Goal: Contribute content: Contribute content

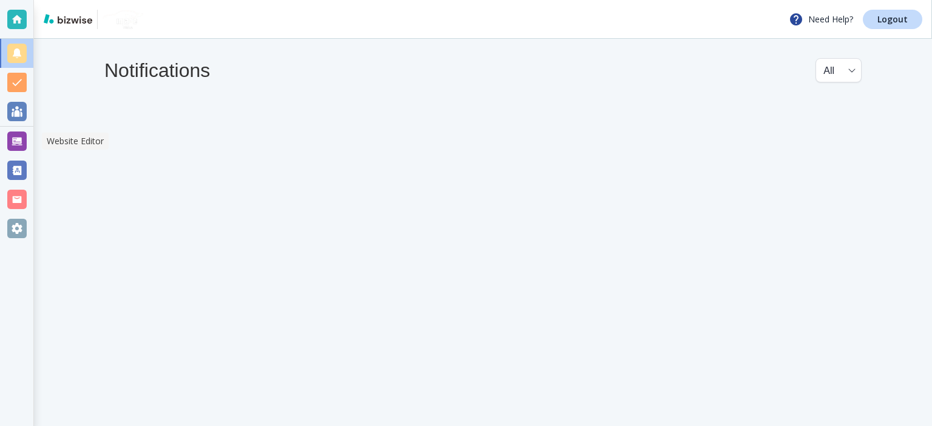
click at [6, 140] on div at bounding box center [16, 141] width 33 height 29
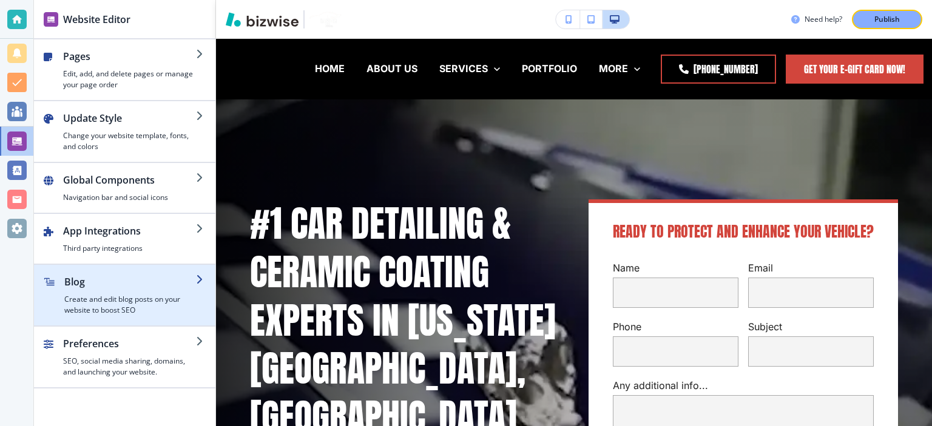
click at [85, 282] on h2 "Blog" at bounding box center [130, 282] width 132 height 15
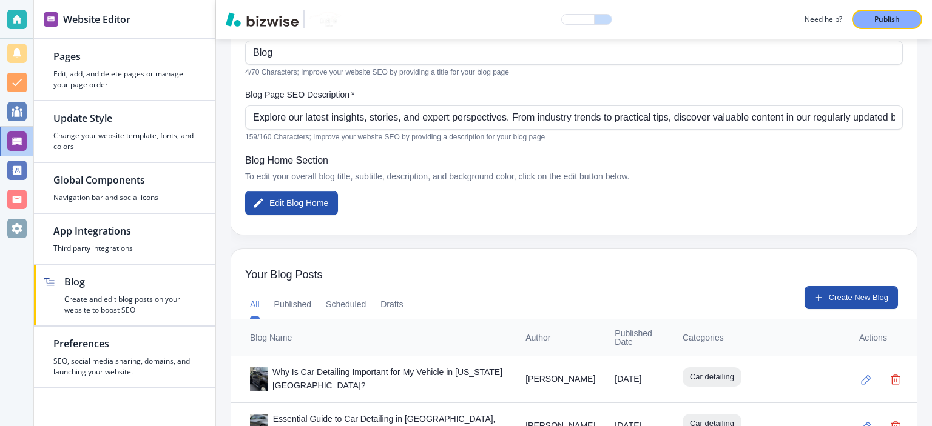
scroll to position [189, 0]
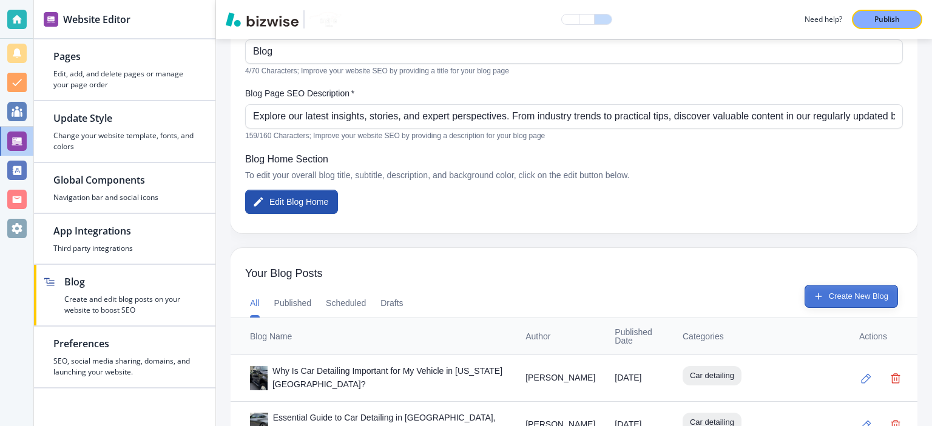
click at [849, 298] on button "Create New Blog" at bounding box center [850, 296] width 93 height 23
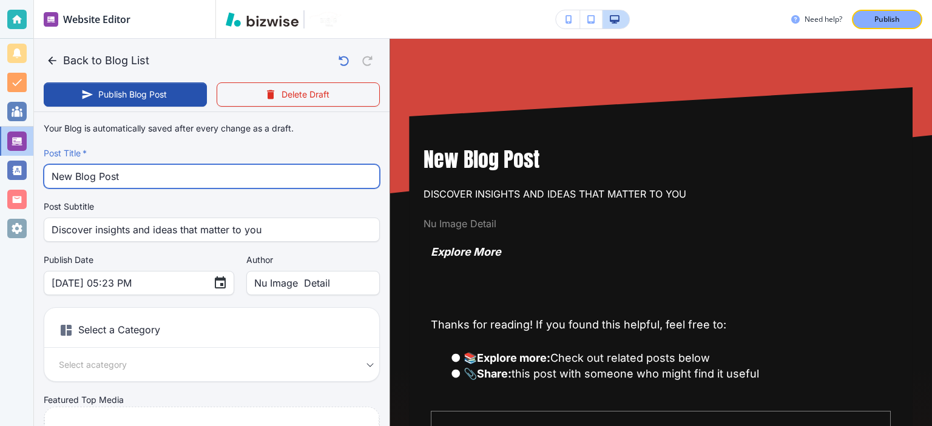
click at [224, 169] on input "New Blog Post" at bounding box center [212, 176] width 320 height 23
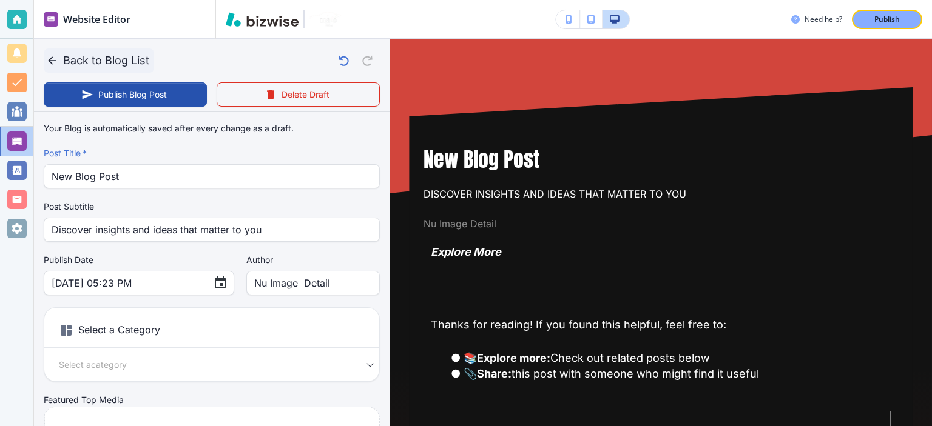
click at [112, 59] on button "Back to Blog List" at bounding box center [99, 61] width 110 height 24
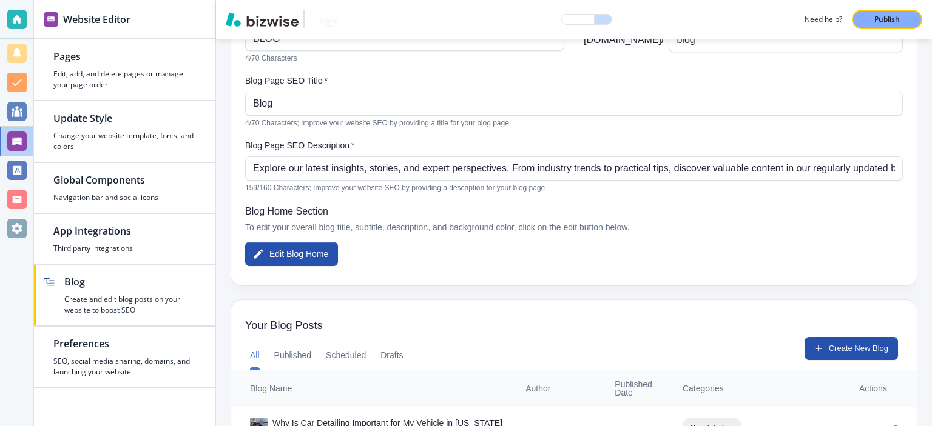
scroll to position [1589, 0]
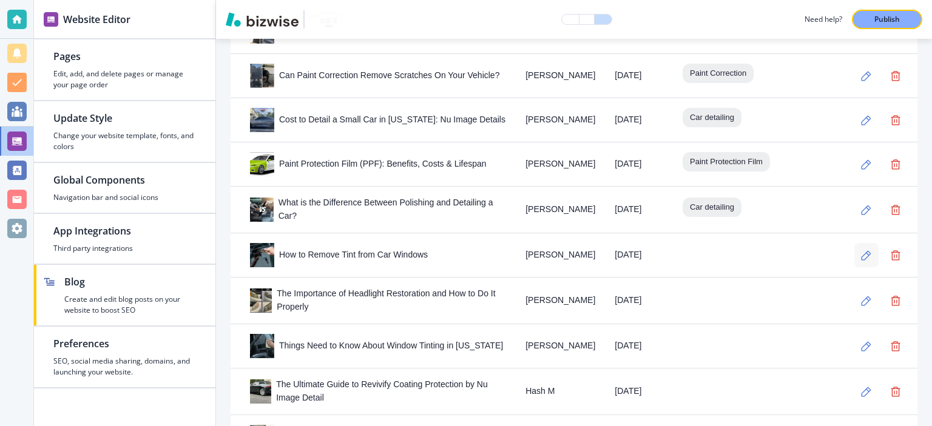
click at [861, 251] on icon "button" at bounding box center [866, 256] width 10 height 10
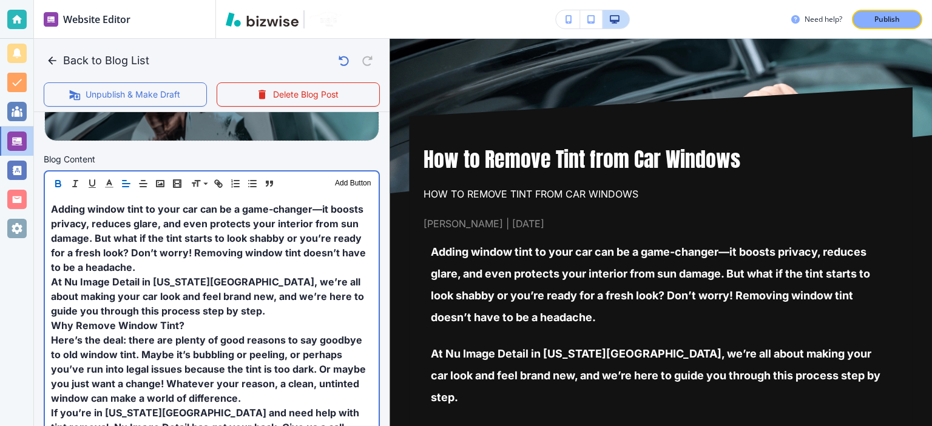
click at [285, 220] on span "Adding window tint to your car can be a game-changer—it boosts privacy, reduces…" at bounding box center [209, 238] width 317 height 70
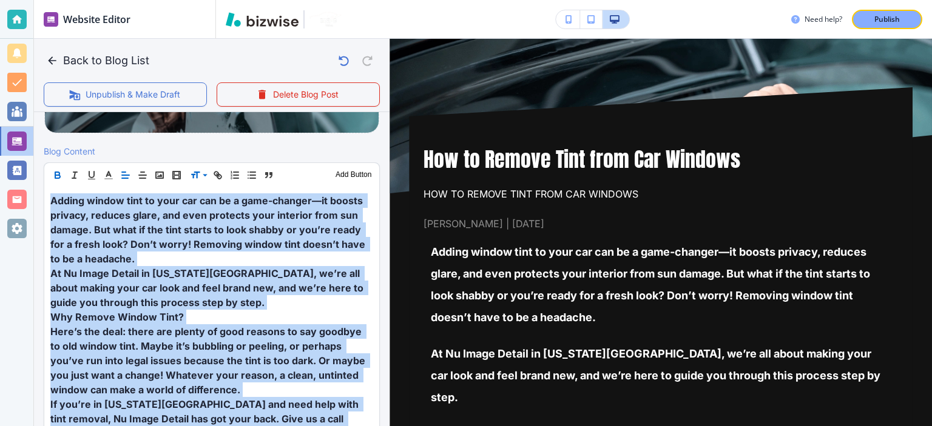
scroll to position [359, 0]
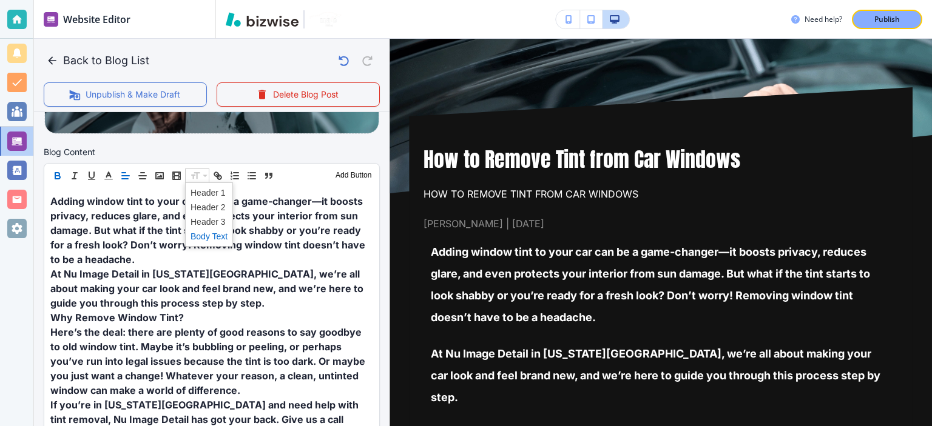
click at [201, 232] on span at bounding box center [208, 236] width 37 height 15
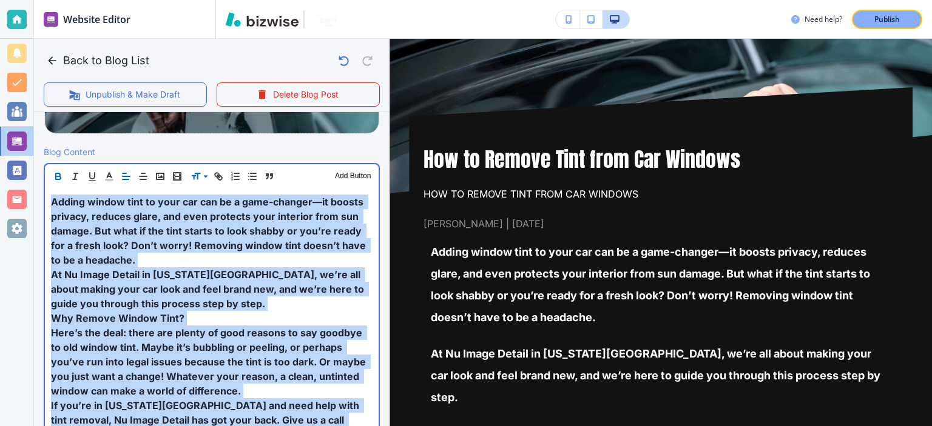
scroll to position [359, 0]
drag, startPoint x: 201, startPoint y: 232, endPoint x: 182, endPoint y: 235, distance: 19.6
click at [182, 235] on span "Adding window tint to your car can be a game-changer—it boosts privacy, reduces…" at bounding box center [209, 230] width 317 height 70
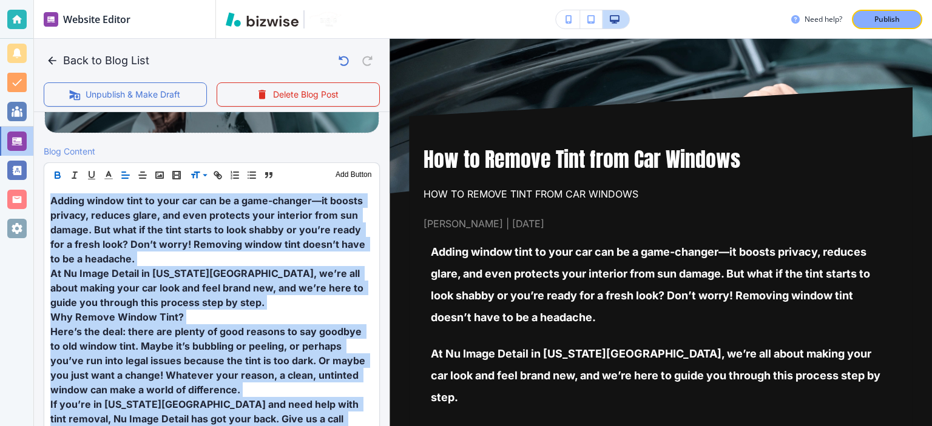
scroll to position [359, 0]
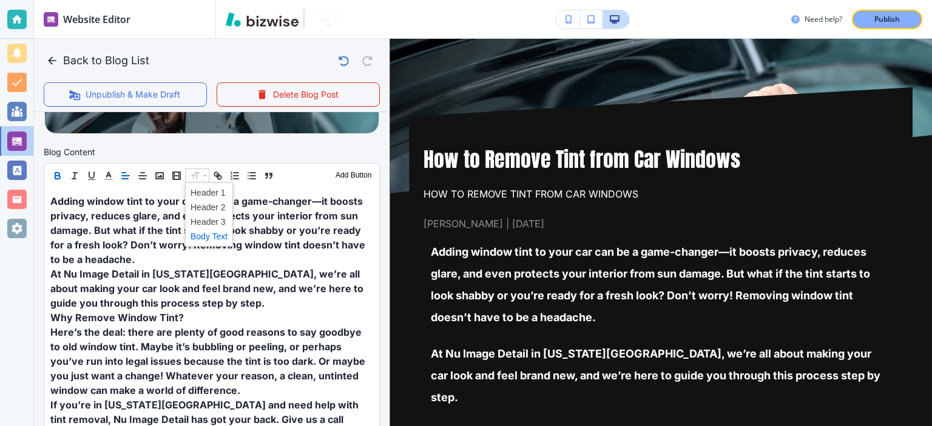
click at [204, 233] on span at bounding box center [208, 236] width 37 height 15
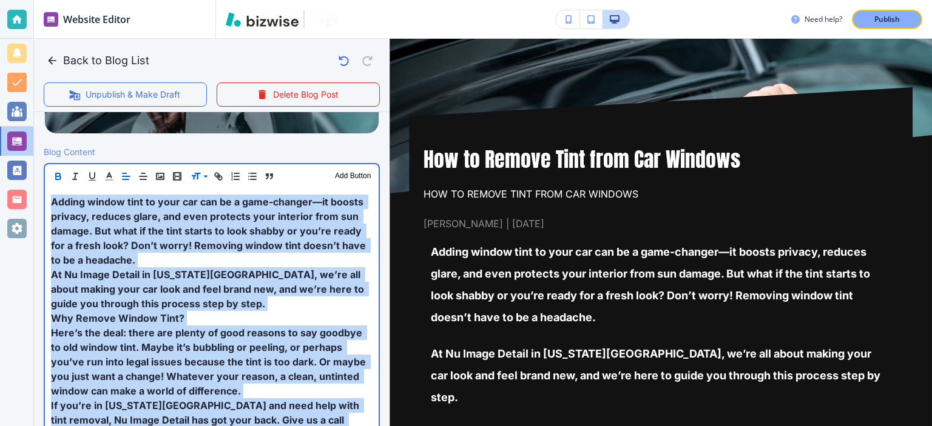
scroll to position [359, 0]
click at [204, 233] on span "Adding window tint to your car can be a game-changer—it boosts privacy, reduces…" at bounding box center [209, 230] width 317 height 70
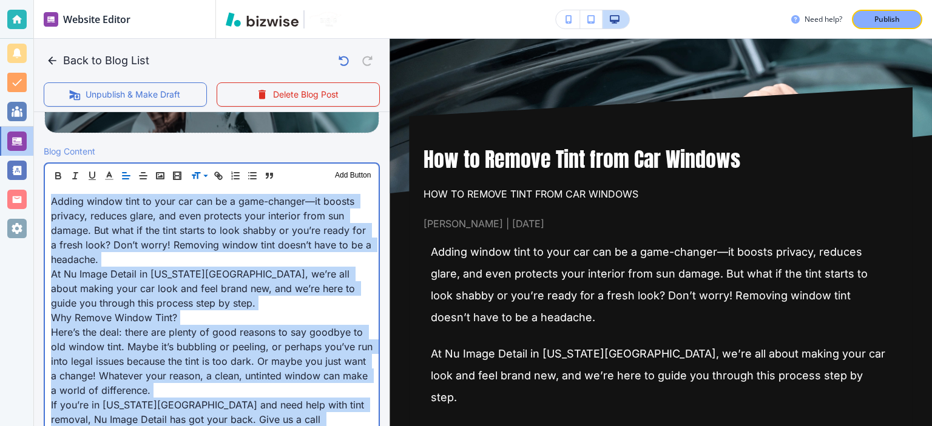
click at [204, 233] on span "Adding window tint to your car can be a game-changer—it boosts privacy, reduces…" at bounding box center [212, 230] width 323 height 70
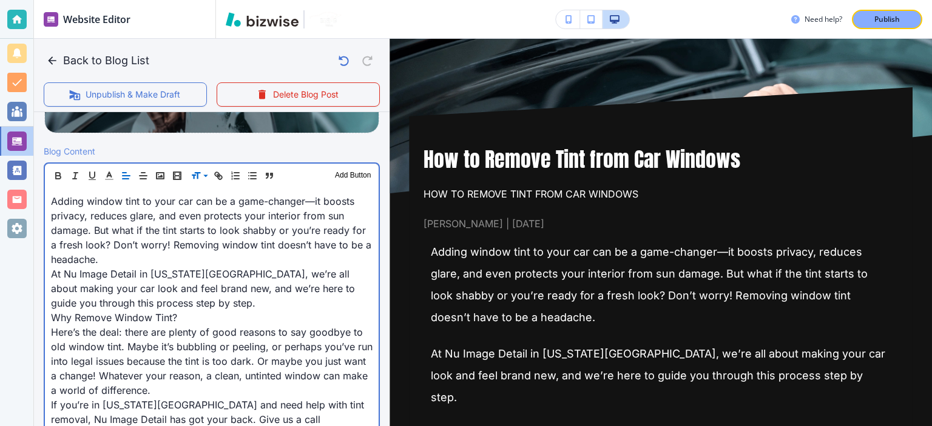
click at [167, 320] on span "Why Remove Window Tint?" at bounding box center [114, 318] width 126 height 12
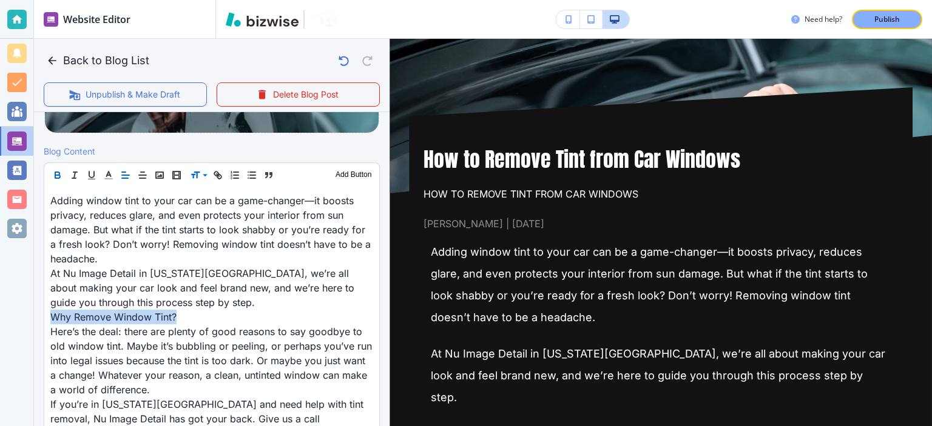
click at [60, 170] on icon "button" at bounding box center [57, 175] width 11 height 11
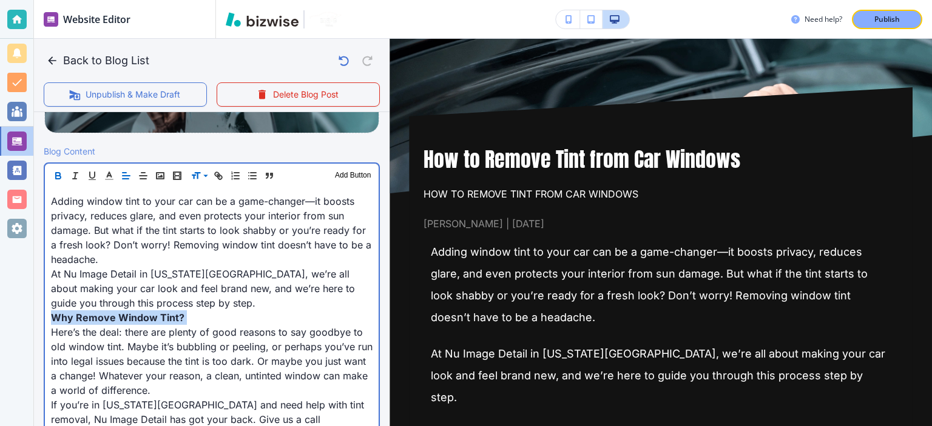
click at [214, 315] on p "Why Remove Window Tint?" at bounding box center [211, 318] width 321 height 15
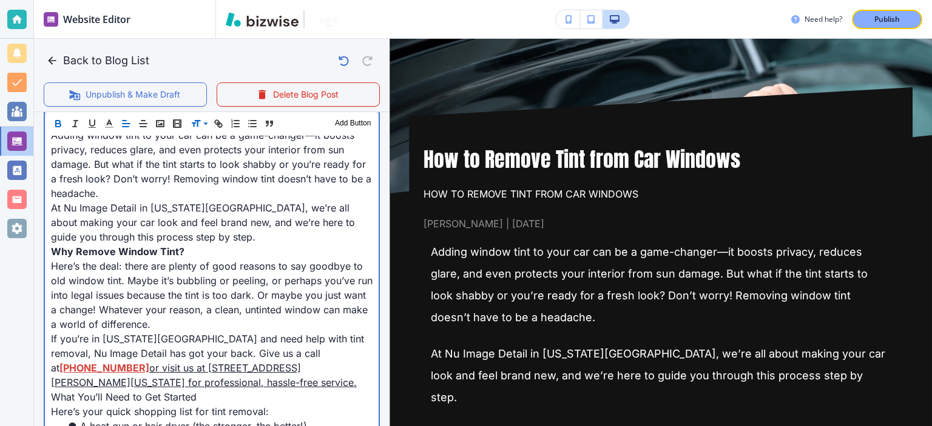
scroll to position [434, 0]
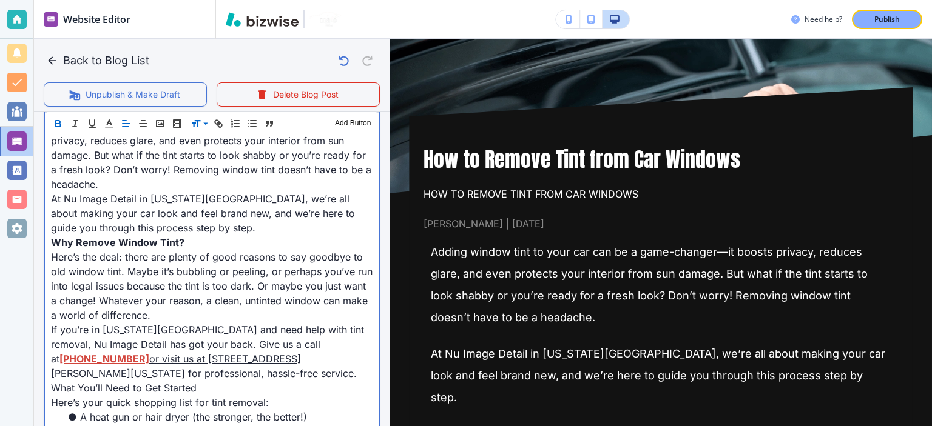
click at [318, 353] on link "or visit us at [STREET_ADDRESS][PERSON_NAME][US_STATE] for professional, hassle…" at bounding box center [204, 366] width 306 height 27
click at [208, 364] on p "If you’re in [US_STATE][GEOGRAPHIC_DATA] and need help with tint removal, Nu Im…" at bounding box center [211, 352] width 321 height 58
click at [227, 368] on p "If you’re in [US_STATE][GEOGRAPHIC_DATA] and need help with tint removal, Nu Im…" at bounding box center [211, 352] width 321 height 58
click at [309, 356] on link "or visit us at [STREET_ADDRESS][PERSON_NAME][US_STATE] for professional, hassle…" at bounding box center [204, 366] width 306 height 27
click at [331, 328] on span "If you’re in [US_STATE][GEOGRAPHIC_DATA] and need help with tint removal, Nu Im…" at bounding box center [209, 344] width 316 height 41
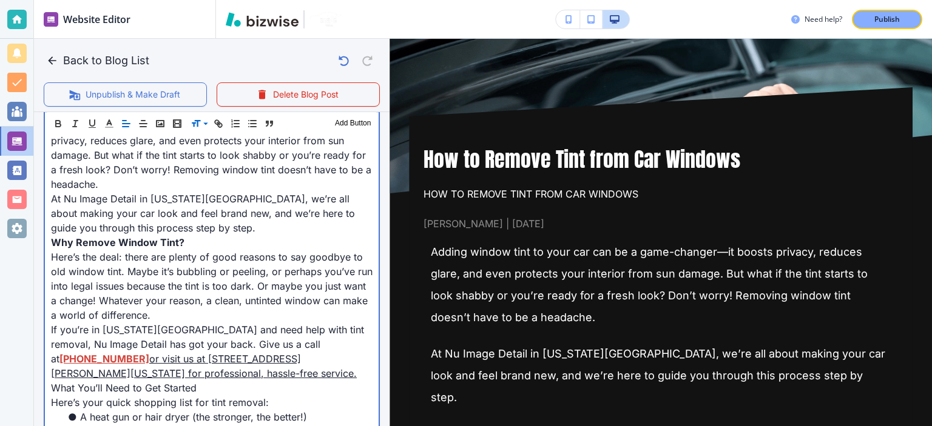
drag, startPoint x: 320, startPoint y: 344, endPoint x: 320, endPoint y: 368, distance: 23.7
click at [320, 368] on p "If you’re in [US_STATE][GEOGRAPHIC_DATA] and need help with tint removal, Nu Im…" at bounding box center [211, 352] width 321 height 58
copy link "or visit us at [STREET_ADDRESS][PERSON_NAME][US_STATE] for professional, hassle…"
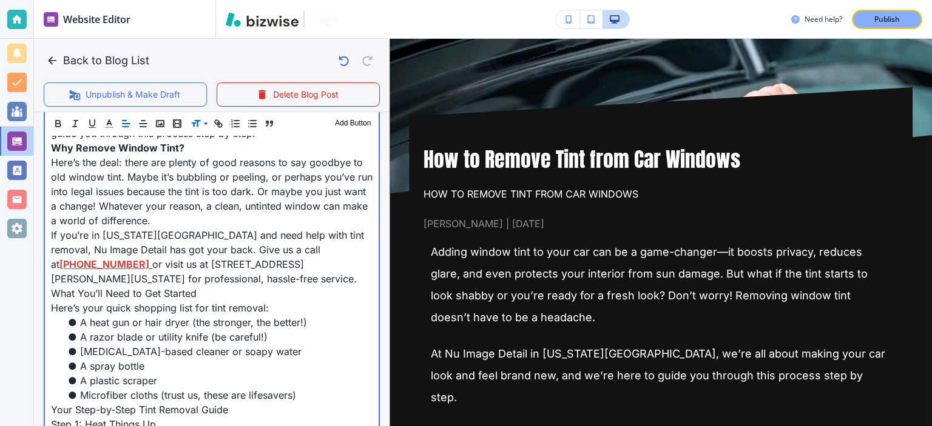
scroll to position [530, 0]
click at [305, 345] on li "[MEDICAL_DATA]-based cleaner or soapy water" at bounding box center [219, 351] width 307 height 15
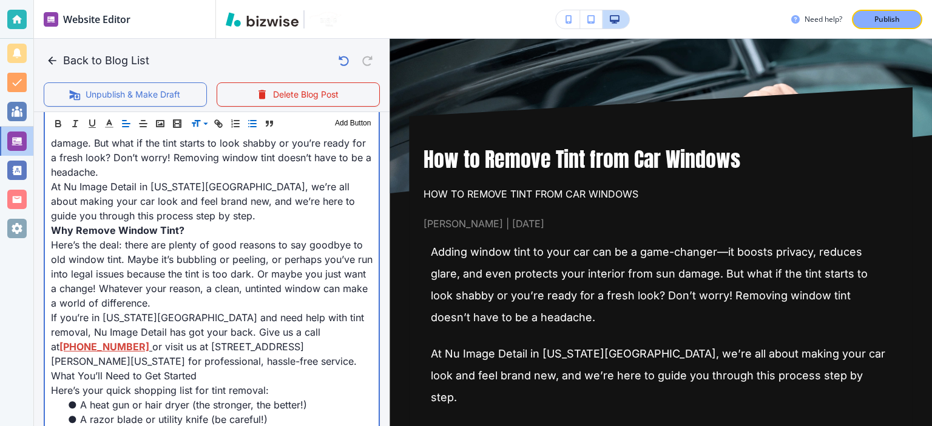
scroll to position [449, 0]
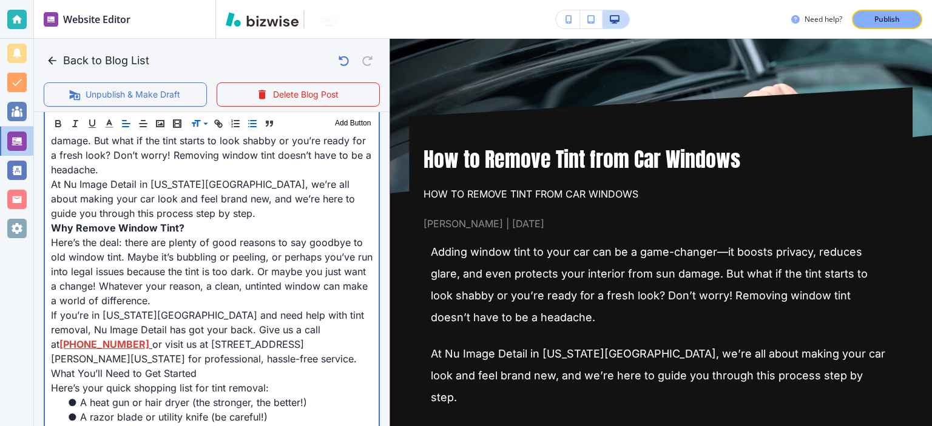
click at [198, 373] on p "What You’ll Need to Get Started" at bounding box center [211, 373] width 321 height 15
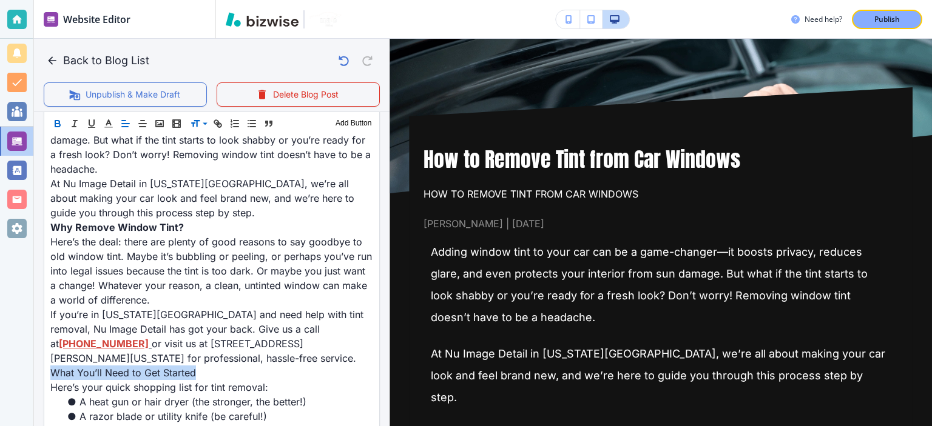
click at [54, 127] on icon "button" at bounding box center [57, 123] width 11 height 11
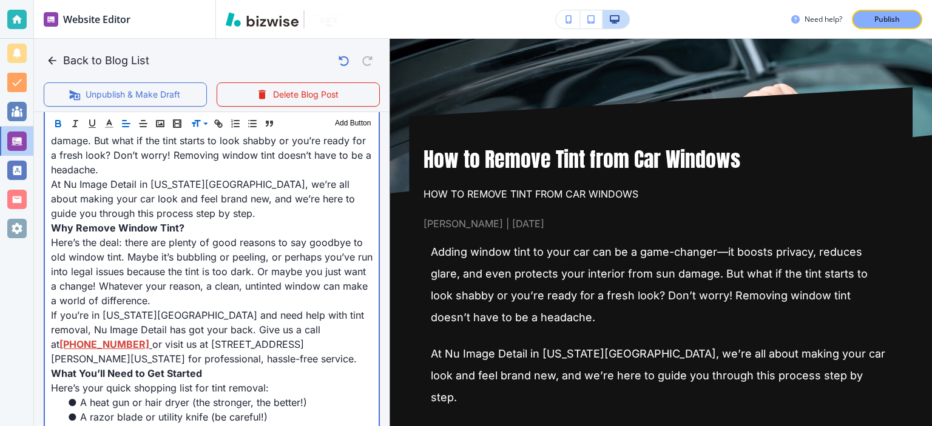
click at [150, 217] on span "At Nu Image Detail in [US_STATE][GEOGRAPHIC_DATA], we’re all about making your …" at bounding box center [204, 198] width 307 height 41
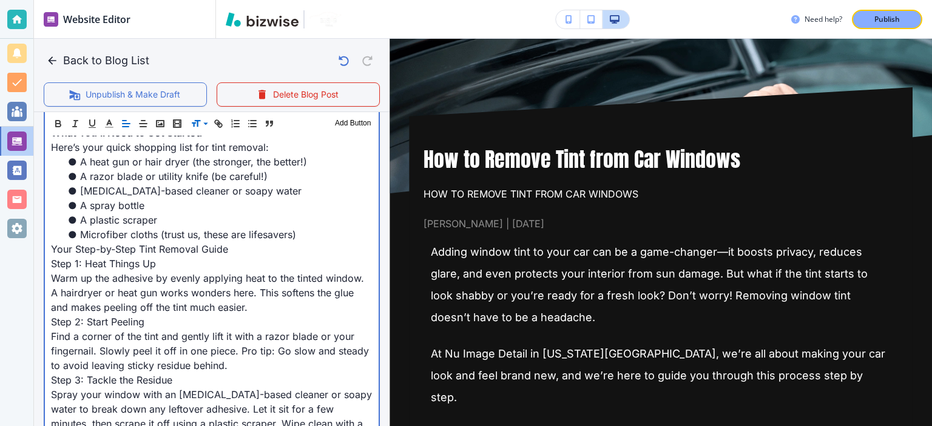
scroll to position [695, 0]
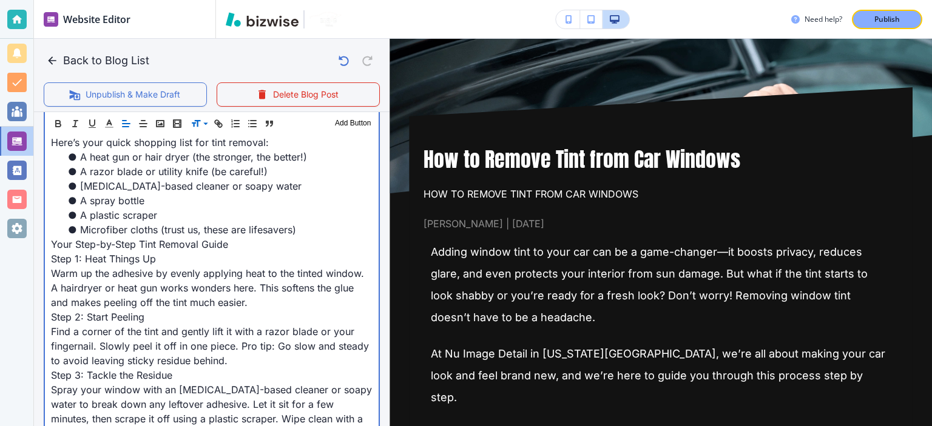
click at [152, 244] on span "Your Step-by-Step Tint Removal Guide" at bounding box center [139, 244] width 177 height 12
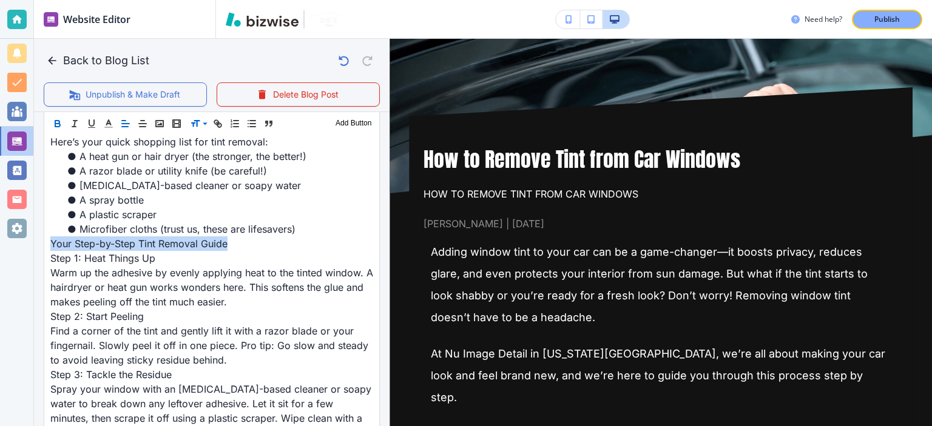
click at [53, 120] on icon "button" at bounding box center [57, 123] width 11 height 11
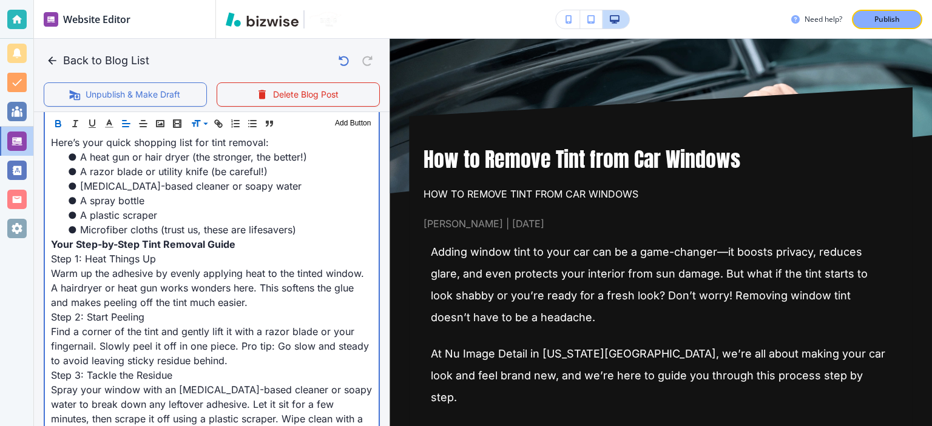
click at [121, 203] on span "A spray bottle" at bounding box center [112, 201] width 64 height 12
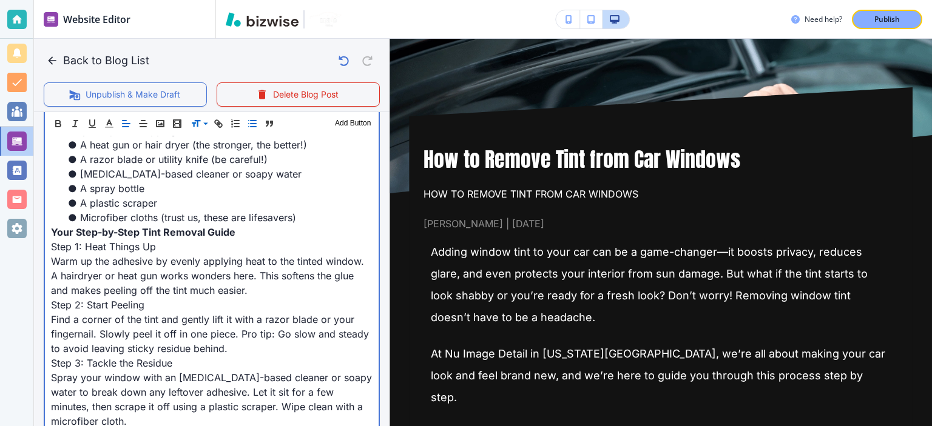
scroll to position [718, 0]
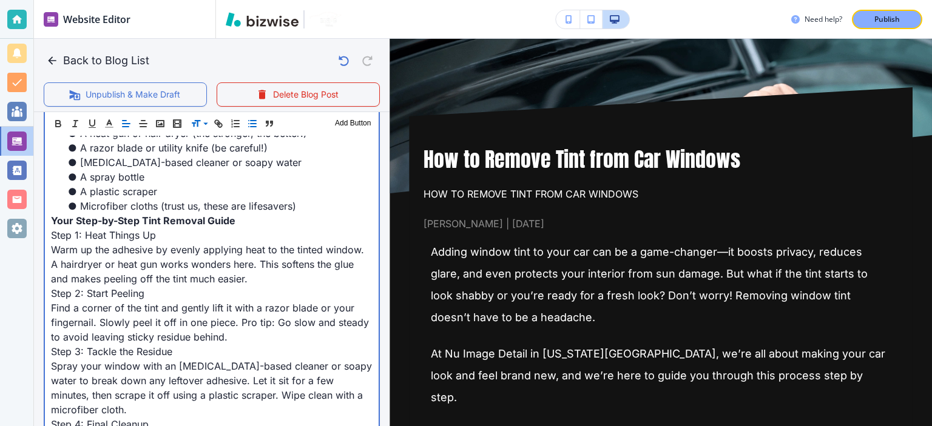
click at [126, 234] on span "Step 1: Heat Things Up" at bounding box center [103, 235] width 105 height 12
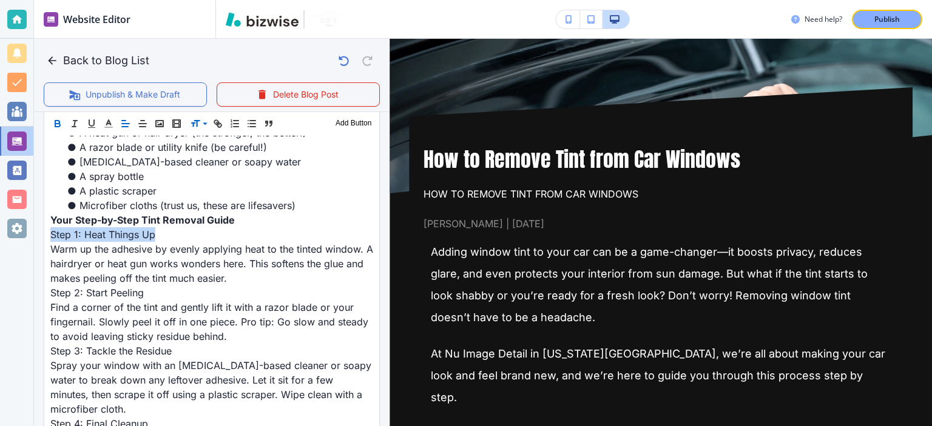
click at [56, 121] on icon "button" at bounding box center [57, 122] width 4 height 3
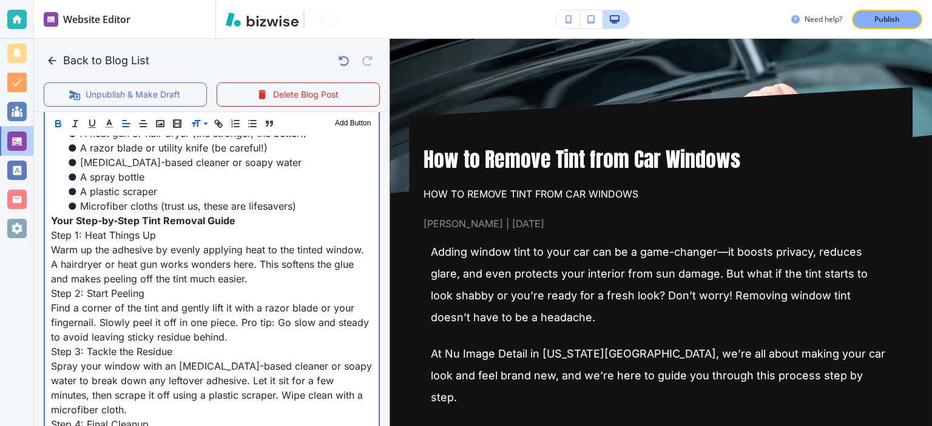
click at [140, 275] on span "Warm up the adhesive by evenly applying heat to the tinted window. A hairdryer …" at bounding box center [209, 264] width 316 height 41
click at [133, 235] on span "Step 1: Heat Things Up" at bounding box center [103, 235] width 105 height 12
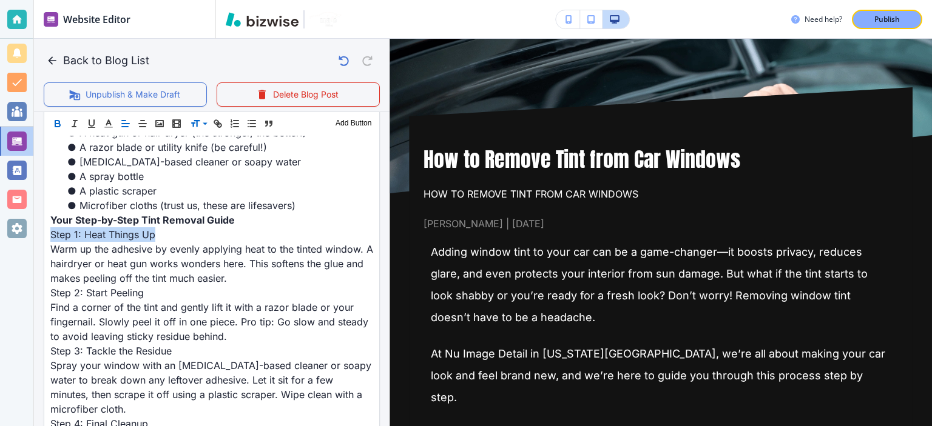
click at [53, 124] on icon "button" at bounding box center [57, 123] width 11 height 11
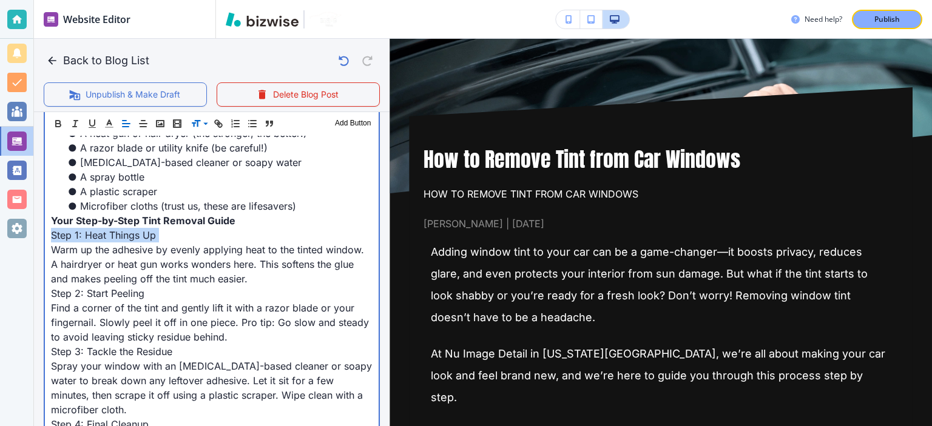
click at [136, 235] on span "Step 1: Heat Things Up" at bounding box center [103, 235] width 105 height 12
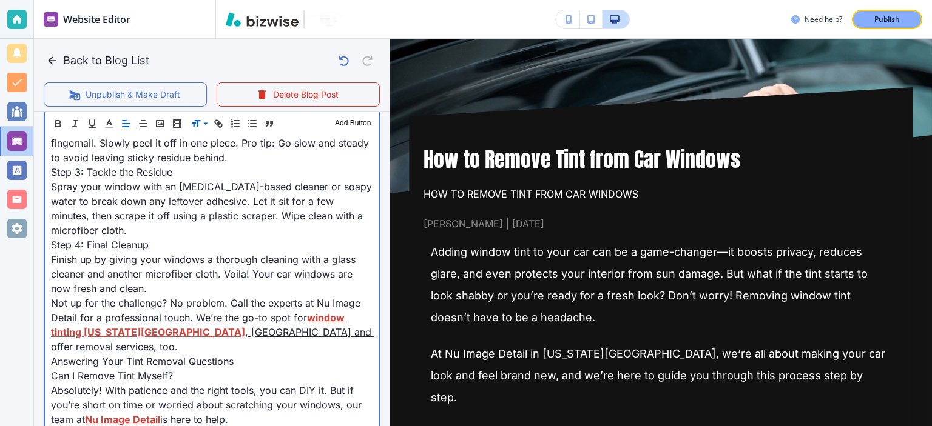
scroll to position [912, 0]
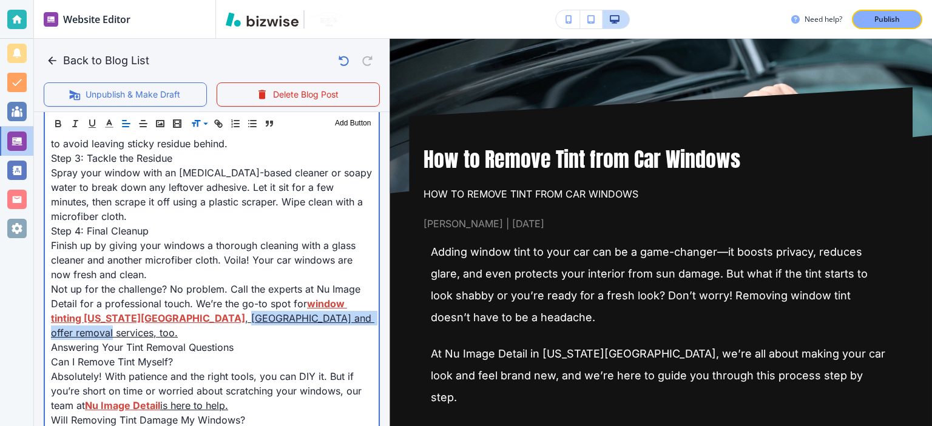
drag, startPoint x: 157, startPoint y: 317, endPoint x: 320, endPoint y: 320, distance: 163.2
click at [320, 320] on p "Not up for the challenge? No problem. Call the experts at Nu Image Detail for a…" at bounding box center [211, 311] width 321 height 58
copy link "VA and offer removal services, too."
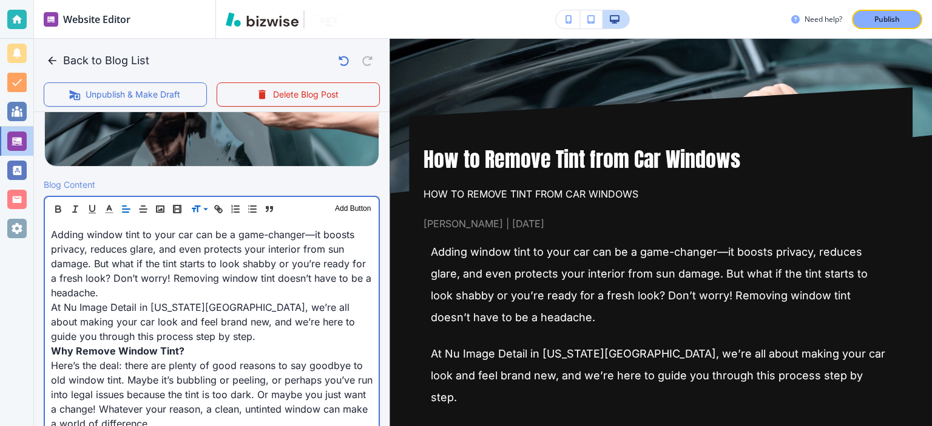
scroll to position [326, 0]
click at [289, 280] on span "Adding window tint to your car can be a game-changer—it boosts privacy, reduces…" at bounding box center [212, 263] width 323 height 70
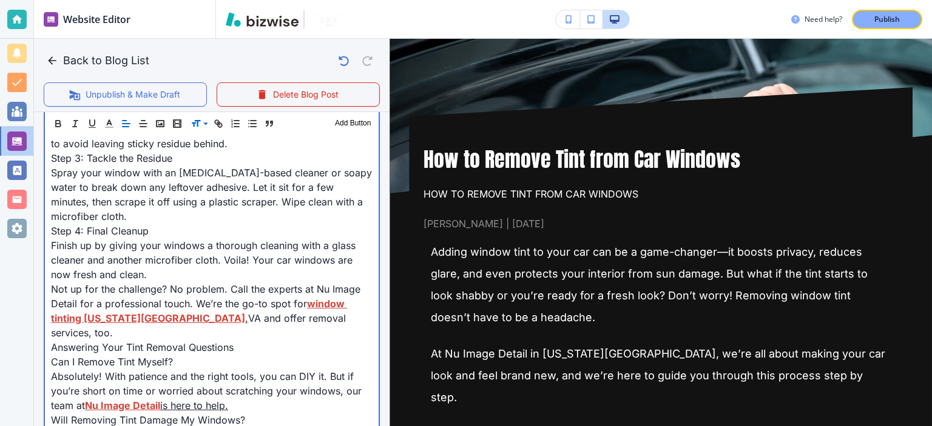
scroll to position [926, 0]
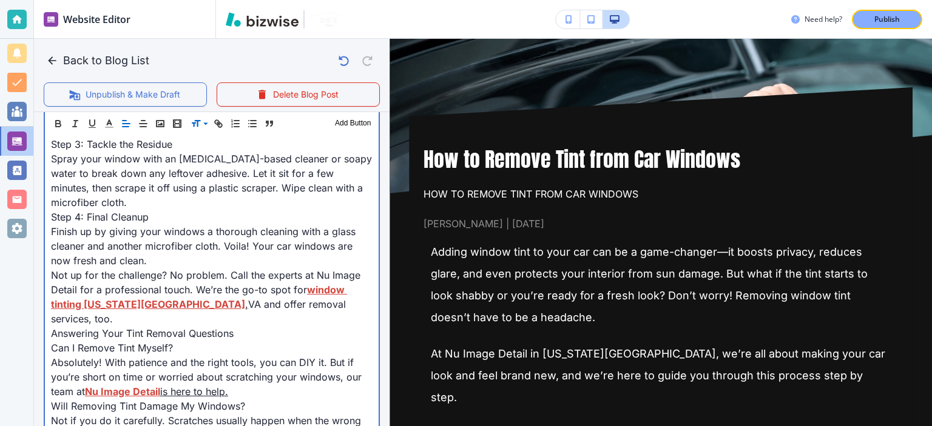
click at [289, 283] on p "Not up for the challenge? No problem. Call the experts at Nu Image Detail for a…" at bounding box center [211, 297] width 321 height 58
click at [260, 326] on p "Answering Your Tint Removal Questions" at bounding box center [211, 333] width 321 height 15
click at [146, 326] on p "Answering Your Tint Removal Questions" at bounding box center [211, 333] width 321 height 15
click at [146, 342] on span "Can I Remove Tint Myself?" at bounding box center [112, 348] width 122 height 12
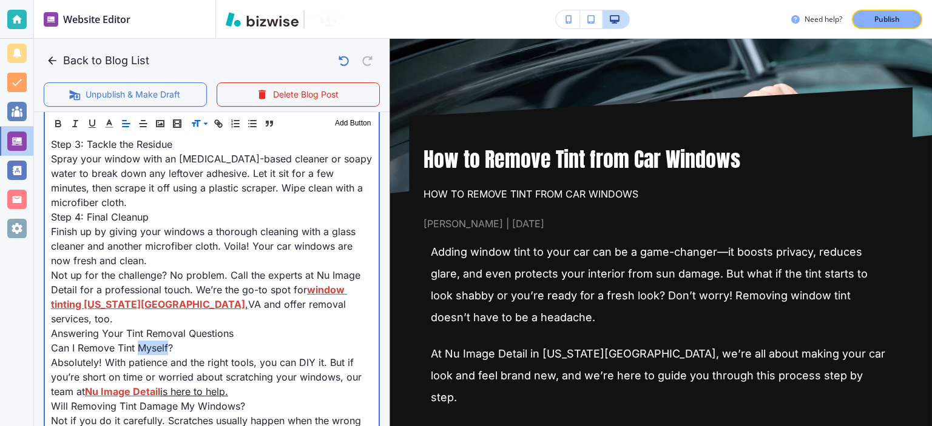
click at [146, 342] on span "Can I Remove Tint Myself?" at bounding box center [112, 348] width 122 height 12
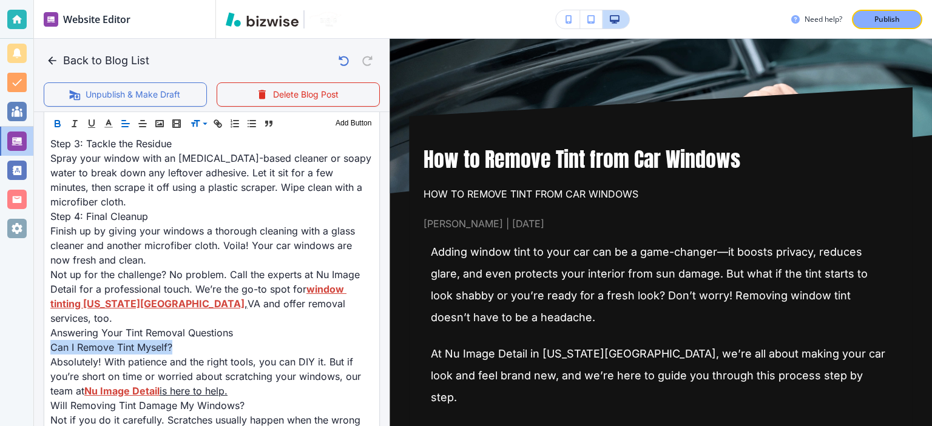
click at [57, 116] on div "Header 1 Header 2 Header 3 Body Text Add Button" at bounding box center [211, 124] width 335 height 24
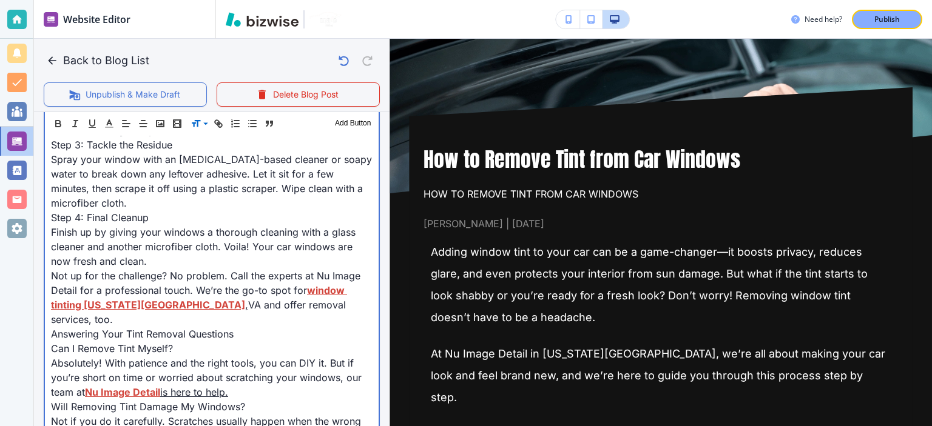
click at [192, 259] on p "Finish up by giving your windows a thorough cleaning with a glass cleaner and a…" at bounding box center [211, 247] width 321 height 44
drag, startPoint x: 183, startPoint y: 336, endPoint x: 53, endPoint y: 328, distance: 130.1
click at [53, 341] on p "Can I Remove Tint Myself?" at bounding box center [211, 348] width 321 height 15
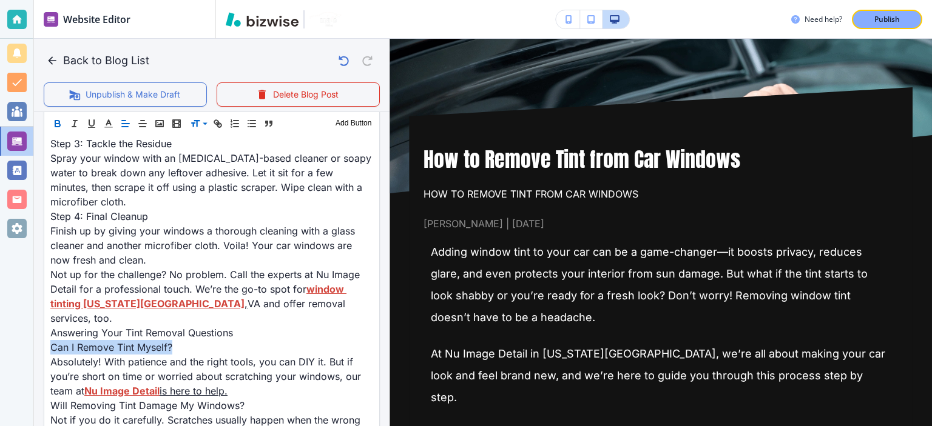
click at [55, 124] on icon "button" at bounding box center [57, 125] width 5 height 3
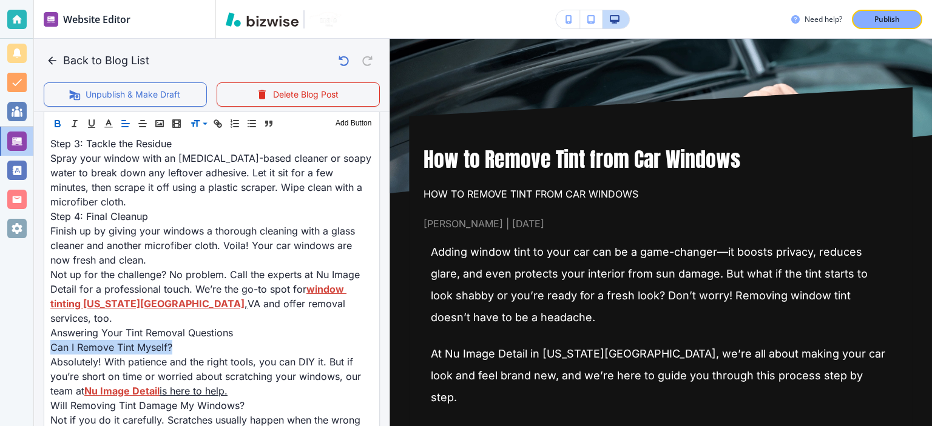
click at [55, 124] on icon "button" at bounding box center [57, 125] width 5 height 3
drag, startPoint x: 55, startPoint y: 124, endPoint x: 111, endPoint y: 242, distance: 130.8
click at [55, 124] on icon "button" at bounding box center [57, 125] width 5 height 3
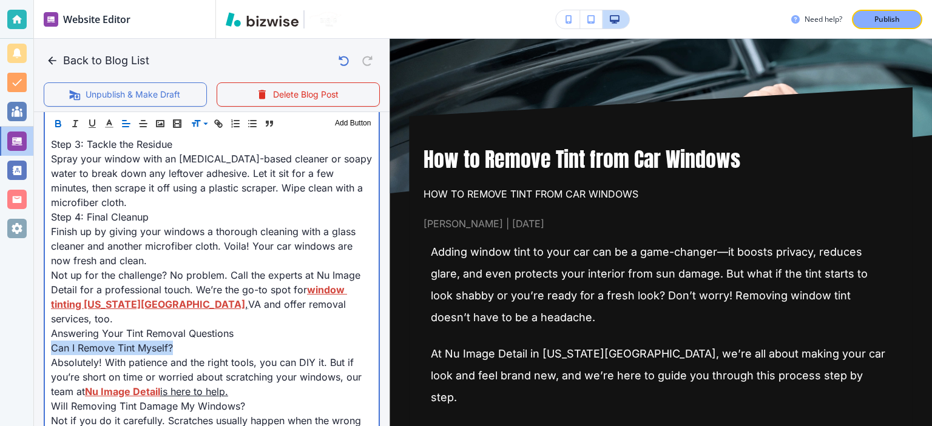
click at [111, 242] on span "Finish up by giving your windows a thorough cleaning with a glass cleaner and a…" at bounding box center [205, 246] width 308 height 41
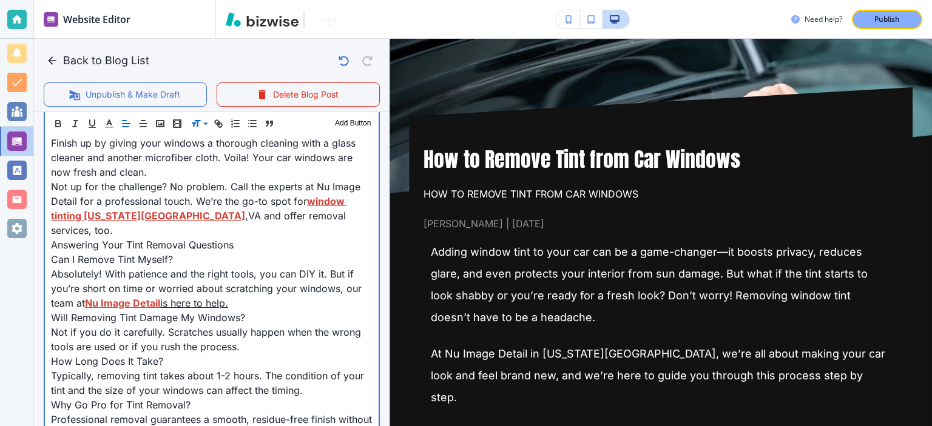
scroll to position [1020, 0]
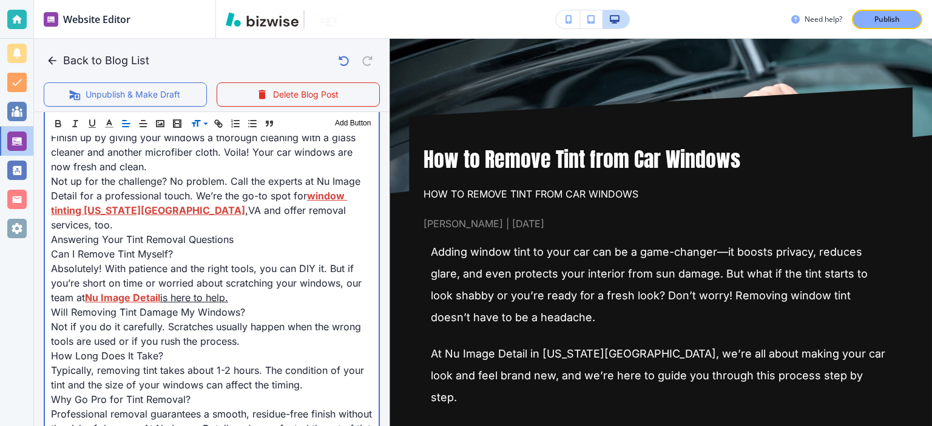
drag, startPoint x: 163, startPoint y: 281, endPoint x: 234, endPoint y: 281, distance: 70.4
click at [234, 281] on p "Absolutely! With patience and the right tools, you can DIY it. But if you’re sh…" at bounding box center [211, 283] width 321 height 44
copy link "is here to help."
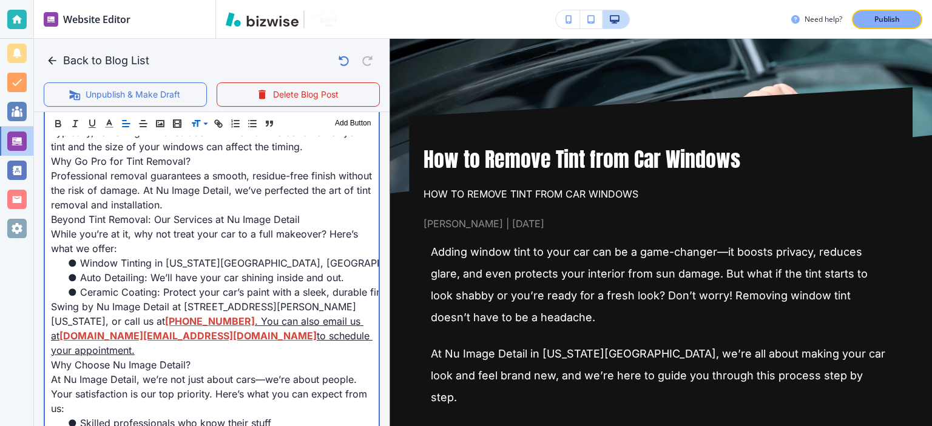
scroll to position [1265, 0]
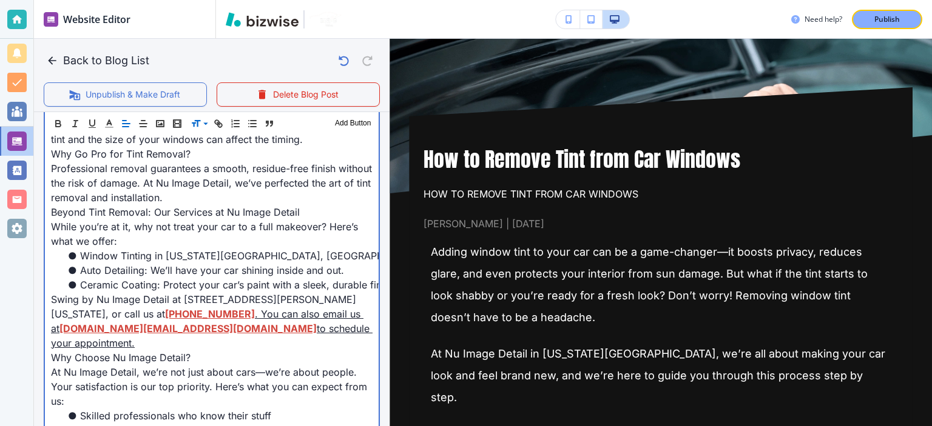
drag, startPoint x: 309, startPoint y: 293, endPoint x: 305, endPoint y: 327, distance: 34.2
click at [305, 327] on p "Swing by Nu Image Detail at [STREET_ADDRESS][PERSON_NAME][US_STATE], or call us…" at bounding box center [211, 321] width 321 height 58
copy p "You can also email us at [DOMAIN_NAME][EMAIL_ADDRESS][DOMAIN_NAME] to schedule …"
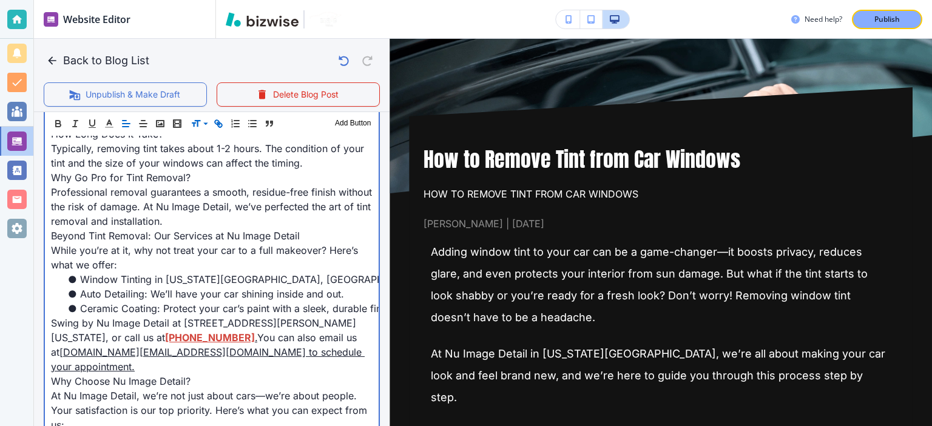
scroll to position [1398, 0]
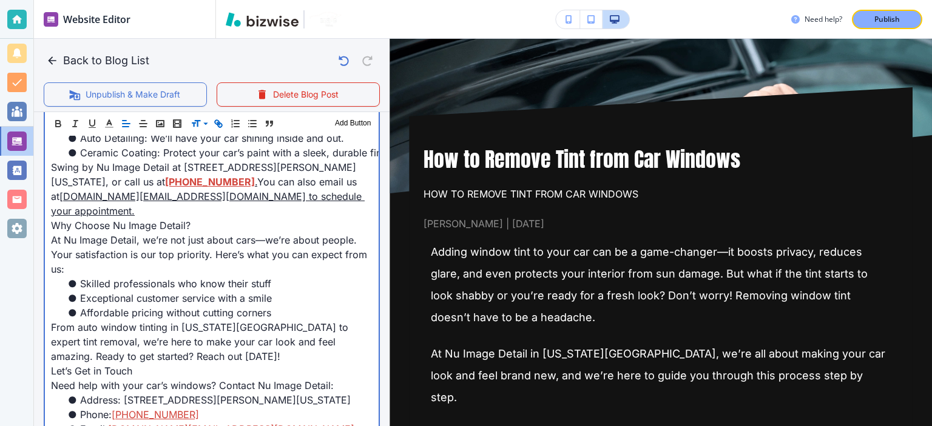
click at [180, 190] on link "[DOMAIN_NAME][EMAIL_ADDRESS][DOMAIN_NAME] to schedule your appointment." at bounding box center [208, 203] width 314 height 27
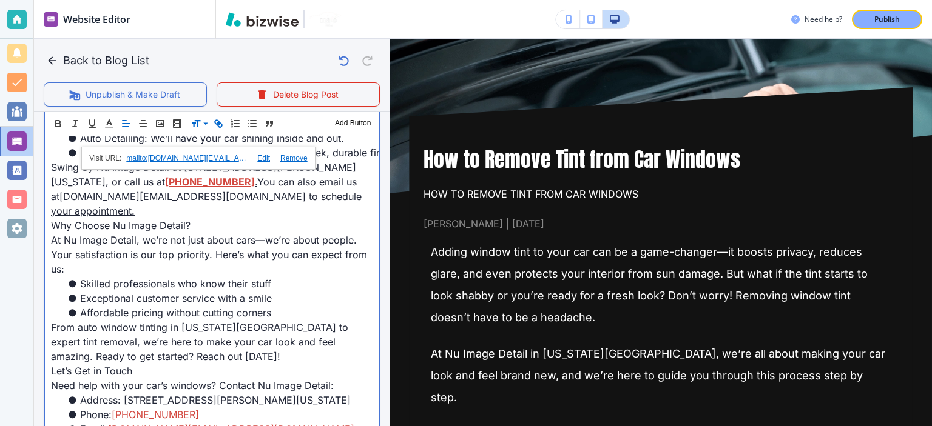
click at [274, 190] on link "[DOMAIN_NAME][EMAIL_ADDRESS][DOMAIN_NAME] to schedule your appointment." at bounding box center [208, 203] width 314 height 27
click at [297, 190] on link "[DOMAIN_NAME][EMAIL_ADDRESS][DOMAIN_NAME] to schedule your appointment." at bounding box center [208, 203] width 314 height 27
click at [309, 243] on span "At Nu Image Detail, we’re not just about cars—we’re about people. Your satisfac…" at bounding box center [210, 254] width 319 height 41
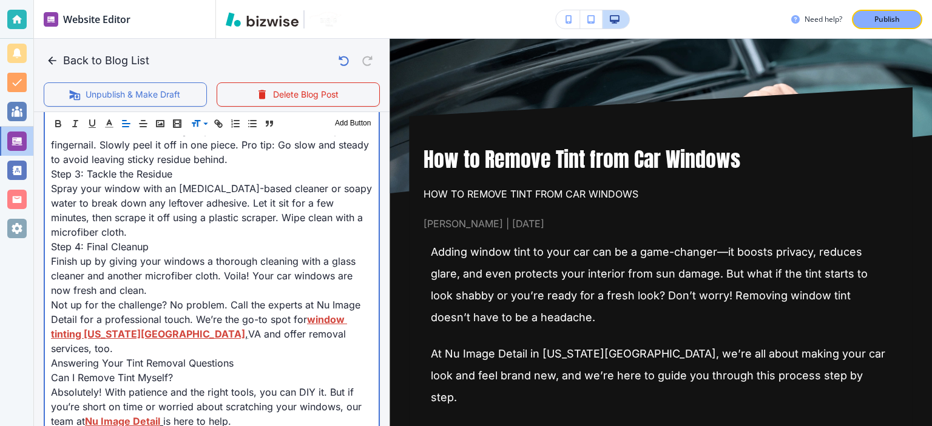
scroll to position [910, 0]
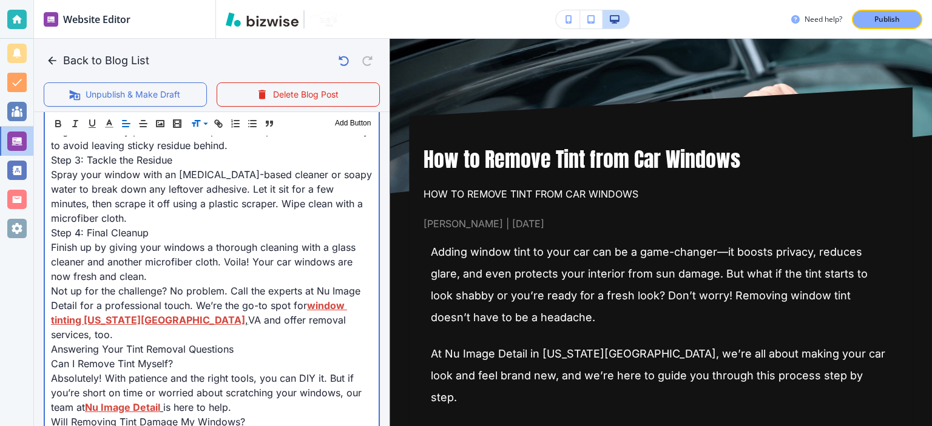
click at [146, 358] on span "Can I Remove Tint Myself?" at bounding box center [112, 364] width 122 height 12
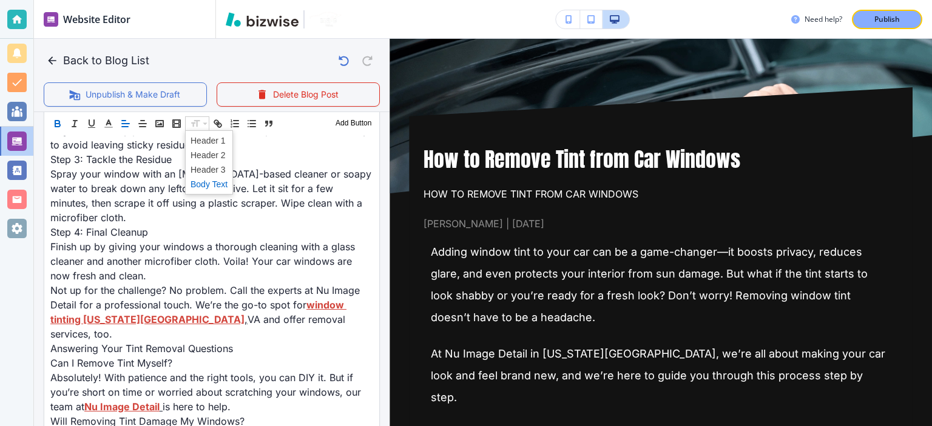
click at [217, 184] on span at bounding box center [208, 184] width 37 height 15
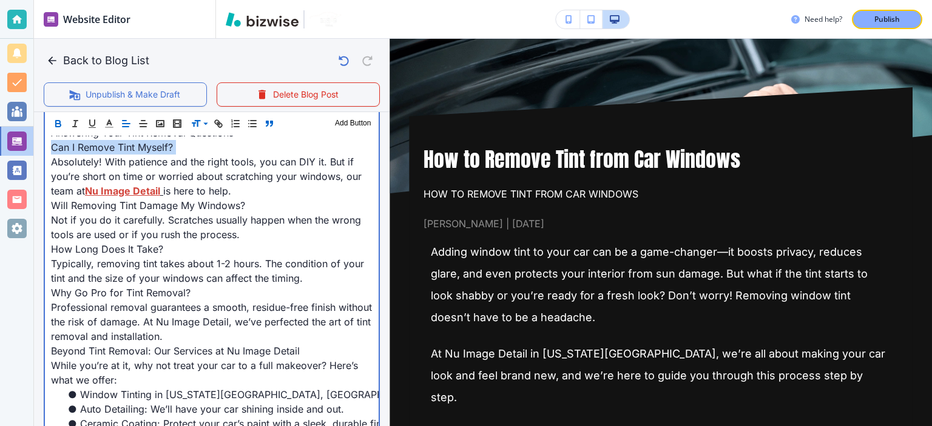
scroll to position [1082, 0]
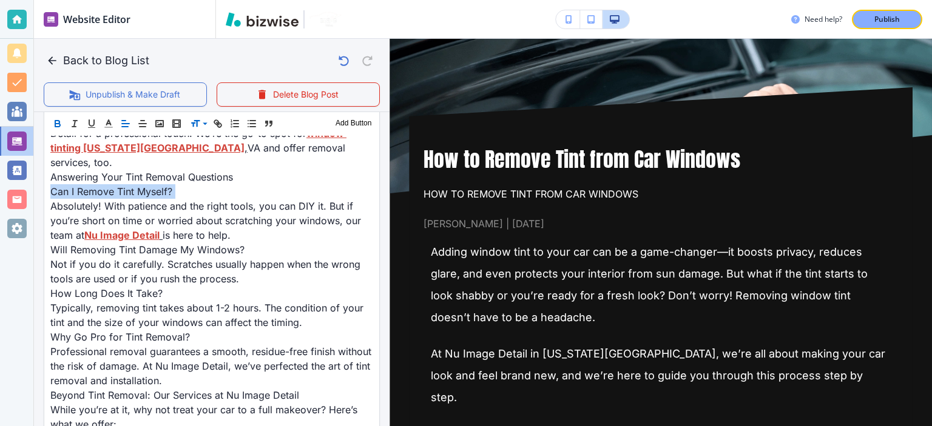
click at [56, 123] on icon "button" at bounding box center [57, 123] width 11 height 11
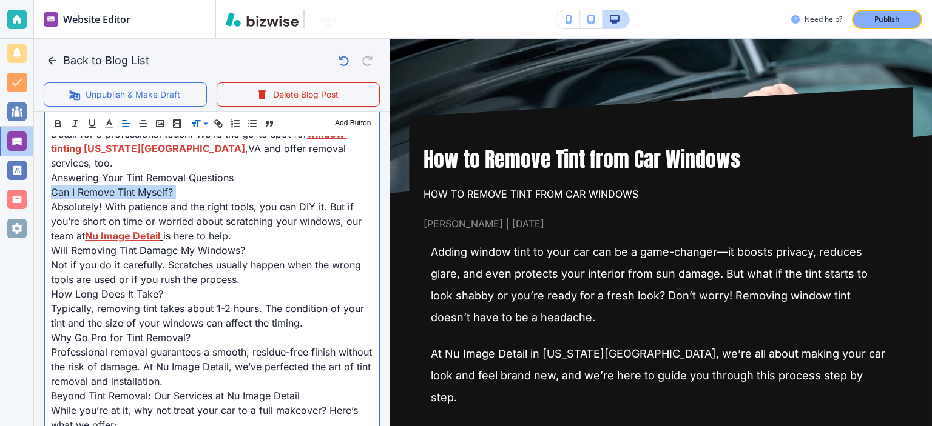
click at [238, 185] on p "Can I Remove Tint Myself?" at bounding box center [211, 192] width 321 height 15
click at [138, 288] on span "How Long Does It Take?" at bounding box center [107, 294] width 112 height 12
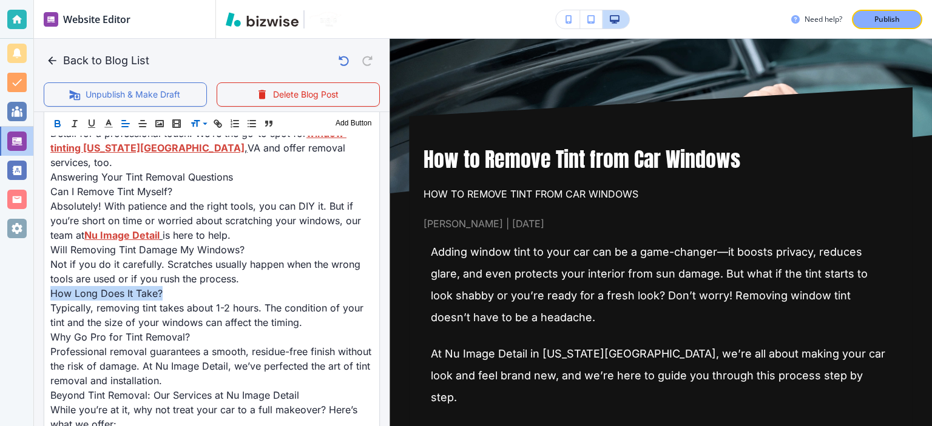
click at [56, 120] on icon "button" at bounding box center [57, 123] width 11 height 11
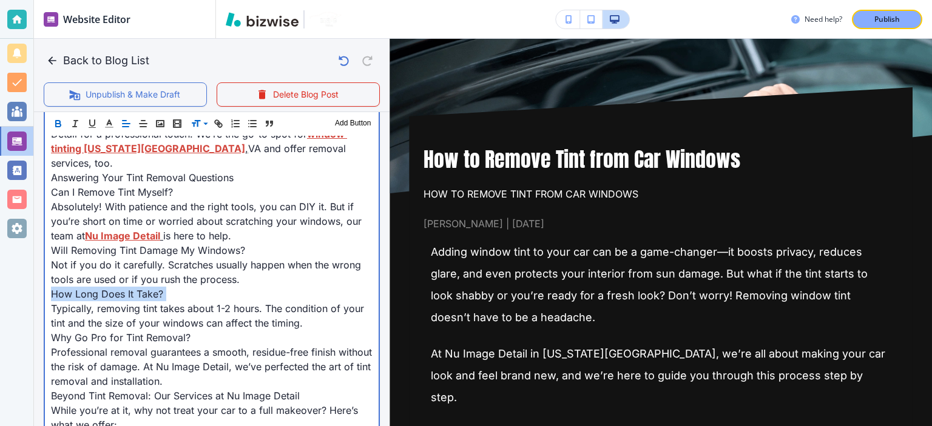
click at [231, 287] on p "How Long Does It Take?" at bounding box center [211, 294] width 321 height 15
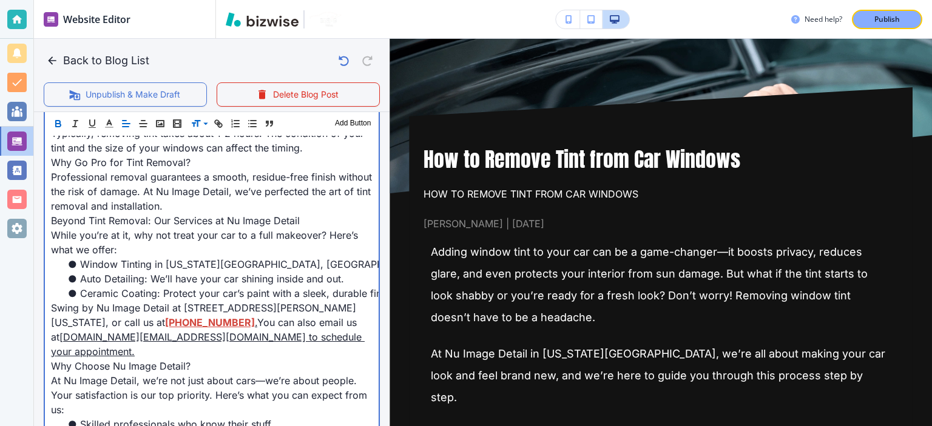
scroll to position [1261, 0]
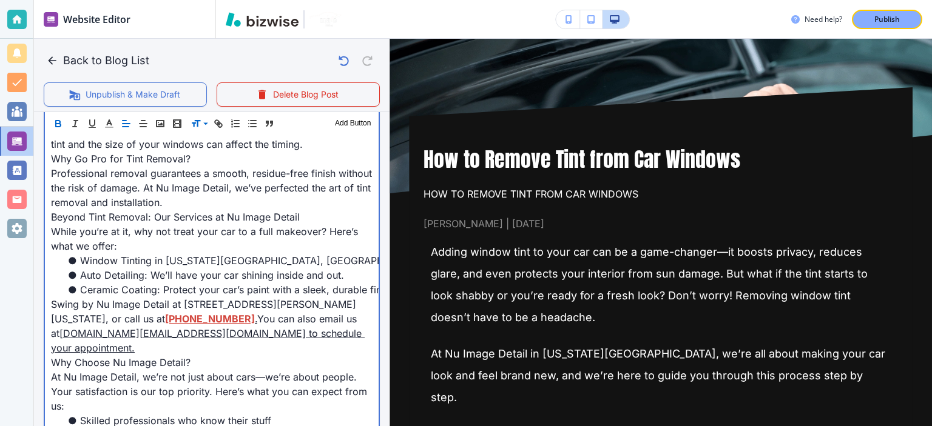
click at [159, 357] on span "Why Choose Nu Image Detail?" at bounding box center [121, 363] width 140 height 12
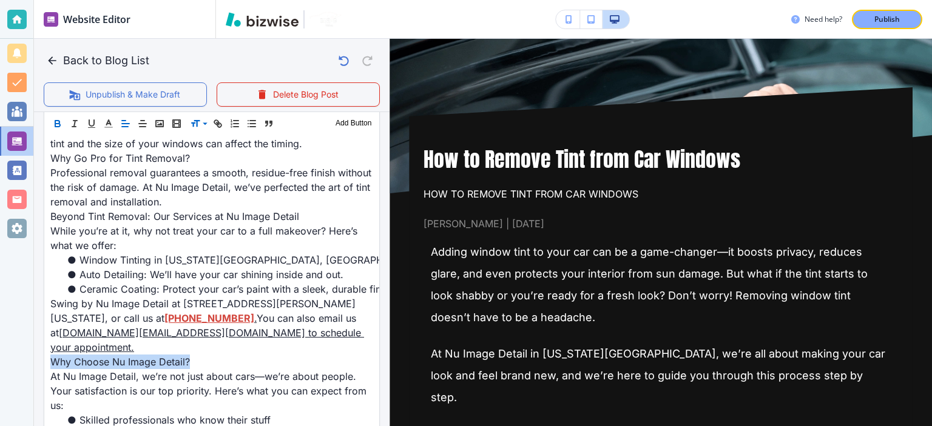
click at [59, 126] on icon "button" at bounding box center [57, 125] width 5 height 3
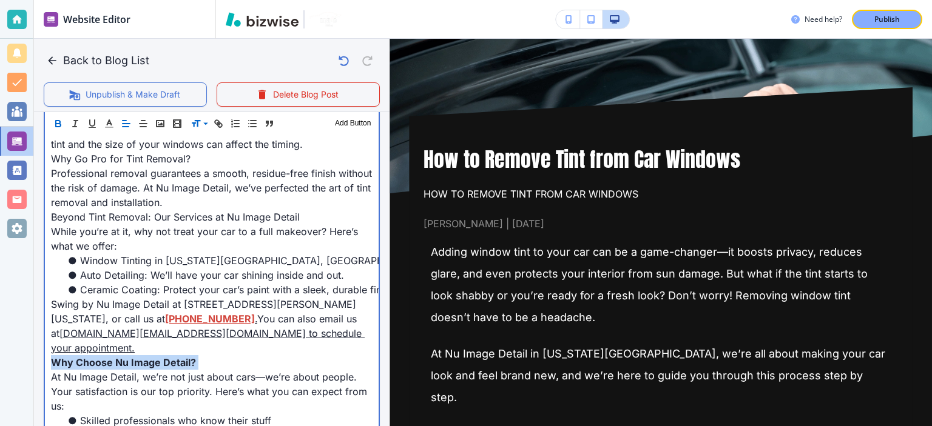
click at [154, 211] on span "Beyond Tint Removal: Our Services at Nu Image Detail" at bounding box center [175, 217] width 249 height 12
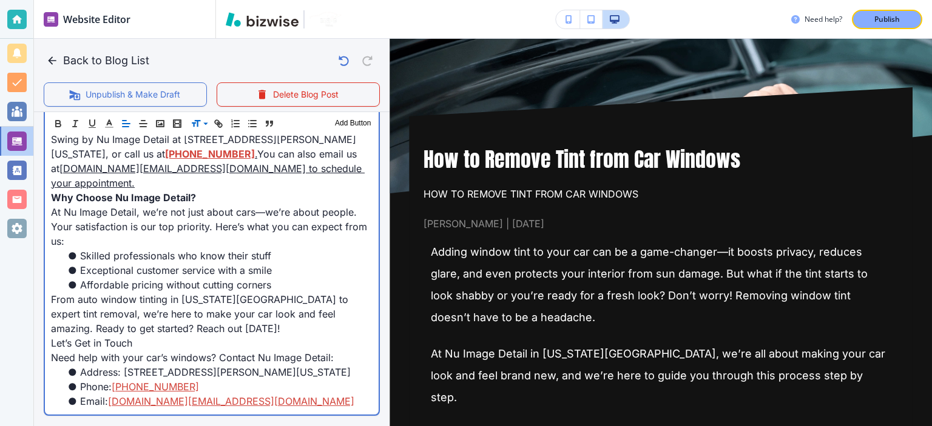
scroll to position [1454, 0]
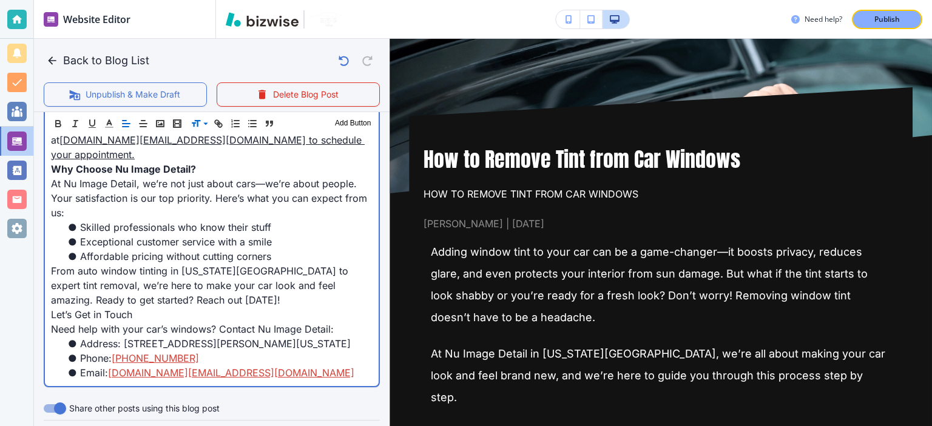
click at [132, 309] on span "Let’s Get in Touch" at bounding box center [91, 315] width 81 height 12
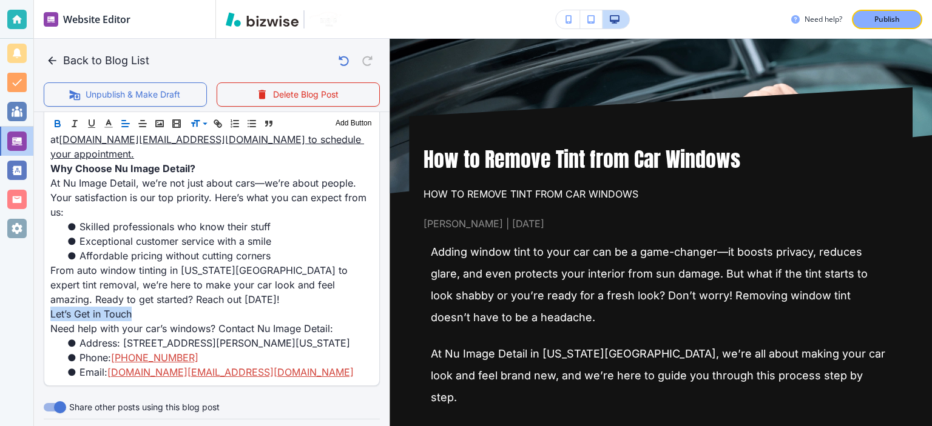
click at [58, 124] on icon "button" at bounding box center [57, 125] width 5 height 3
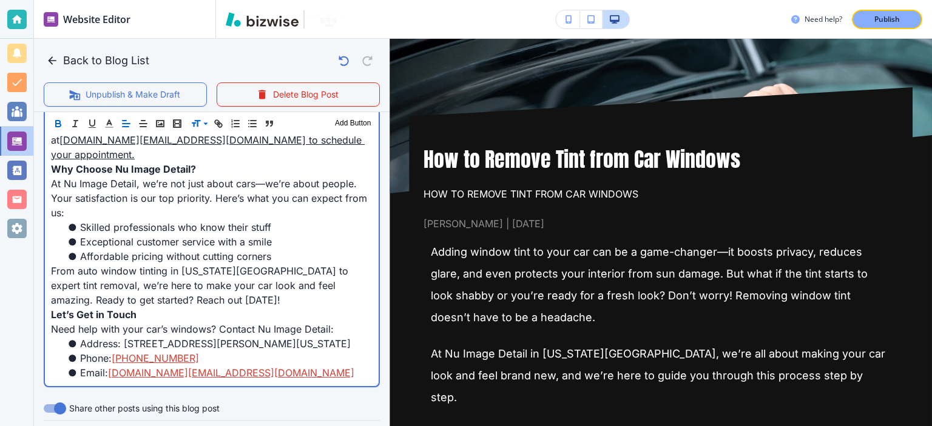
click at [241, 286] on p "From auto window tinting in [US_STATE][GEOGRAPHIC_DATA] to expert tint removal,…" at bounding box center [211, 286] width 321 height 44
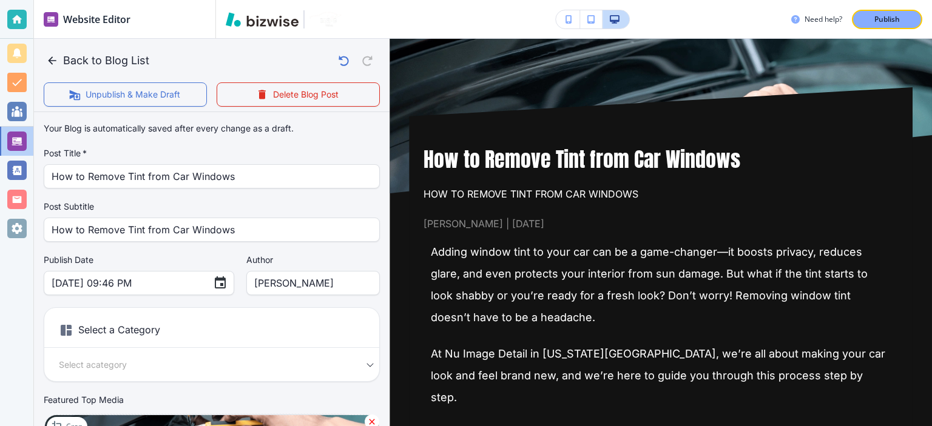
scroll to position [448, 0]
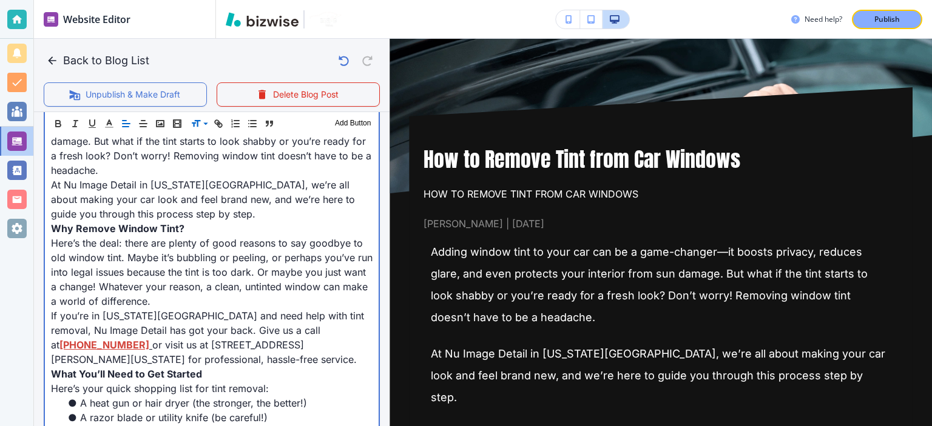
click at [241, 286] on span "Here’s the deal: there are plenty of good reasons to say goodbye to old window …" at bounding box center [213, 272] width 325 height 70
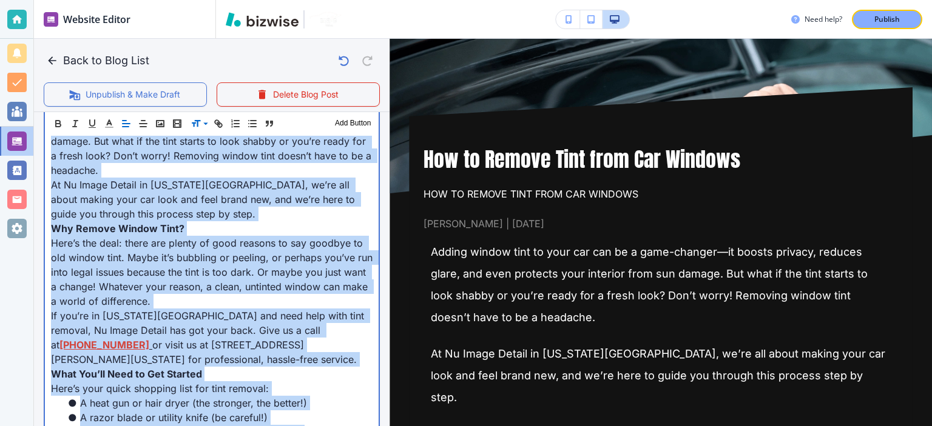
copy div "Loremi dolors amet co adip eli sed do e temp-incidid—ut labore etdolor, magnaal…"
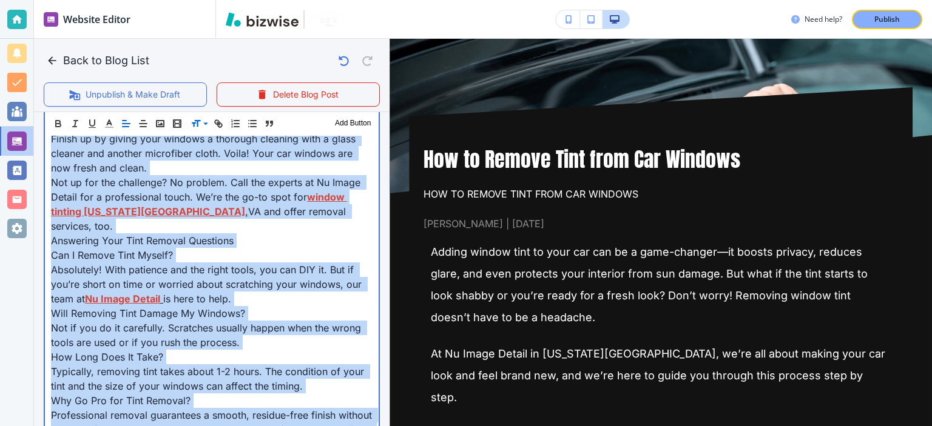
scroll to position [1679, 0]
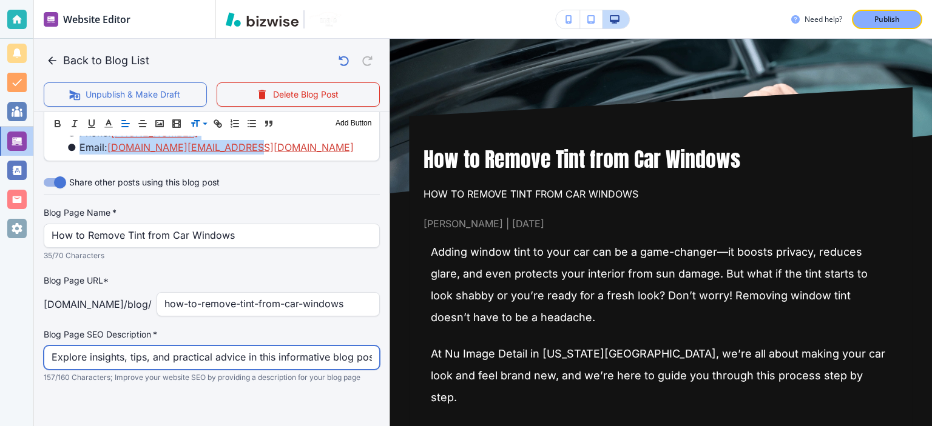
click at [250, 351] on input "Explore insights, tips, and practical advice in this informative blog post. Dis…" at bounding box center [212, 357] width 320 height 23
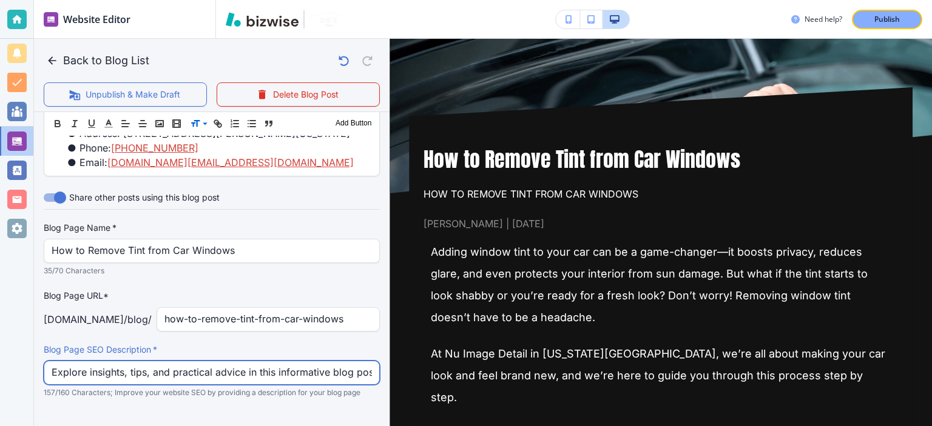
click at [250, 362] on input "Explore insights, tips, and practical advice in this informative blog post. Dis…" at bounding box center [212, 373] width 320 height 23
paste input "Learn step-by-step how to remove window tint safely using simple tools. Avoid d…"
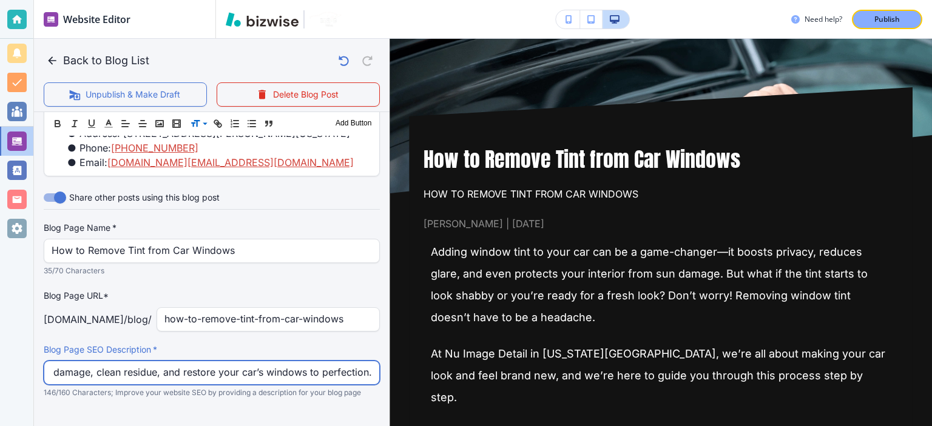
type input "Learn step-by-step how to remove window tint safely using simple tools. Avoid d…"
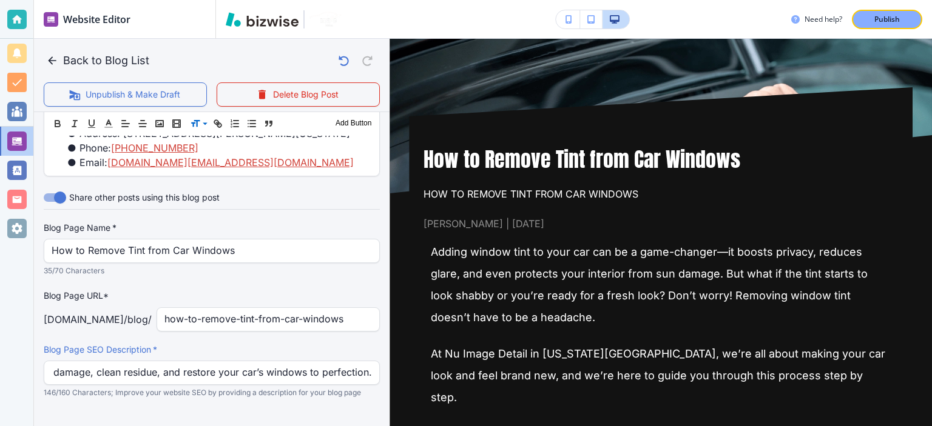
click at [352, 317] on div "Blog Page Name   * How to Remove Tint from Car Windows Blog Page Name   * 35/70…" at bounding box center [212, 310] width 336 height 177
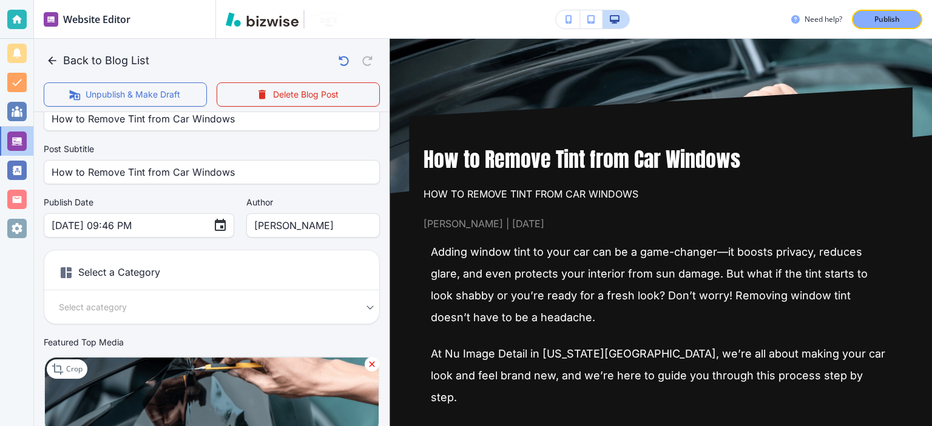
scroll to position [0, 0]
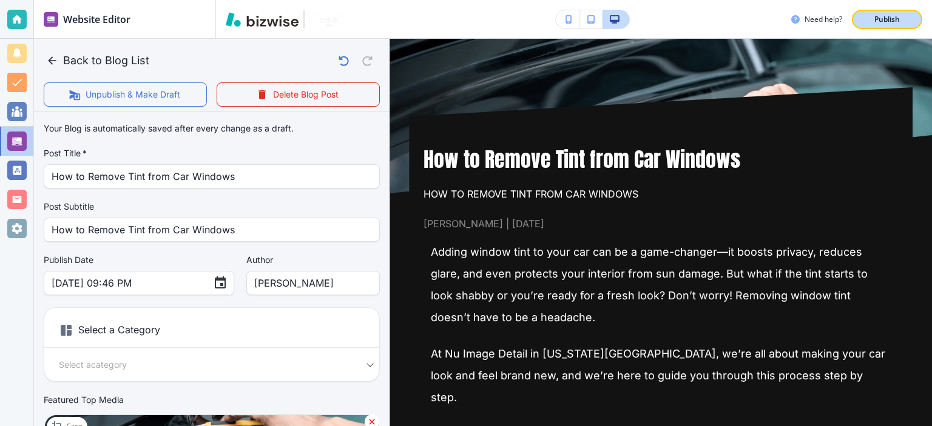
click at [888, 21] on p "Publish" at bounding box center [886, 19] width 25 height 11
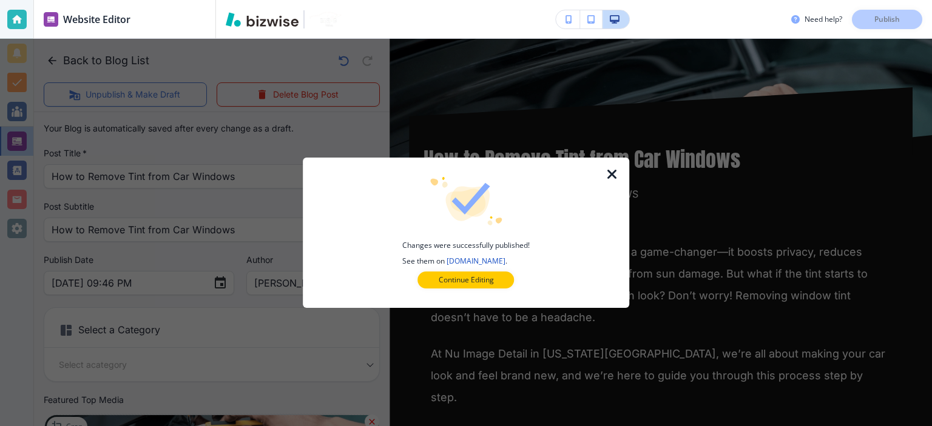
click at [614, 173] on icon "button" at bounding box center [612, 174] width 15 height 15
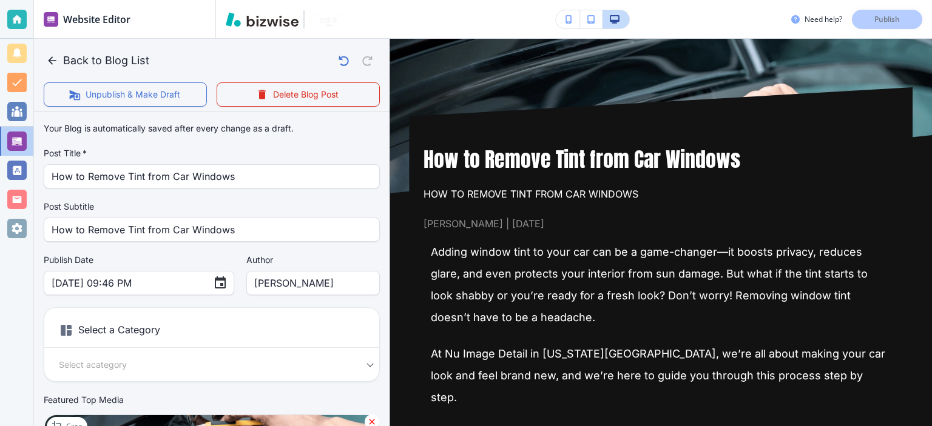
click at [245, 0] on body "Website Editor Pages Edit, add, and delete pages or manage your page order Upda…" at bounding box center [466, 0] width 932 height 0
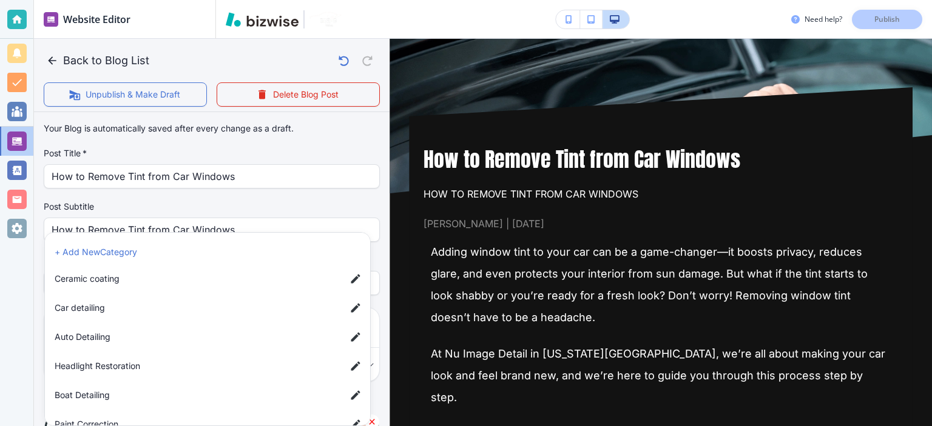
click at [92, 249] on li "+ Add New Category" at bounding box center [210, 252] width 320 height 19
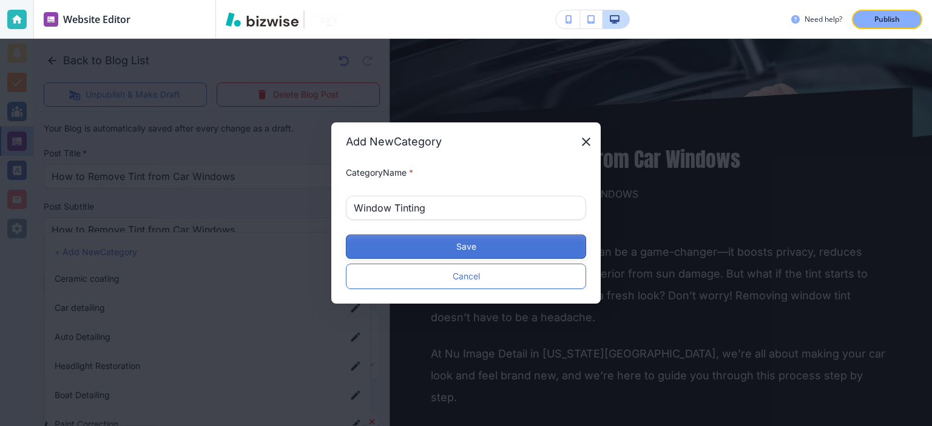
type input "Window Tinting"
click at [419, 246] on button "Save" at bounding box center [466, 247] width 240 height 24
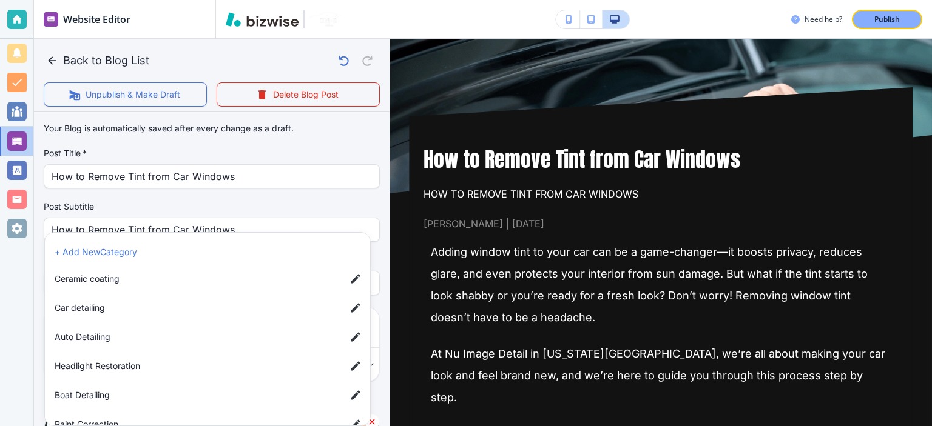
scroll to position [78, 0]
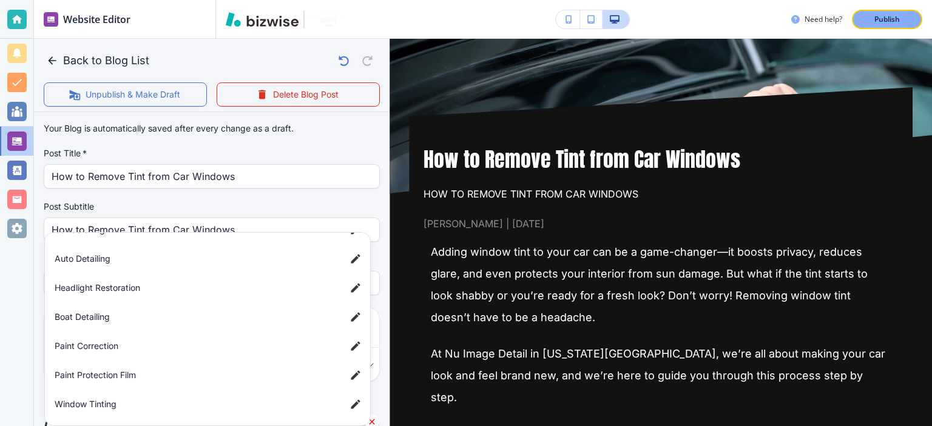
click at [257, 411] on li "Window Tinting" at bounding box center [210, 404] width 320 height 24
type input "a94c73cf072f39831a7b9"
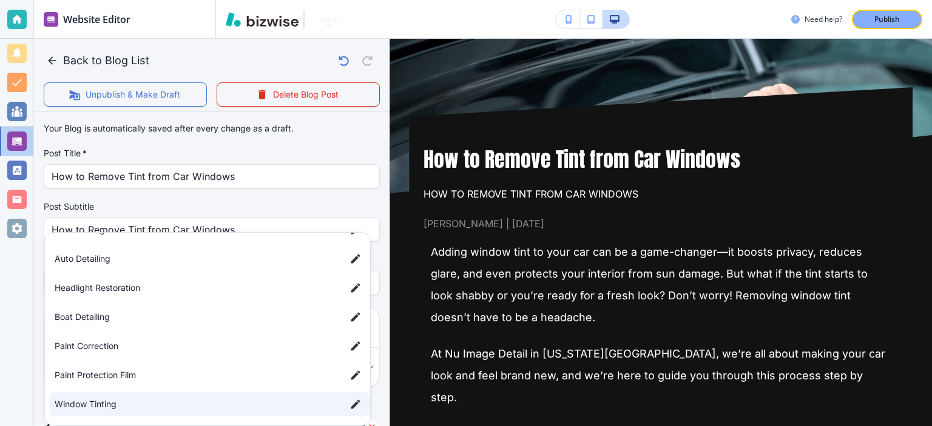
click at [354, 147] on div at bounding box center [466, 213] width 932 height 426
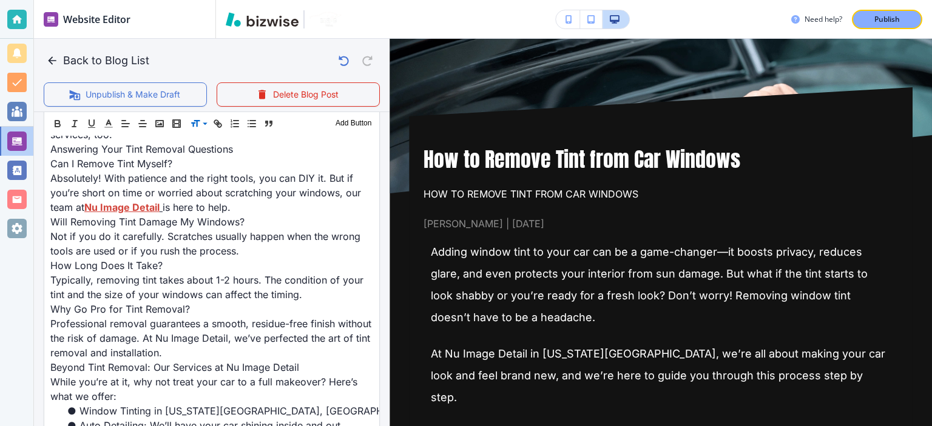
scroll to position [1669, 0]
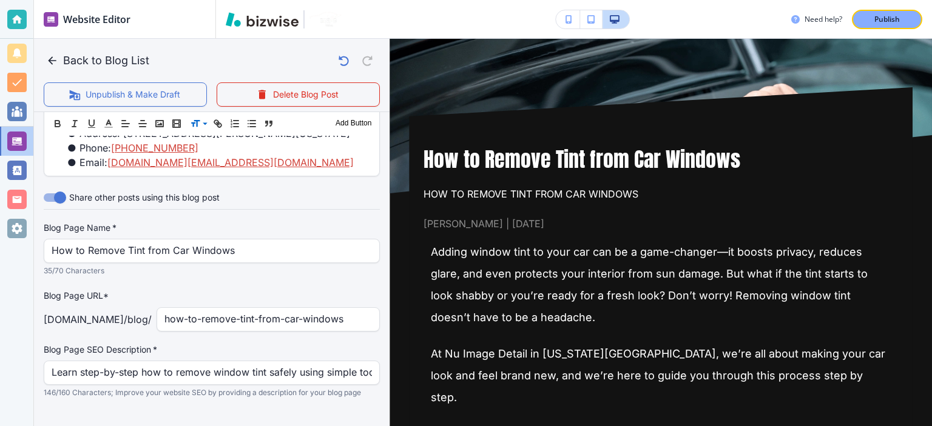
click at [903, 29] on button "Publish" at bounding box center [887, 19] width 70 height 19
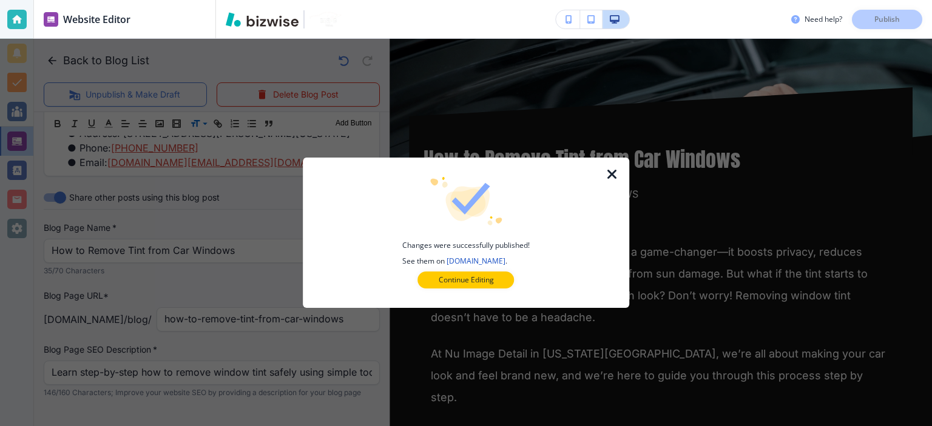
click at [615, 177] on icon "button" at bounding box center [612, 174] width 15 height 15
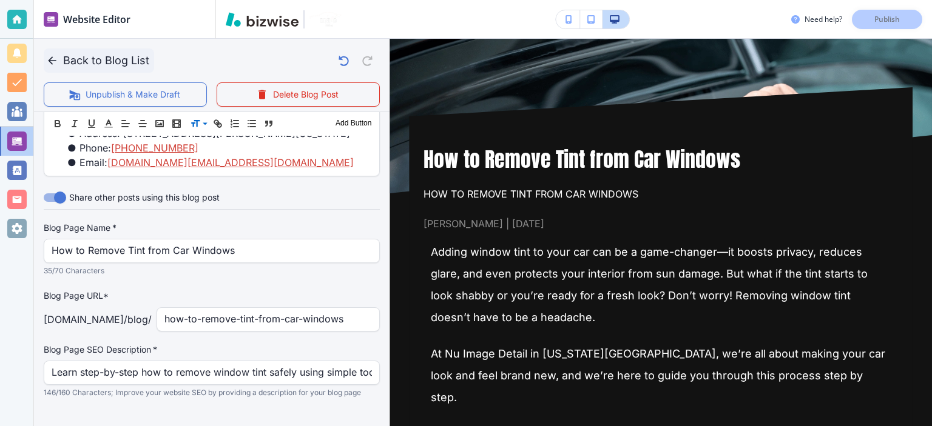
click at [121, 59] on button "Back to Blog List" at bounding box center [99, 61] width 110 height 24
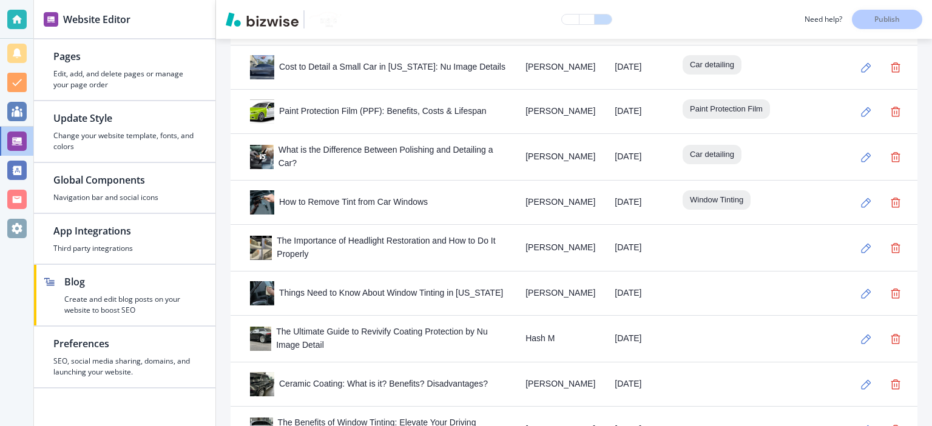
scroll to position [1651, 0]
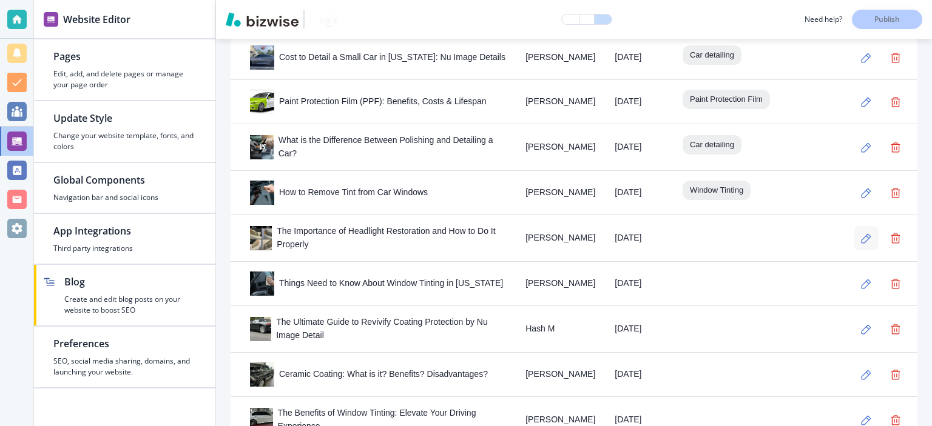
click at [854, 226] on button "button" at bounding box center [866, 238] width 24 height 24
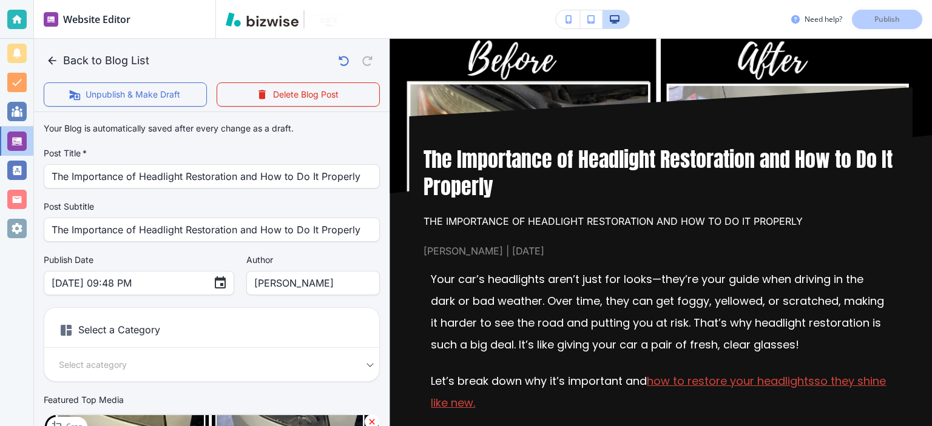
scroll to position [9, 0]
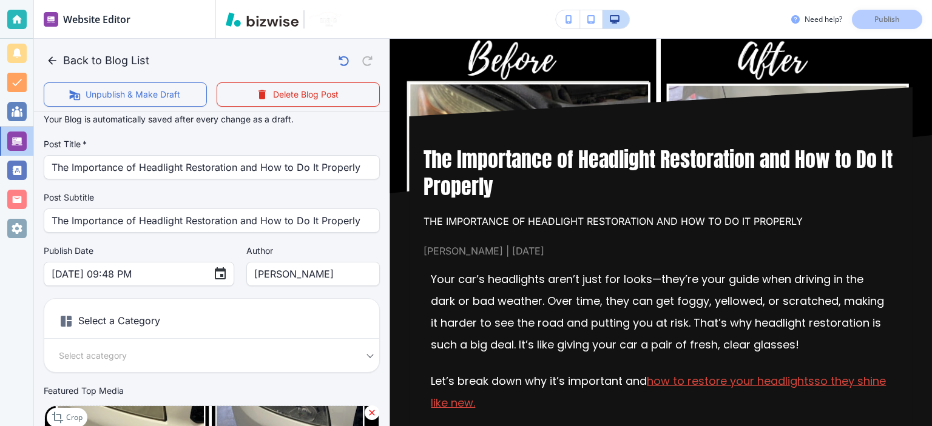
click at [228, 0] on body "Website Editor Pages Edit, add, and delete pages or manage your page order Upda…" at bounding box center [466, 0] width 932 height 0
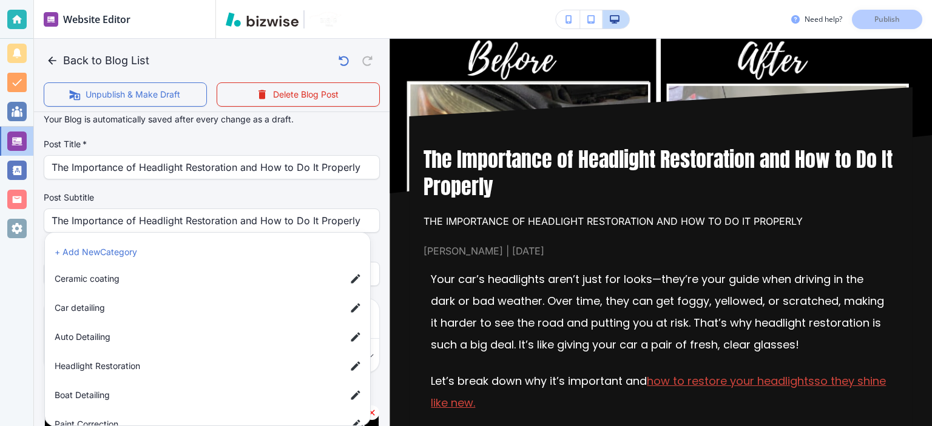
click at [209, 363] on span "Headlight Restoration" at bounding box center [195, 366] width 281 height 13
type input "abbd2b10249aa3202ec82"
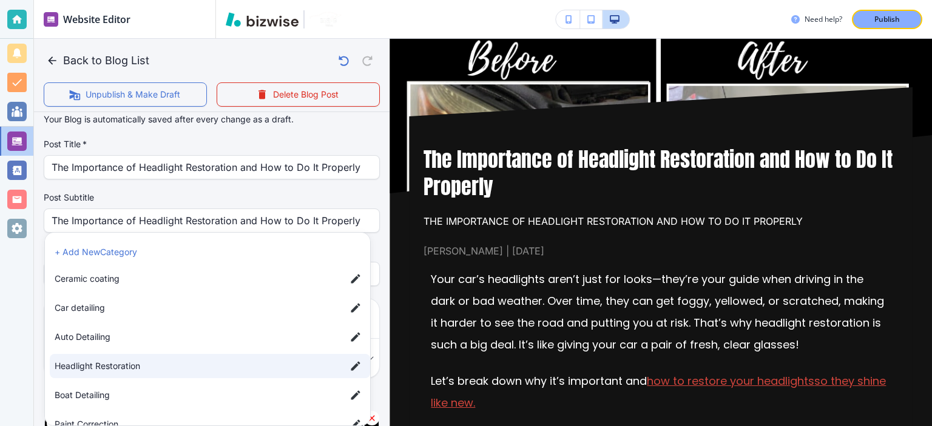
click at [371, 194] on div at bounding box center [466, 213] width 932 height 426
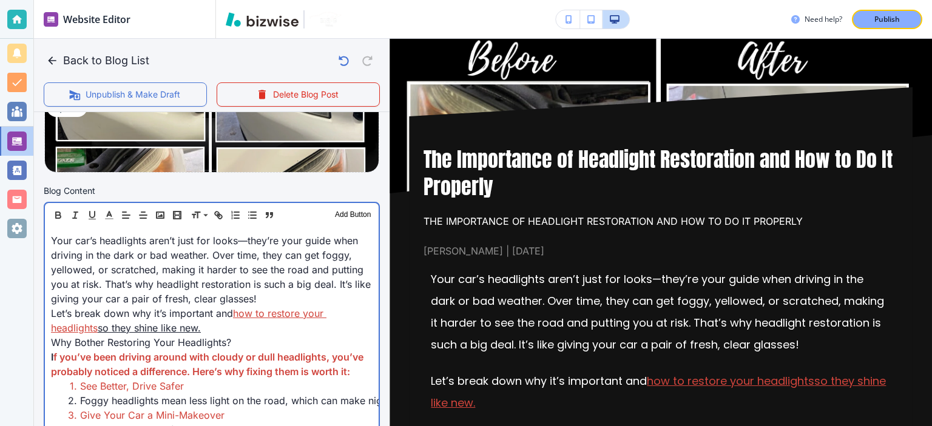
click at [278, 278] on span "Your car’s headlights aren’t just for looks—they’re your guide when driving in …" at bounding box center [212, 270] width 323 height 70
click at [221, 378] on span "f you’ve been driving around with cloudy or dull headlights, you’ve probably no…" at bounding box center [208, 364] width 315 height 27
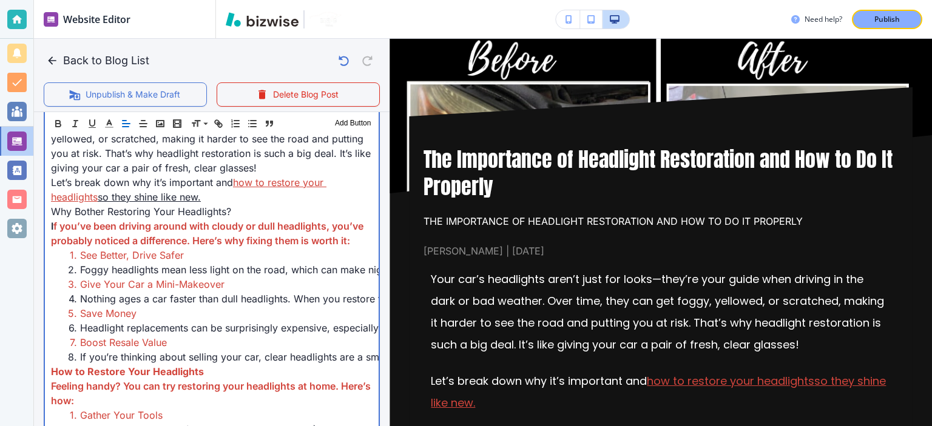
scroll to position [448, 0]
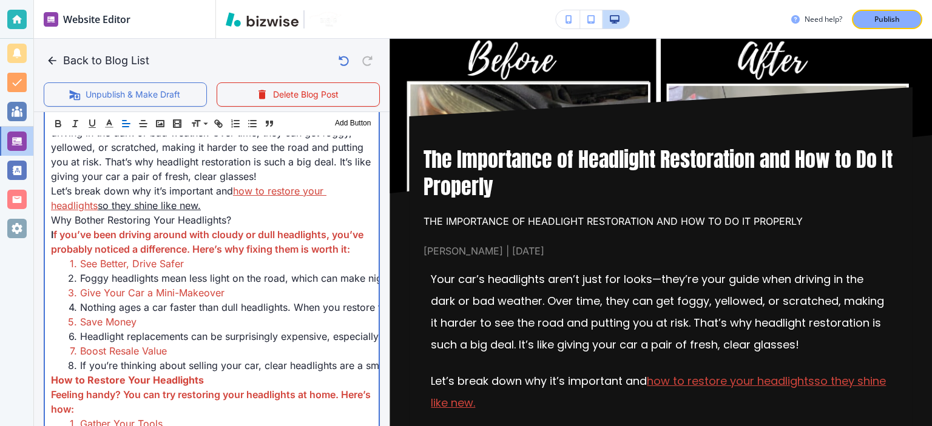
click at [126, 208] on link "so they shine like new." at bounding box center [149, 206] width 103 height 12
click at [165, 196] on p "Let’s break down why it’s important and how to restore your headlights so they …" at bounding box center [211, 198] width 321 height 29
drag, startPoint x: 142, startPoint y: 206, endPoint x: 101, endPoint y: 206, distance: 41.2
click at [101, 206] on p "Let’s break down why it’s important and how to restore your headlights so they …" at bounding box center [211, 198] width 321 height 29
copy link "so they shine like new."
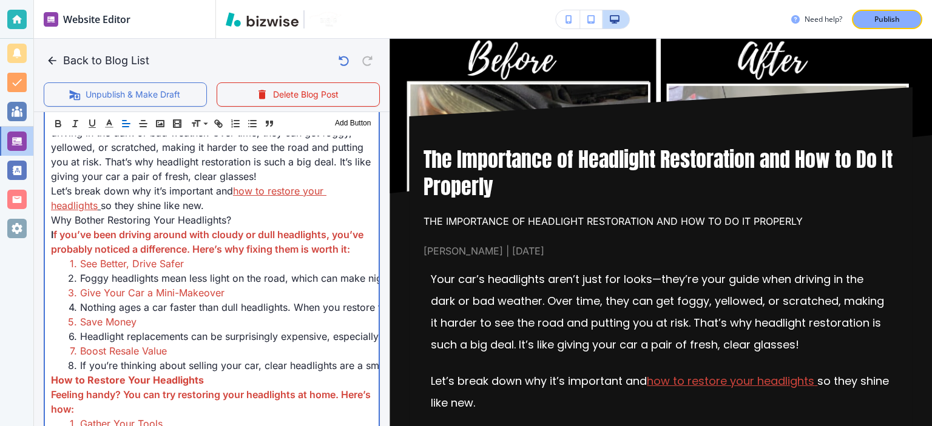
scroll to position [332, 0]
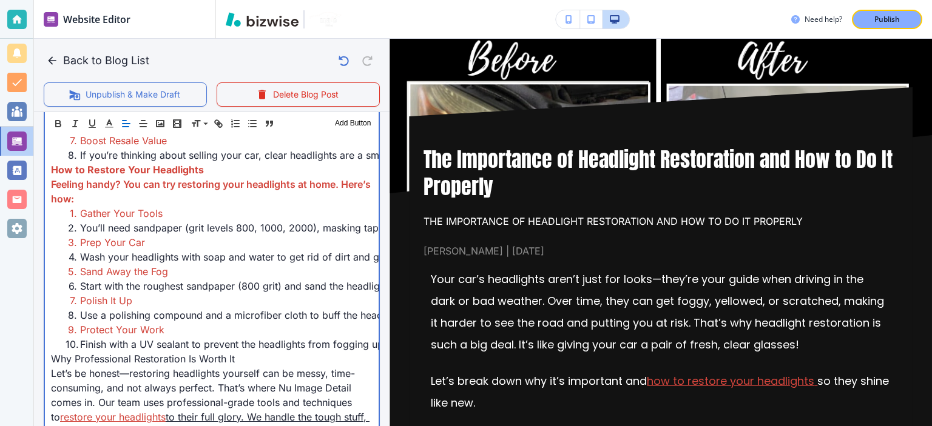
click at [101, 176] on span "How to Restore Your Headlights" at bounding box center [127, 170] width 153 height 12
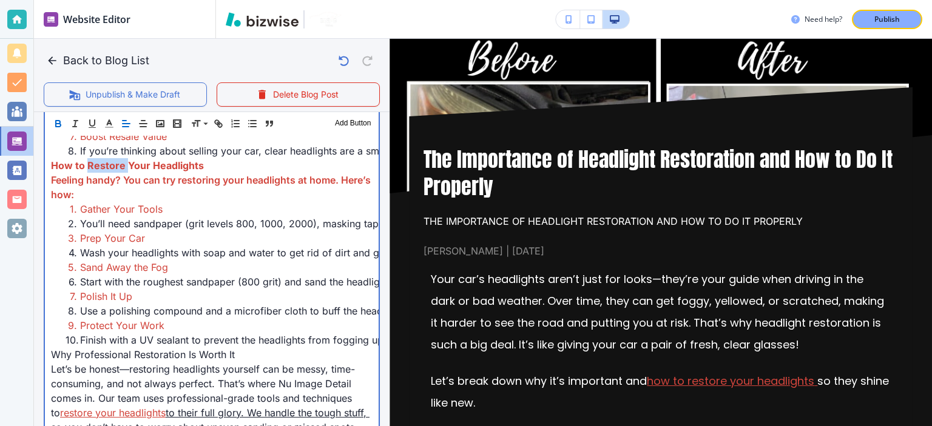
click at [101, 172] on span "How to Restore Your Headlights" at bounding box center [127, 166] width 153 height 12
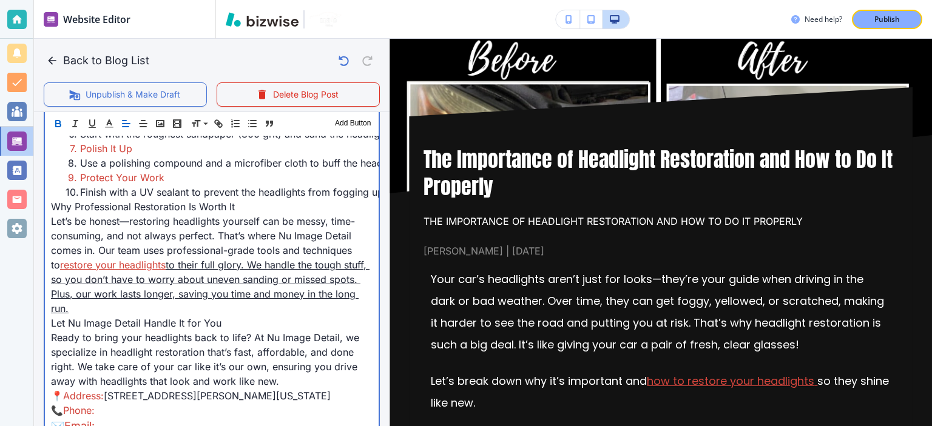
scroll to position [841, 0]
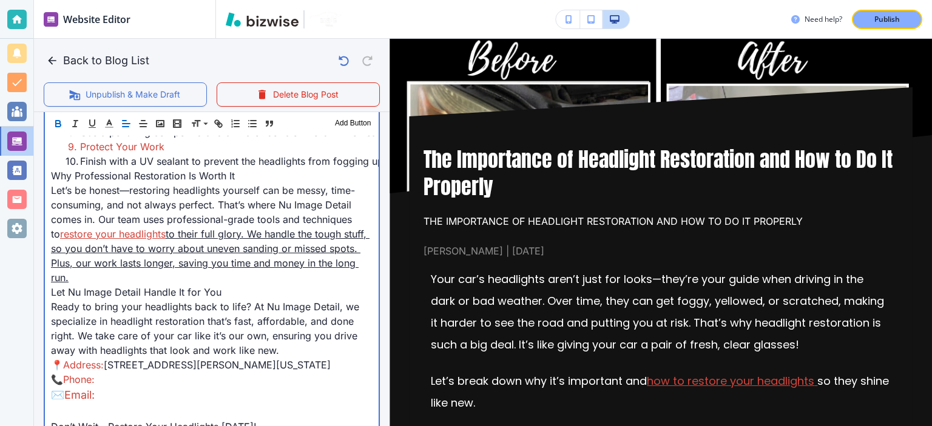
drag, startPoint x: 171, startPoint y: 293, endPoint x: 170, endPoint y: 335, distance: 42.5
click at [170, 285] on p "Let’s be honest—restoring headlights yourself can be messy, time-consuming, and…" at bounding box center [211, 234] width 321 height 102
copy link "to their full glory. We handle the tough stuff, so you don’t have to worry abou…"
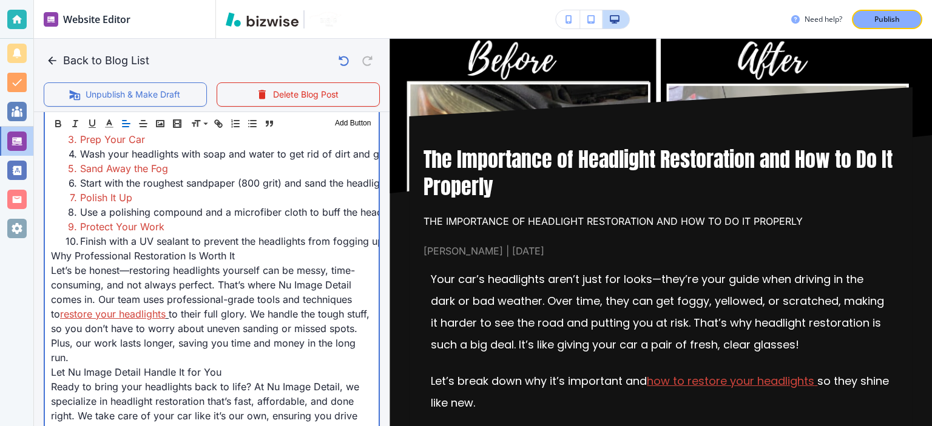
click at [170, 320] on span "Let’s be honest—restoring headlights yourself can be messy, time-consuming, and…" at bounding box center [203, 292] width 304 height 56
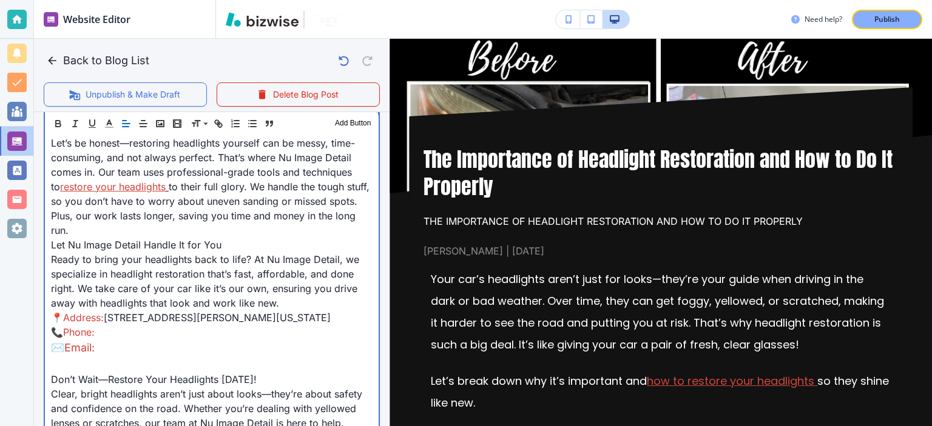
scroll to position [893, 0]
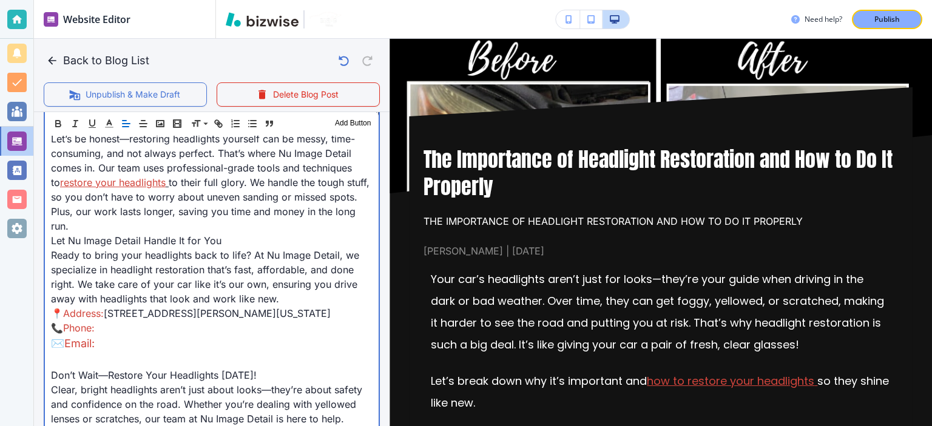
click at [170, 306] on p "Ready to bring your headlights back to life? At Nu Image Detail, we specialize …" at bounding box center [211, 277] width 321 height 58
click at [114, 321] on p "📍 Address: [STREET_ADDRESS][PERSON_NAME][US_STATE]" at bounding box center [211, 313] width 321 height 15
click at [108, 320] on span "[STREET_ADDRESS][PERSON_NAME][US_STATE]" at bounding box center [217, 314] width 227 height 12
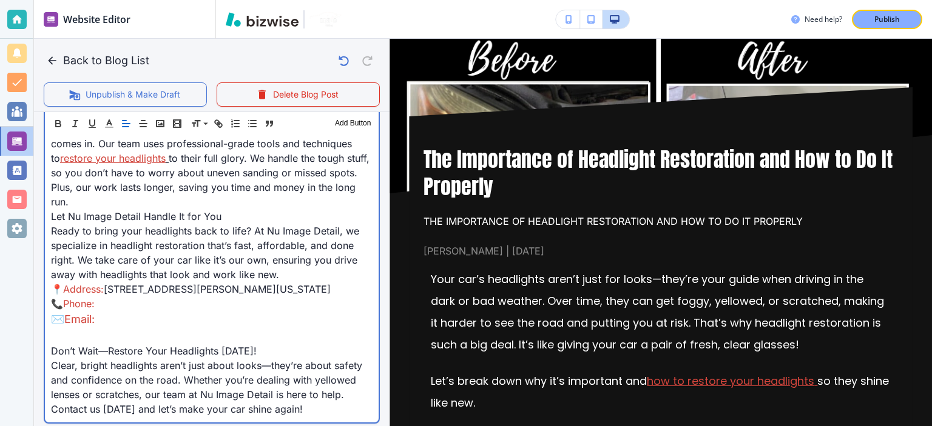
click at [107, 357] on span "Don’t Wait—Restore Your Headlights [DATE]!" at bounding box center [154, 351] width 206 height 12
click at [109, 310] on link "[PHONE_NUMBER]" at bounding box center [141, 304] width 87 height 12
click at [116, 310] on link "[PHONE_NUMBER]" at bounding box center [141, 304] width 87 height 12
click at [82, 310] on span "Phone:" at bounding box center [79, 304] width 32 height 12
click at [119, 310] on link "[PHONE_NUMBER]" at bounding box center [141, 304] width 87 height 12
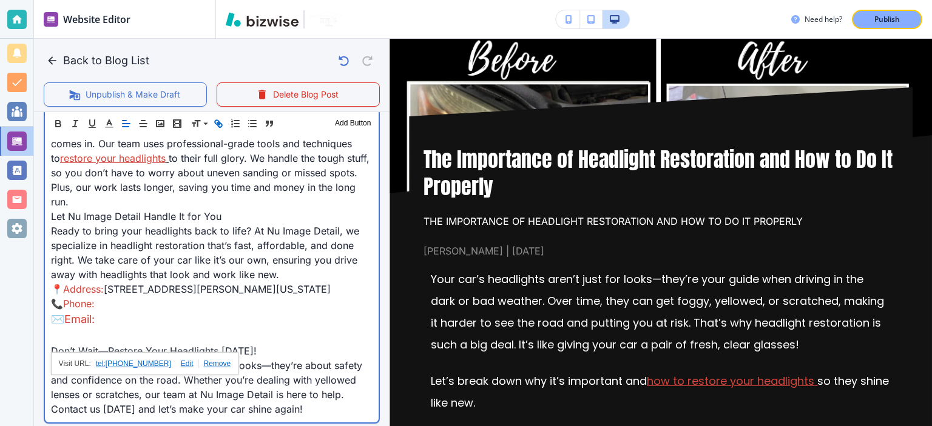
click at [124, 310] on link "[PHONE_NUMBER]" at bounding box center [141, 304] width 87 height 12
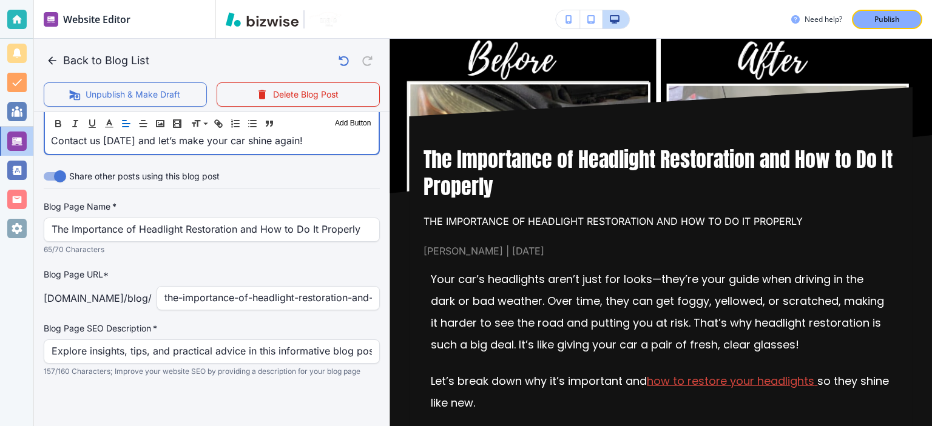
scroll to position [1200, 0]
click at [274, 147] on span "Clear, bright headlights aren’t just about looks—they’re about safety and confi…" at bounding box center [208, 119] width 314 height 56
copy div "Lore ips’d sitametcon adip’e sedd eiu tempo—inci’ut labo etdol magn aliquae ad …"
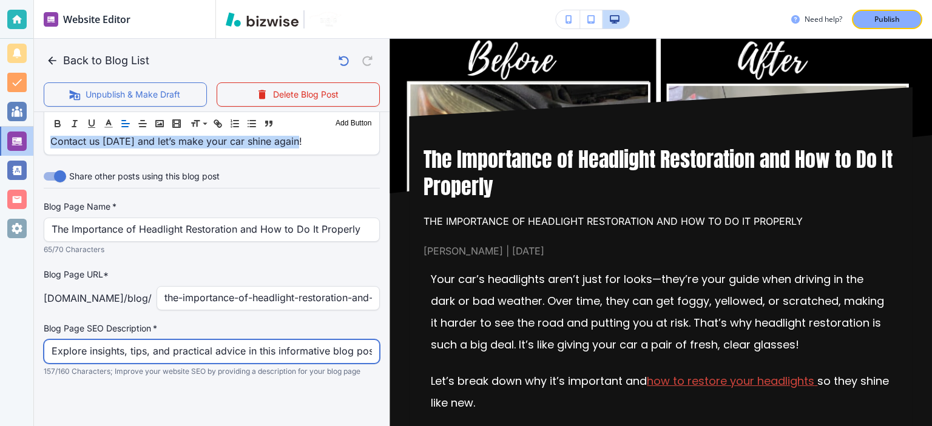
click at [312, 363] on input "Explore insights, tips, and practical advice in this informative blog post. Dis…" at bounding box center [212, 351] width 320 height 23
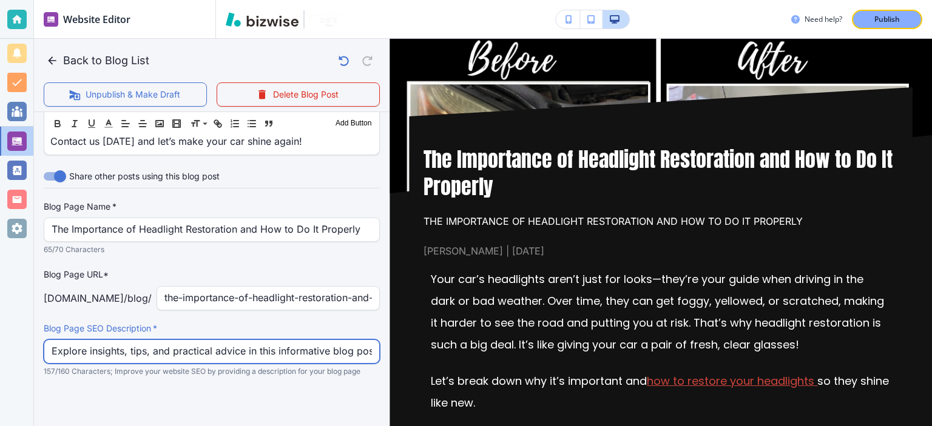
paste input "Learn how to restore foggy headlights at home or professionally. Improve visibi…"
type input "Learn how to restore foggy headlights at home or professionally. Improve visibi…"
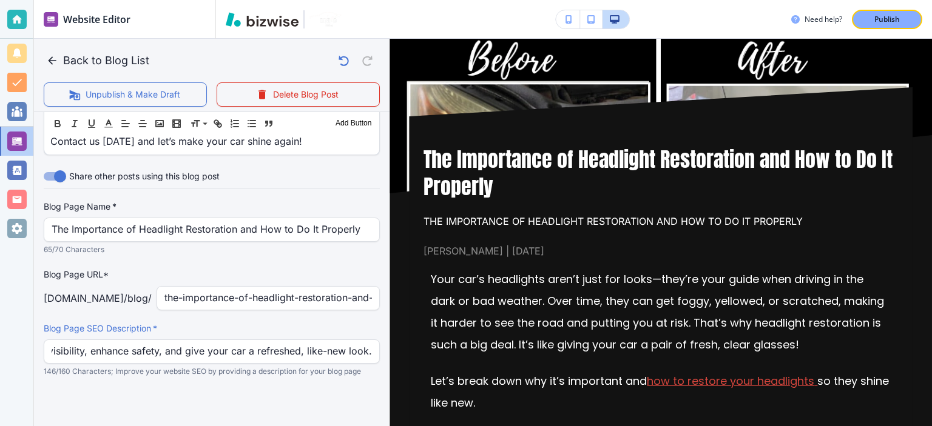
scroll to position [0, 0]
click at [312, 297] on div "Blog Page URL* [DOMAIN_NAME] /blog / the-importance-of-headlight-restoration-an…" at bounding box center [212, 289] width 336 height 42
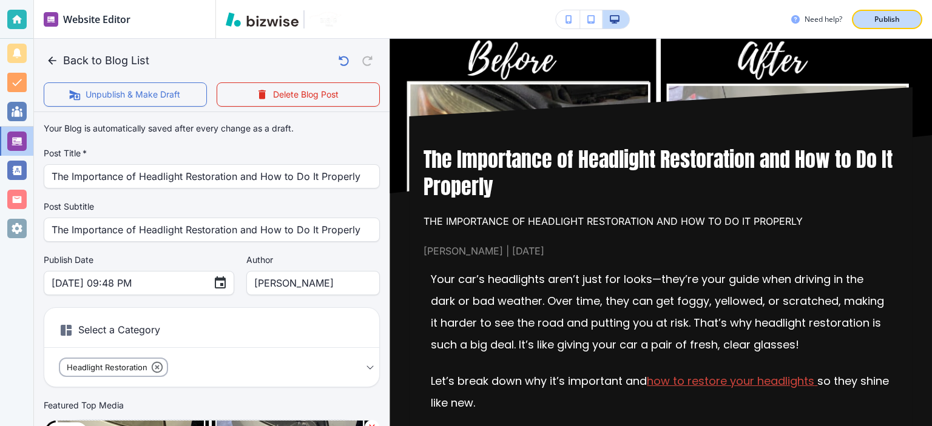
click at [876, 14] on p "Publish" at bounding box center [886, 19] width 25 height 11
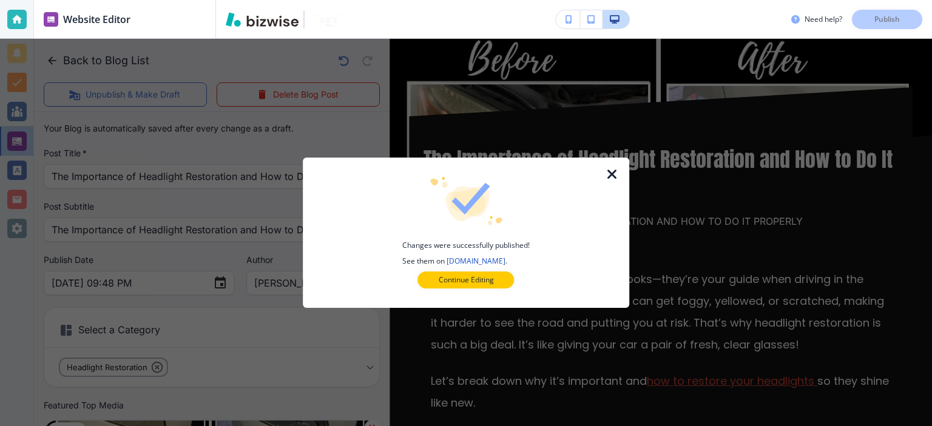
click at [366, 266] on div "Changes were successfully published! See them on [DOMAIN_NAME] ." at bounding box center [466, 253] width 288 height 27
click at [357, 266] on div "Changes were successfully published! See them on [DOMAIN_NAME] ." at bounding box center [466, 253] width 288 height 27
click at [408, 235] on div at bounding box center [466, 236] width 288 height 10
click at [417, 244] on h4 "Changes were successfully published! See them on [DOMAIN_NAME] ." at bounding box center [465, 253] width 127 height 27
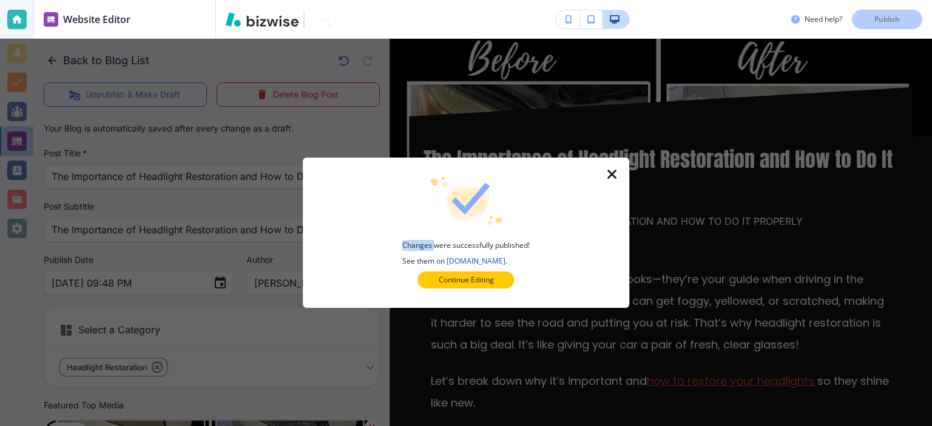
click at [417, 244] on h4 "Changes were successfully published! See them on [DOMAIN_NAME] ." at bounding box center [465, 253] width 127 height 27
drag, startPoint x: 434, startPoint y: 240, endPoint x: 434, endPoint y: 227, distance: 12.7
click at [434, 227] on div "Changes were successfully published! See them on [DOMAIN_NAME] ." at bounding box center [466, 222] width 288 height 90
click at [442, 264] on h4 "Changes were successfully published! See them on [DOMAIN_NAME] ." at bounding box center [465, 253] width 127 height 27
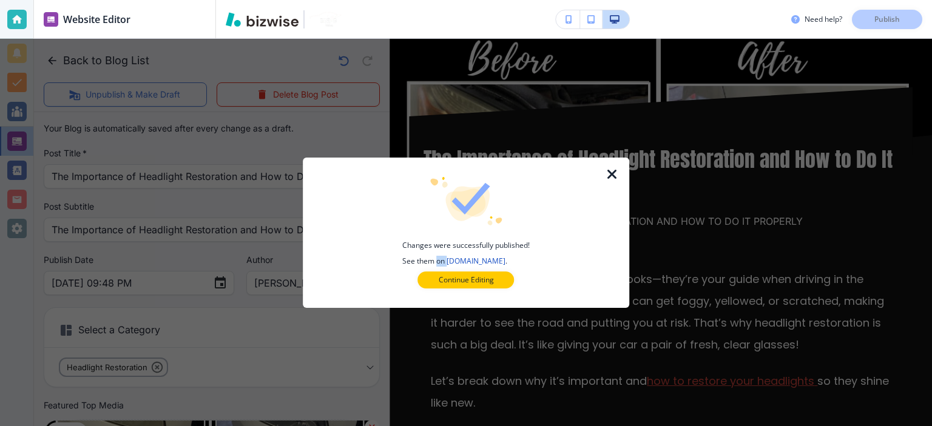
click at [437, 246] on h4 "Changes were successfully published! See them on [DOMAIN_NAME] ." at bounding box center [465, 253] width 127 height 27
drag, startPoint x: 448, startPoint y: 229, endPoint x: 443, endPoint y: 221, distance: 9.0
click at [443, 221] on div "Changes were successfully published! See them on [DOMAIN_NAME] ." at bounding box center [466, 222] width 288 height 90
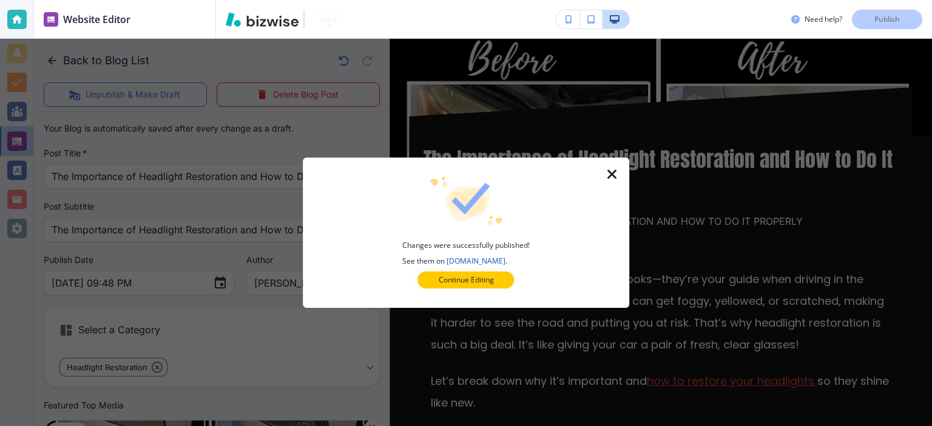
click at [422, 246] on h4 "Changes were successfully published! See them on [DOMAIN_NAME] ." at bounding box center [465, 253] width 127 height 27
click at [393, 231] on div at bounding box center [466, 236] width 288 height 10
click at [611, 174] on icon "button" at bounding box center [612, 174] width 15 height 15
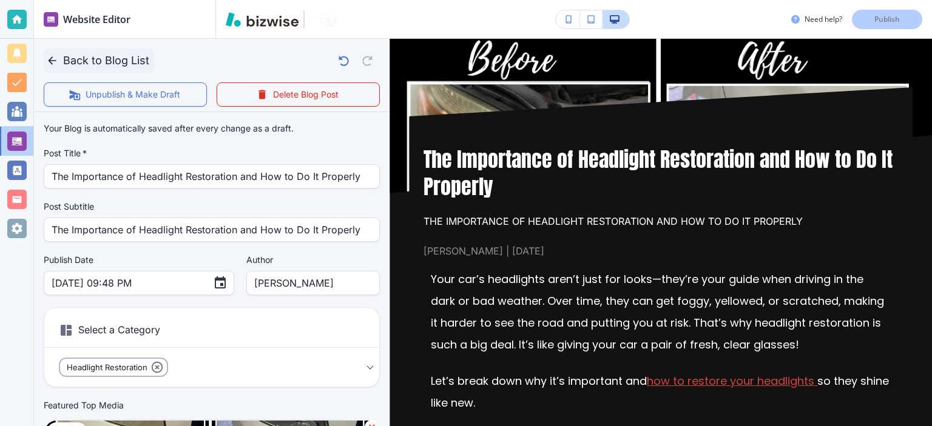
click at [63, 53] on button "Back to Blog List" at bounding box center [99, 61] width 110 height 24
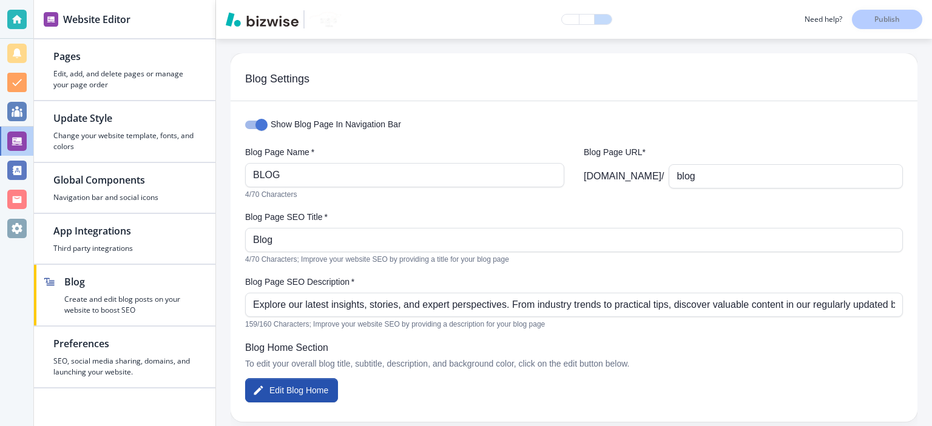
scroll to position [1679, 0]
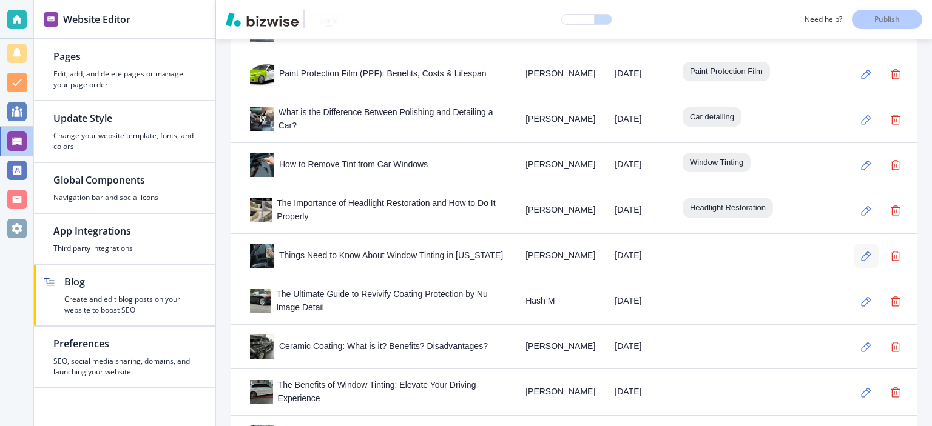
click at [861, 251] on icon "button" at bounding box center [866, 256] width 10 height 10
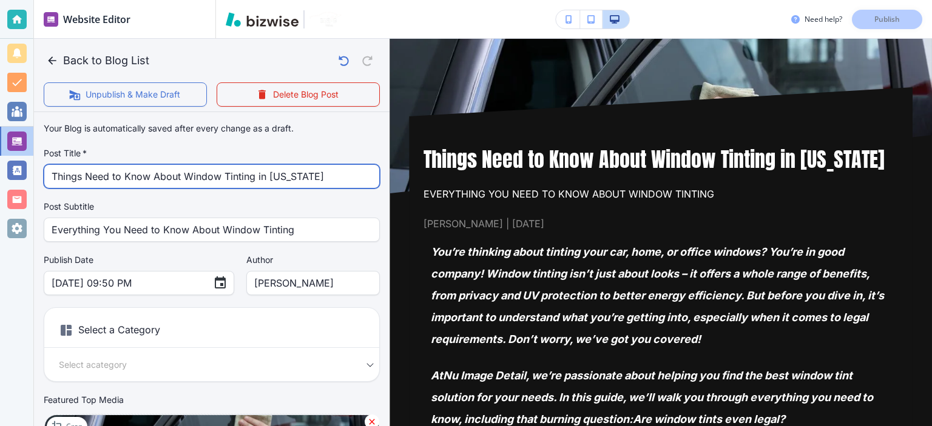
click at [291, 171] on input "Things Need to Know About Window Tinting in [US_STATE]" at bounding box center [212, 176] width 320 height 23
click at [309, 170] on input "Things Need to Know About Window Tinting in [US_STATE]" at bounding box center [212, 176] width 320 height 23
type input "Things Need to Know About Window Tinting in [US_STATE]"
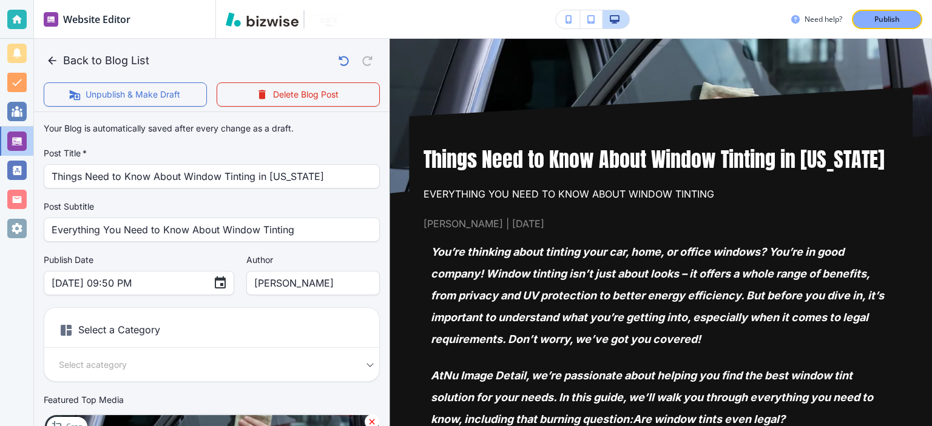
click at [318, 153] on label "Post Title   *" at bounding box center [212, 153] width 336 height 12
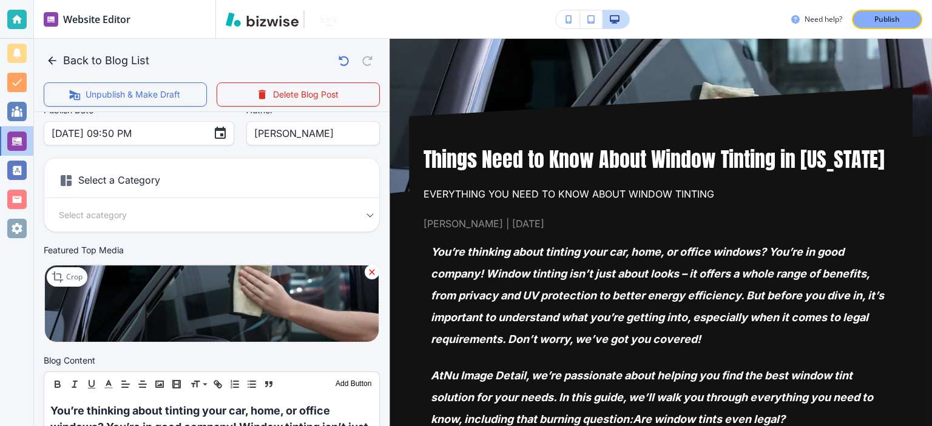
scroll to position [179, 0]
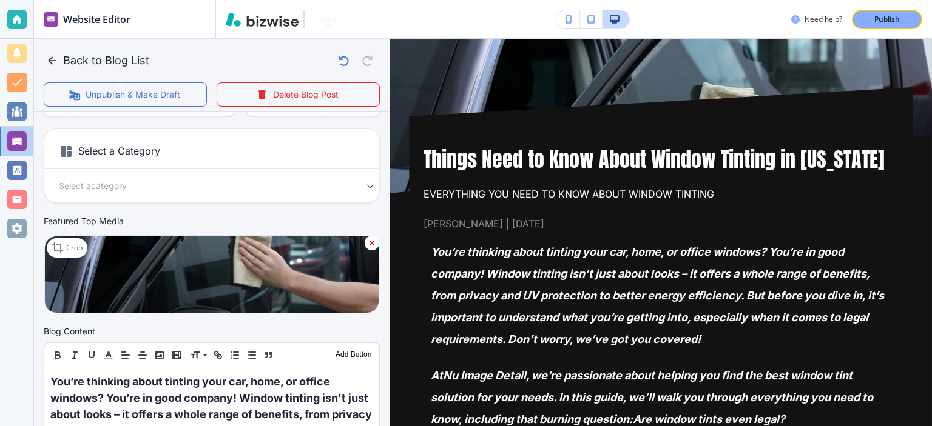
click at [320, 204] on div "Your Blog is automatically saved after every change as a draft. Post Title   * …" at bounding box center [212, 131] width 336 height 387
click at [325, 0] on body "Website Editor Pages Edit, add, and delete pages or manage your page order Upda…" at bounding box center [466, 0] width 932 height 0
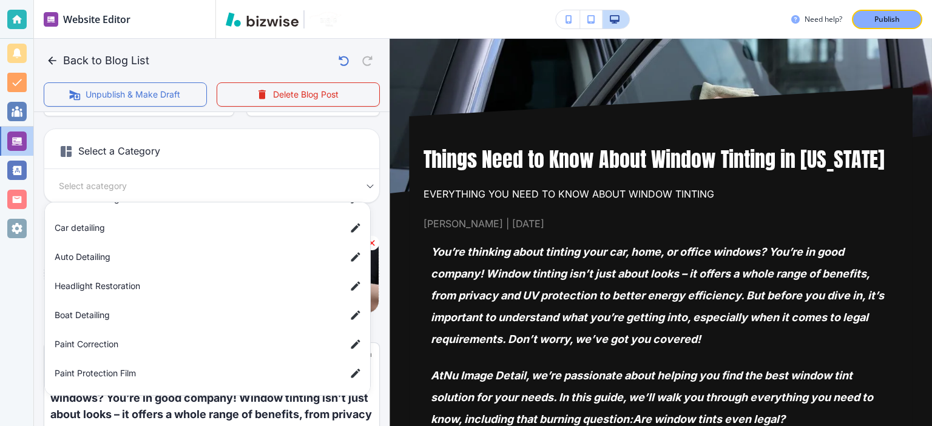
scroll to position [78, 0]
click at [192, 374] on span "Window Tinting" at bounding box center [195, 374] width 281 height 13
type input "a94c73cf072f39831a7b9"
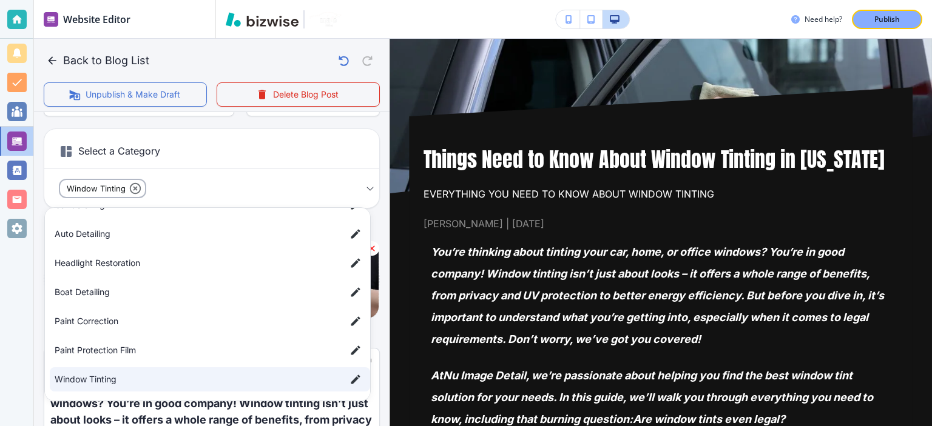
click at [369, 133] on div at bounding box center [466, 213] width 932 height 426
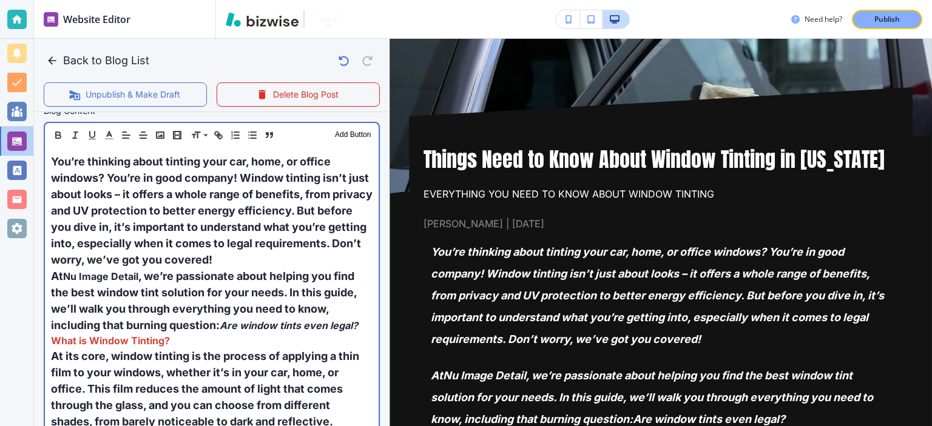
click at [315, 286] on span ", we’re passionate about helping you find the best window tint solution for you…" at bounding box center [205, 301] width 308 height 62
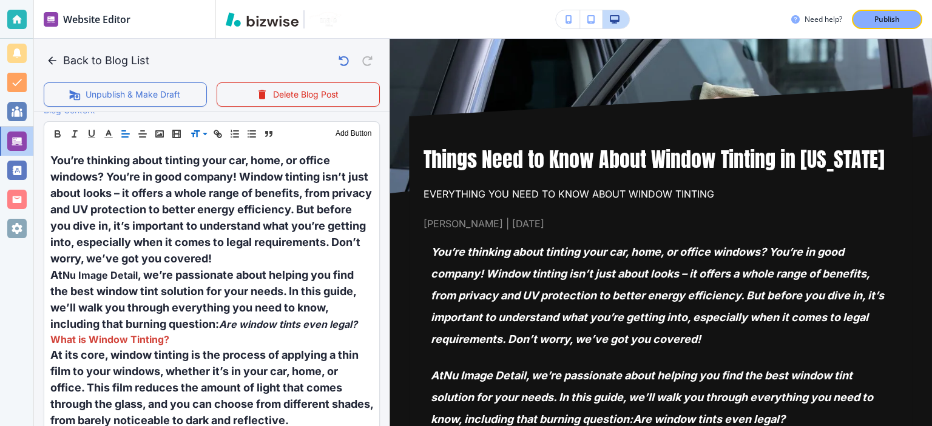
scroll to position [405, 0]
click at [208, 191] on span at bounding box center [208, 195] width 37 height 15
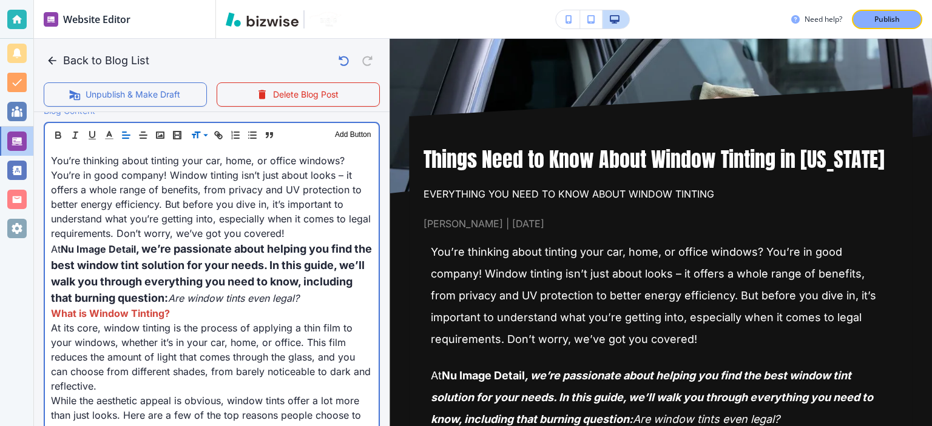
scroll to position [406, 0]
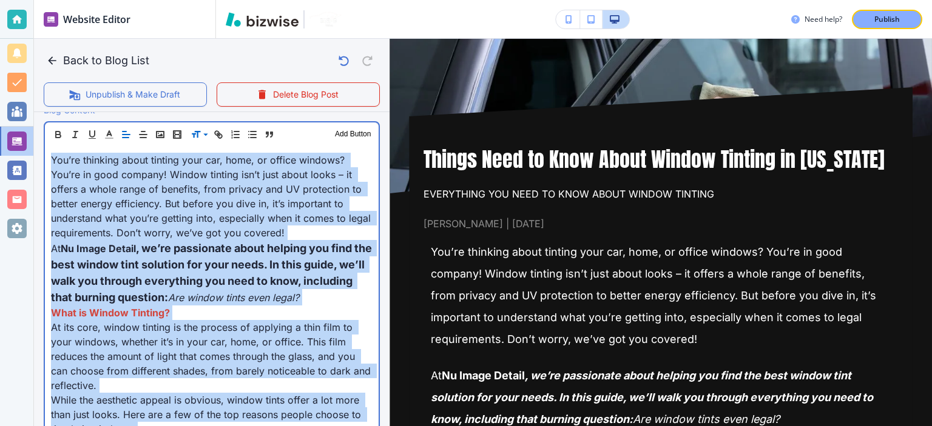
click at [227, 210] on p "You’re thinking about tinting your car, home, or office windows? You’re in good…" at bounding box center [211, 196] width 321 height 87
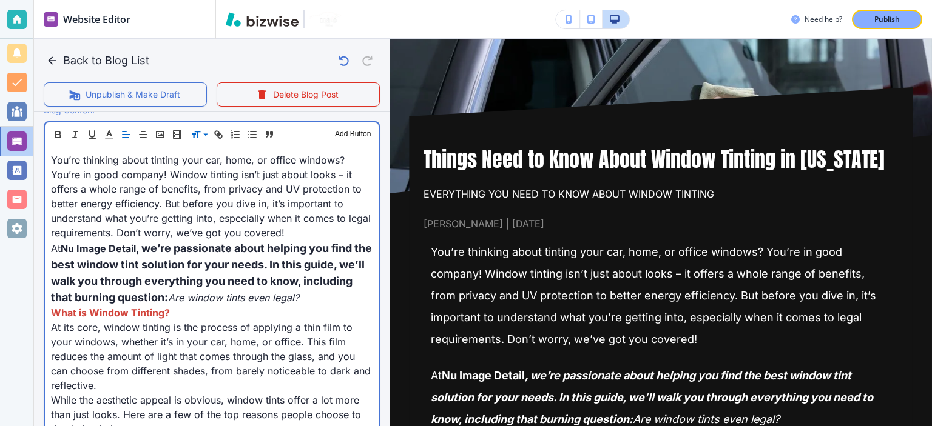
click at [219, 277] on span ", we’re passionate about helping you find the best window tint solution for you…" at bounding box center [212, 273] width 323 height 62
click at [167, 307] on strong "What is Window Tinting?" at bounding box center [110, 313] width 119 height 12
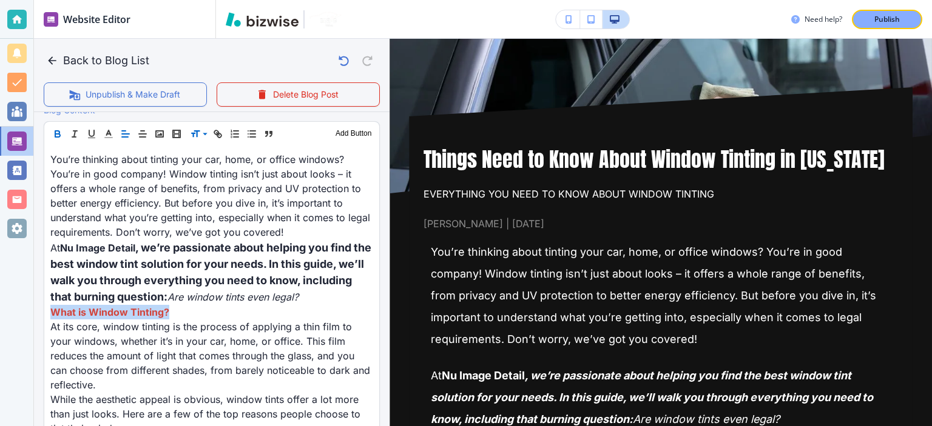
scroll to position [405, 0]
click at [206, 163] on span at bounding box center [208, 166] width 37 height 15
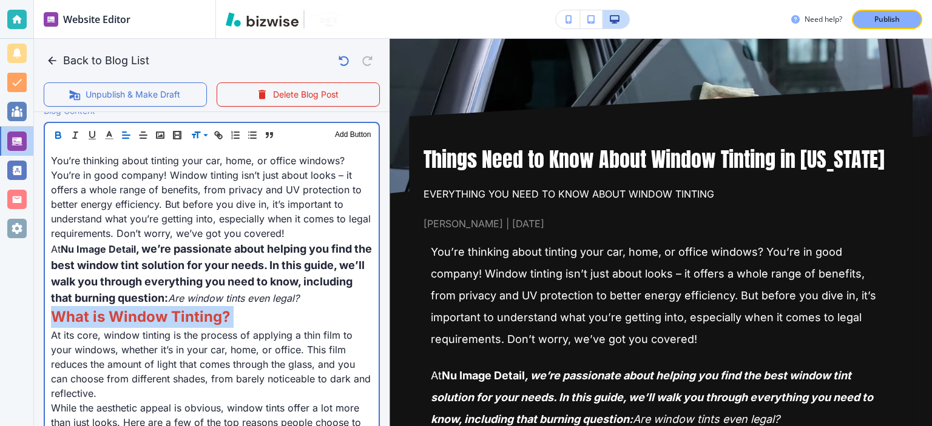
scroll to position [406, 0]
click at [254, 278] on span ", we’re passionate about helping you find the best window tint solution for you…" at bounding box center [212, 273] width 323 height 62
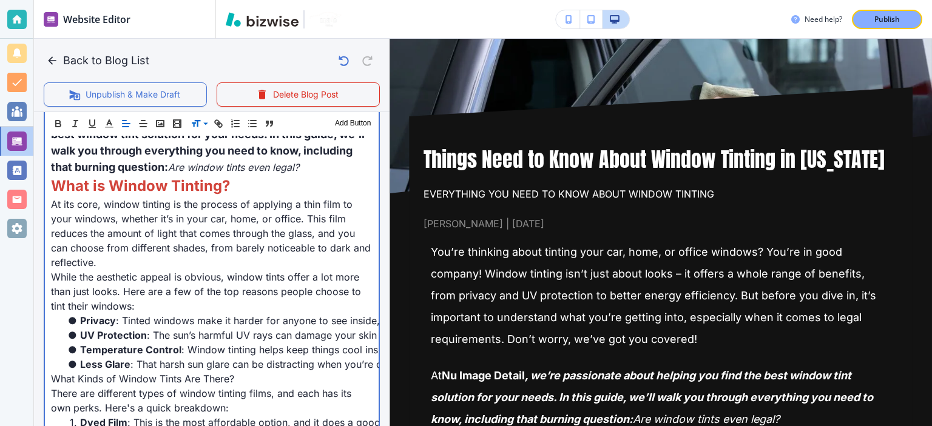
scroll to position [543, 0]
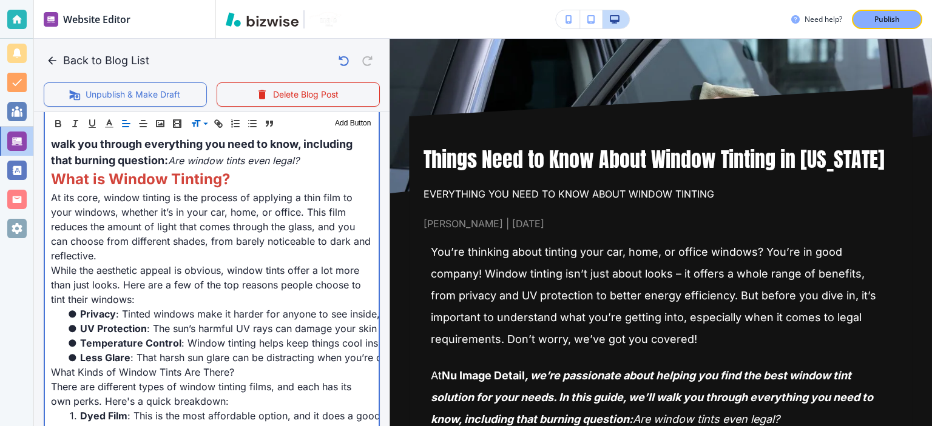
click at [154, 371] on span "What Kinds of Window Tints Are There?" at bounding box center [142, 372] width 183 height 12
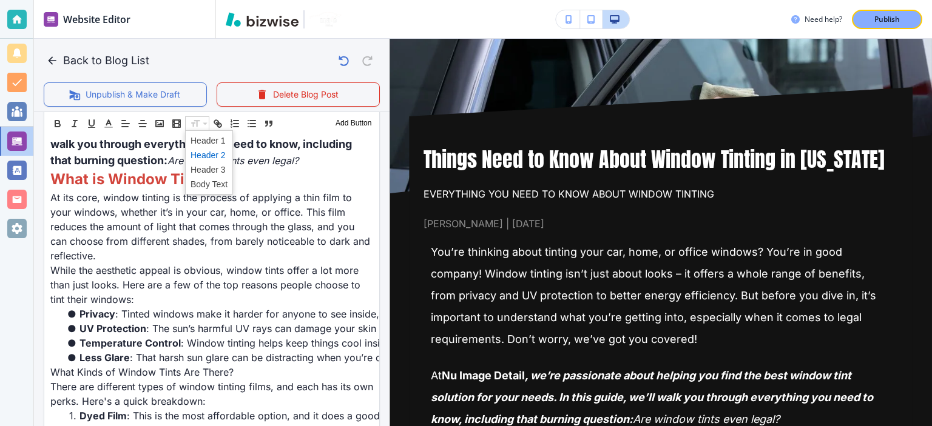
click at [201, 155] on span at bounding box center [208, 155] width 37 height 15
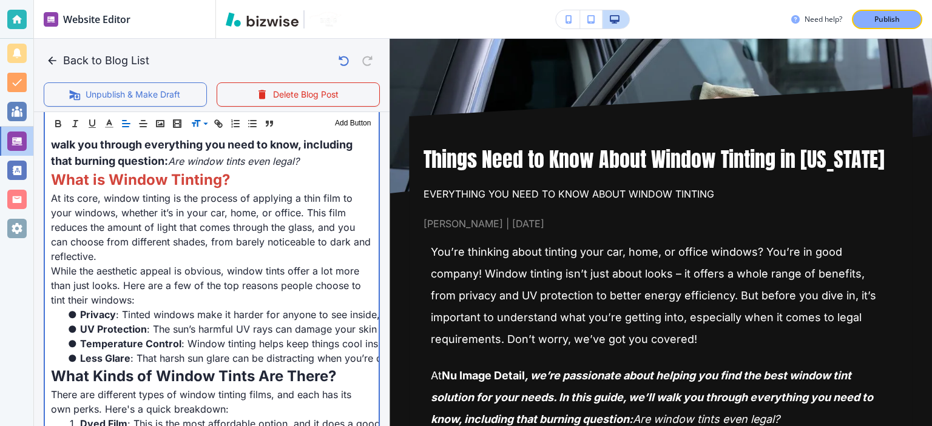
scroll to position [332, 0]
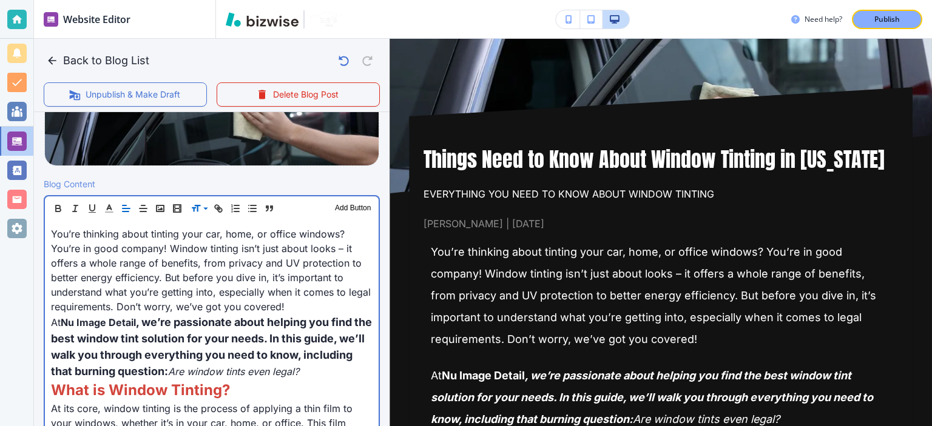
click at [251, 278] on span "You’re thinking about tinting your car, home, or office windows? You’re in good…" at bounding box center [212, 270] width 323 height 85
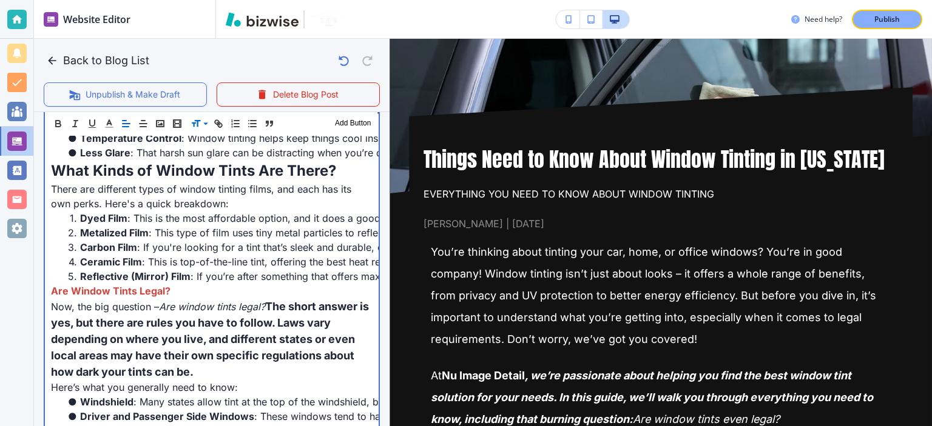
scroll to position [752, 0]
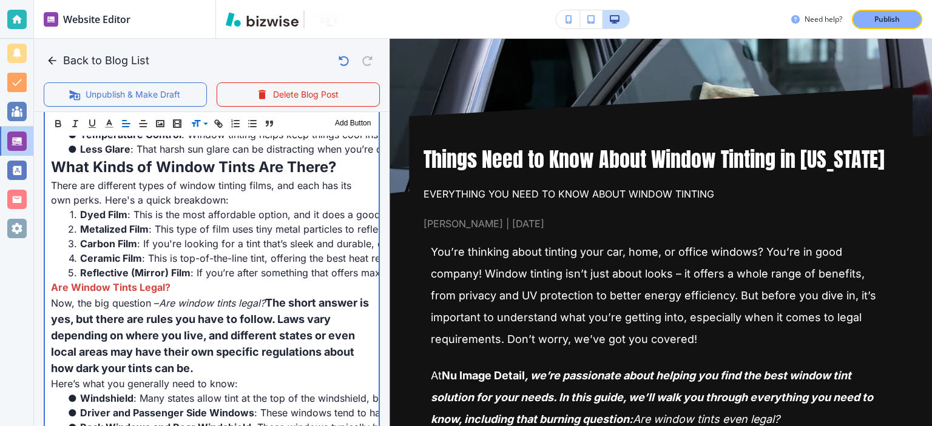
click at [135, 284] on strong "Are Window Tints Legal?" at bounding box center [111, 287] width 120 height 12
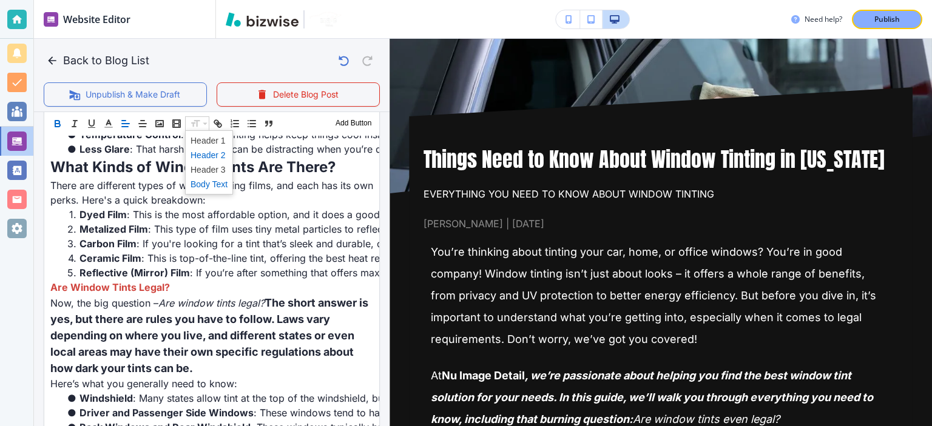
click at [210, 154] on span at bounding box center [208, 155] width 37 height 15
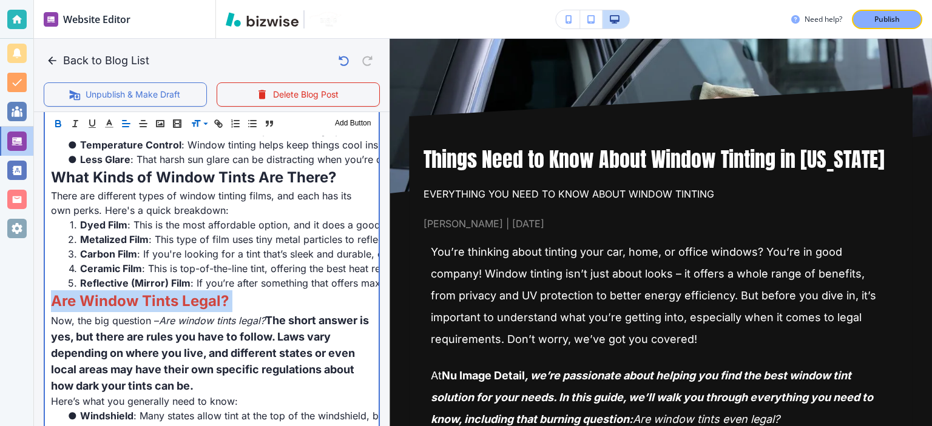
scroll to position [766, 0]
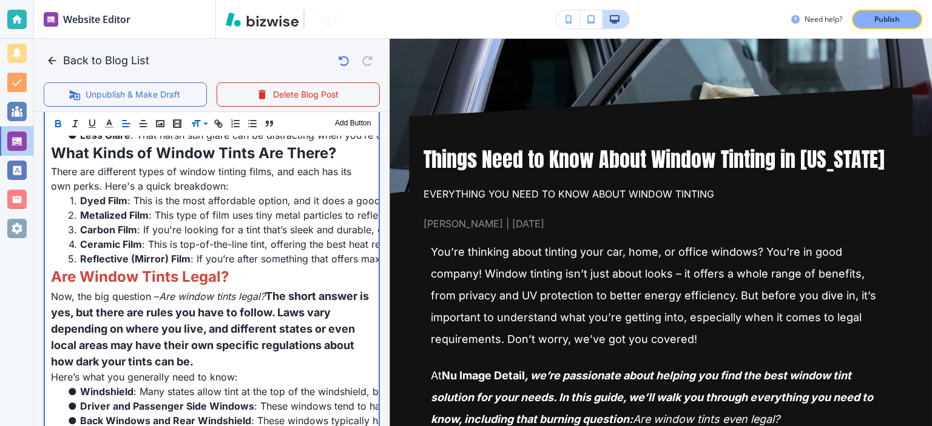
click at [257, 318] on p "Now, the big question – Are window tints legal? The short answer is yes, but th…" at bounding box center [211, 329] width 321 height 82
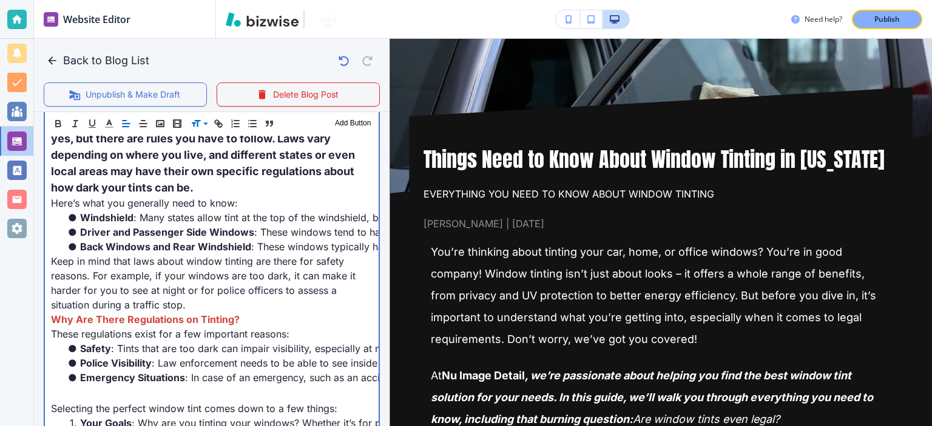
scroll to position [940, 0]
click at [252, 321] on p "Why Are There Regulations on Tinting?" at bounding box center [211, 319] width 321 height 15
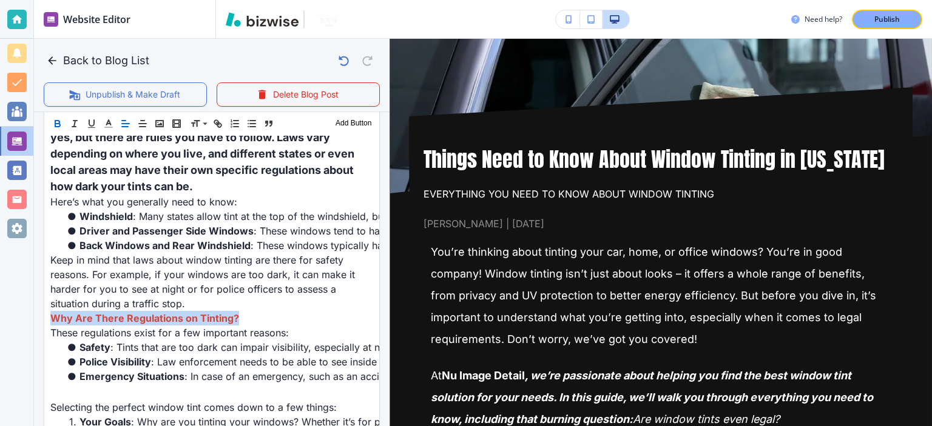
scroll to position [940, 0]
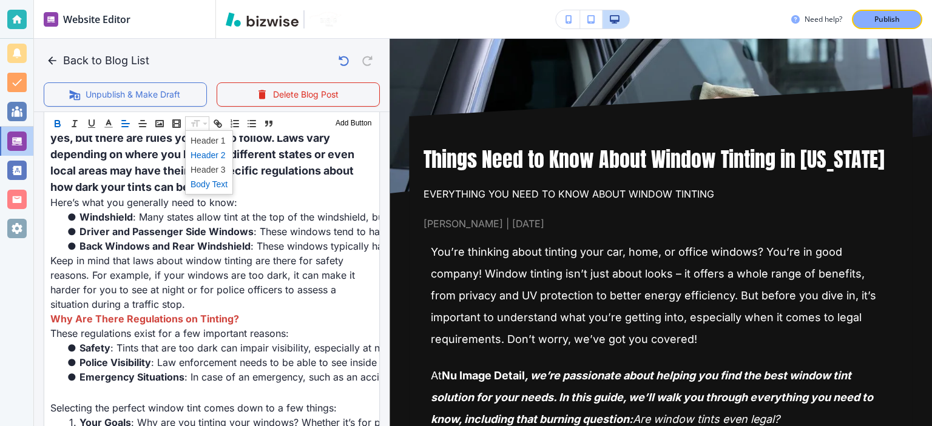
click at [211, 157] on span at bounding box center [208, 155] width 37 height 15
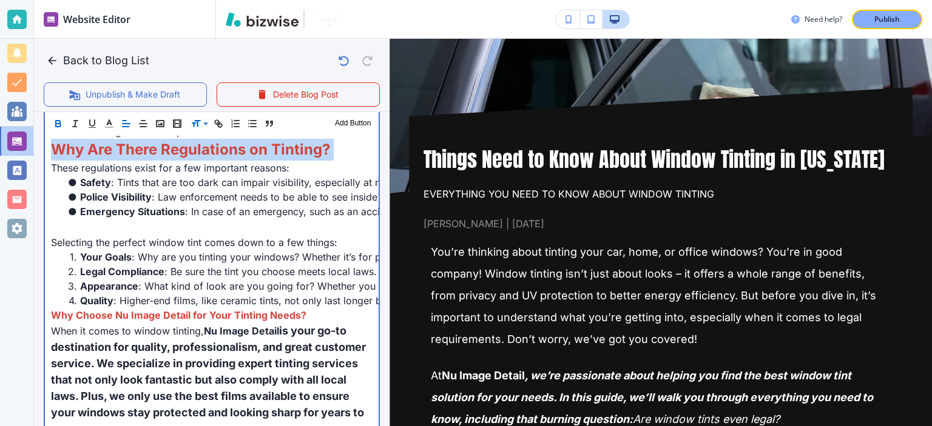
scroll to position [1115, 0]
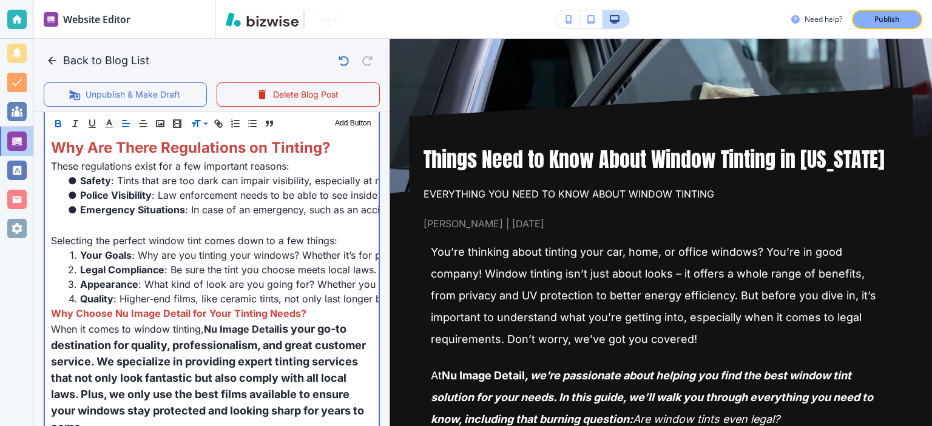
click at [187, 226] on span "How to Choose the Right Window Tint for Your Needs" at bounding box center [191, 225] width 281 height 13
click at [52, 240] on span "Selecting the perfect window tint comes down to a few things:" at bounding box center [194, 241] width 286 height 12
click at [95, 212] on span "Emergency Situations" at bounding box center [132, 210] width 105 height 12
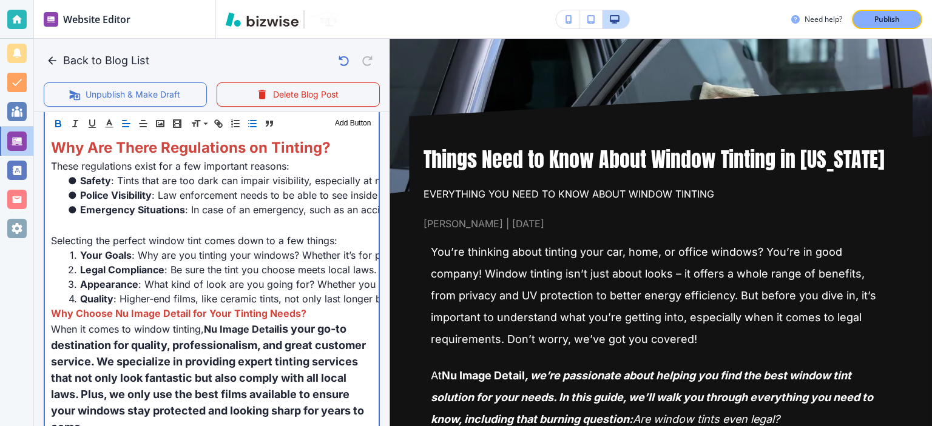
click at [99, 217] on p "How to Choose the Right Window Tint for Your Needs" at bounding box center [211, 225] width 321 height 16
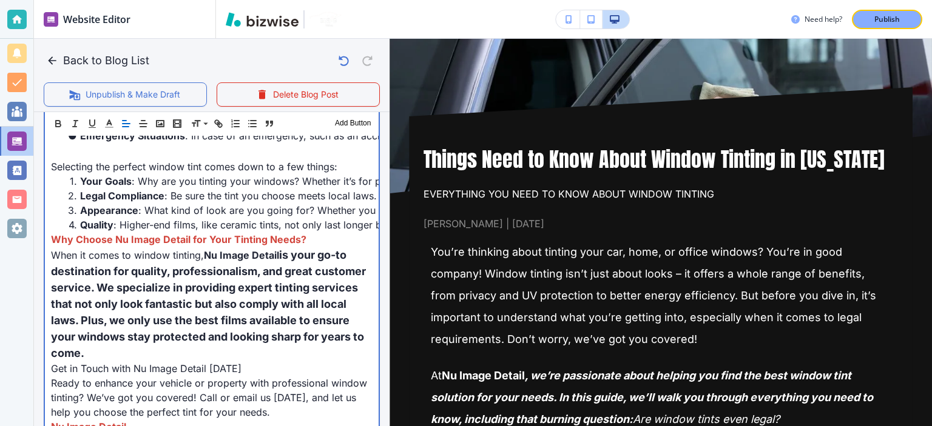
scroll to position [1191, 0]
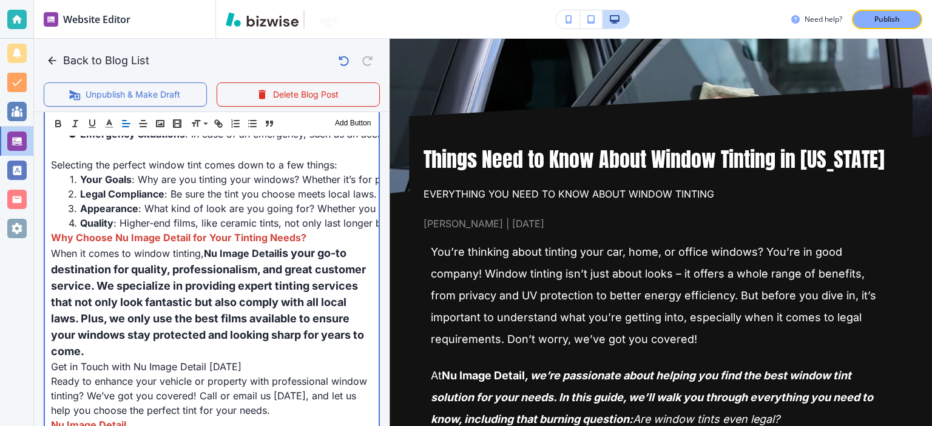
click at [116, 246] on p "When it comes to window tinting, Nu Image Detail is your go-to destination for …" at bounding box center [211, 302] width 321 height 115
click at [118, 238] on strong "Why Choose Nu Image Detail for Your Tinting Needs?" at bounding box center [178, 238] width 255 height 12
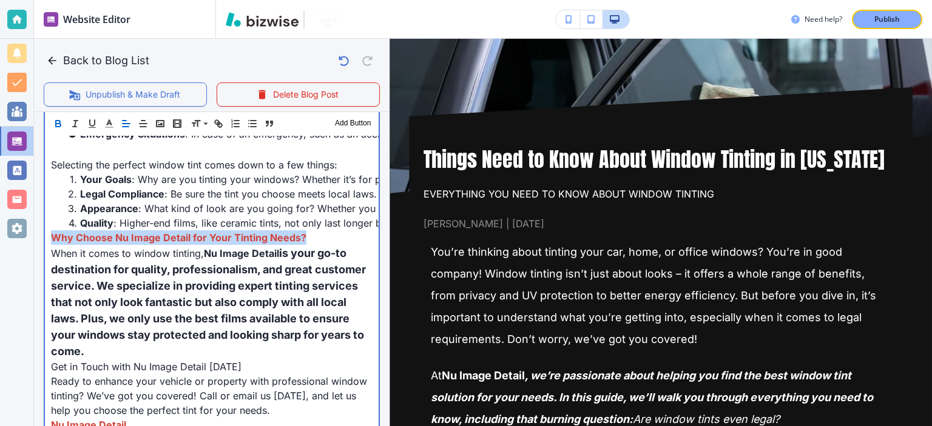
click at [118, 238] on strong "Why Choose Nu Image Detail for Your Tinting Needs?" at bounding box center [178, 238] width 255 height 12
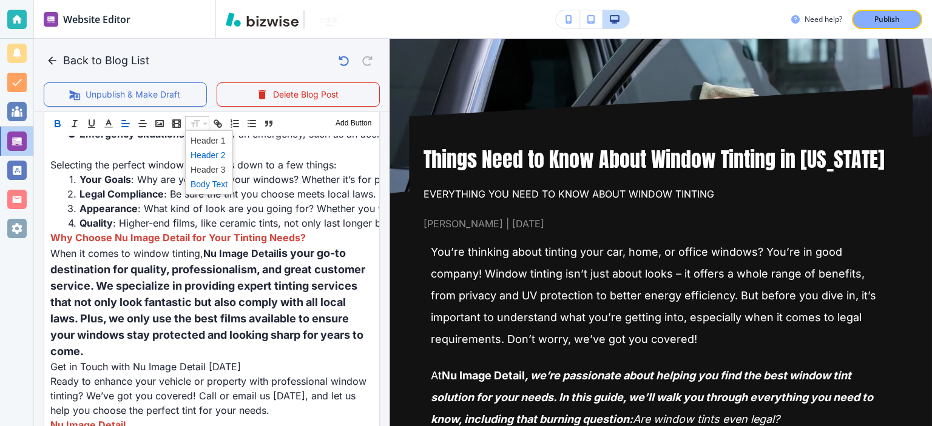
click at [208, 153] on span at bounding box center [208, 155] width 37 height 15
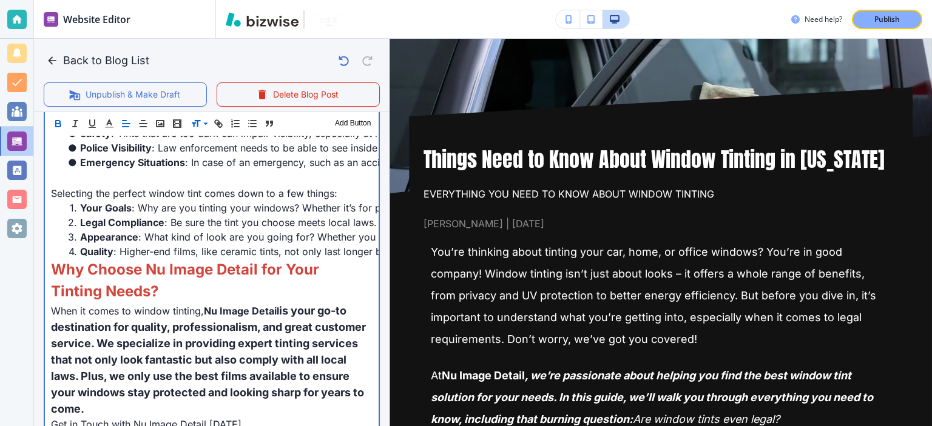
click at [239, 257] on li "Quality : Higher-end films, like ceramic tints, not only last longer but also o…" at bounding box center [219, 251] width 307 height 15
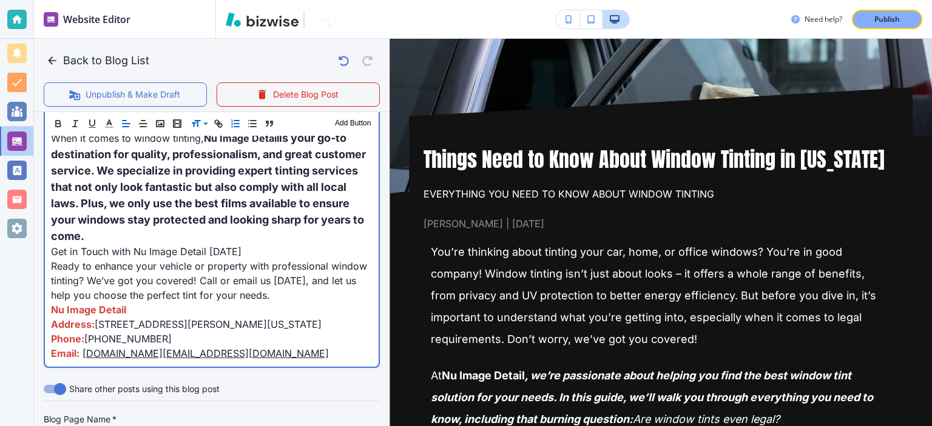
scroll to position [1336, 0]
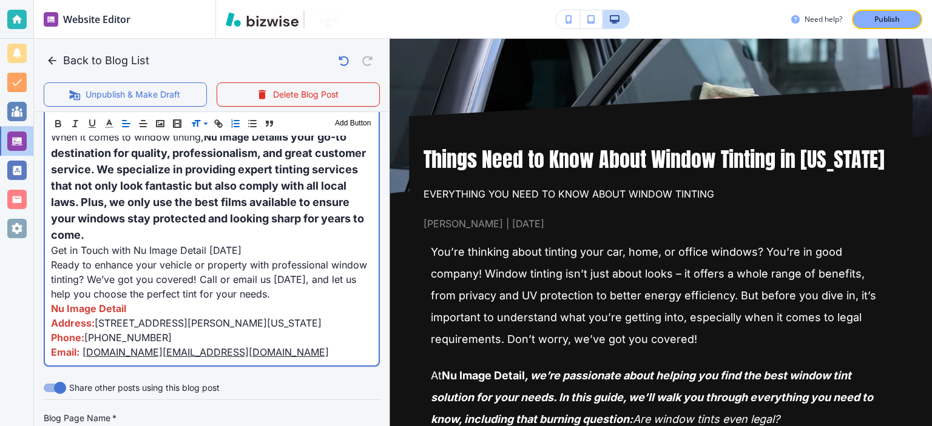
click at [215, 248] on span "Get in Touch with Nu Image Detail [DATE]" at bounding box center [146, 250] width 190 height 12
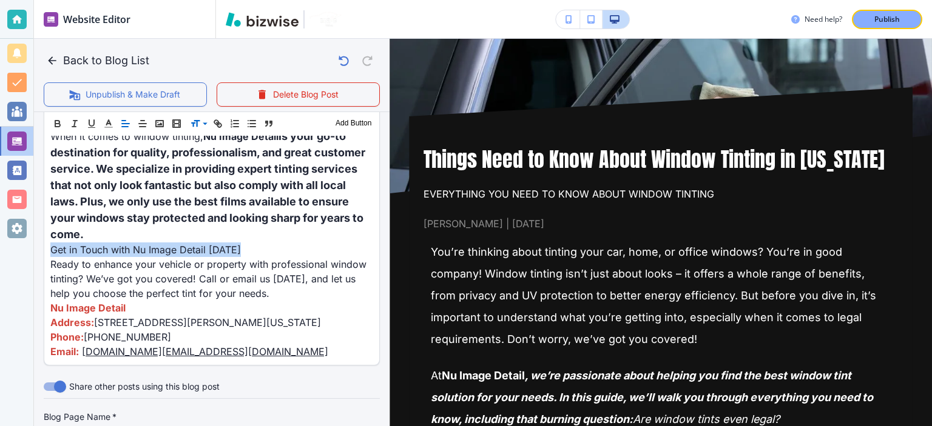
scroll to position [1336, 0]
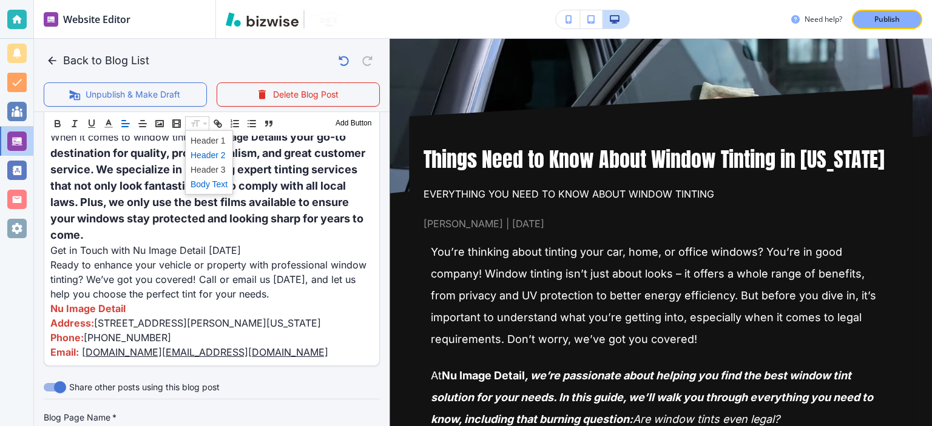
click at [206, 152] on span at bounding box center [208, 155] width 37 height 15
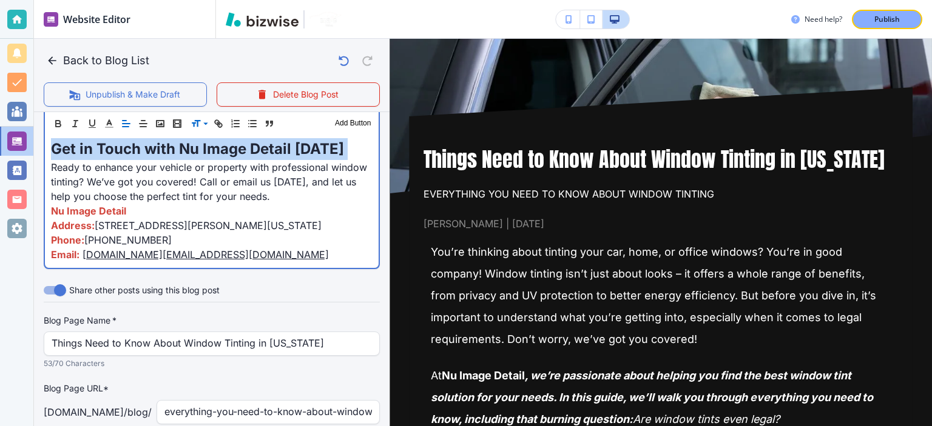
scroll to position [1504, 0]
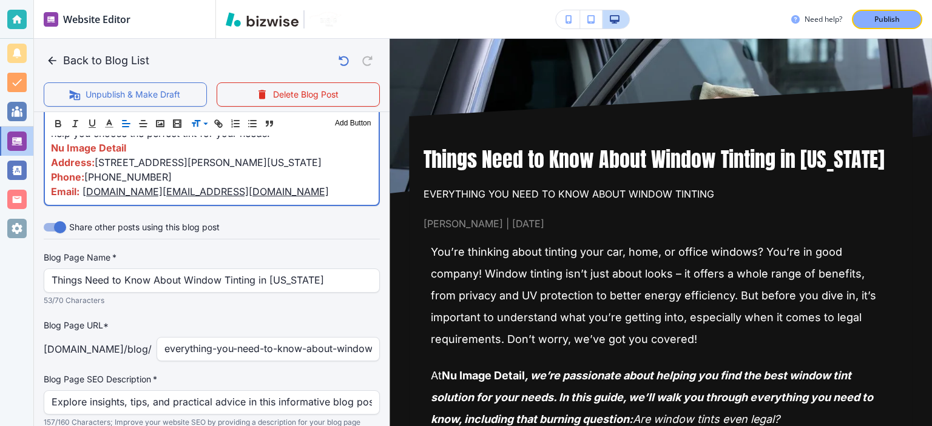
click at [240, 179] on p "Phone: [PHONE_NUMBER]" at bounding box center [211, 177] width 321 height 15
click at [190, 161] on span "[STREET_ADDRESS][PERSON_NAME][US_STATE]" at bounding box center [208, 163] width 227 height 12
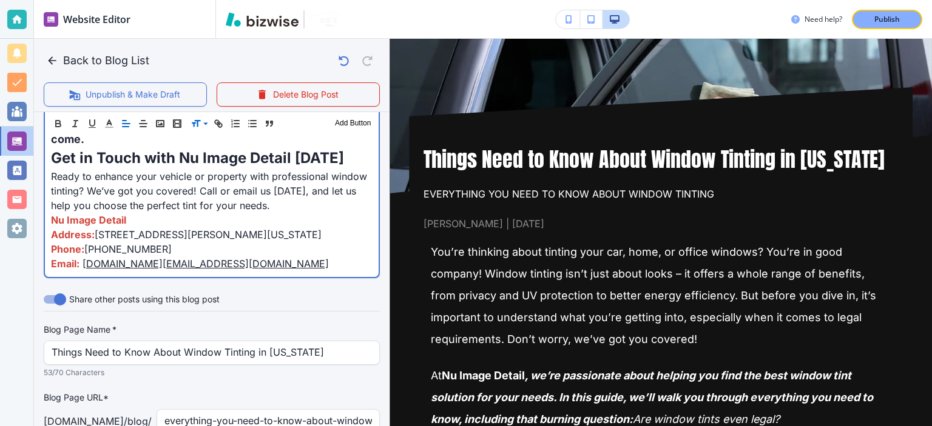
scroll to position [1424, 0]
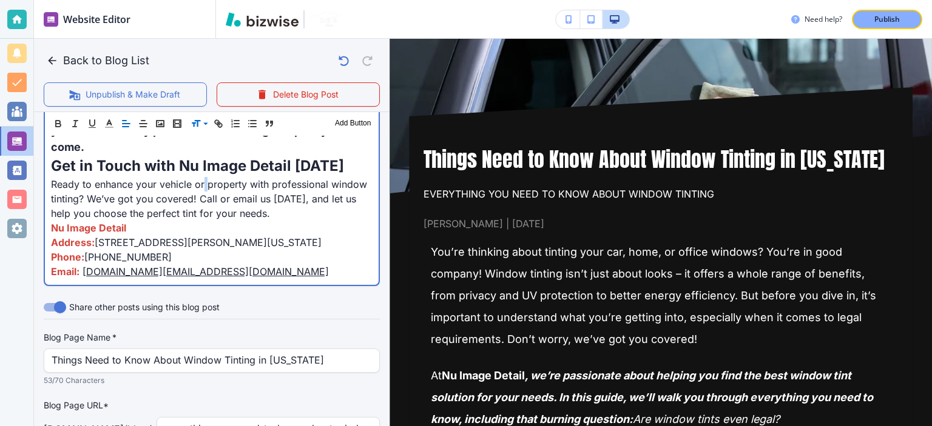
click at [205, 181] on span "Ready to enhance your vehicle or property with professional window tinting? We’…" at bounding box center [210, 198] width 319 height 41
click at [189, 170] on span "Get in Touch with Nu Image Detail [DATE]" at bounding box center [197, 166] width 293 height 18
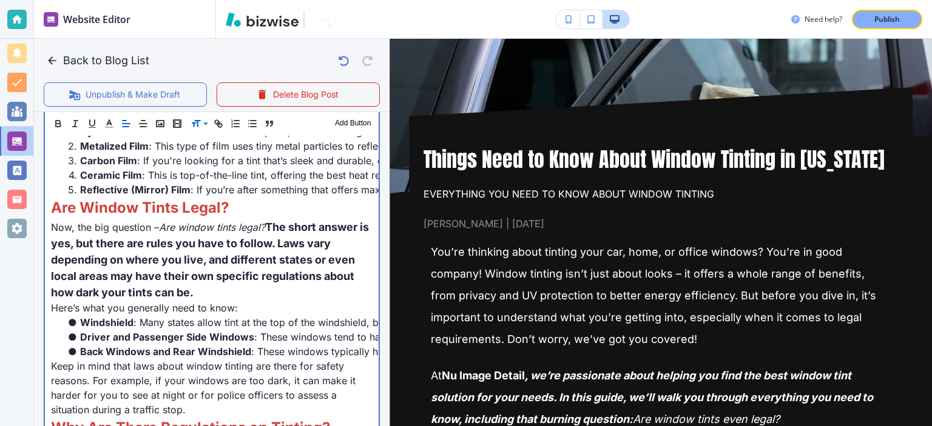
click at [206, 197] on p "Are Window Tints Legal?" at bounding box center [211, 208] width 321 height 22
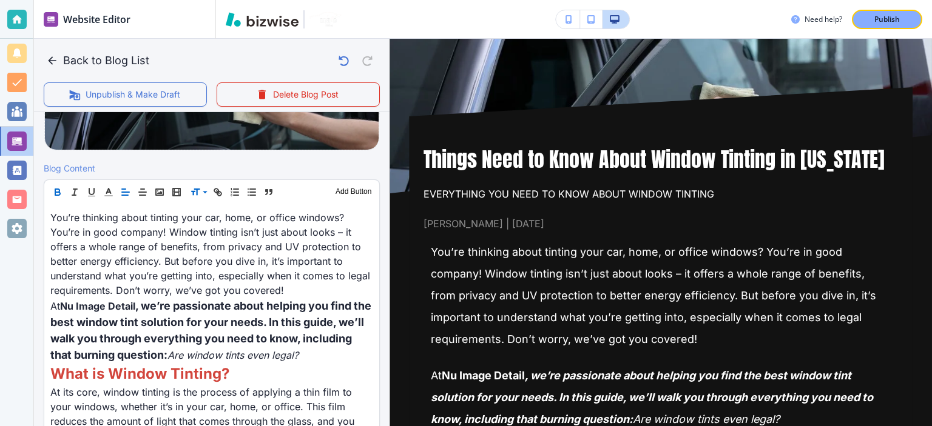
scroll to position [343, 0]
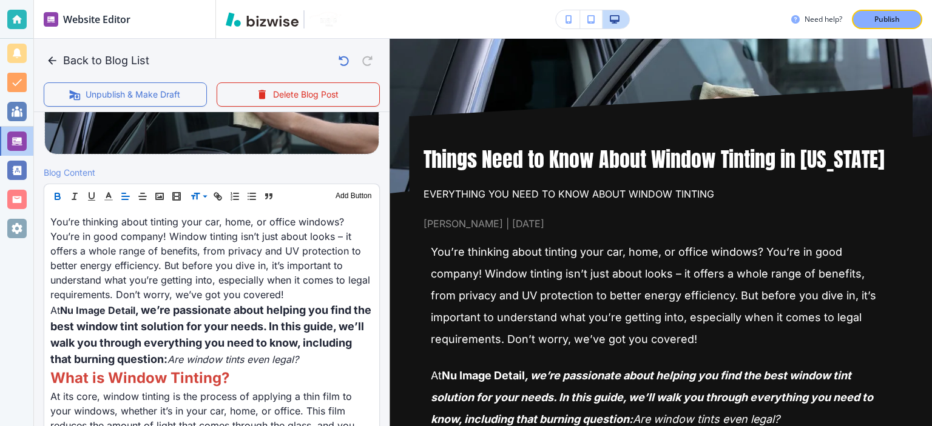
drag, startPoint x: 206, startPoint y: 196, endPoint x: 204, endPoint y: 206, distance: 10.5
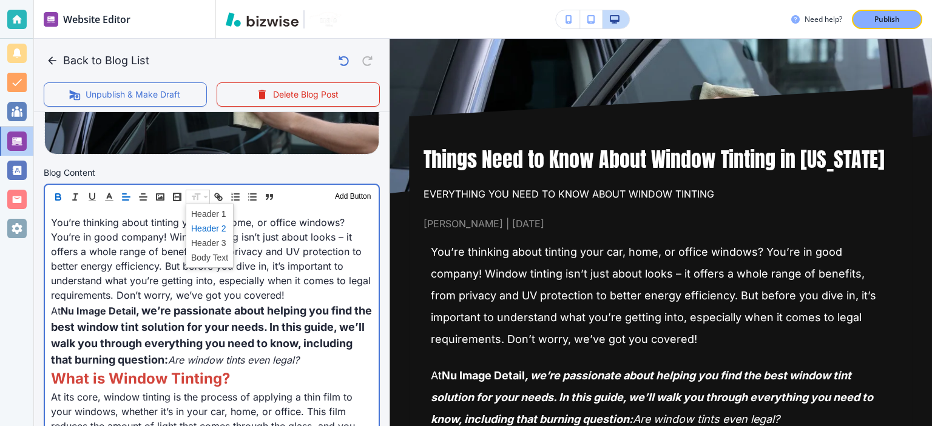
click at [122, 264] on span "You’re thinking about tinting your car, home, or office windows? You’re in good…" at bounding box center [212, 259] width 323 height 85
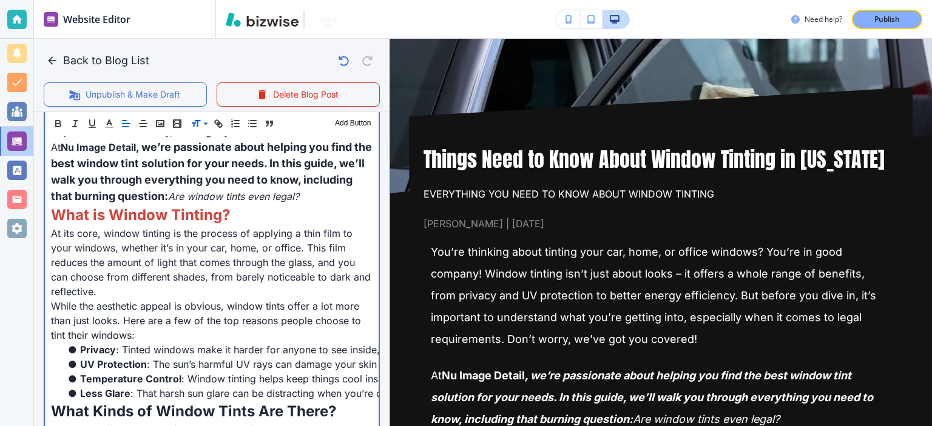
scroll to position [514, 0]
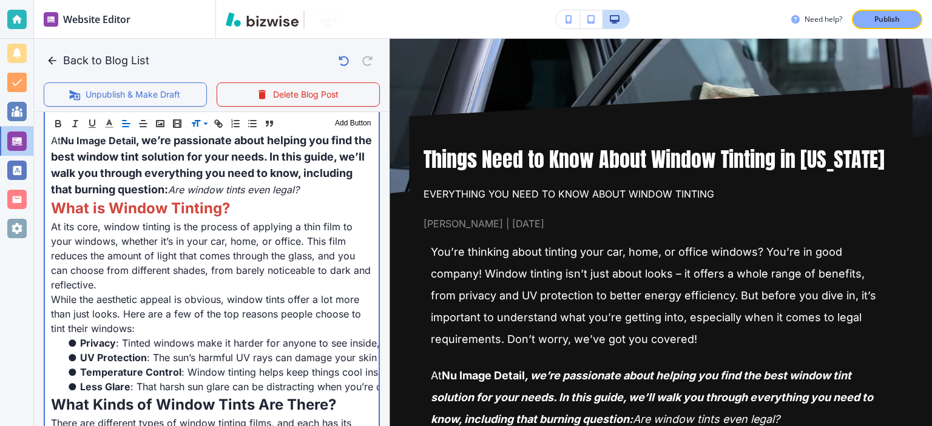
click at [122, 264] on span "At its core, window tinting is the process of applying a thin film to your wind…" at bounding box center [212, 256] width 323 height 70
click at [129, 272] on span "At its core, window tinting is the process of applying a thin film to your wind…" at bounding box center [212, 256] width 323 height 70
click at [143, 276] on p "At its core, window tinting is the process of applying a thin film to your wind…" at bounding box center [211, 256] width 321 height 73
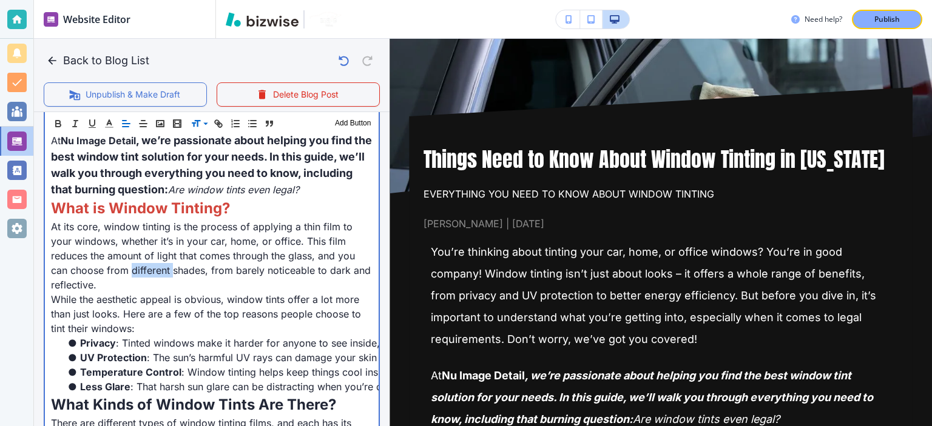
click at [143, 276] on p "At its core, window tinting is the process of applying a thin film to your wind…" at bounding box center [211, 256] width 321 height 73
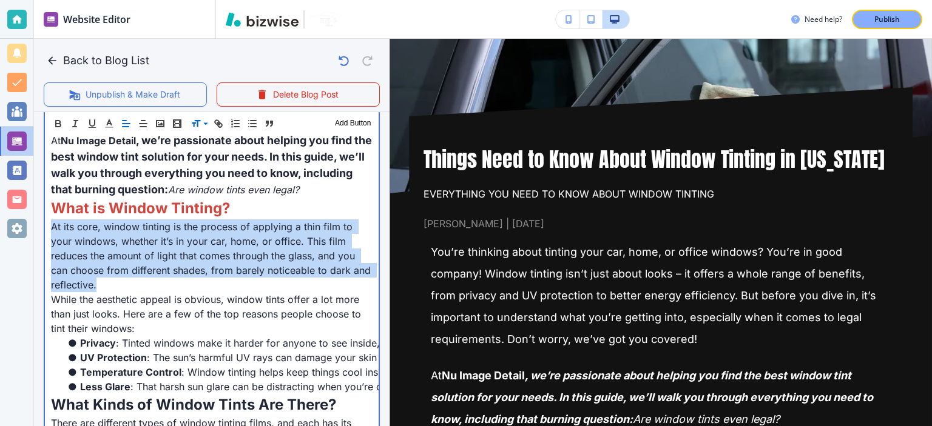
click at [143, 276] on p "At its core, window tinting is the process of applying a thin film to your wind…" at bounding box center [211, 256] width 321 height 73
click at [169, 287] on p "At its core, window tinting is the process of applying a thin film to your wind…" at bounding box center [211, 256] width 321 height 73
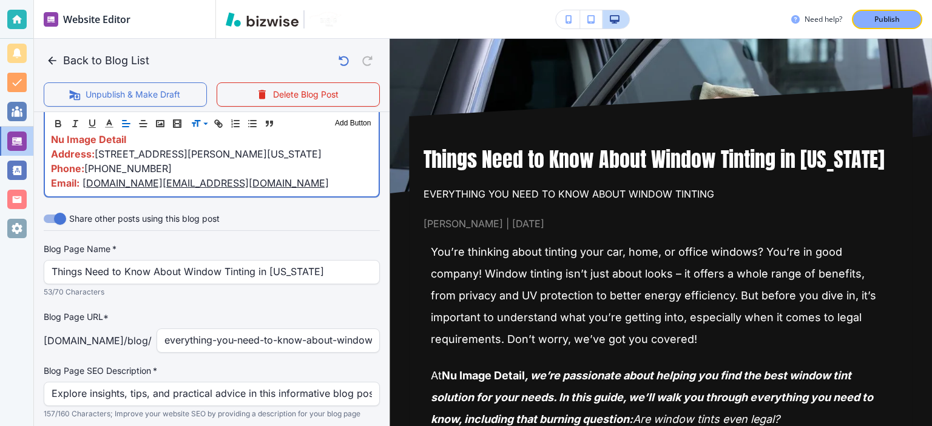
scroll to position [1517, 0]
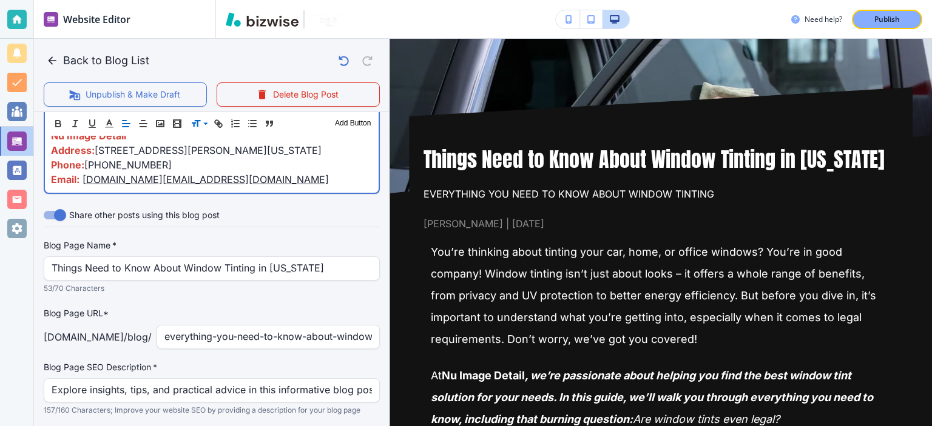
click at [220, 163] on p "Phone: [PHONE_NUMBER]" at bounding box center [211, 165] width 321 height 15
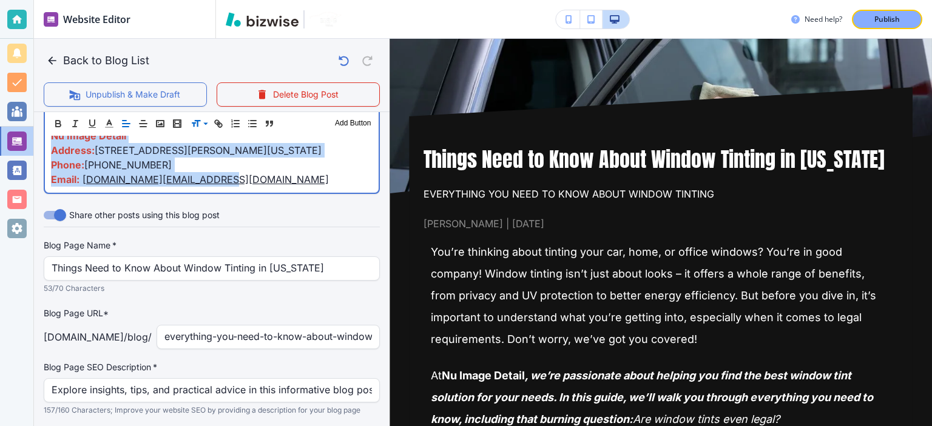
copy div "Lor’ip dolorsit ametc adipisc elit sed, doei, te incidi utlabor? Etd’ma al enim…"
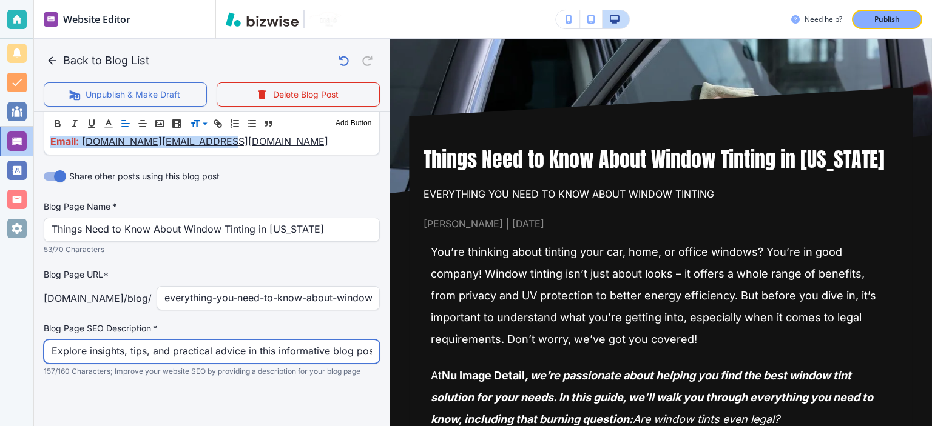
click at [284, 354] on input "Explore insights, tips, and practical advice in this informative blog post. Dis…" at bounding box center [212, 351] width 320 height 23
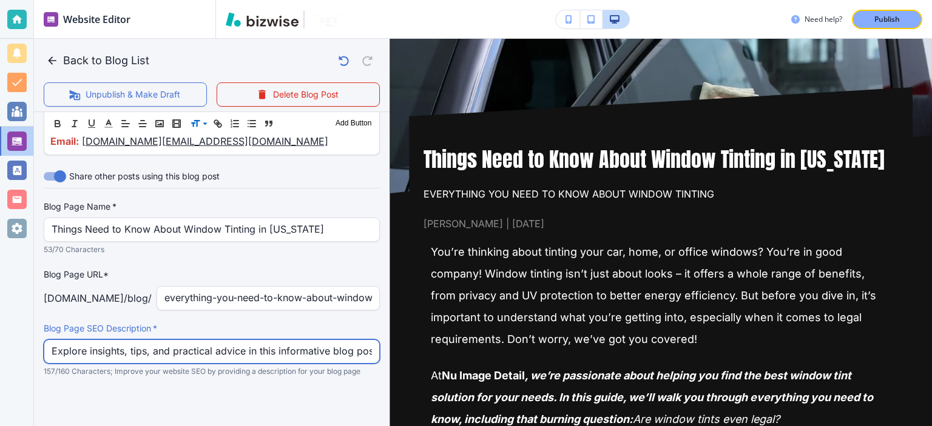
paste input "Discover everything about window tinting — from types and benefits to legal lim…"
type input "Discover everything about window tinting — from types and benefits to legal lim…"
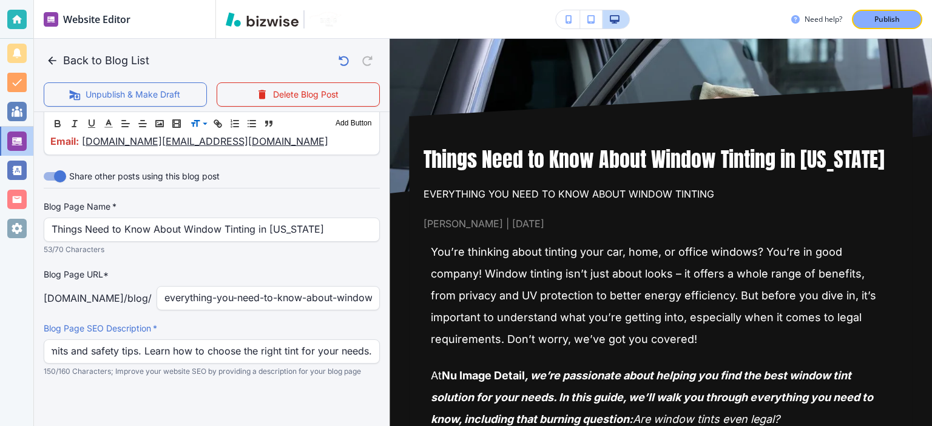
scroll to position [0, 0]
click at [317, 379] on div at bounding box center [212, 402] width 336 height 49
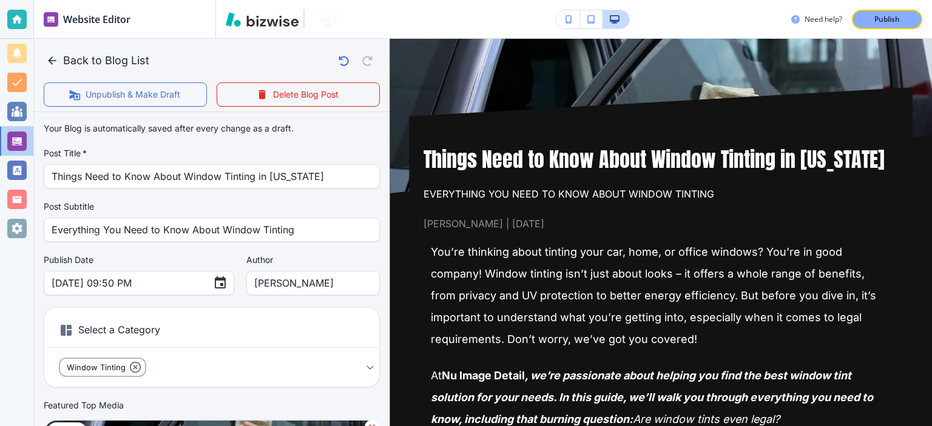
click at [307, 262] on label "Author" at bounding box center [312, 260] width 133 height 12
click at [904, 20] on div "Publish" at bounding box center [886, 19] width 39 height 11
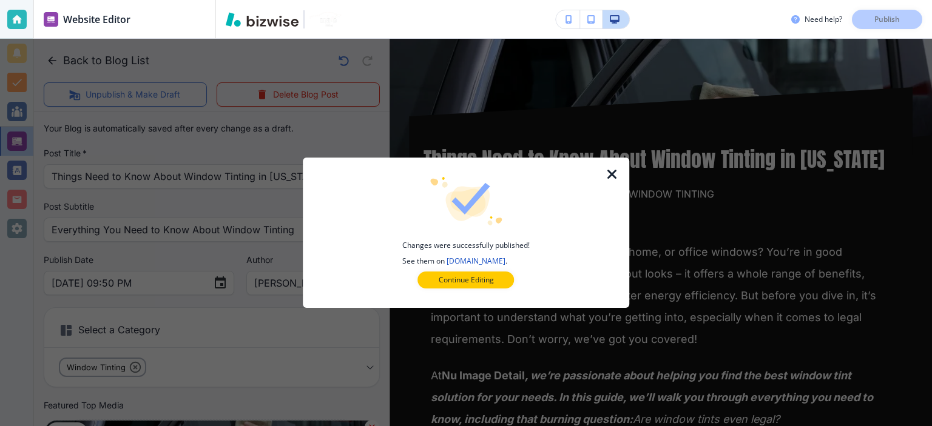
click at [612, 173] on icon "button" at bounding box center [612, 174] width 15 height 15
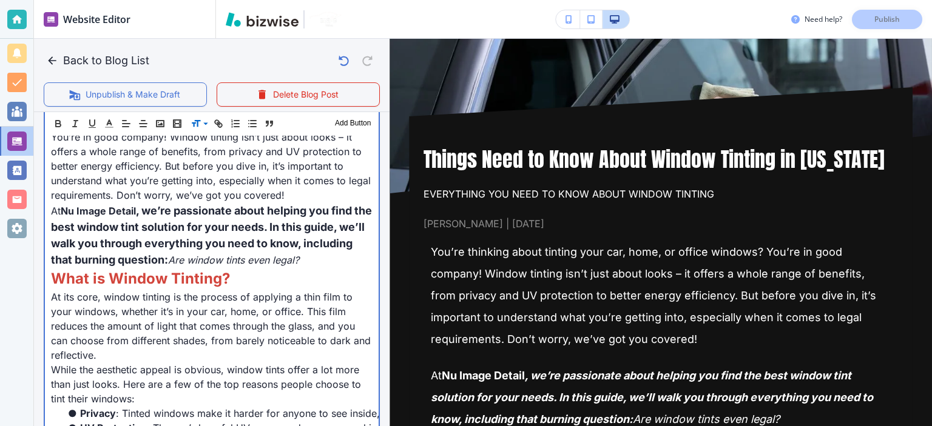
click at [355, 140] on p "You’re thinking about tinting your car, home, or office windows? You’re in good…" at bounding box center [211, 158] width 321 height 87
click at [339, 160] on span "You’re thinking about tinting your car, home, or office windows? You’re in good…" at bounding box center [212, 158] width 323 height 85
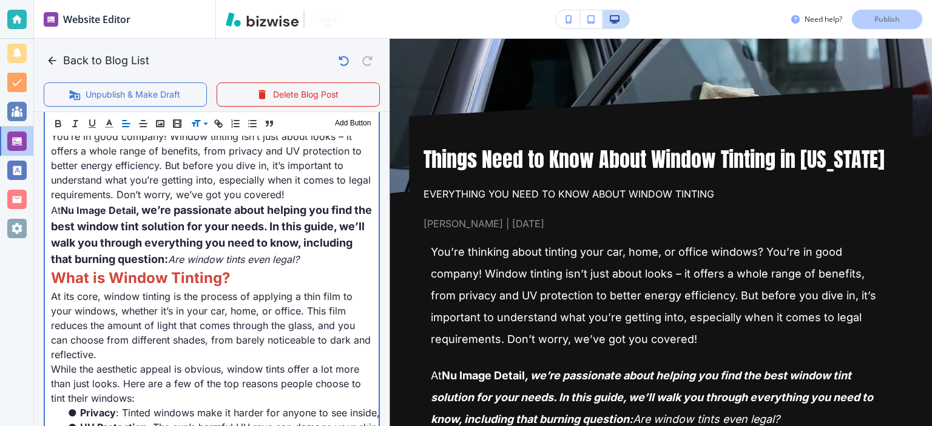
click at [323, 161] on span "You’re thinking about tinting your car, home, or office windows? You’re in good…" at bounding box center [212, 158] width 323 height 85
click at [315, 167] on span "You’re thinking about tinting your car, home, or office windows? You’re in good…" at bounding box center [212, 158] width 323 height 85
click at [315, 170] on span "You’re thinking about tinting your car, home, or office windows? You’re in good…" at bounding box center [212, 158] width 323 height 85
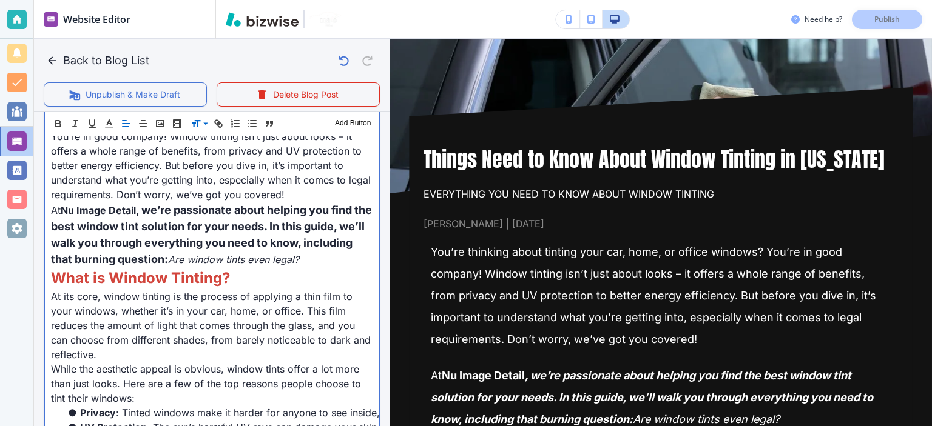
click at [318, 194] on p "You’re thinking about tinting your car, home, or office windows? You’re in good…" at bounding box center [211, 158] width 321 height 87
click at [314, 194] on p "You’re thinking about tinting your car, home, or office windows? You’re in good…" at bounding box center [211, 158] width 321 height 87
click at [294, 220] on span ", we’re passionate about helping you find the best window tint solution for you…" at bounding box center [212, 235] width 323 height 62
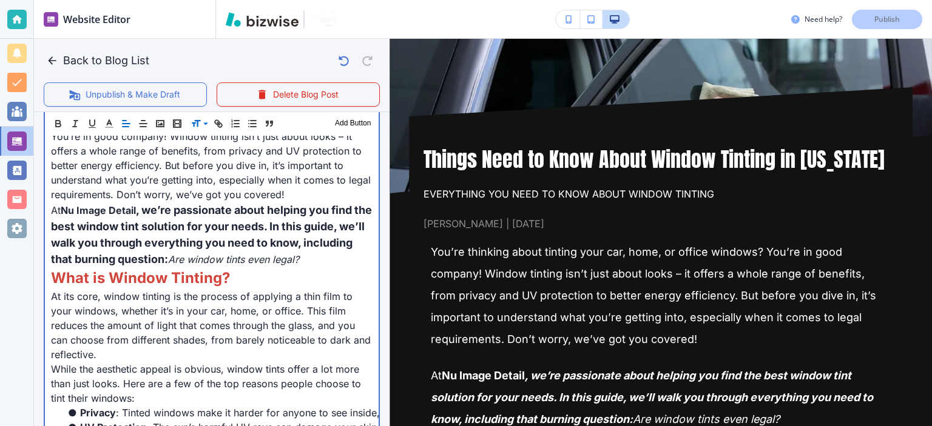
click at [294, 220] on span ", we’re passionate about helping you find the best window tint solution for you…" at bounding box center [212, 235] width 323 height 62
click at [305, 223] on span ", we’re passionate about helping you find the best window tint solution for you…" at bounding box center [212, 235] width 323 height 62
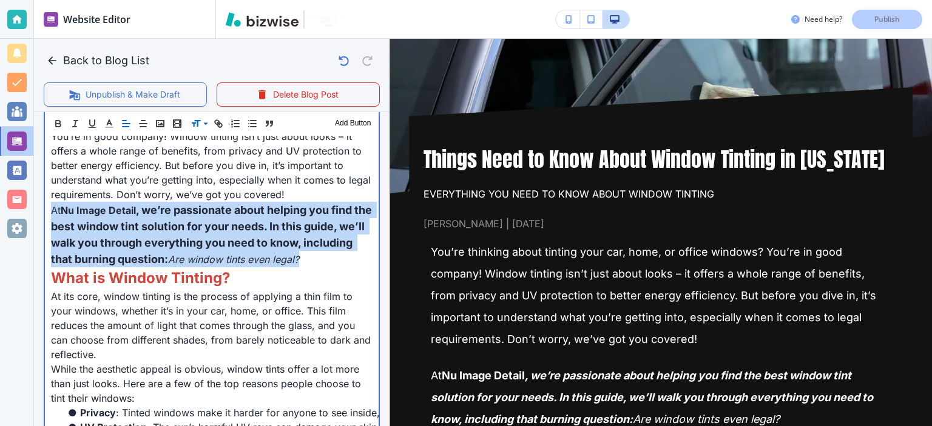
drag, startPoint x: 305, startPoint y: 223, endPoint x: 252, endPoint y: 229, distance: 53.1
click at [252, 229] on span ", we’re passionate about helping you find the best window tint solution for you…" at bounding box center [212, 235] width 323 height 62
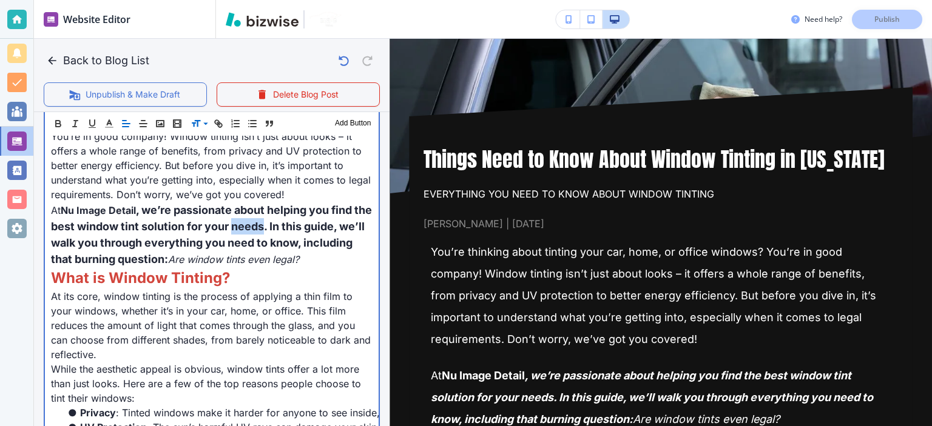
click at [252, 229] on span ", we’re passionate about helping you find the best window tint solution for you…" at bounding box center [212, 235] width 323 height 62
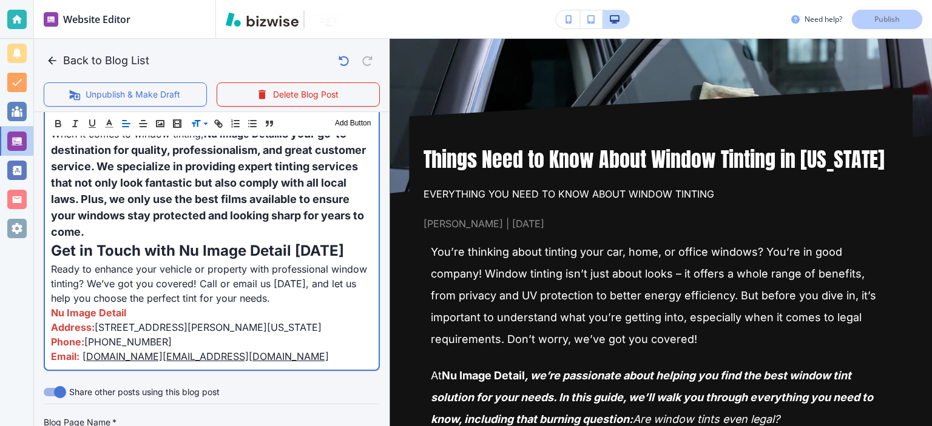
scroll to position [1345, 0]
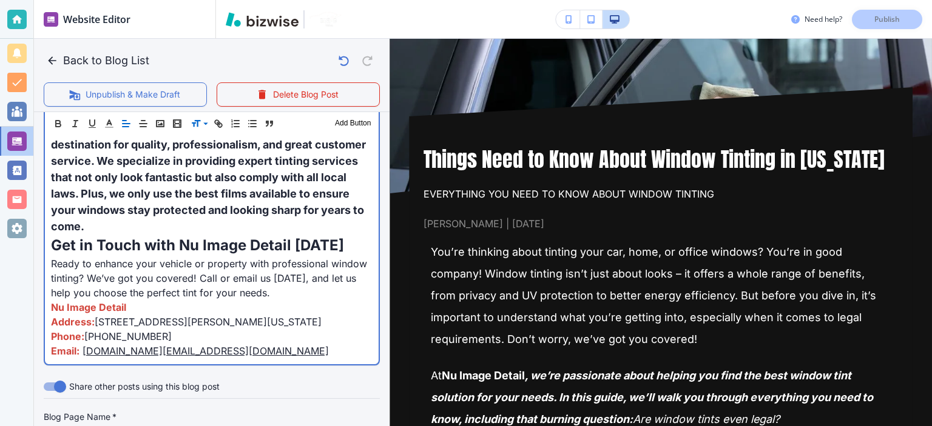
click at [252, 219] on p "When it comes to window tinting, Nu Image Detail is your go-to destination for …" at bounding box center [211, 177] width 321 height 115
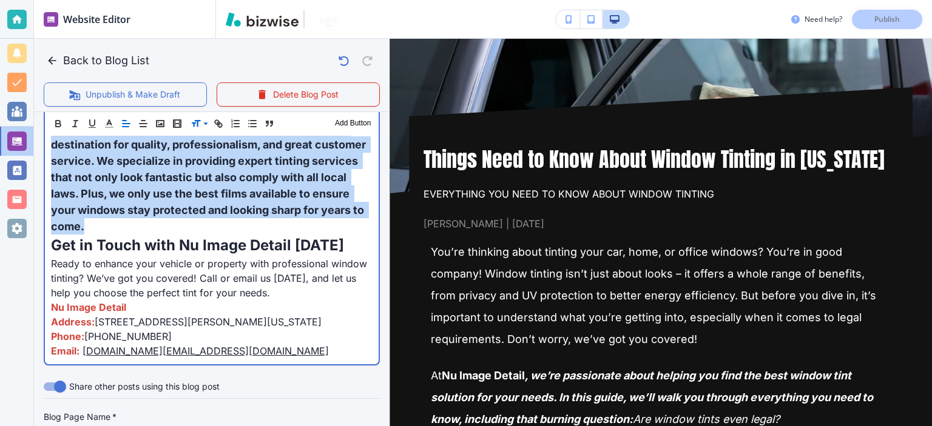
click at [252, 219] on p "When it comes to window tinting, Nu Image Detail is your go-to destination for …" at bounding box center [211, 177] width 321 height 115
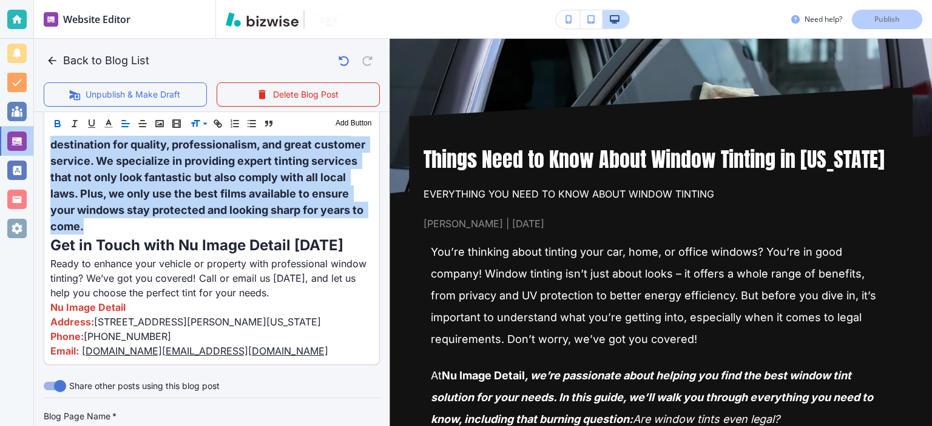
click at [56, 118] on icon "button" at bounding box center [57, 123] width 11 height 11
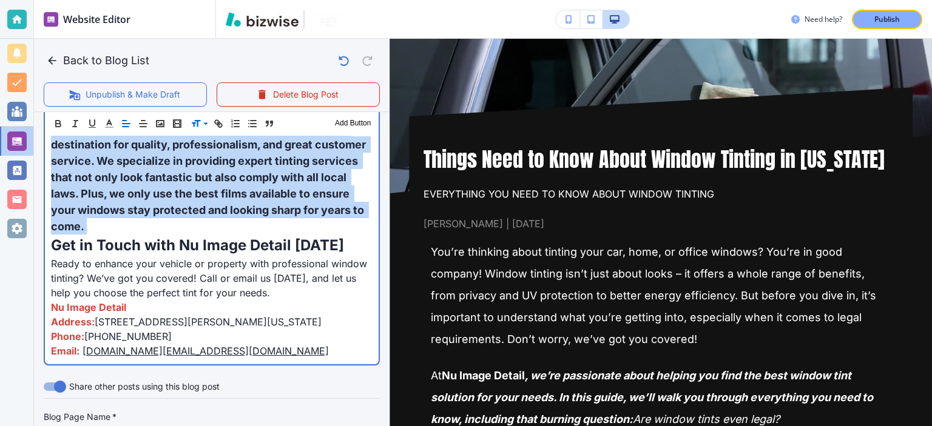
click at [179, 203] on span "is your go-to destination for quality, professionalism, and great customer serv…" at bounding box center [209, 177] width 317 height 111
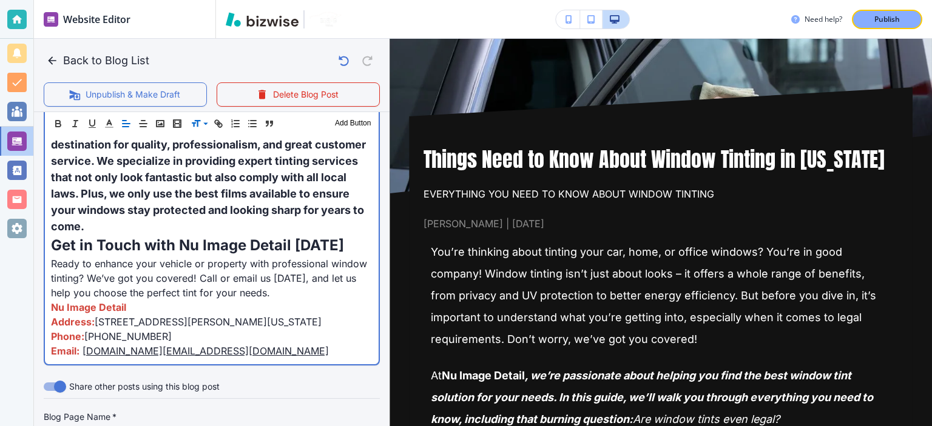
click at [239, 240] on span "Get in Touch with Nu Image Detail [DATE]" at bounding box center [197, 246] width 293 height 18
click at [143, 311] on p "Nu Image Detail" at bounding box center [211, 307] width 321 height 15
click at [142, 311] on p "Nu Image Detail" at bounding box center [211, 307] width 321 height 15
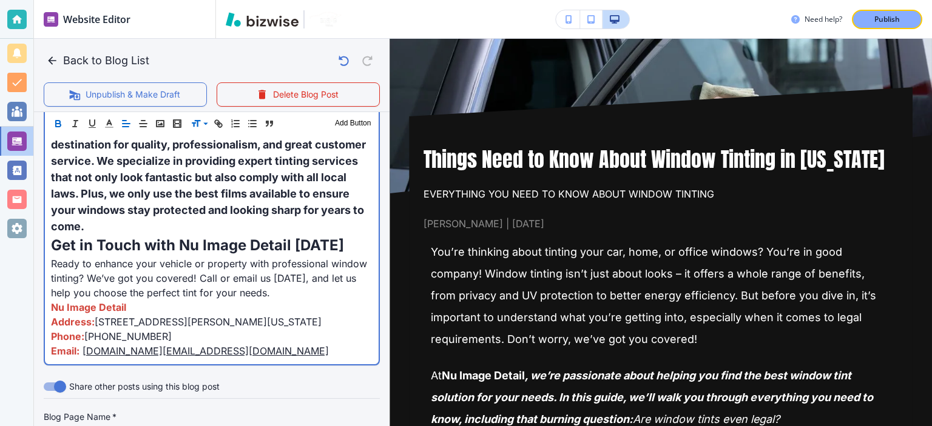
click at [142, 311] on p "Nu Image Detail" at bounding box center [211, 307] width 321 height 15
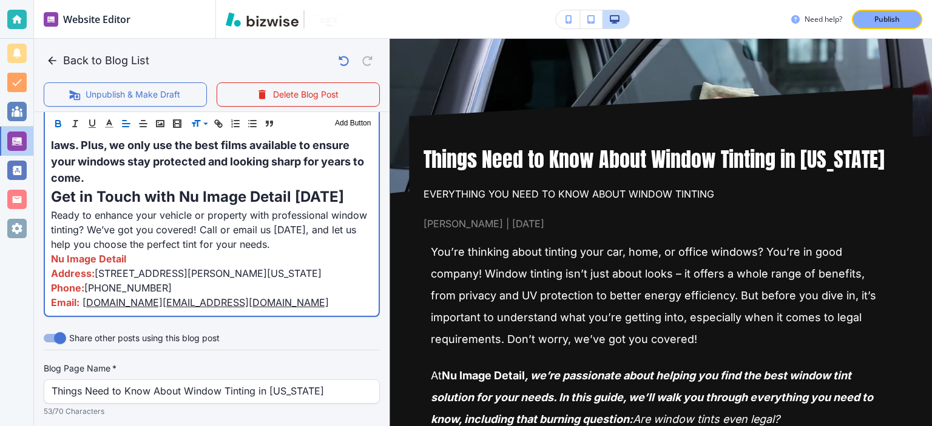
scroll to position [1393, 0]
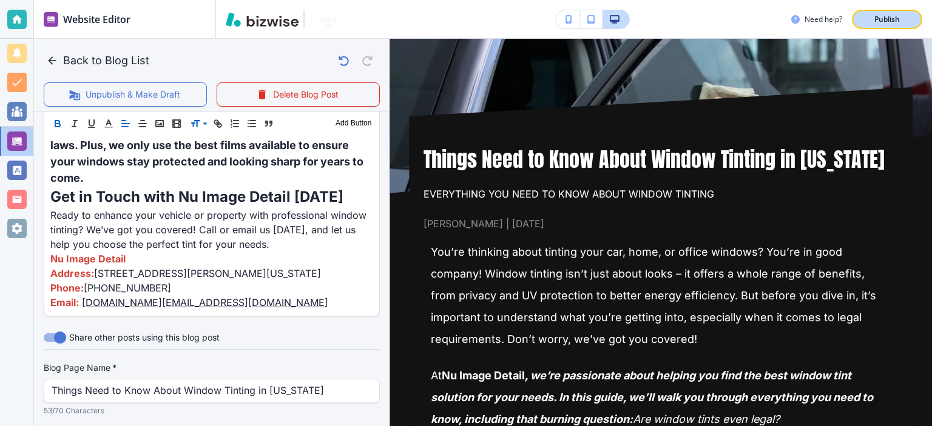
click at [886, 24] on p "Publish" at bounding box center [886, 19] width 25 height 11
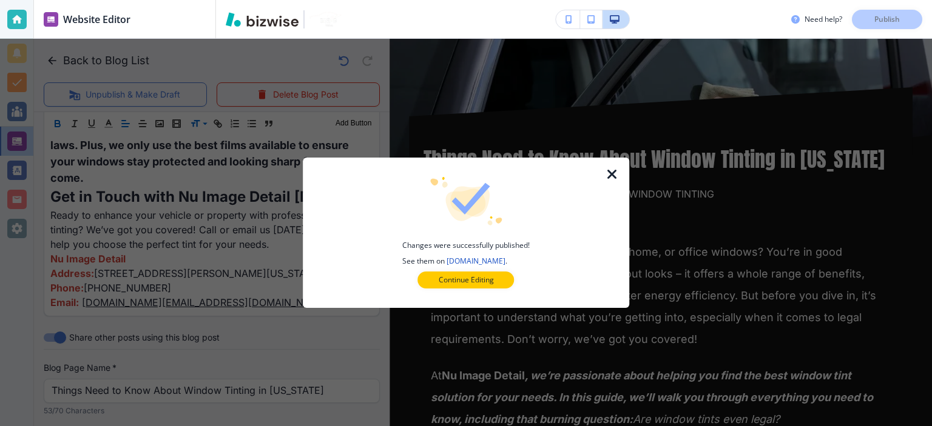
click at [609, 175] on icon "button" at bounding box center [612, 174] width 15 height 15
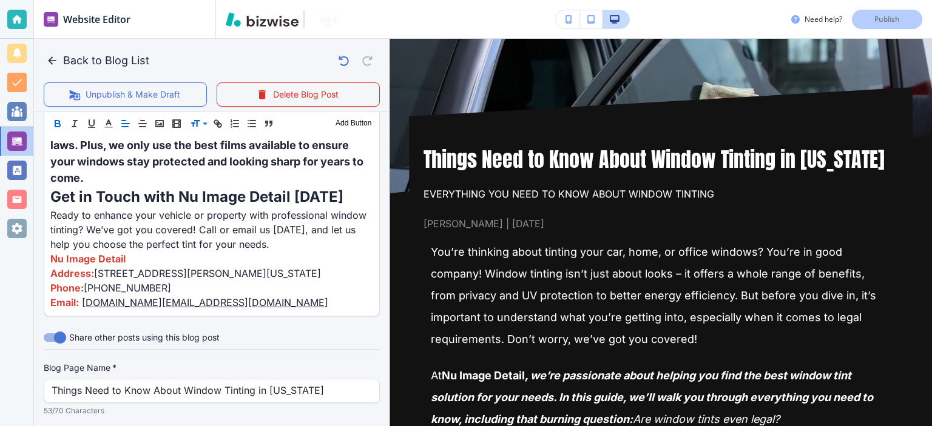
scroll to position [0, 0]
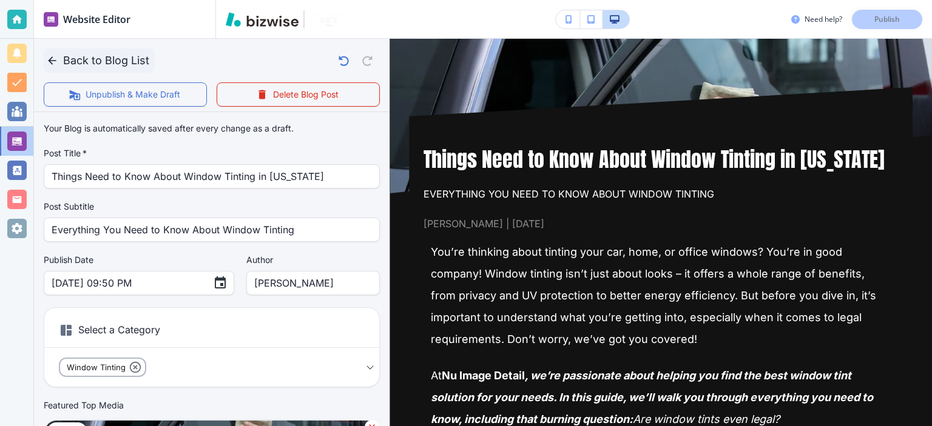
click at [87, 55] on button "Back to Blog List" at bounding box center [99, 61] width 110 height 24
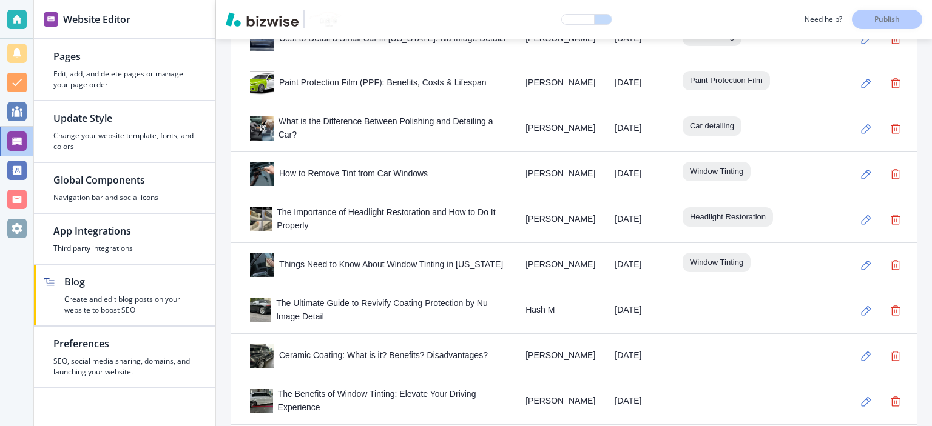
scroll to position [1674, 0]
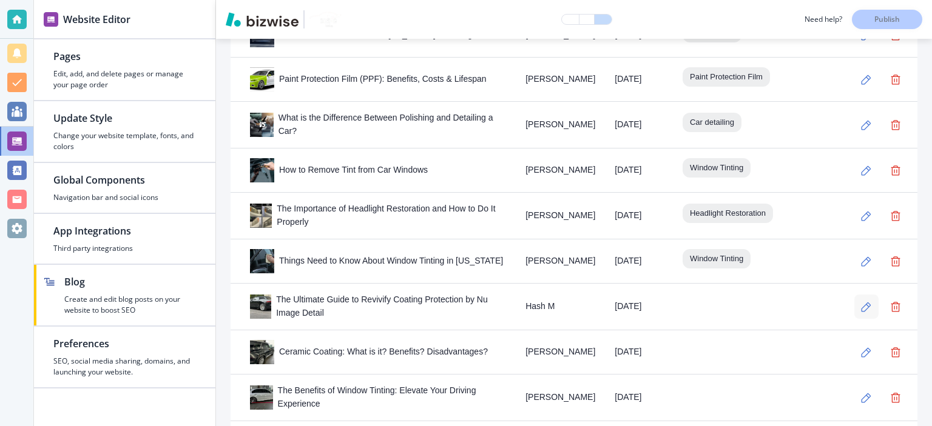
click at [861, 295] on button "button" at bounding box center [866, 307] width 24 height 24
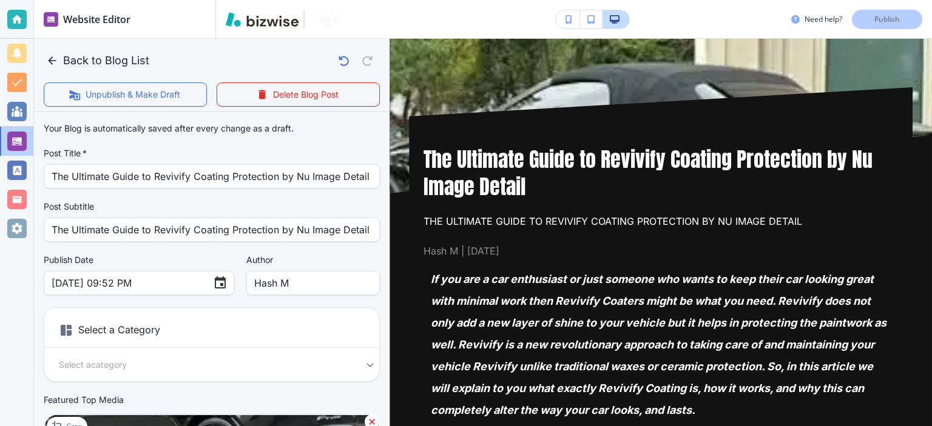
click at [365, 181] on div "The Ultimate Guide to Revivify Coating Protection by Nu Image Detail Post Title…" at bounding box center [212, 176] width 336 height 24
click at [342, 130] on div "Your Blog is automatically saved after every change as a draft. Post Title   * …" at bounding box center [212, 310] width 336 height 387
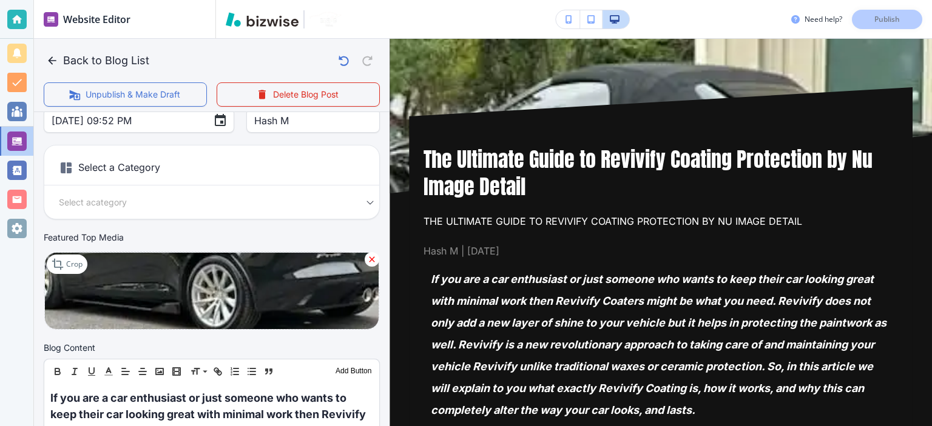
scroll to position [155, 0]
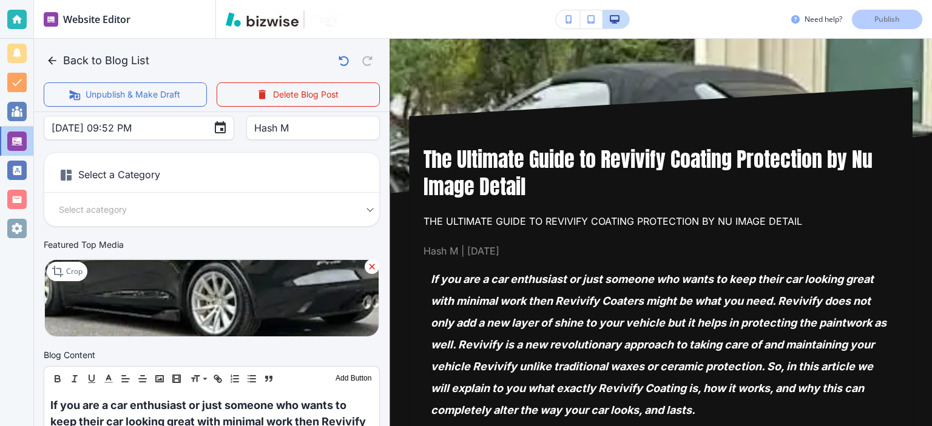
click at [243, 0] on body "Website Editor Pages Edit, add, and delete pages or manage your page order Upda…" at bounding box center [466, 0] width 932 height 0
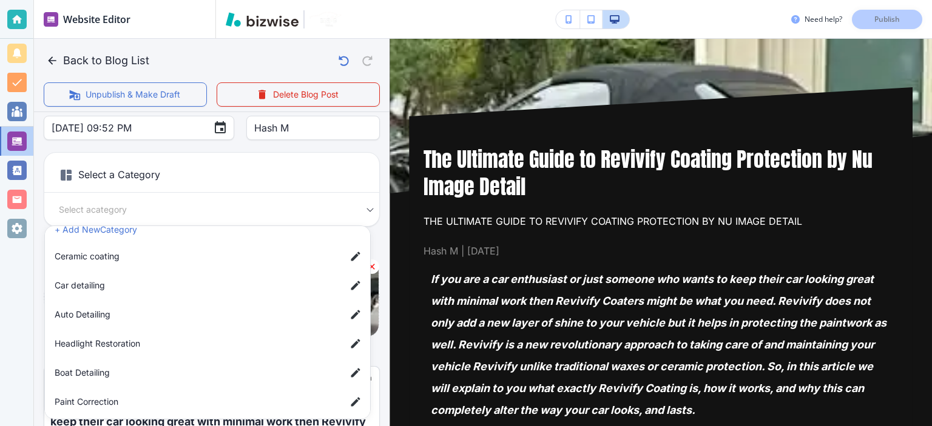
scroll to position [0, 0]
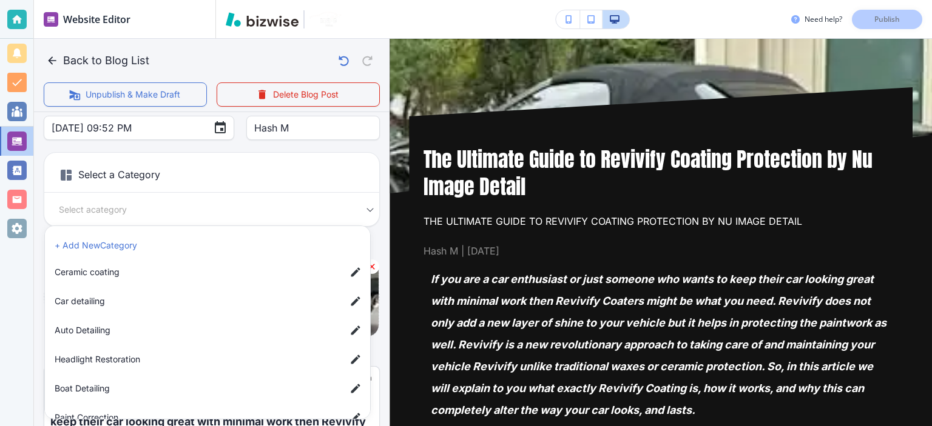
click at [267, 252] on li "+ Add New Category" at bounding box center [210, 245] width 320 height 19
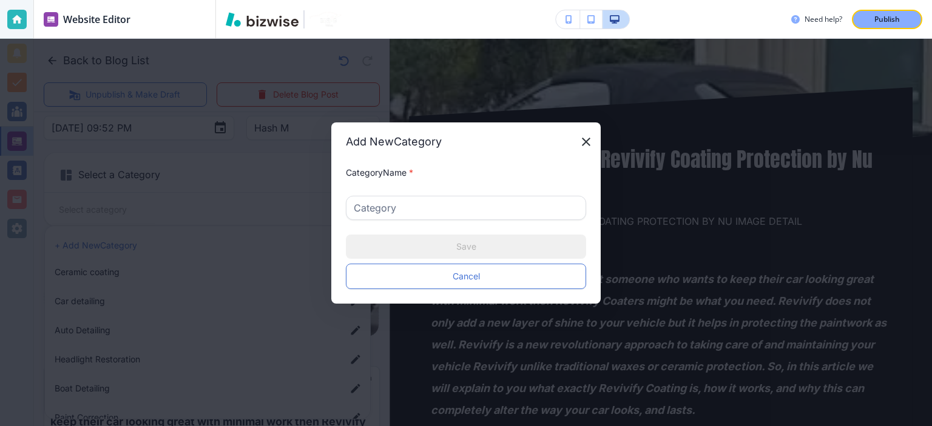
click at [429, 206] on input "text" at bounding box center [466, 208] width 224 height 23
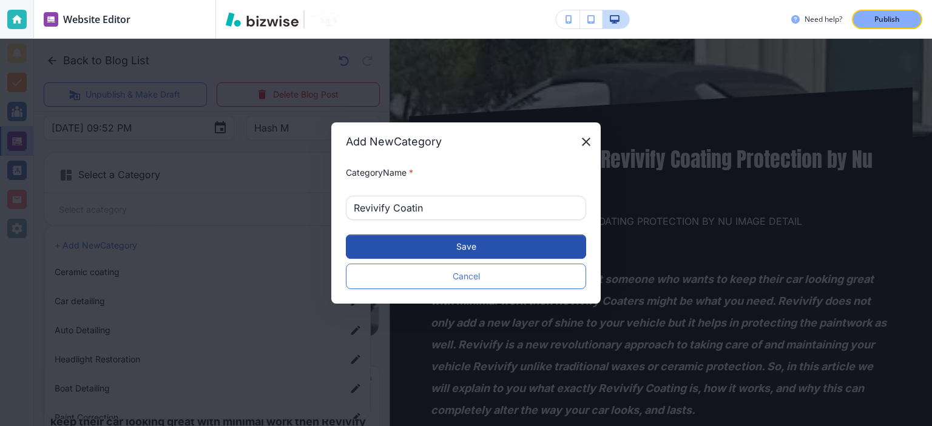
type input "Revivify Coating"
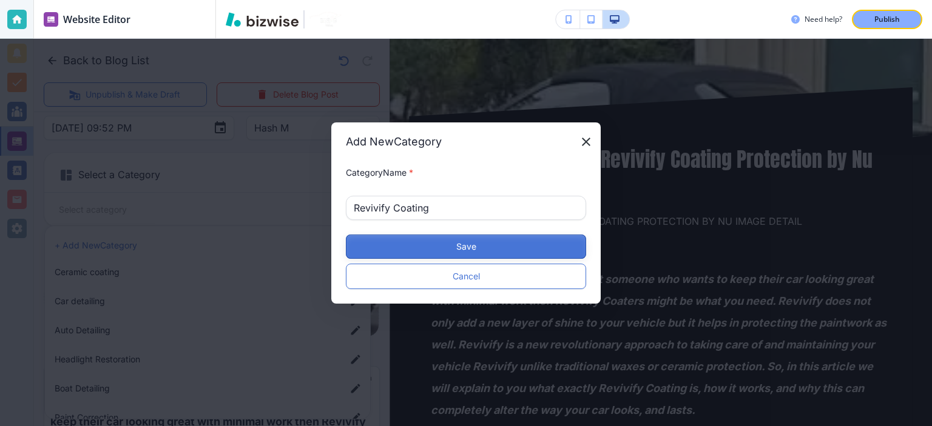
click at [444, 242] on button "Save" at bounding box center [466, 247] width 240 height 24
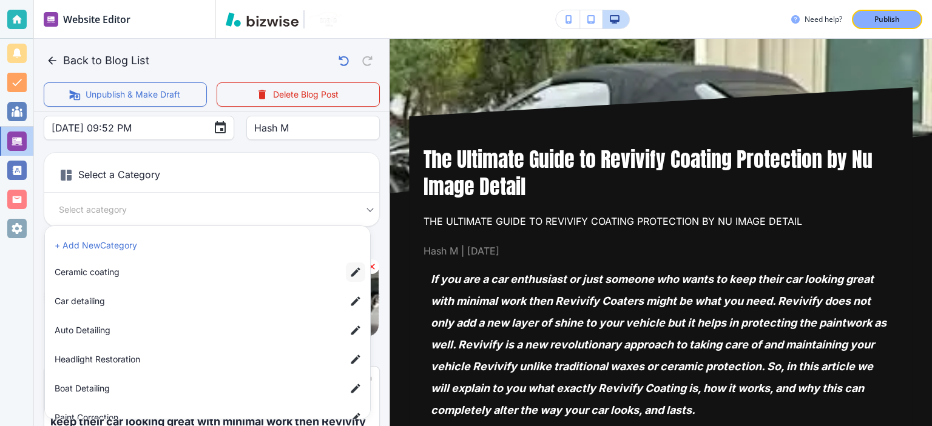
scroll to position [107, 0]
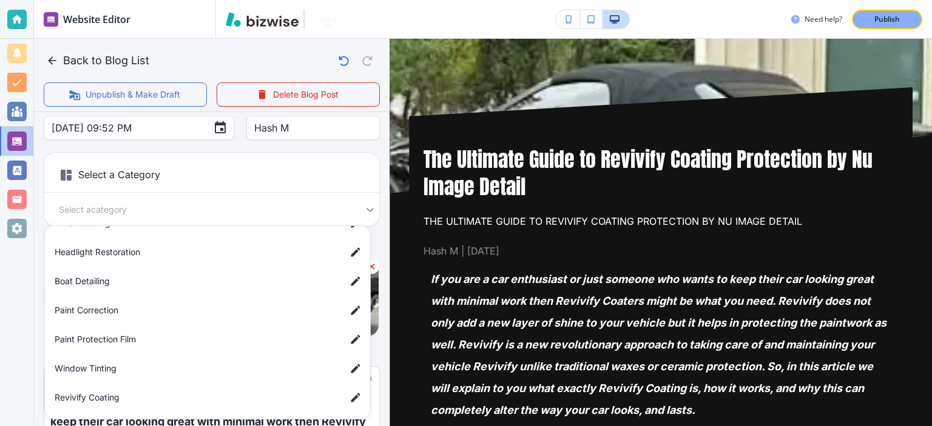
click at [140, 392] on span "Revivify Coating" at bounding box center [195, 397] width 281 height 13
type input "a52fc7f61bc289593e3bc"
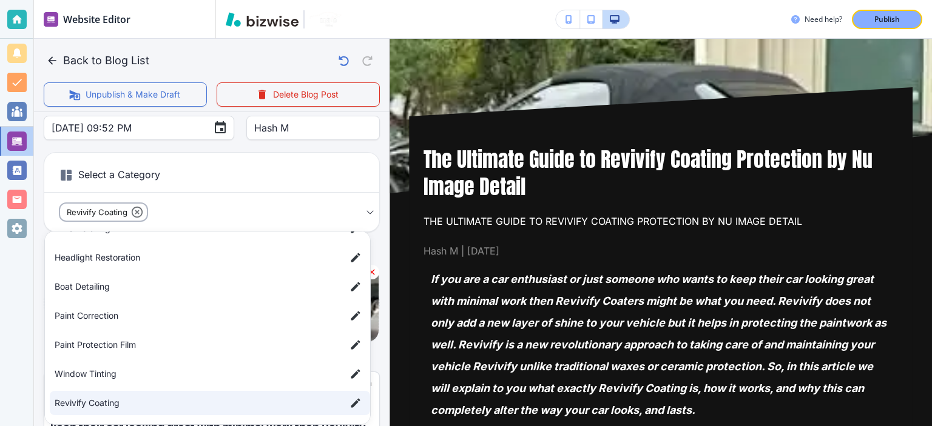
click at [380, 274] on div at bounding box center [466, 213] width 932 height 426
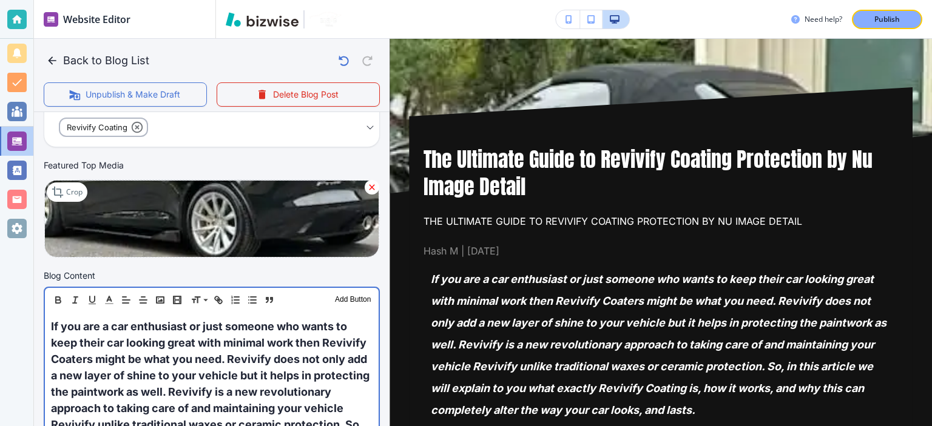
click at [287, 411] on span "If you are a car enthusiast or just someone who wants to keep their car looking…" at bounding box center [211, 400] width 321 height 160
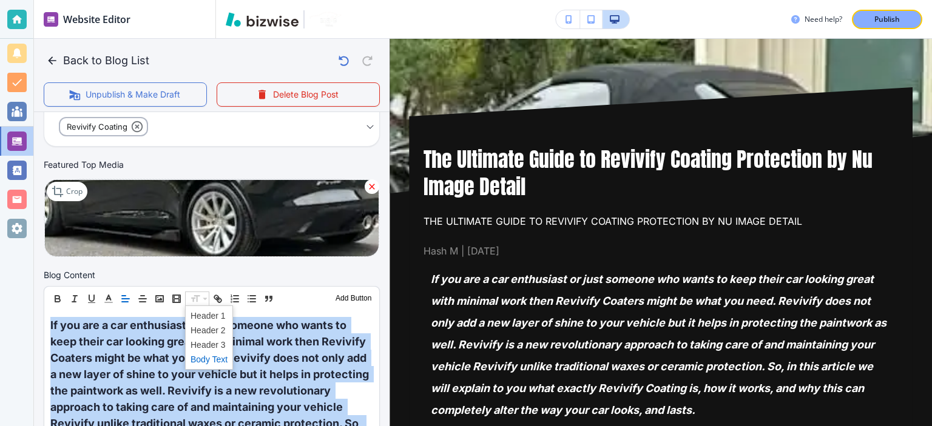
scroll to position [240, 0]
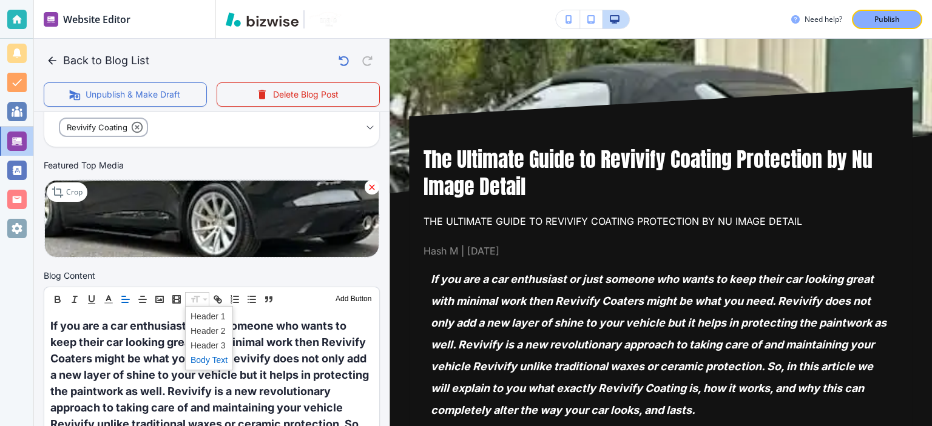
click at [217, 355] on span at bounding box center [208, 360] width 37 height 15
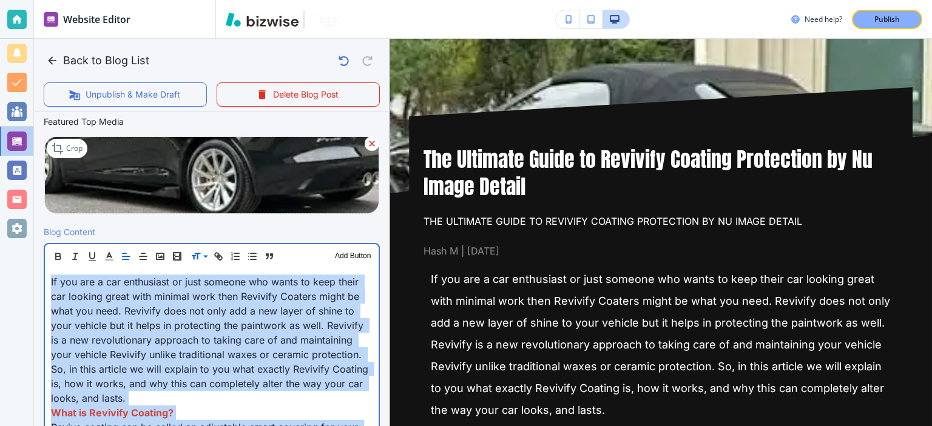
scroll to position [288, 0]
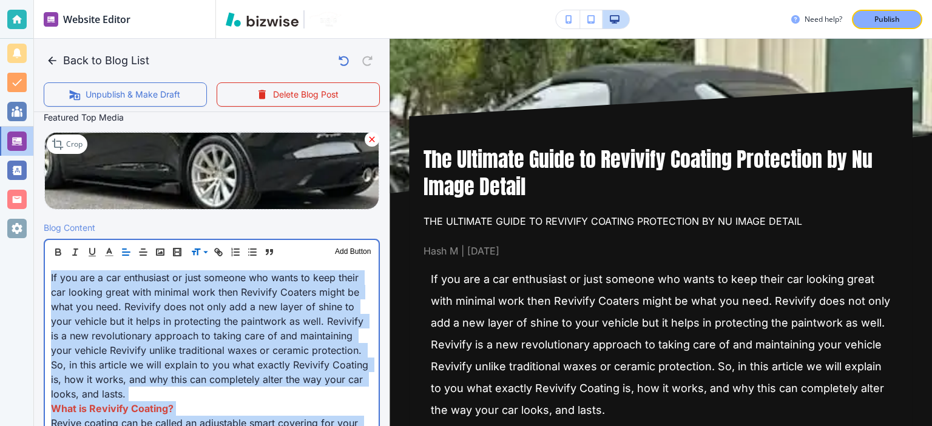
click at [217, 355] on p "If you are a car enthusiast or just someone who wants to keep their car looking…" at bounding box center [211, 336] width 321 height 131
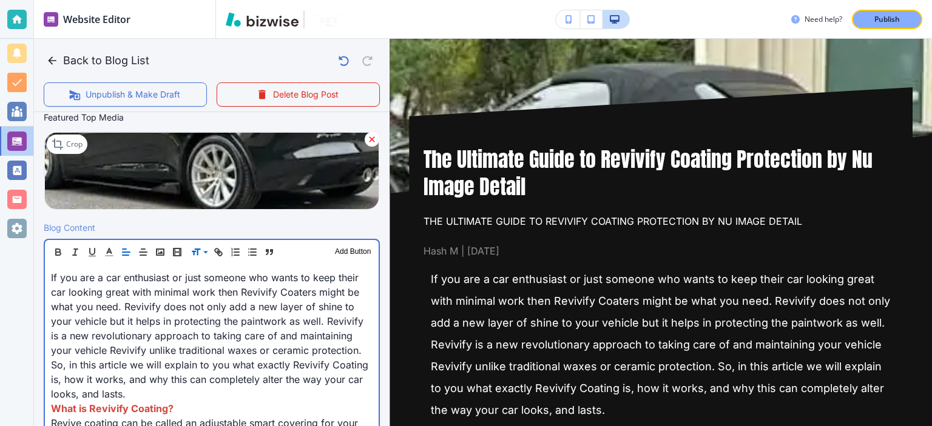
click at [160, 407] on strong "What is Revivify Coating?" at bounding box center [112, 409] width 123 height 12
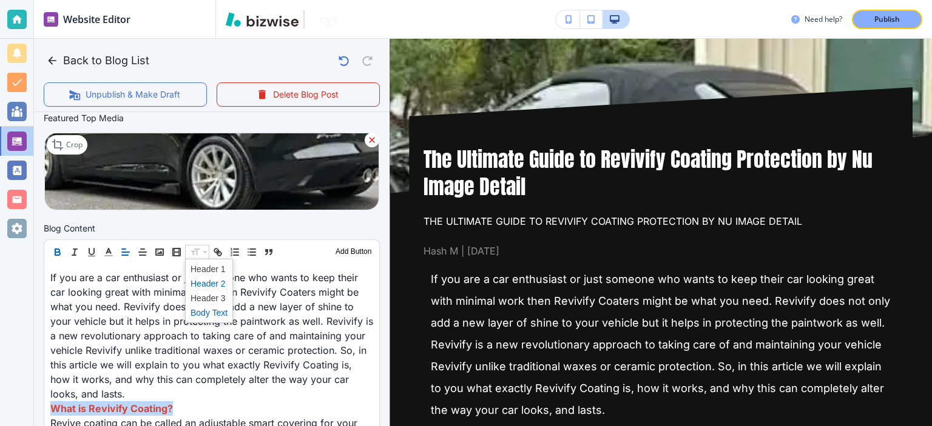
click at [211, 281] on span at bounding box center [208, 284] width 37 height 15
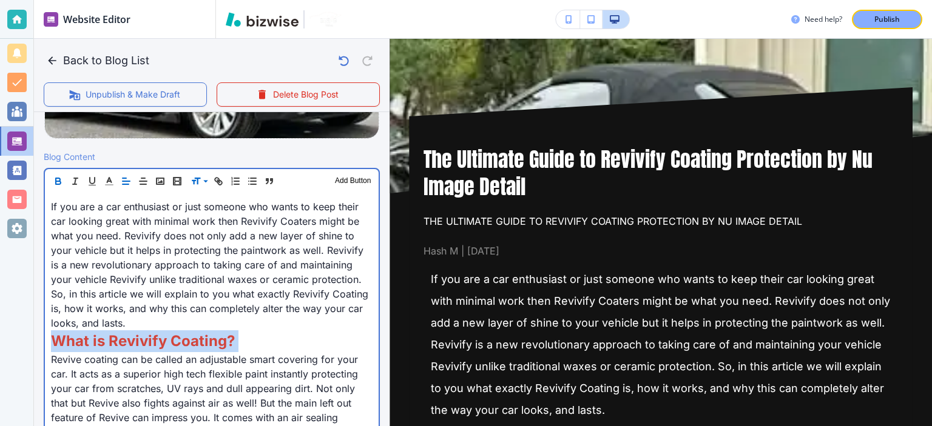
click at [284, 331] on p "What is Revivify Coating?" at bounding box center [211, 342] width 321 height 22
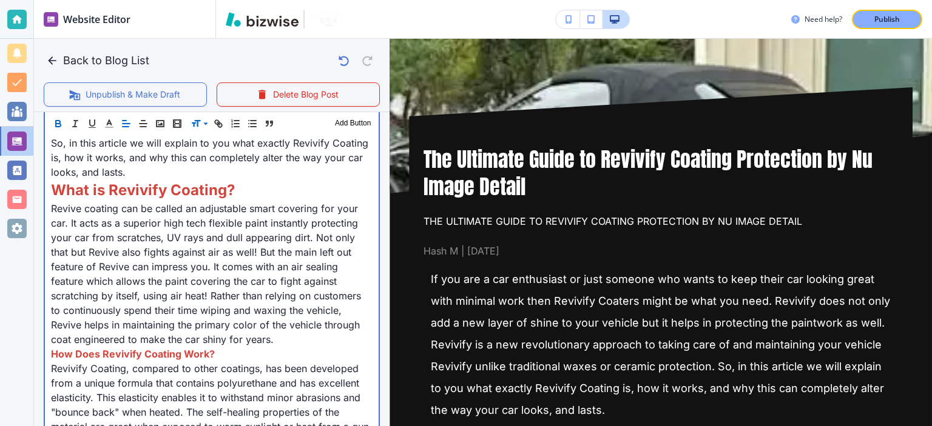
scroll to position [514, 0]
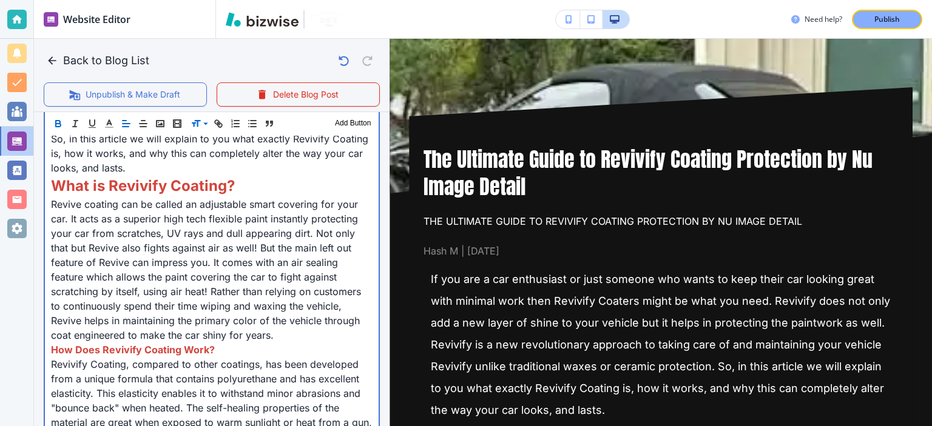
click at [281, 351] on p "How Does Revivify Coating Work?" at bounding box center [211, 350] width 321 height 15
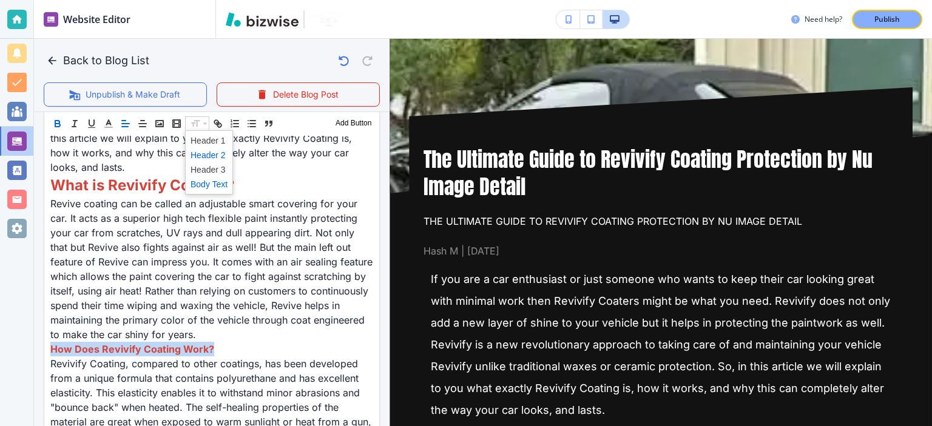
click at [219, 155] on span at bounding box center [208, 155] width 37 height 15
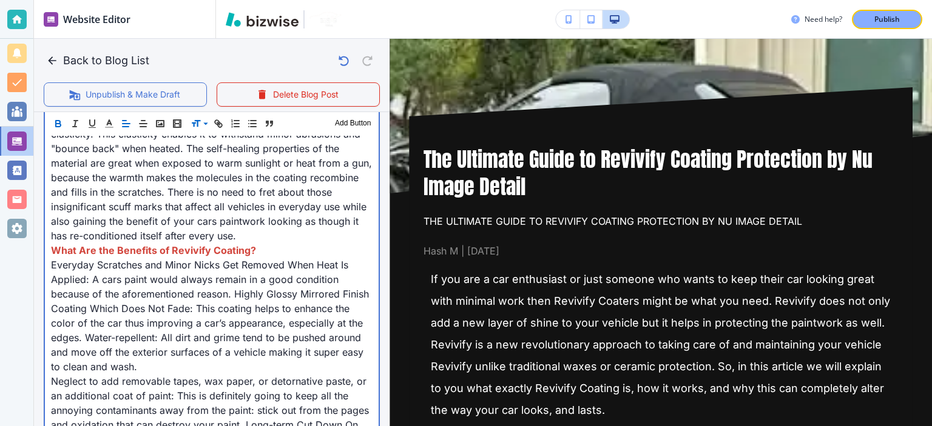
scroll to position [784, 0]
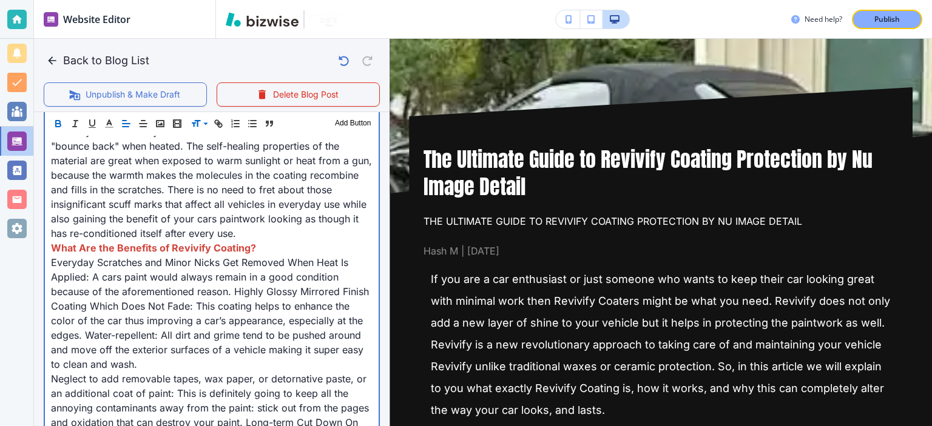
click at [275, 250] on p "What Are the Benefits of Revivify Coating?" at bounding box center [211, 248] width 321 height 15
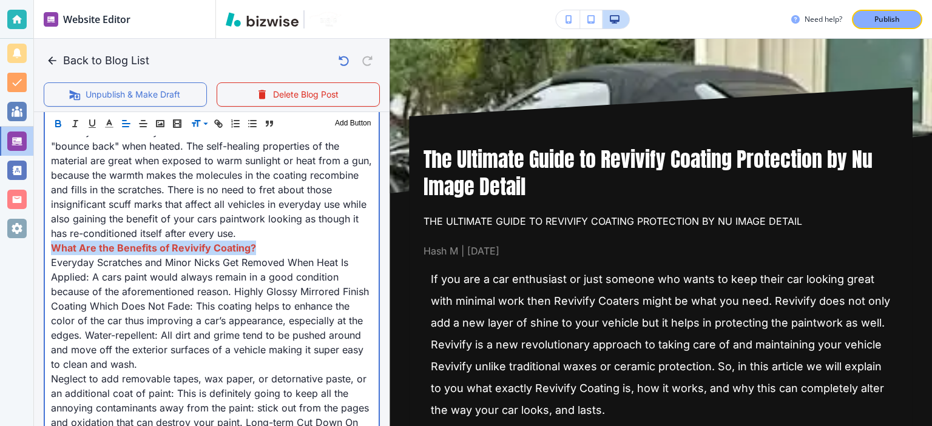
click at [275, 250] on p "What Are the Benefits of Revivify Coating?" at bounding box center [211, 248] width 321 height 15
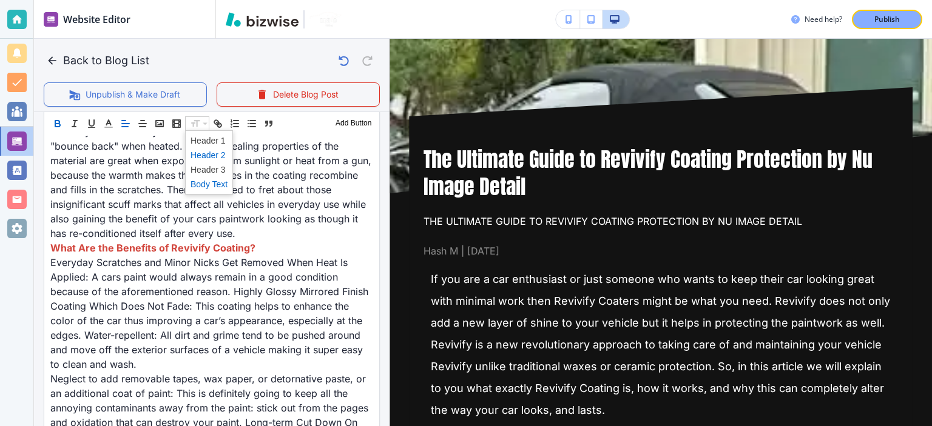
click at [214, 150] on span at bounding box center [208, 155] width 37 height 15
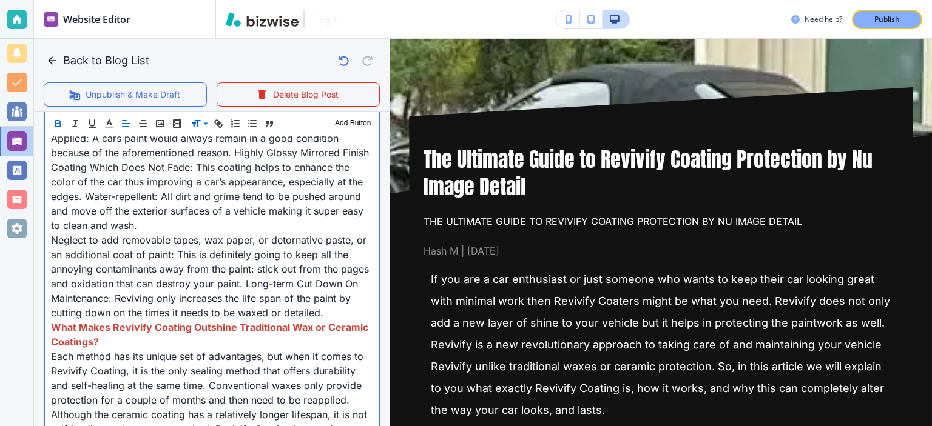
scroll to position [931, 0]
click at [260, 332] on p "What Makes Revivify Coating Outshine Traditional Wax or Ceramic Coatings?" at bounding box center [211, 333] width 321 height 29
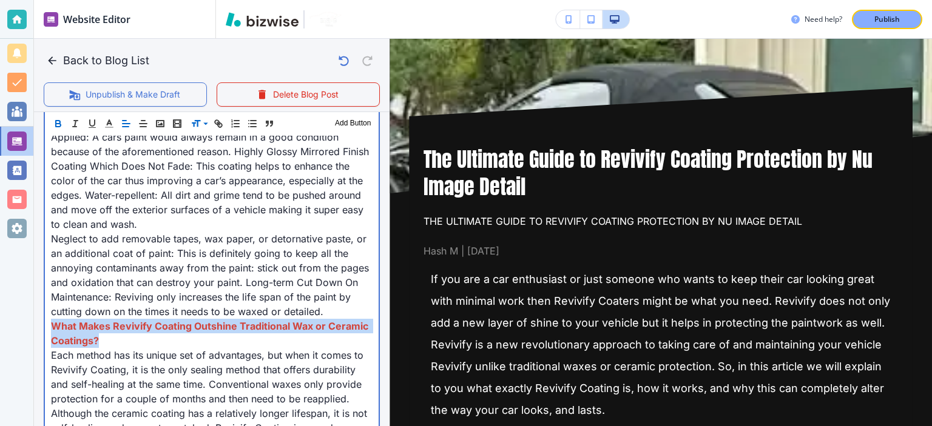
click at [260, 332] on p "What Makes Revivify Coating Outshine Traditional Wax or Ceramic Coatings?" at bounding box center [211, 333] width 321 height 29
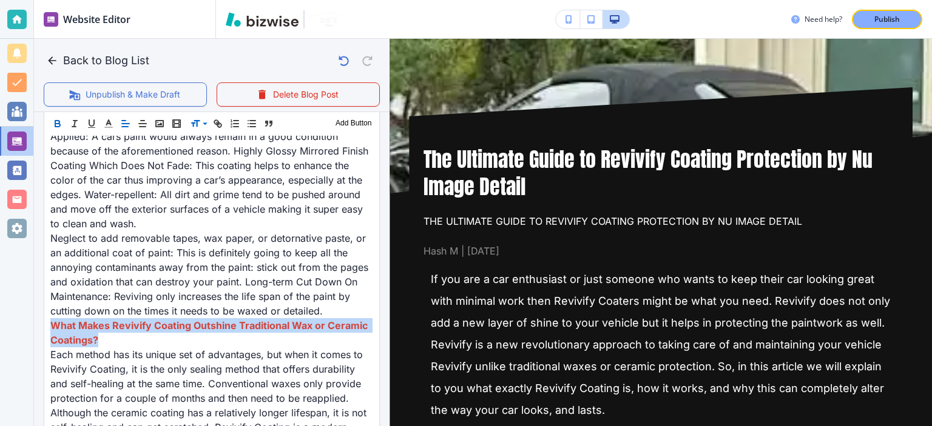
scroll to position [931, 0]
click at [204, 152] on span at bounding box center [208, 155] width 37 height 15
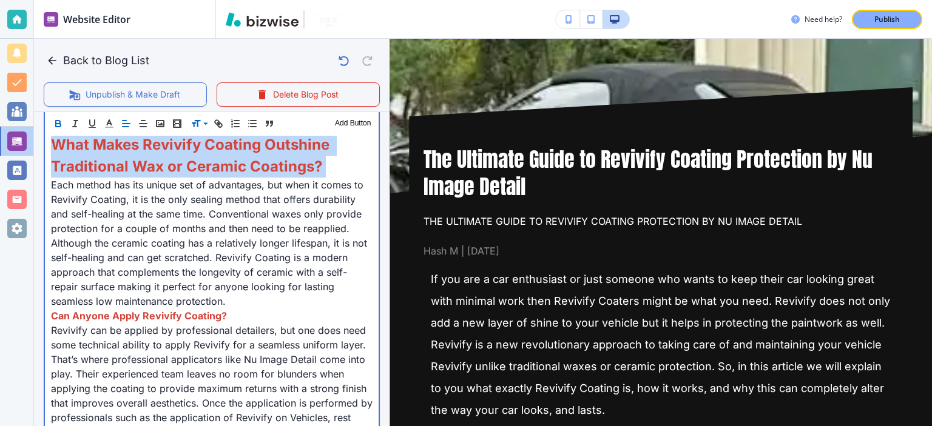
scroll to position [1138, 0]
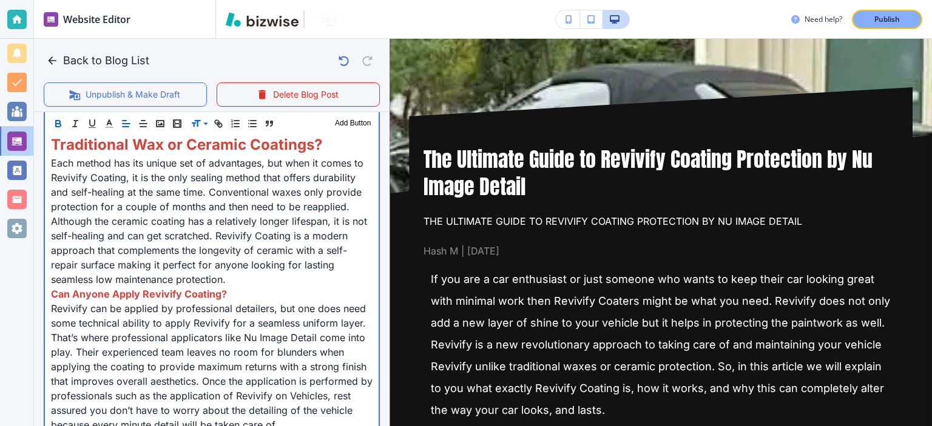
click at [235, 287] on p "Can Anyone Apply Revivify Coating?" at bounding box center [211, 294] width 321 height 15
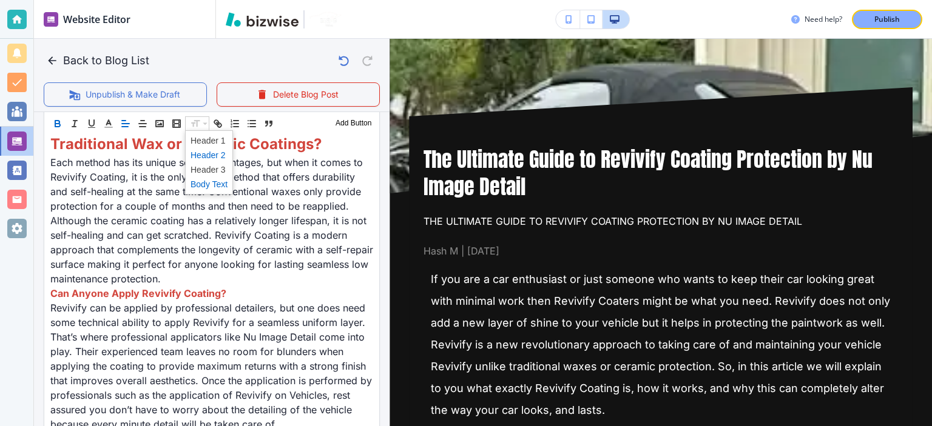
click at [210, 152] on span at bounding box center [208, 155] width 37 height 15
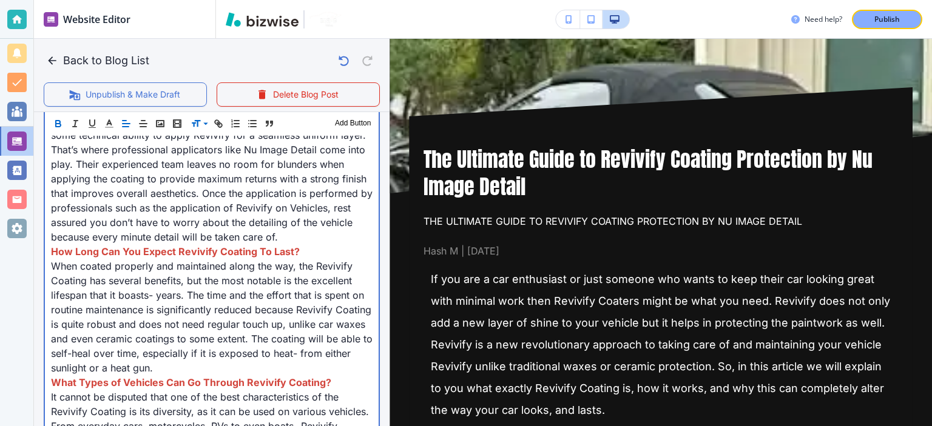
scroll to position [1342, 0]
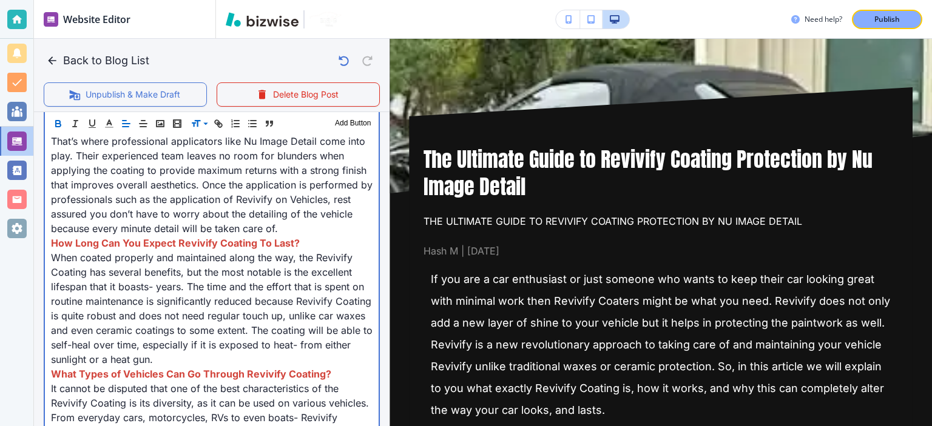
click at [263, 242] on strong "How Long Can You Expect Revivify Coating To Last?" at bounding box center [175, 243] width 249 height 12
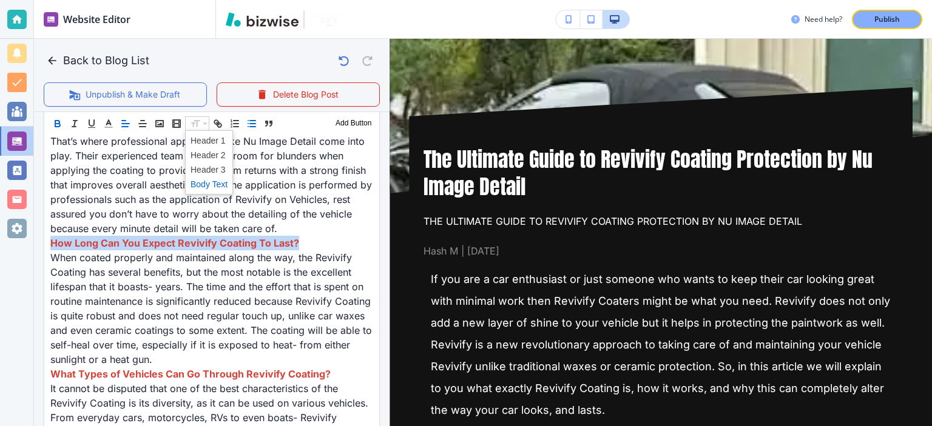
click at [207, 152] on span at bounding box center [208, 155] width 37 height 15
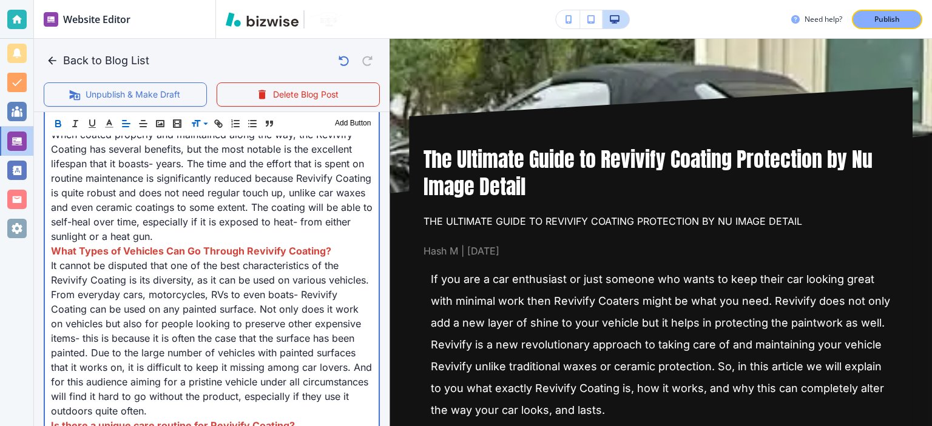
scroll to position [1483, 0]
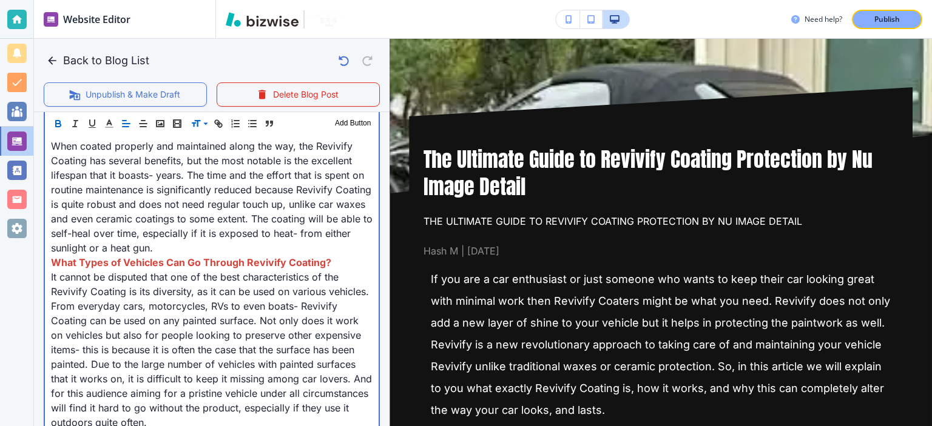
click at [286, 259] on strong "What Types of Vehicles Can Go Through Revivify Coating?" at bounding box center [191, 263] width 280 height 12
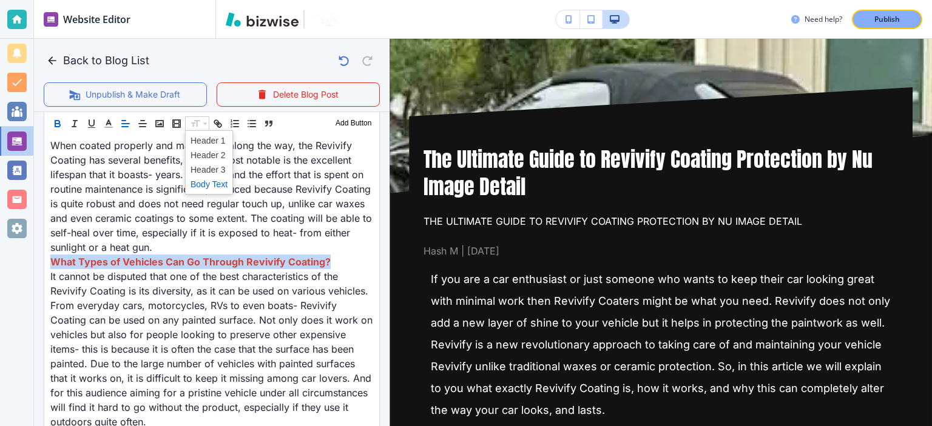
click at [208, 157] on span at bounding box center [208, 155] width 37 height 15
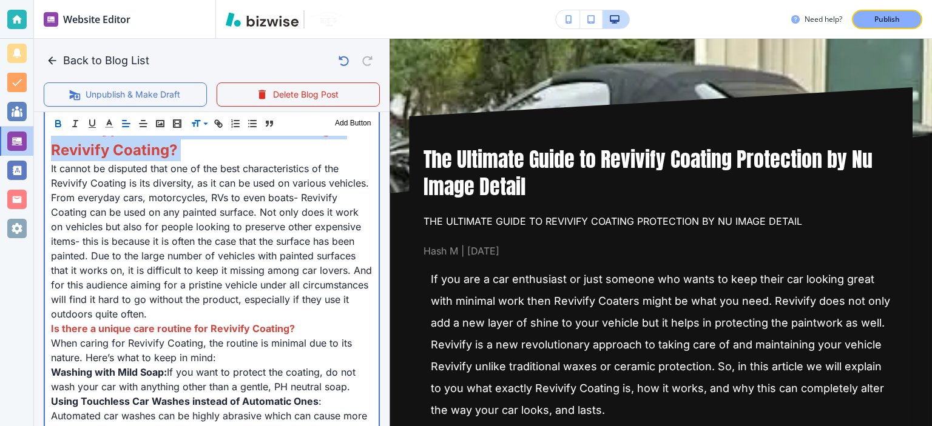
scroll to position [1624, 0]
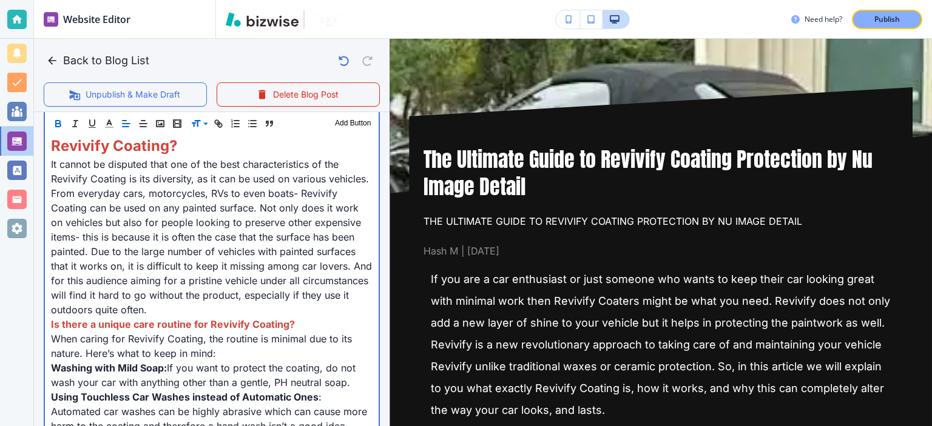
click at [274, 325] on strong "Is there a unique care routine for Revivify Coating?" at bounding box center [173, 324] width 244 height 12
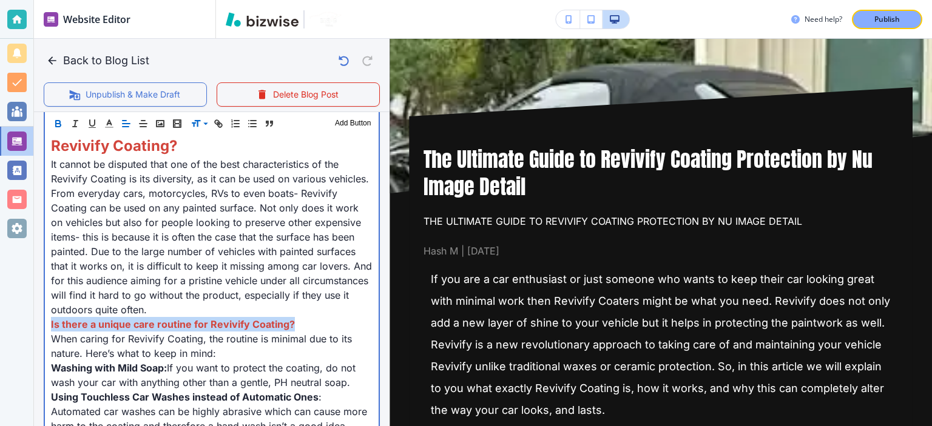
click at [274, 325] on strong "Is there a unique care routine for Revivify Coating?" at bounding box center [173, 324] width 244 height 12
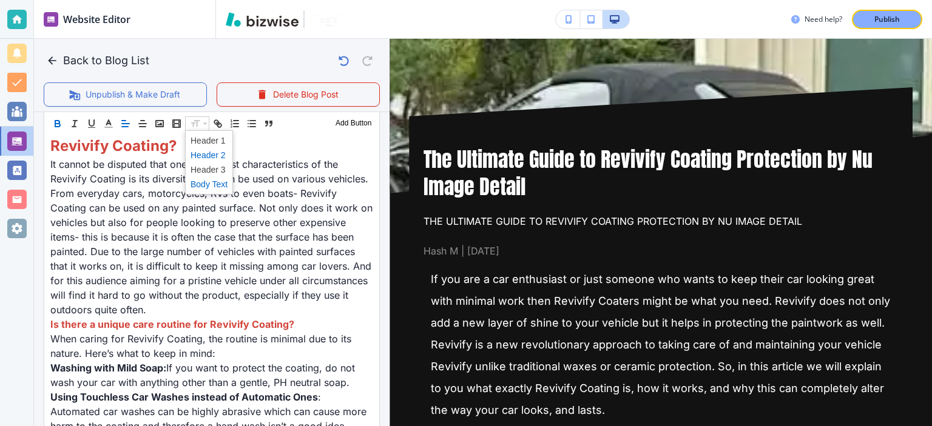
click at [212, 157] on span at bounding box center [208, 155] width 37 height 15
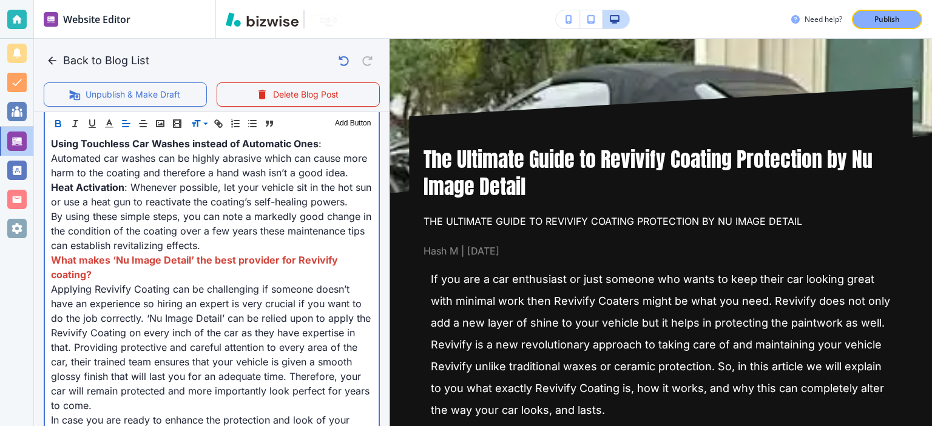
scroll to position [1931, 0]
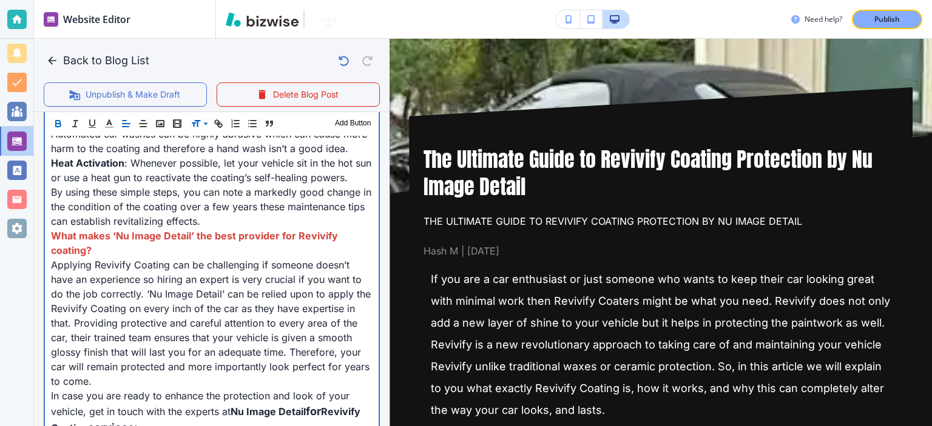
click at [283, 257] on strong "What makes ‘Nu Image Detail’ the best provider for Revivify coating?" at bounding box center [195, 243] width 289 height 27
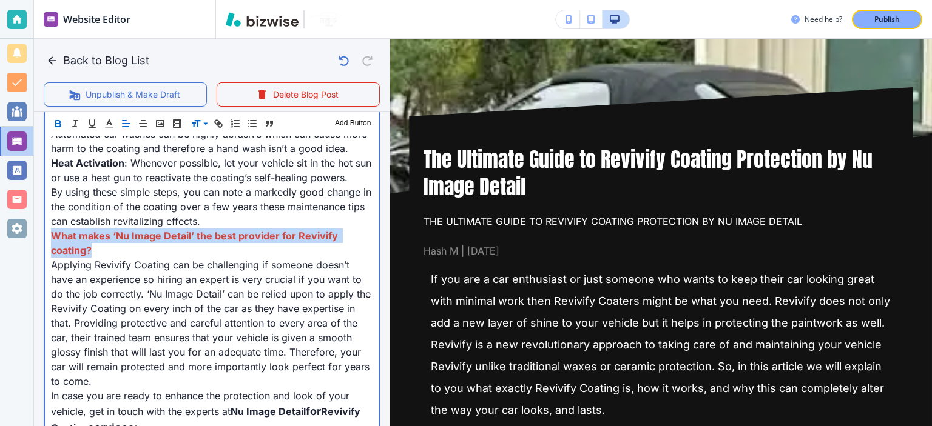
click at [283, 257] on strong "What makes ‘Nu Image Detail’ the best provider for Revivify coating?" at bounding box center [195, 243] width 289 height 27
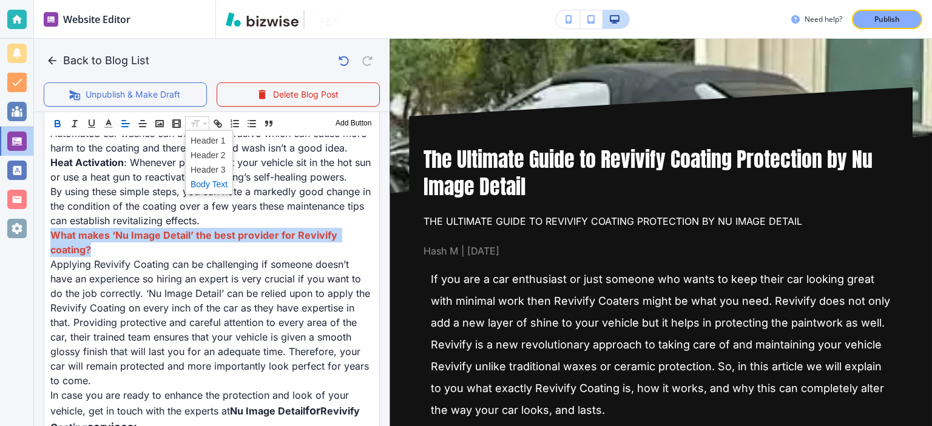
scroll to position [1931, 0]
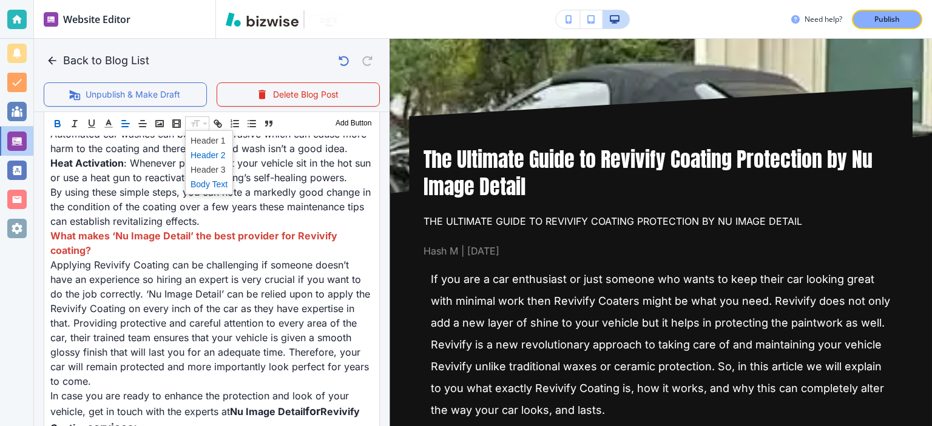
click at [209, 153] on span at bounding box center [208, 155] width 37 height 15
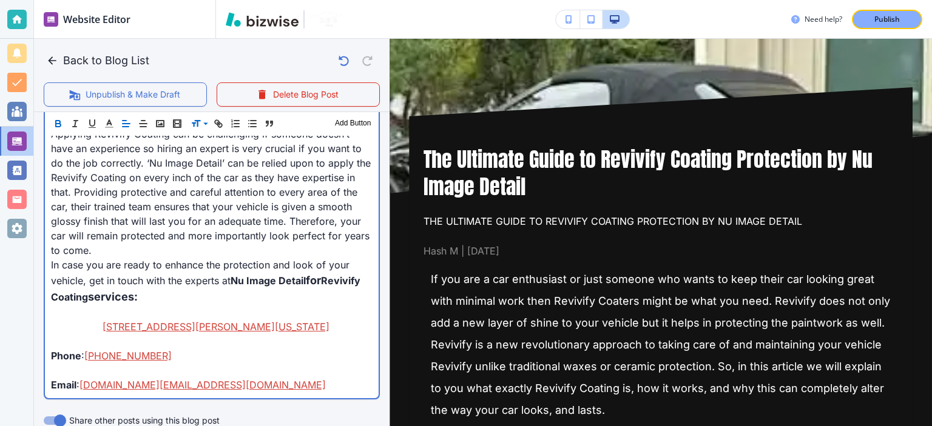
scroll to position [2081, 0]
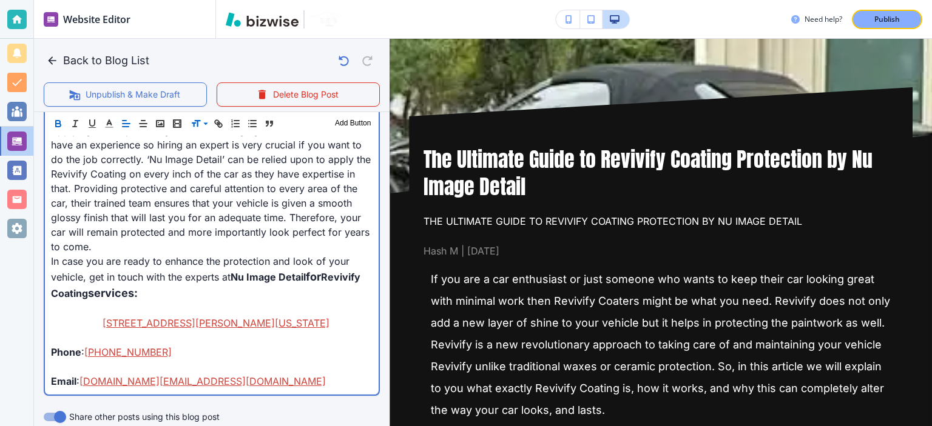
click at [266, 316] on p at bounding box center [211, 308] width 321 height 15
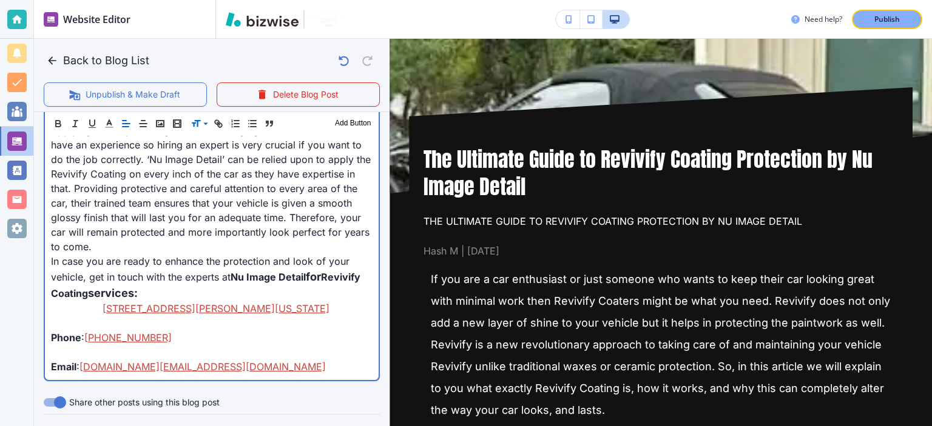
click at [106, 315] on link "[STREET_ADDRESS][PERSON_NAME][US_STATE]" at bounding box center [216, 309] width 227 height 12
click at [92, 315] on link "Located at;" at bounding box center [77, 309] width 52 height 12
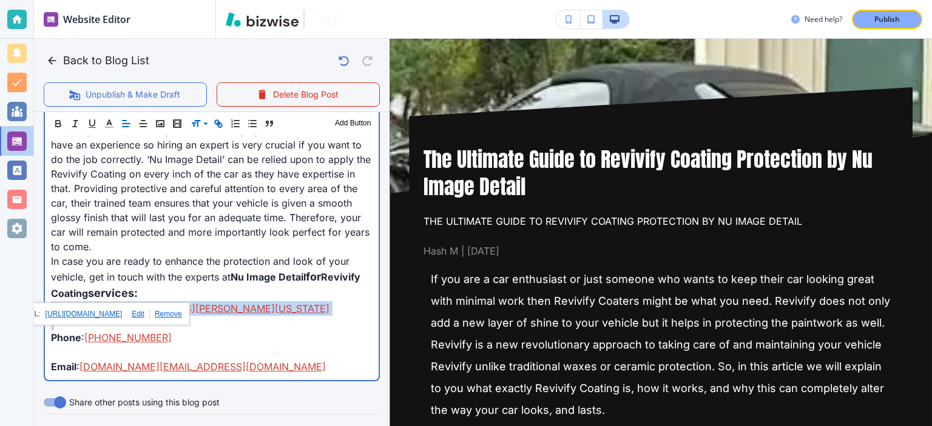
click at [92, 315] on link "Located at;" at bounding box center [77, 309] width 52 height 12
click at [129, 283] on span "In case you are ready to enhance the protection and look of your vehicle, get i…" at bounding box center [201, 269] width 301 height 28
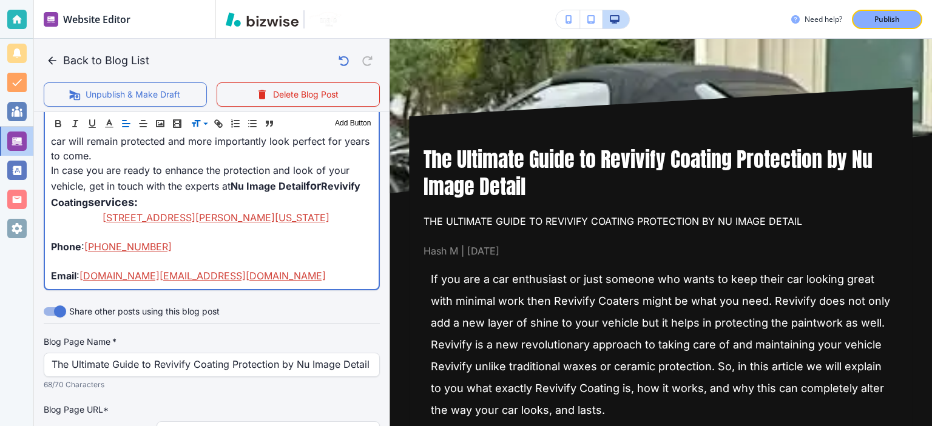
scroll to position [2175, 0]
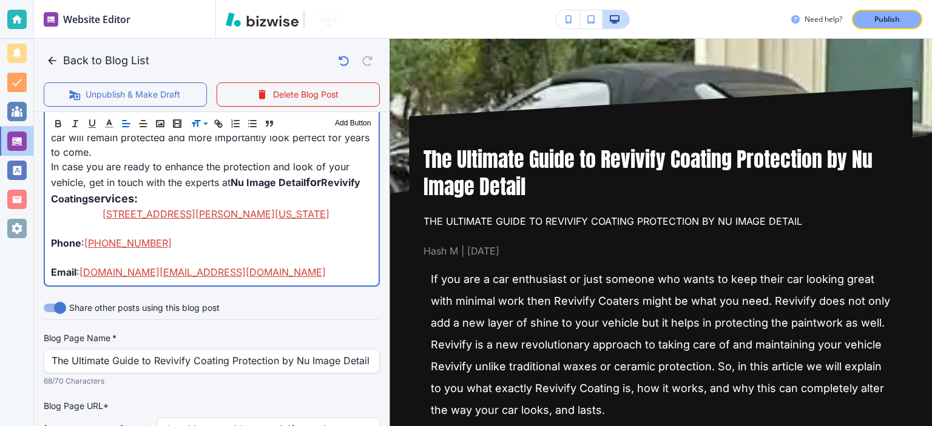
click at [129, 249] on link "[PHONE_NUMBER]" at bounding box center [127, 243] width 87 height 12
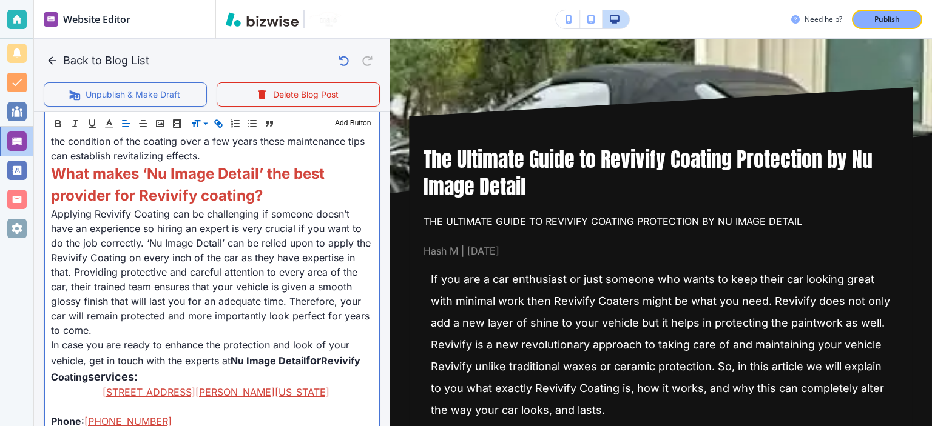
click at [227, 293] on p "Applying Revivify Coating can be challenging if someone doesn’t have an experie…" at bounding box center [211, 272] width 321 height 131
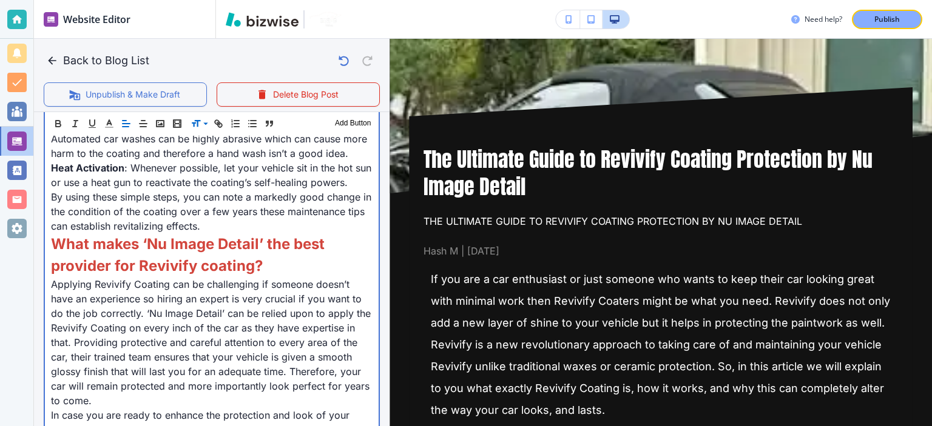
scroll to position [1930, 0]
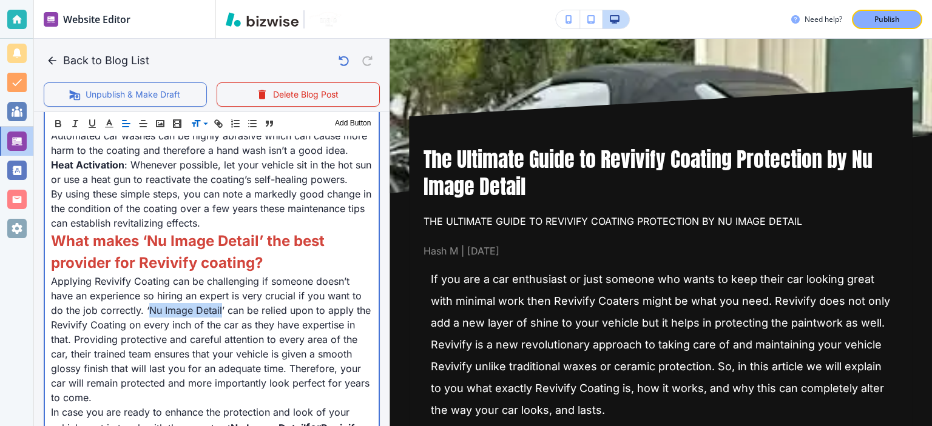
drag, startPoint x: 221, startPoint y: 337, endPoint x: 147, endPoint y: 340, distance: 73.5
click at [147, 340] on span "Applying Revivify Coating can be challenging if someone doesn’t have an experie…" at bounding box center [212, 339] width 323 height 129
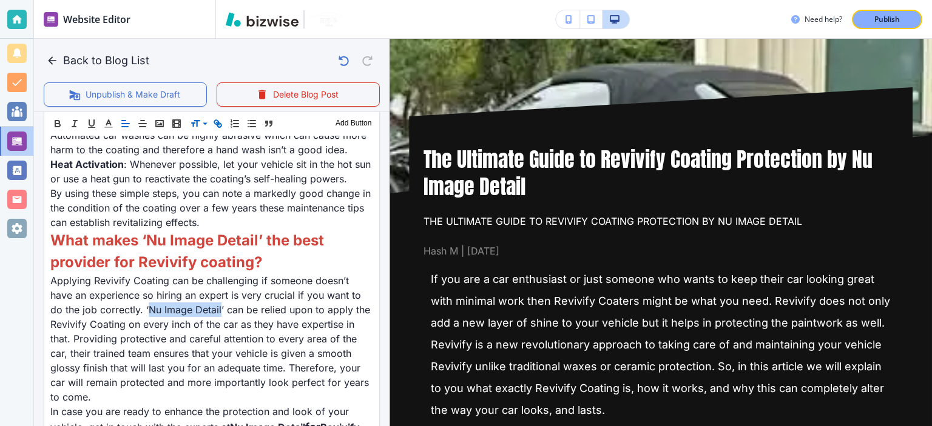
click at [220, 128] on icon "button" at bounding box center [217, 123] width 11 height 11
paste input "[URL][DOMAIN_NAME]"
type input "[URL][DOMAIN_NAME]"
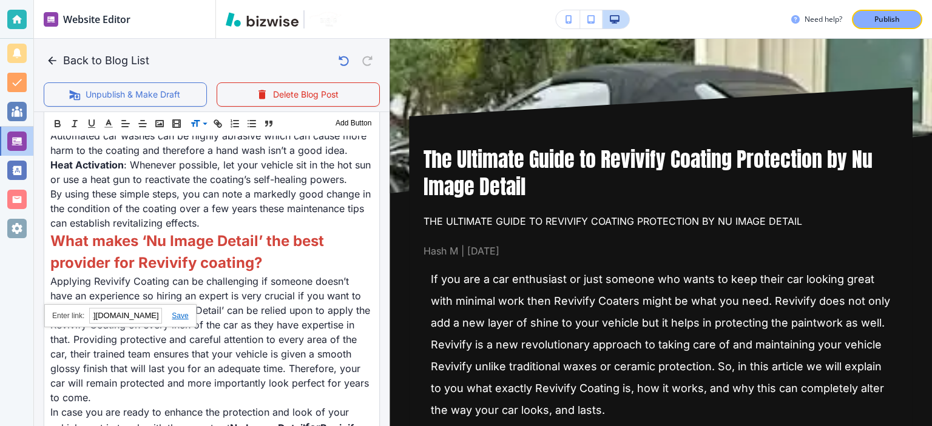
click at [184, 312] on link at bounding box center [175, 316] width 26 height 8
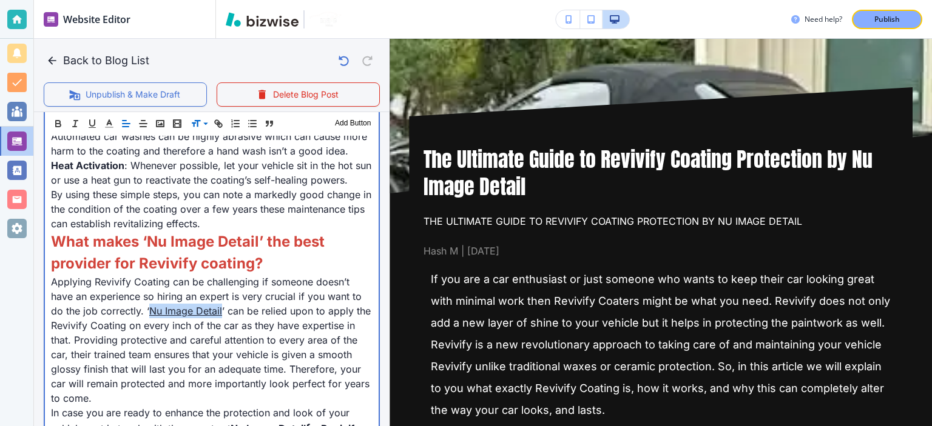
scroll to position [0, 0]
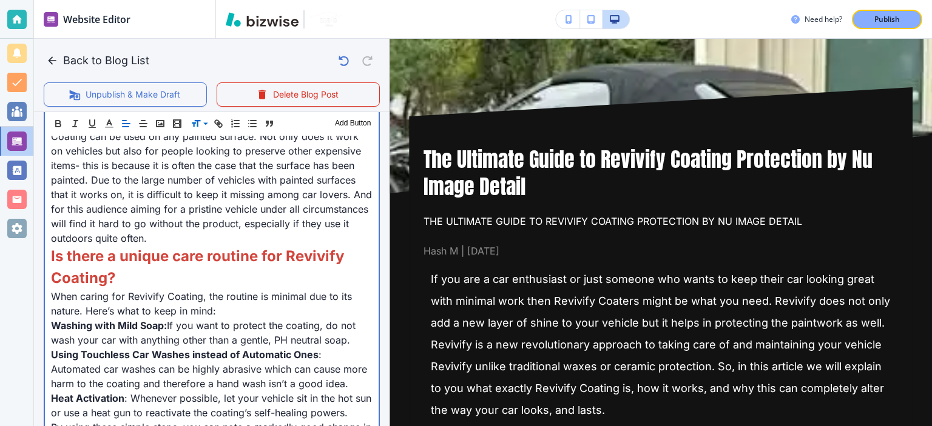
click at [299, 355] on p "Using Touchless Car Washes instead of Automatic Ones : Automated car washes can…" at bounding box center [211, 370] width 321 height 44
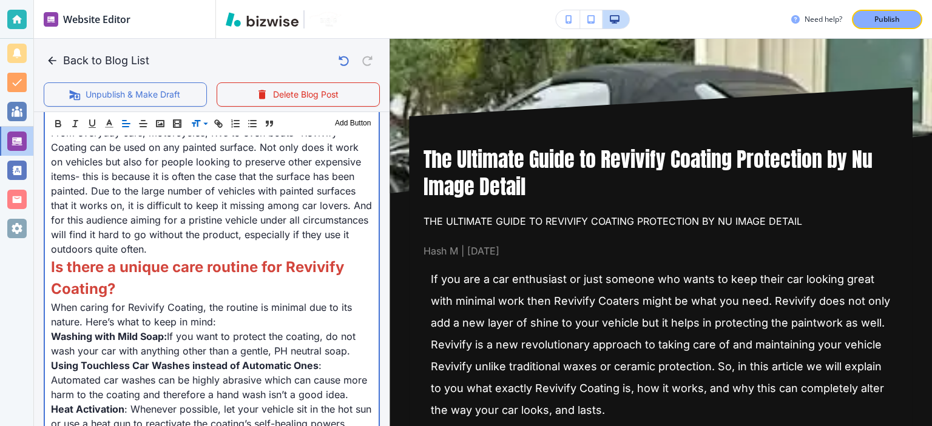
scroll to position [1685, 0]
click at [299, 355] on span "If you want to protect the coating, do not wash your car with anything other th…" at bounding box center [205, 344] width 308 height 27
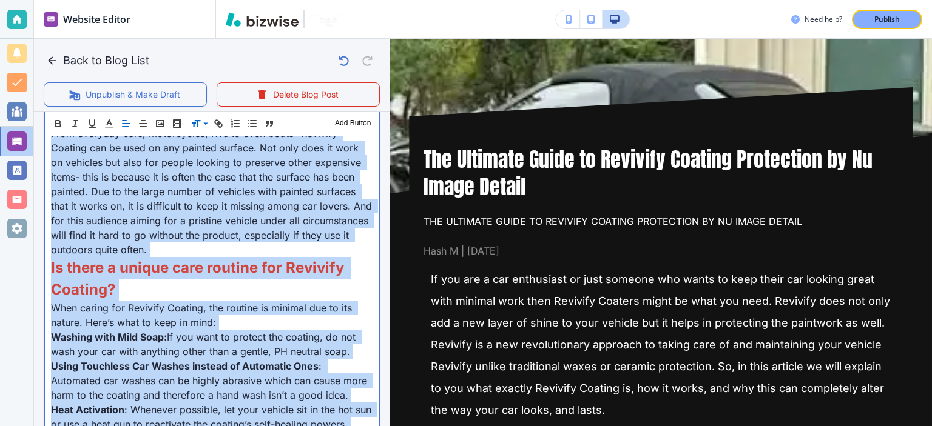
copy div "If you are a car enthusiast or just someone who wants to keep their car looking…"
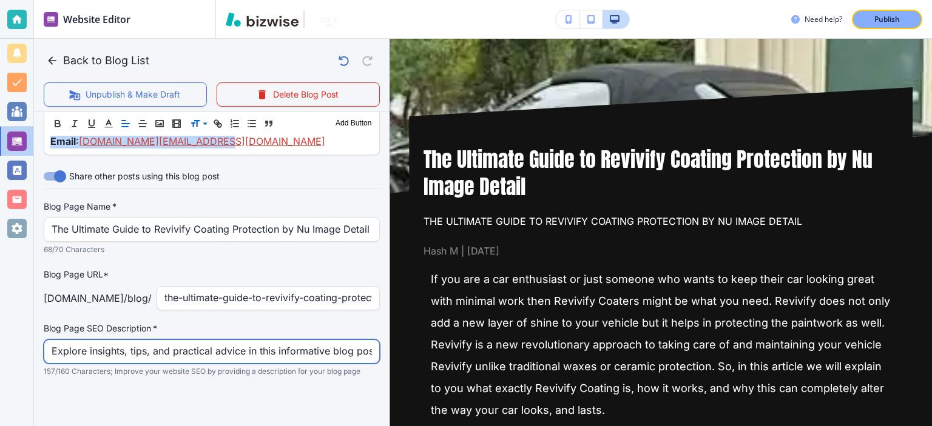
click at [236, 343] on input "Explore insights, tips, and practical advice in this informative blog post. Dis…" at bounding box center [212, 351] width 320 height 23
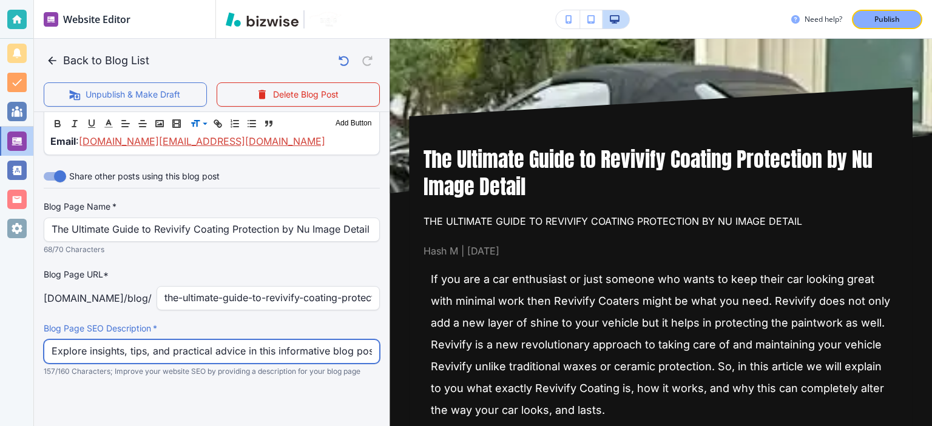
paste input "Discover Revivify Coating — the self-healing, high-gloss paint protection that …"
type input "Discover Revivify Coating — the self-healing, high-gloss paint protection that …"
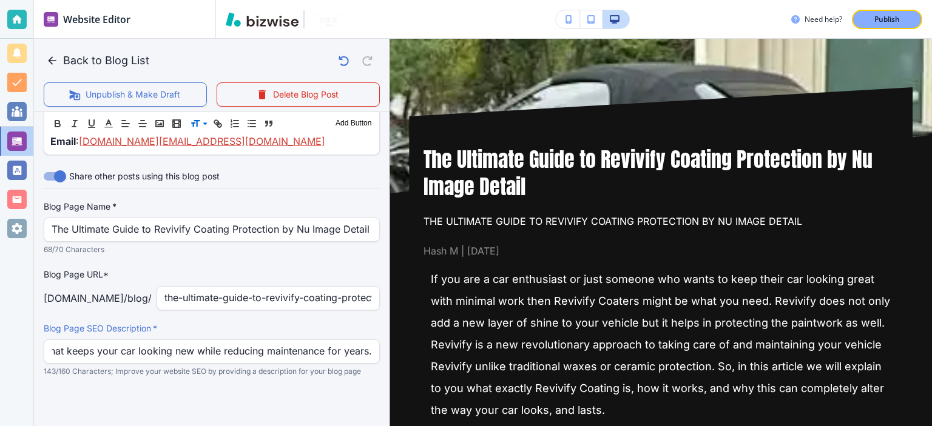
scroll to position [0, 0]
click at [297, 331] on label "Blog Page SEO Description   *" at bounding box center [212, 329] width 336 height 12
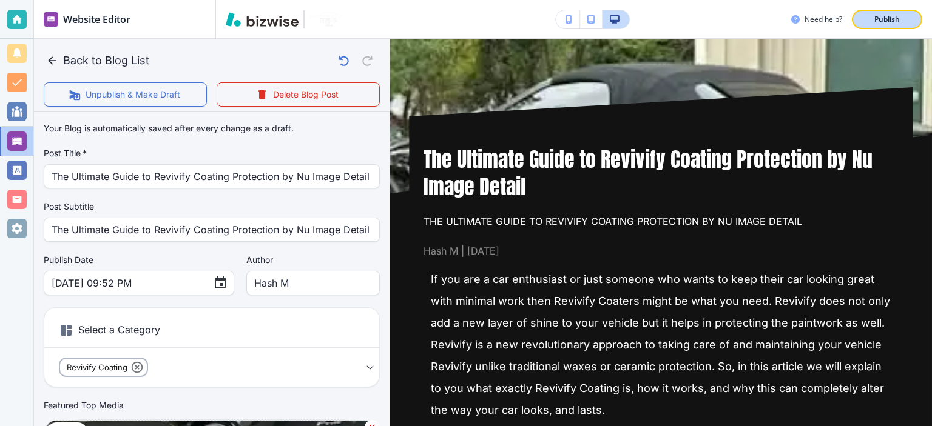
click at [909, 14] on button "Publish" at bounding box center [887, 19] width 70 height 19
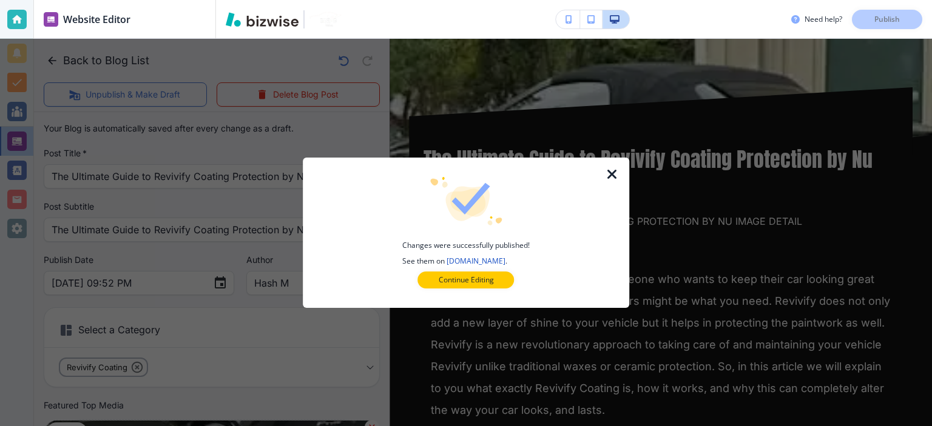
click at [614, 172] on icon "button" at bounding box center [612, 174] width 15 height 15
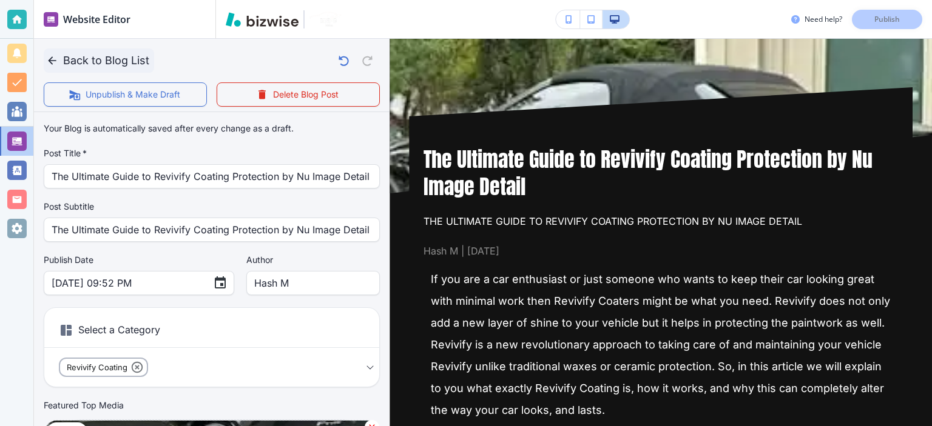
click at [78, 57] on button "Back to Blog List" at bounding box center [99, 61] width 110 height 24
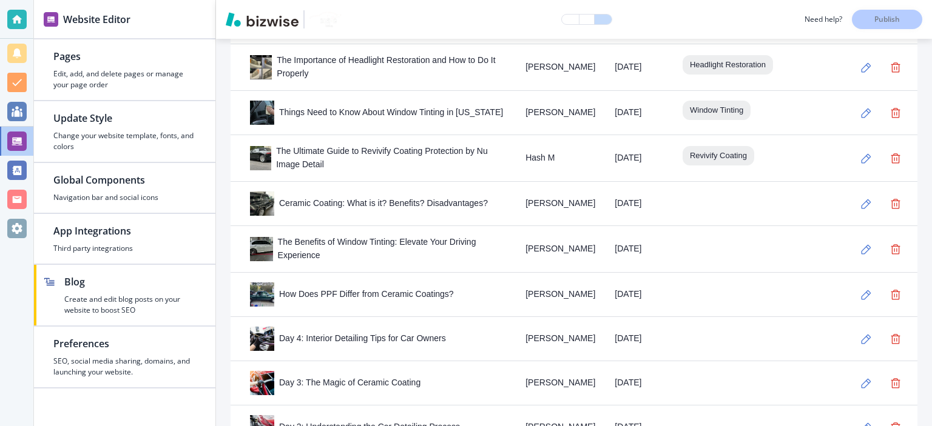
scroll to position [1830, 0]
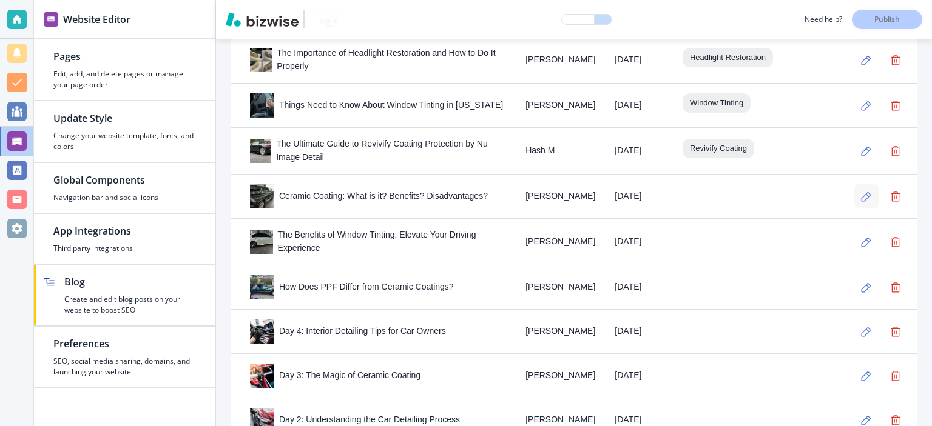
click at [859, 184] on button "button" at bounding box center [866, 196] width 24 height 24
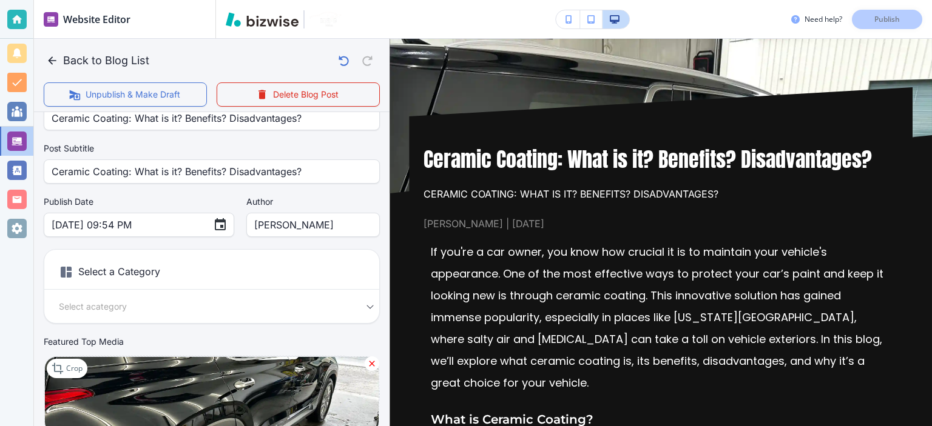
scroll to position [61, 0]
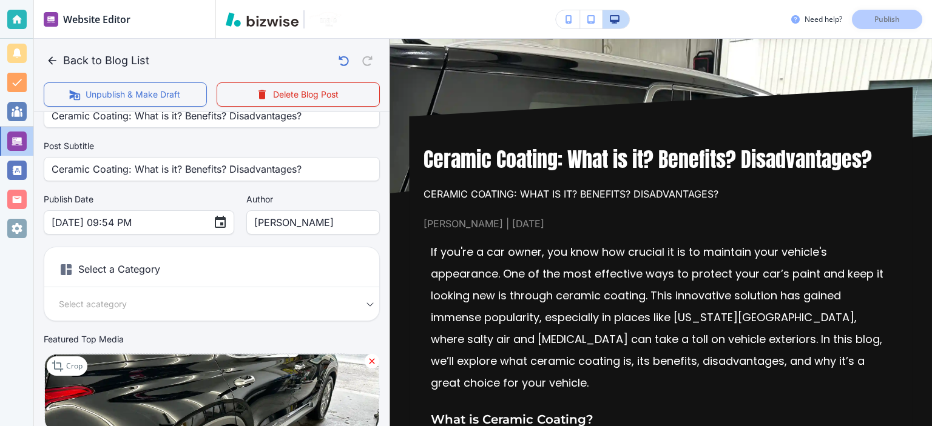
click at [260, 311] on div "Select a Category Select a category Select a Category" at bounding box center [212, 284] width 336 height 75
click at [241, 0] on body "Website Editor Pages Edit, add, and delete pages or manage your page order Upda…" at bounding box center [466, 0] width 932 height 0
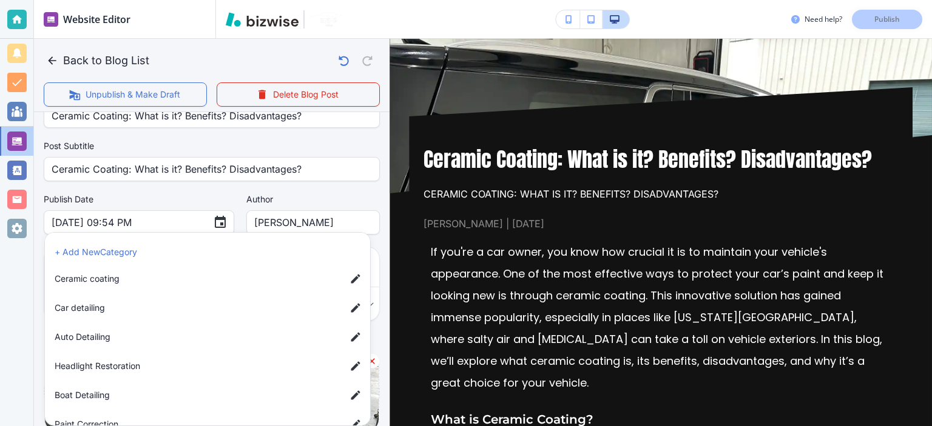
click at [114, 280] on span "Ceramic coating" at bounding box center [195, 278] width 281 height 13
type input "abe47b3797764bc40aa7b"
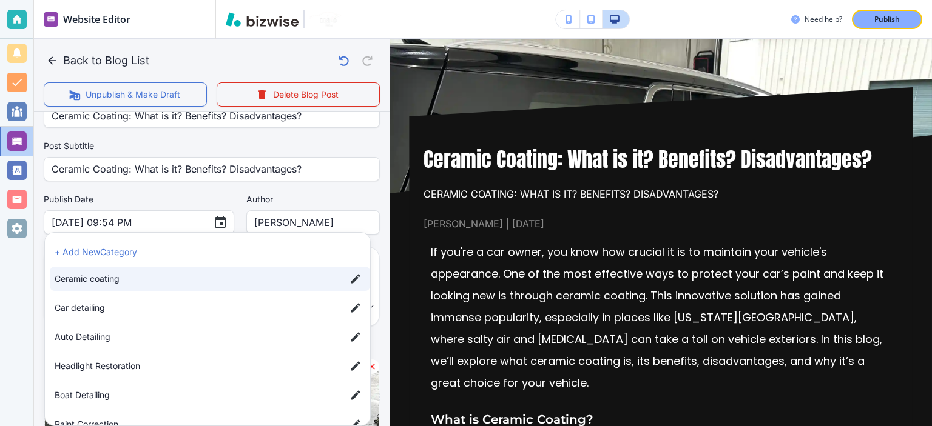
click at [365, 191] on div at bounding box center [466, 213] width 932 height 426
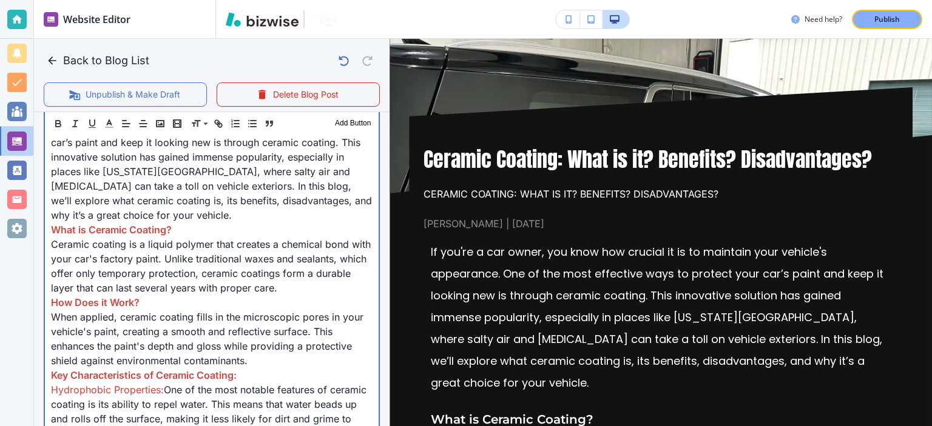
click at [275, 226] on p "What is Ceramic Coating?" at bounding box center [211, 230] width 321 height 15
click at [138, 237] on p "Ceramic coating is a liquid polymer that creates a chemical bond with your car'…" at bounding box center [211, 266] width 321 height 58
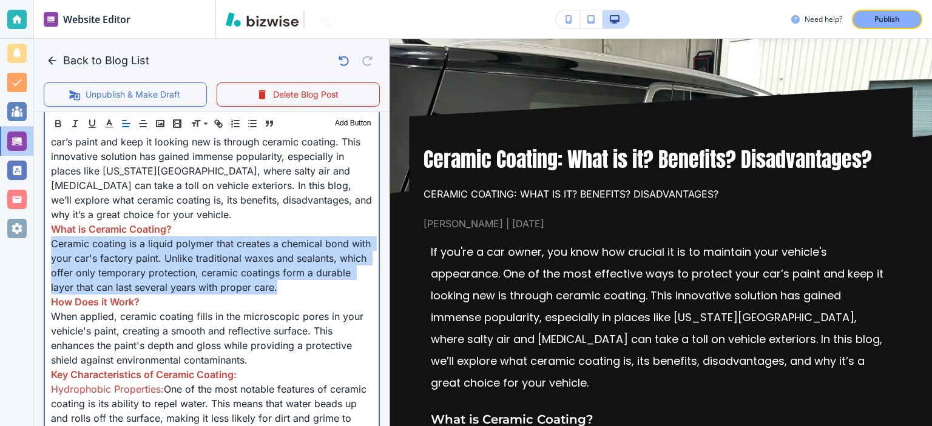
click at [138, 237] on p "Ceramic coating is a liquid polymer that creates a chemical bond with your car'…" at bounding box center [211, 266] width 321 height 58
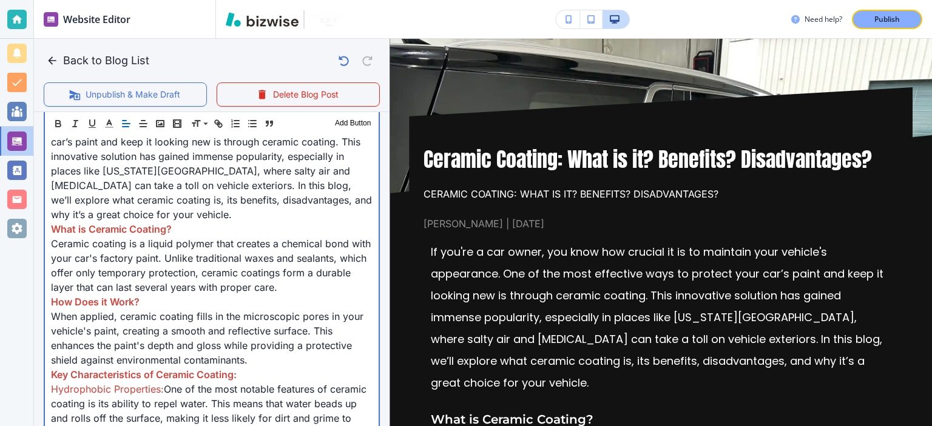
click at [123, 226] on span "What is Ceramic Coating?" at bounding box center [111, 229] width 121 height 12
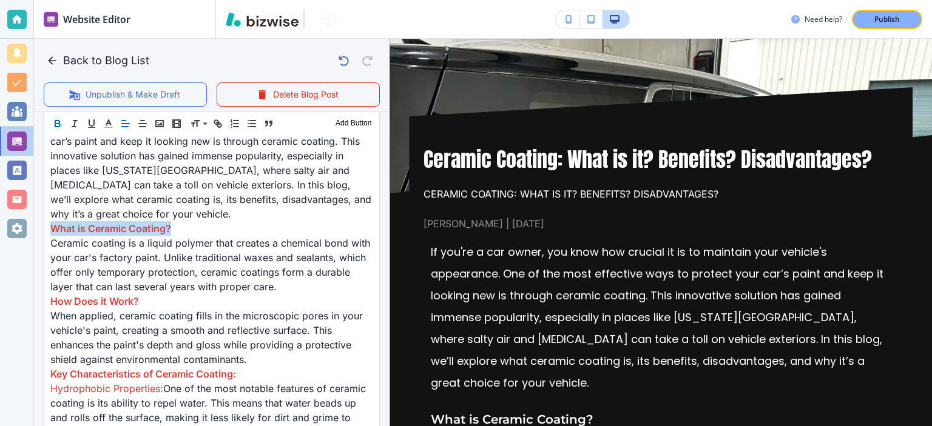
click at [55, 125] on icon "button" at bounding box center [57, 123] width 11 height 11
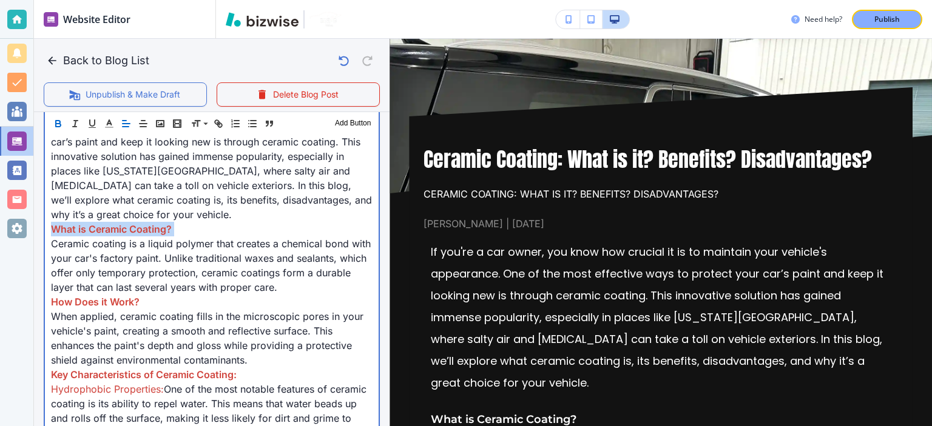
click at [124, 191] on p "If you're a car owner, you know how crucial it is to maintain your vehicle's ap…" at bounding box center [211, 164] width 321 height 116
click at [142, 297] on p "How Does it Work?" at bounding box center [211, 302] width 321 height 15
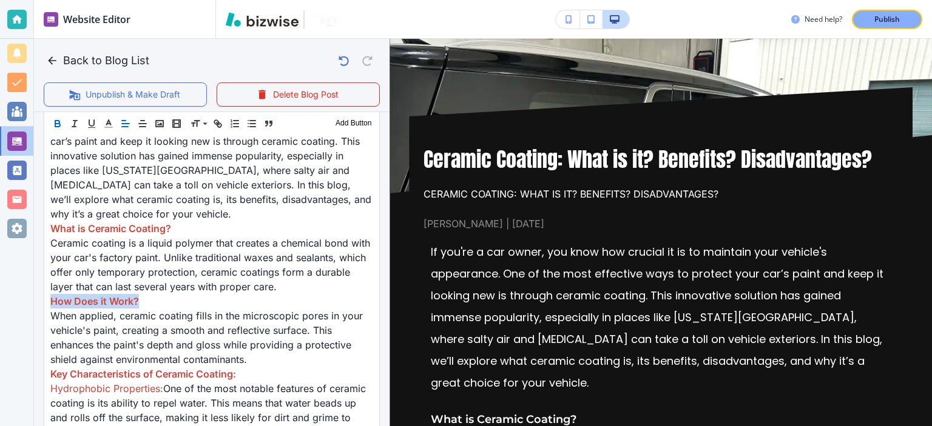
click at [53, 123] on icon "button" at bounding box center [57, 123] width 11 height 11
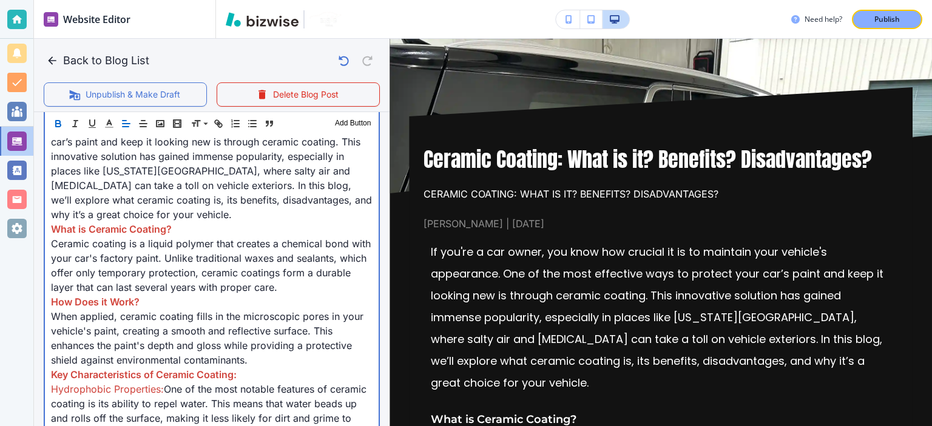
click at [171, 222] on p "What is Ceramic Coating?" at bounding box center [211, 229] width 321 height 15
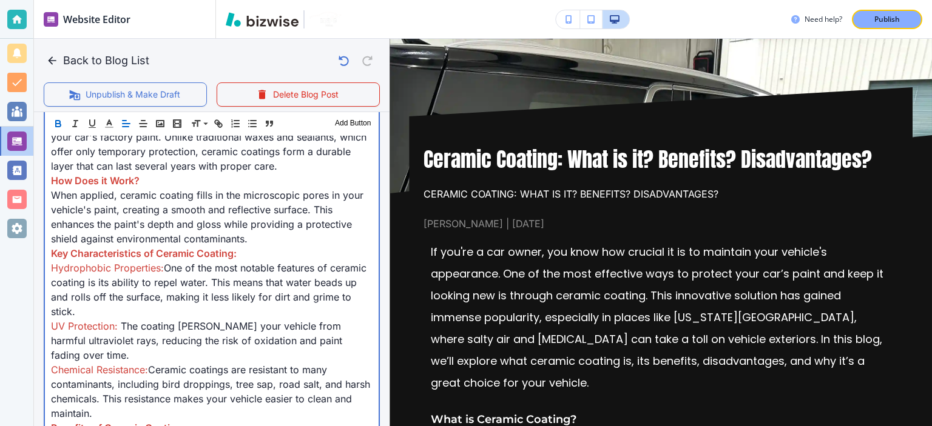
scroll to position [599, 0]
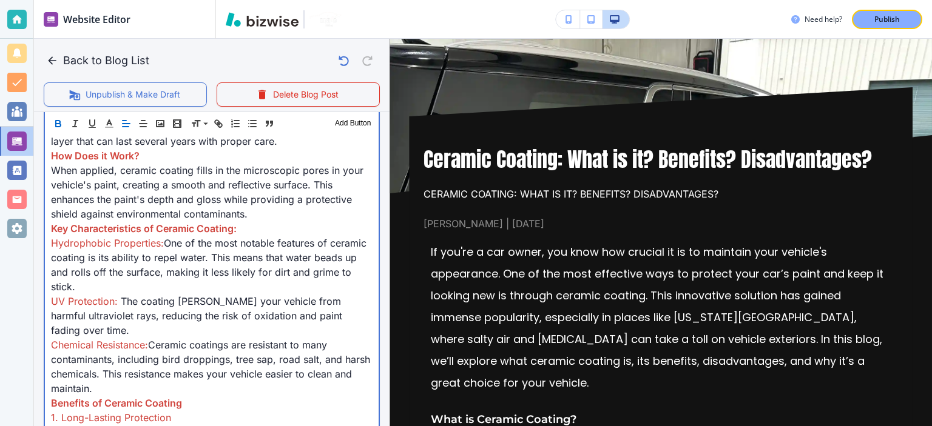
click at [166, 226] on span "Key Characteristics of Ceramic Coating:" at bounding box center [144, 229] width 186 height 12
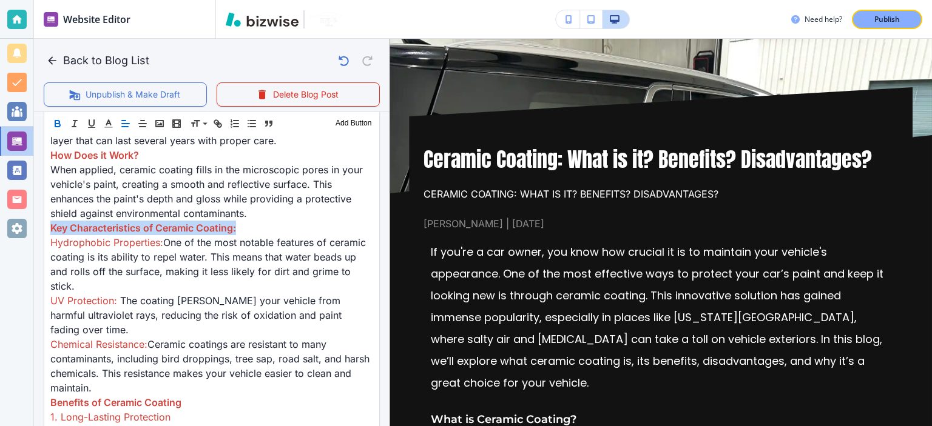
click at [58, 126] on icon "button" at bounding box center [57, 123] width 11 height 11
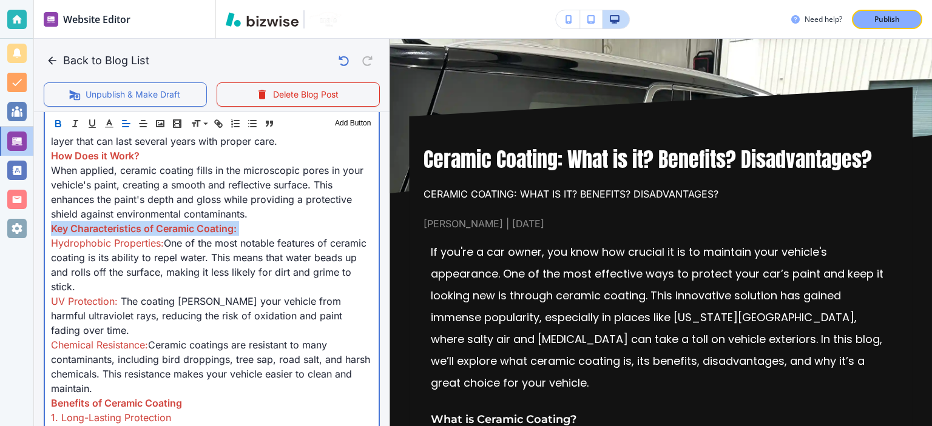
click at [172, 223] on span "Key Characteristics of Ceramic Coating:" at bounding box center [144, 229] width 186 height 12
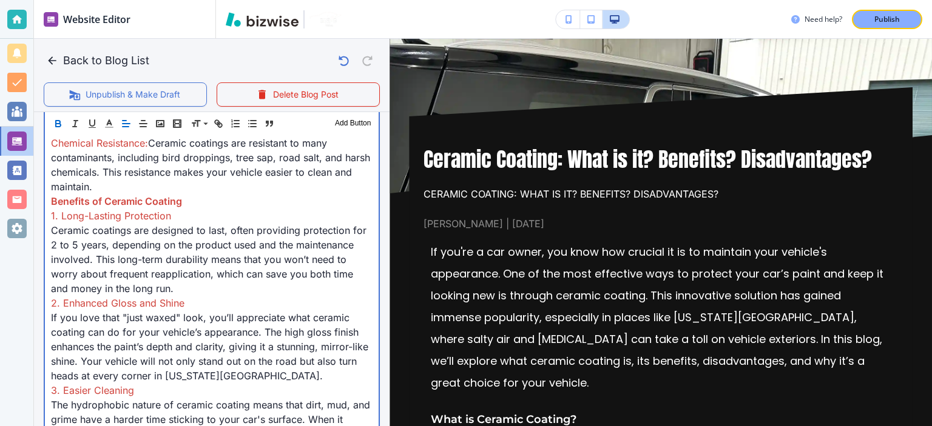
scroll to position [830, 0]
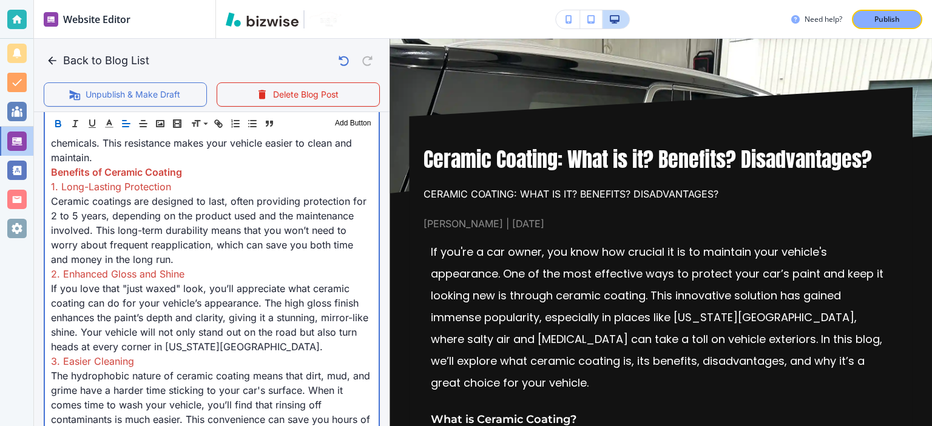
click at [158, 174] on span "Benefits of Ceramic Coating" at bounding box center [116, 172] width 131 height 12
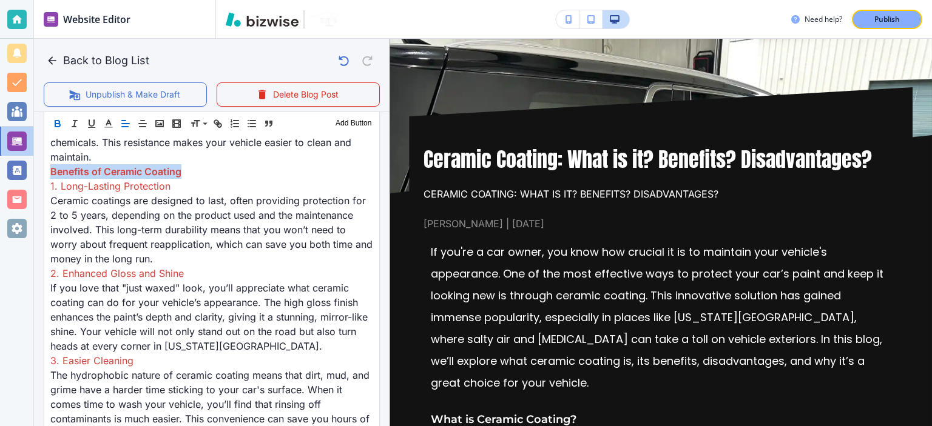
click at [55, 124] on icon "button" at bounding box center [57, 123] width 11 height 11
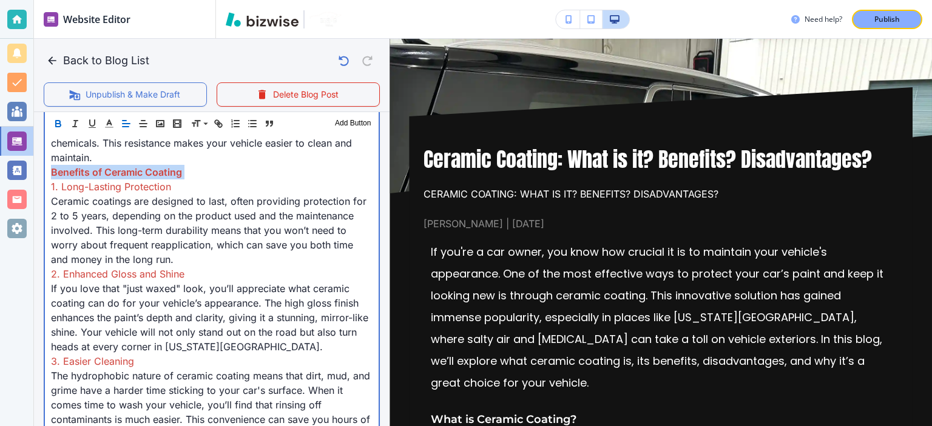
click at [190, 218] on span "Ceramic coatings are designed to last, often providing protection for 2 to 5 ye…" at bounding box center [210, 230] width 318 height 70
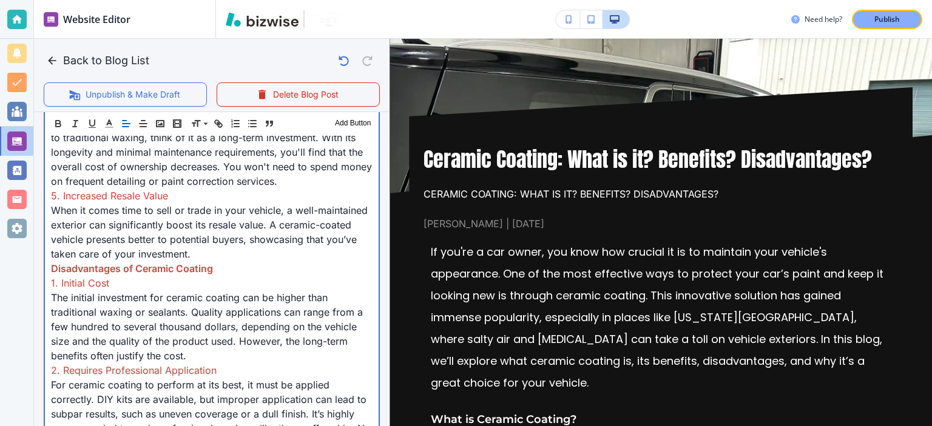
scroll to position [1175, 0]
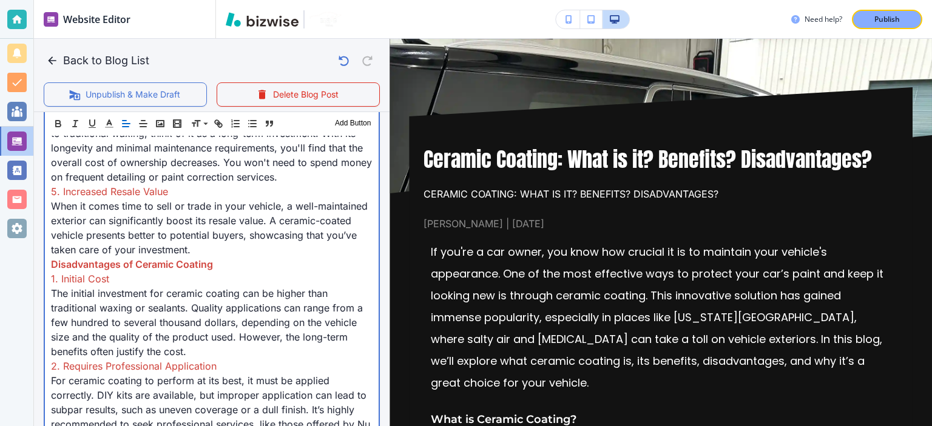
click at [177, 271] on span "Disadvantages of Ceramic Coating" at bounding box center [132, 264] width 162 height 12
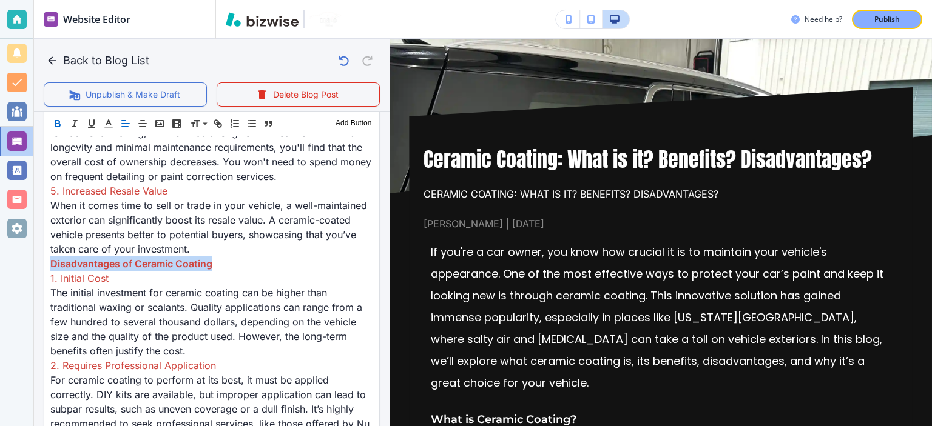
click at [53, 127] on icon "button" at bounding box center [57, 123] width 11 height 11
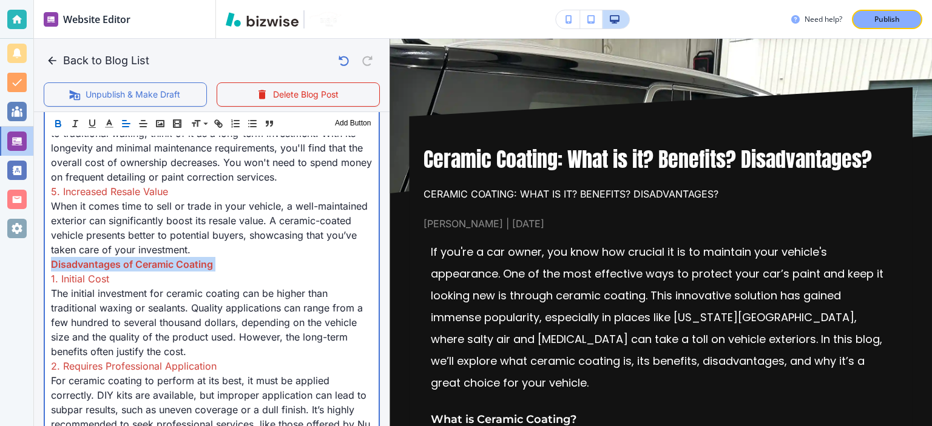
click at [143, 247] on span "When it comes time to sell or trade in your vehicle, a well-maintained exterior…" at bounding box center [211, 228] width 320 height 56
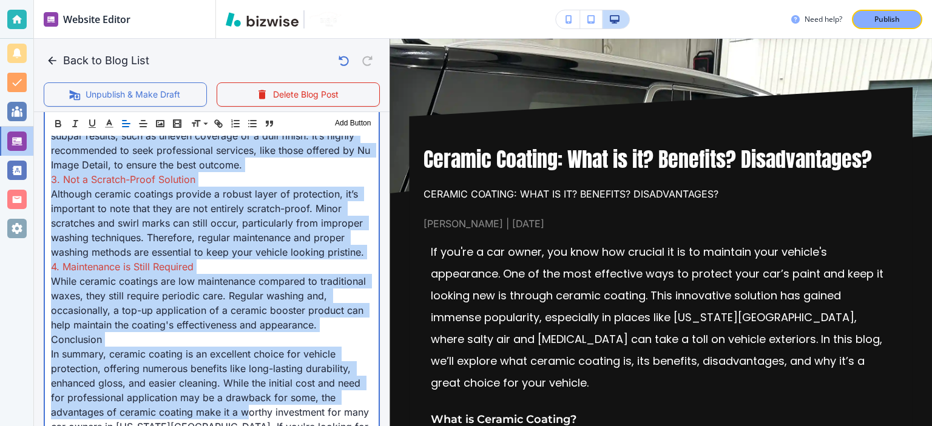
scroll to position [1495, 0]
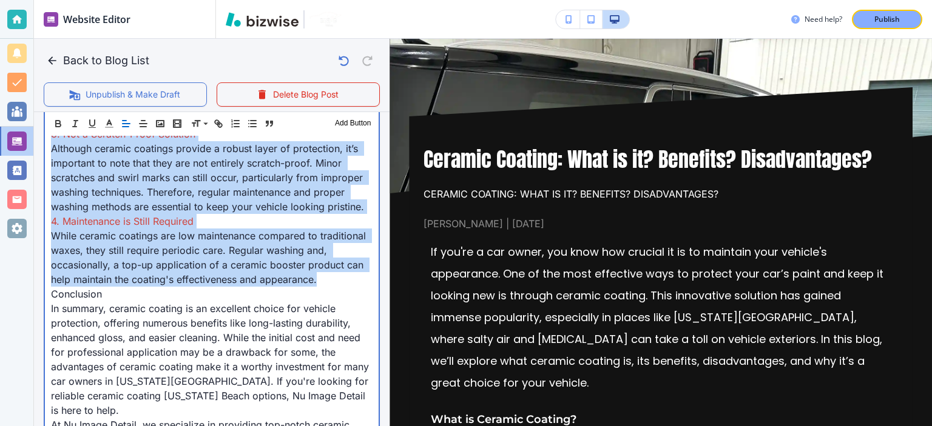
drag, startPoint x: 47, startPoint y: 275, endPoint x: 354, endPoint y: 298, distance: 307.8
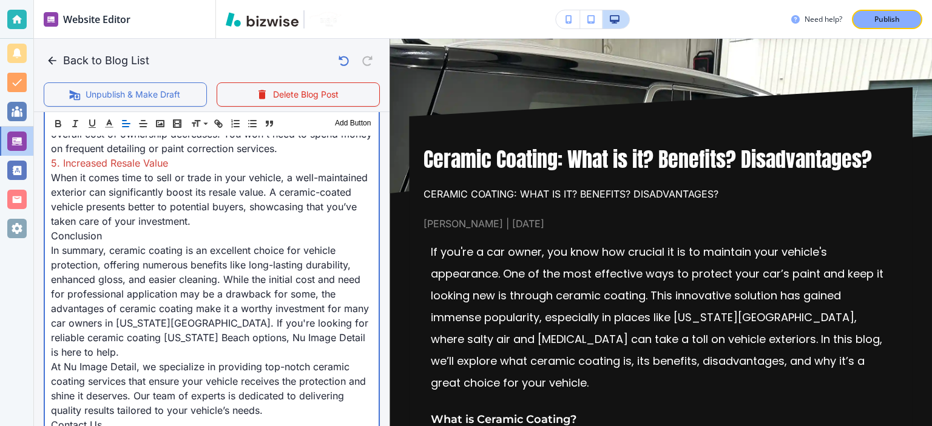
scroll to position [1145, 0]
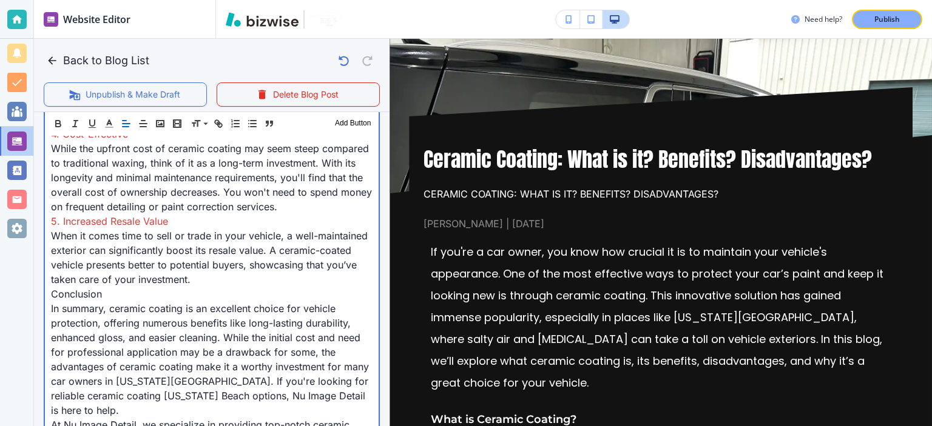
click at [177, 301] on p "Conclusion" at bounding box center [211, 294] width 321 height 15
click at [102, 300] on span "Conclusion" at bounding box center [76, 294] width 51 height 12
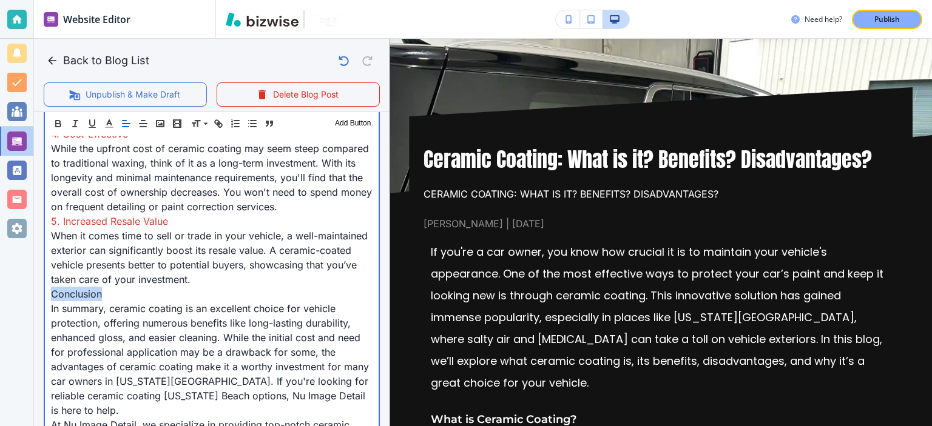
click at [120, 257] on p "When it comes time to sell or trade in your vehicle, a well-maintained exterior…" at bounding box center [211, 258] width 321 height 58
click at [119, 251] on span "When it comes time to sell or trade in your vehicle, a well-maintained exterior…" at bounding box center [211, 258] width 320 height 56
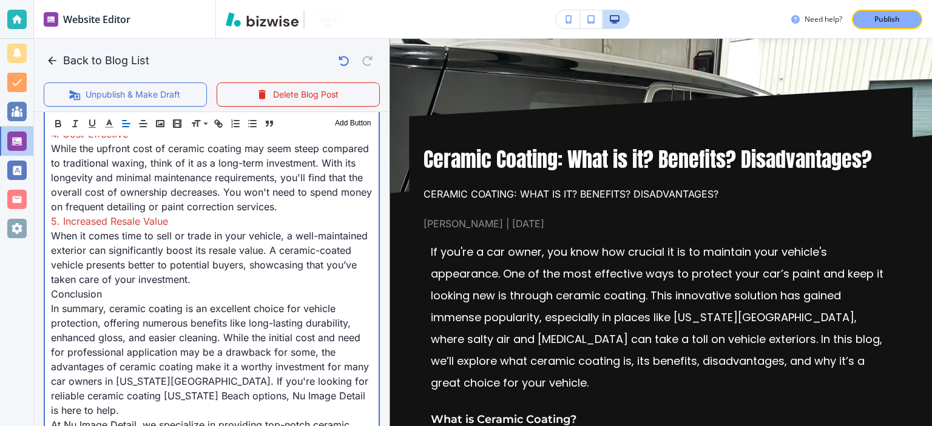
click at [127, 227] on span "5. Increased Resale Value" at bounding box center [109, 221] width 117 height 12
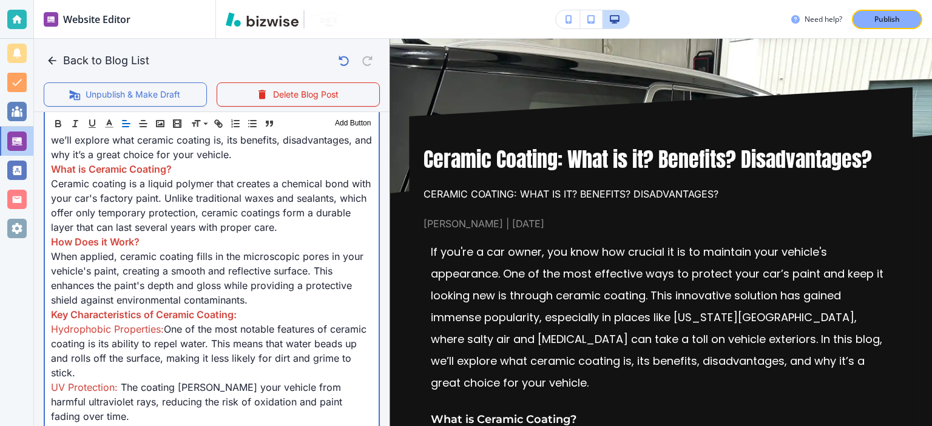
scroll to position [518, 0]
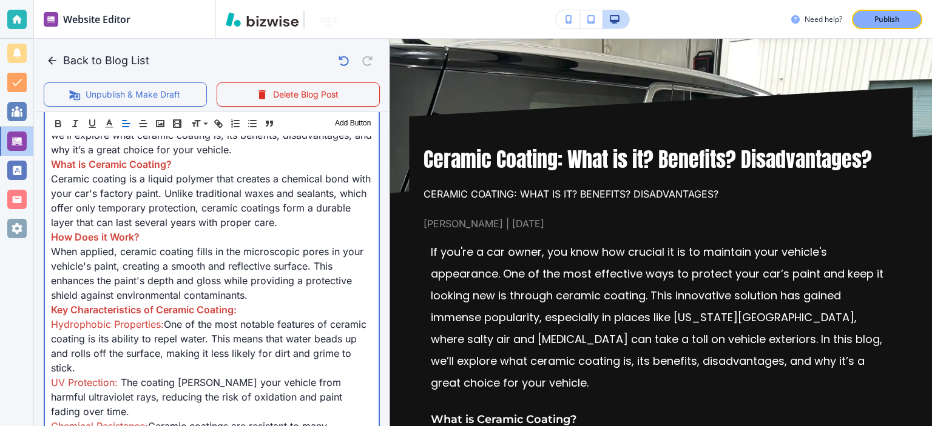
click at [127, 240] on span "How Does it Work?" at bounding box center [95, 237] width 89 height 12
click at [190, 180] on span "Ceramic coating is a liquid polymer that creates a chemical bond with your car'…" at bounding box center [212, 201] width 323 height 56
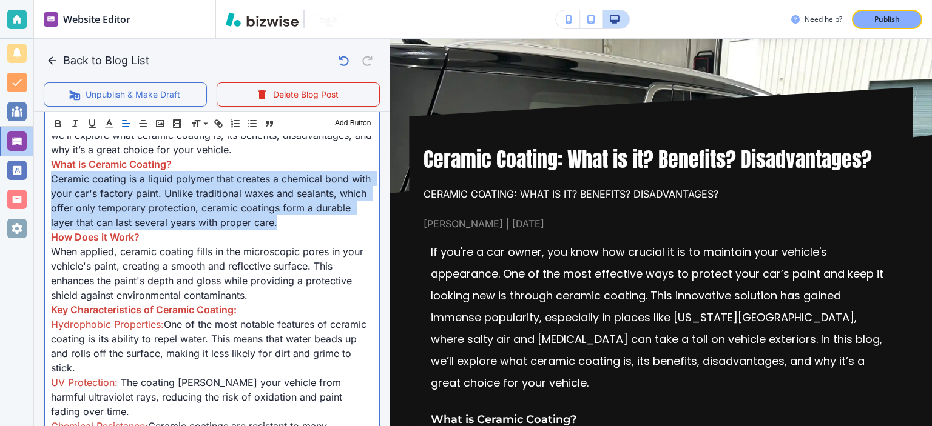
click at [190, 180] on span "Ceramic coating is a liquid polymer that creates a chemical bond with your car'…" at bounding box center [212, 201] width 323 height 56
click at [187, 222] on span "Ceramic coating is a liquid polymer that creates a chemical bond with your car'…" at bounding box center [212, 201] width 323 height 56
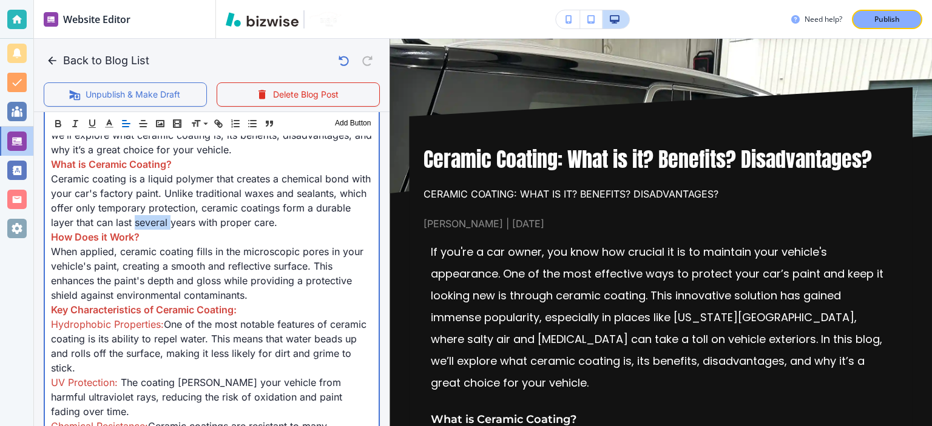
click at [187, 222] on span "Ceramic coating is a liquid polymer that creates a chemical bond with your car'…" at bounding box center [212, 201] width 323 height 56
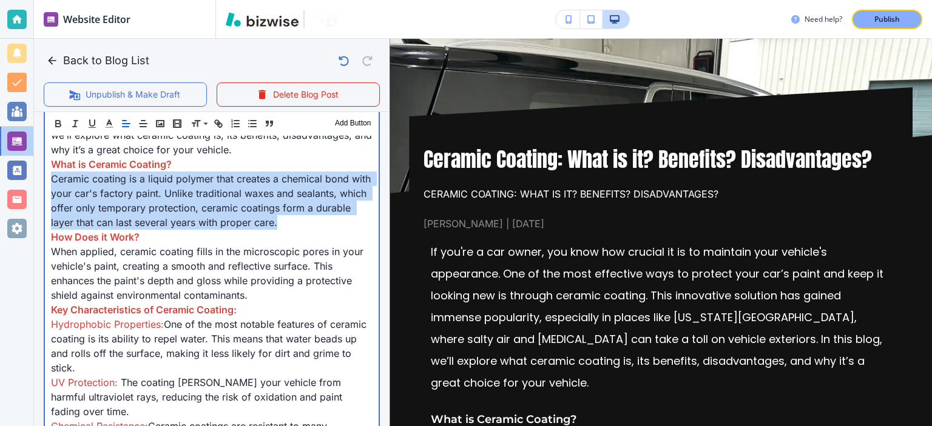
click at [168, 201] on span "Ceramic coating is a liquid polymer that creates a chemical bond with your car'…" at bounding box center [212, 201] width 323 height 56
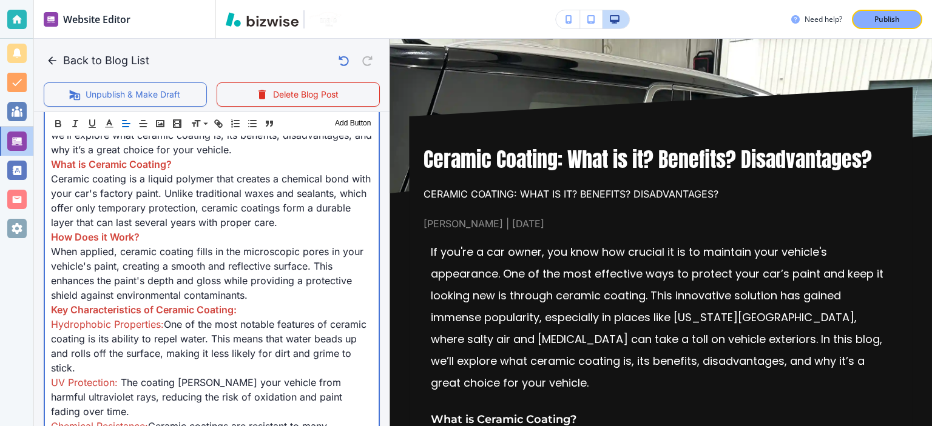
click at [165, 209] on span "Ceramic coating is a liquid polymer that creates a chemical bond with your car'…" at bounding box center [212, 201] width 323 height 56
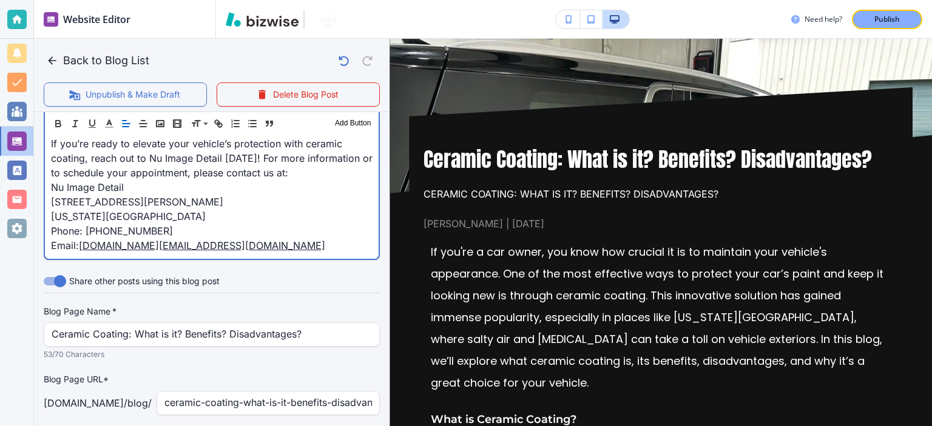
scroll to position [1471, 0]
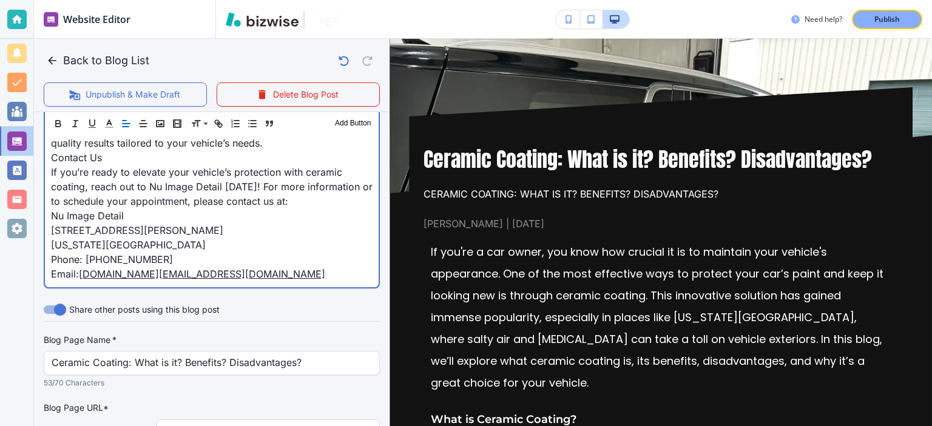
click at [198, 198] on span "If you’re ready to elevate your vehicle’s protection with ceramic coating, reac…" at bounding box center [213, 186] width 325 height 41
drag, startPoint x: 304, startPoint y: 201, endPoint x: 83, endPoint y: 220, distance: 221.7
click at [83, 207] on span "If you’re ready to elevate your vehicle’s protection with ceramic coating, reac…" at bounding box center [213, 186] width 325 height 41
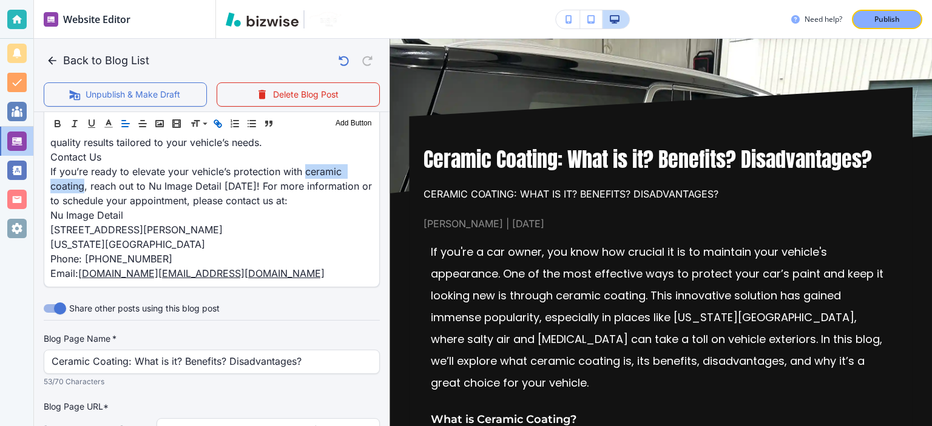
click at [216, 129] on button "button" at bounding box center [217, 123] width 17 height 15
paste input "[URL][DOMAIN_NAME]"
type input "[URL][DOMAIN_NAME]"
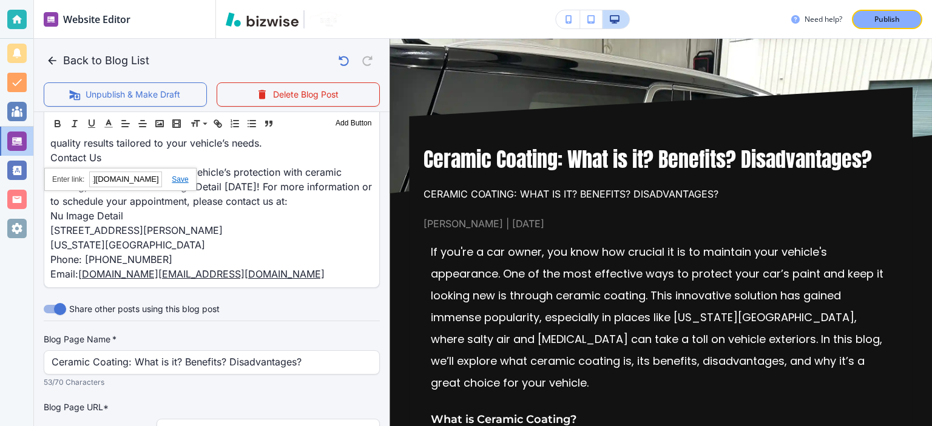
click at [181, 177] on link at bounding box center [175, 179] width 26 height 8
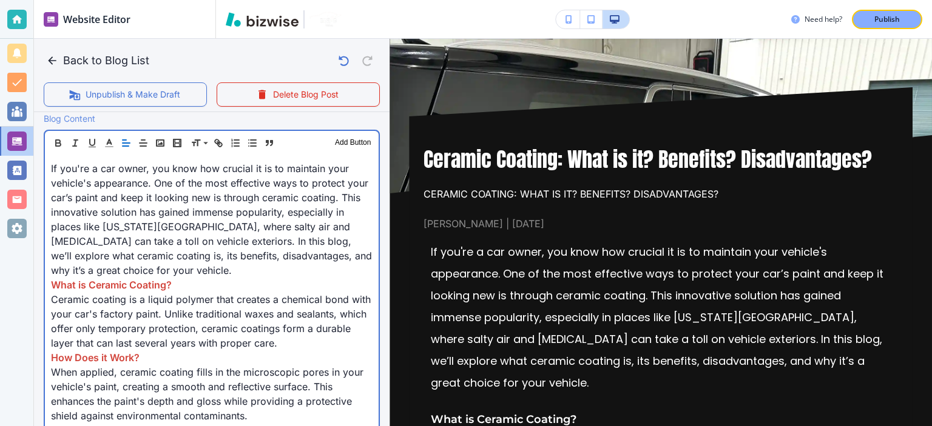
scroll to position [396, 0]
click at [336, 271] on p "If you're a car owner, you know how crucial it is to maintain your vehicle's ap…" at bounding box center [211, 221] width 321 height 116
click at [192, 241] on span "If you're a car owner, you know how crucial it is to maintain your vehicle's ap…" at bounding box center [213, 221] width 324 height 114
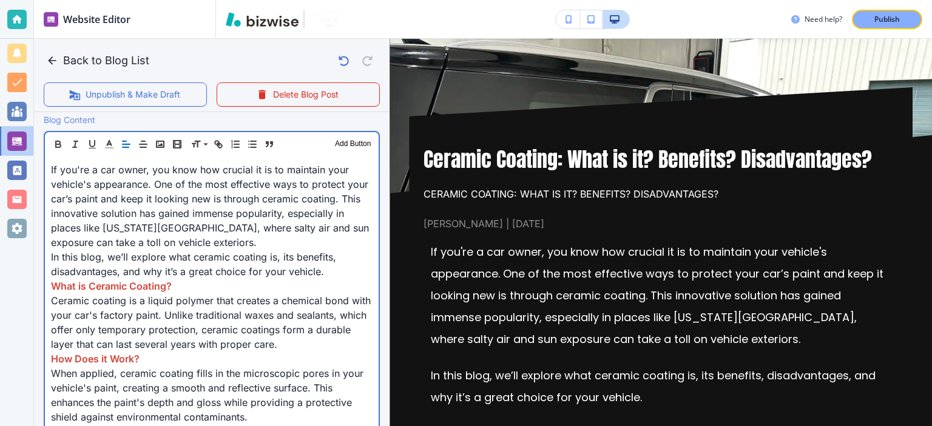
click at [192, 241] on span "If you're a car owner, you know how crucial it is to maintain your vehicle's ap…" at bounding box center [211, 206] width 321 height 85
click at [269, 252] on span "In this blog, we’ll explore what ceramic coating is, its benefits, disadvantage…" at bounding box center [195, 264] width 288 height 27
click at [99, 271] on span "In this blog, we’ll explore what ceramic coating is, its benefits, disadvantage…" at bounding box center [195, 264] width 288 height 27
click at [140, 283] on span "What is Ceramic Coating?" at bounding box center [111, 286] width 121 height 12
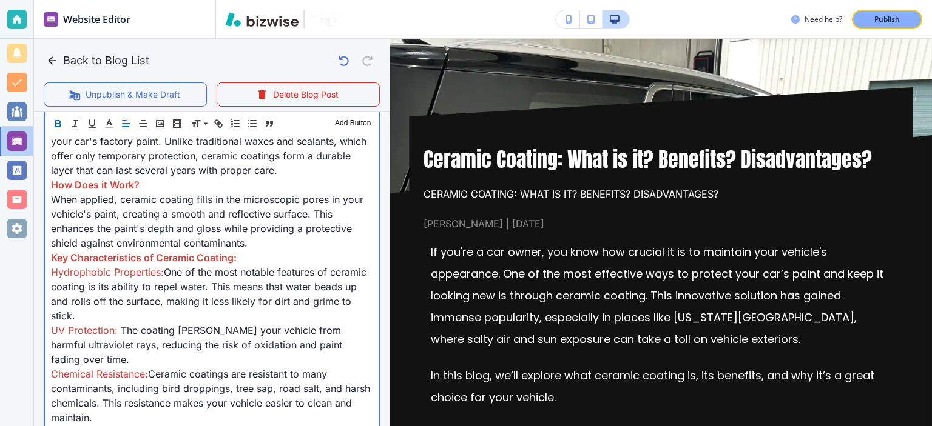
scroll to position [570, 0]
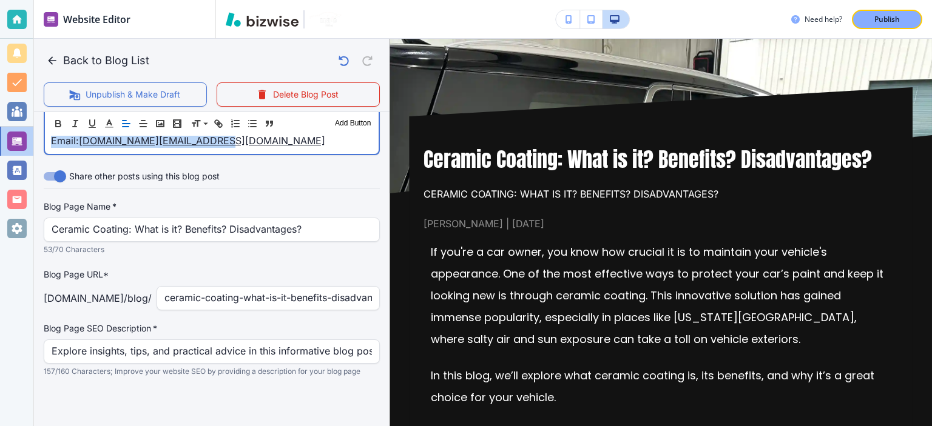
scroll to position [1641, 0]
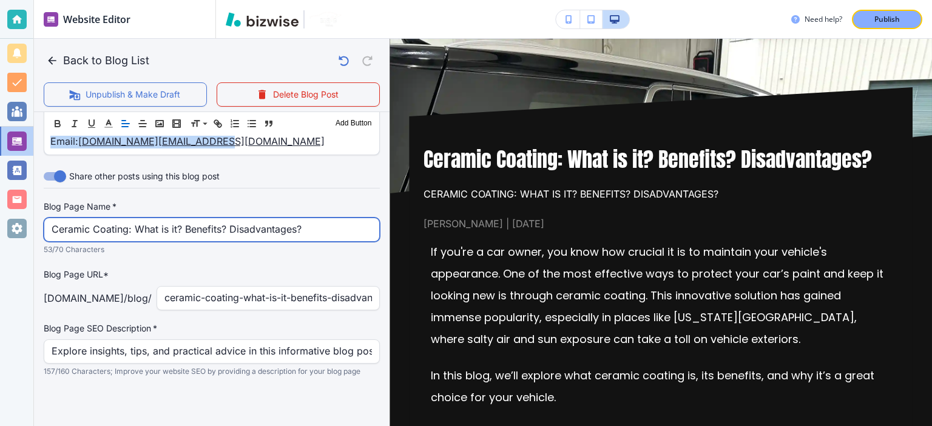
click at [279, 227] on input "Ceramic Coating: What is it? Benefits? Disadvantages?" at bounding box center [212, 229] width 320 height 23
click at [279, 226] on input "Ceramic Coating: What is it? Benefits? Disadvantages?" at bounding box center [212, 229] width 320 height 23
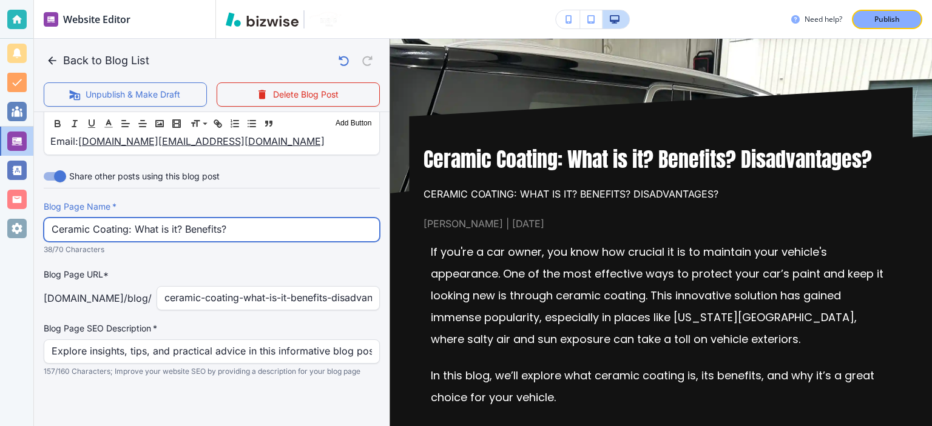
click at [279, 226] on input "Ceramic Coating: What is it? Benefits?" at bounding box center [212, 229] width 320 height 23
type input "Ceramic Coating: What is it? Benefits?"
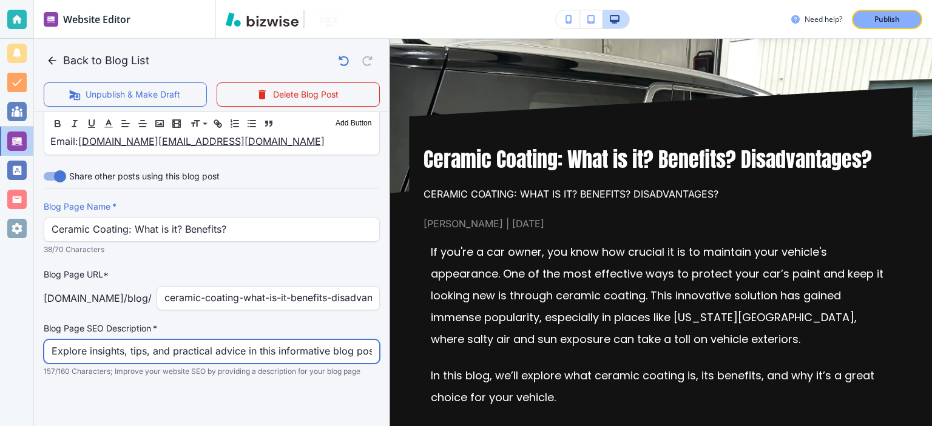
click at [260, 345] on input "Explore insights, tips, and practical advice in this informative blog post. Dis…" at bounding box center [212, 351] width 320 height 23
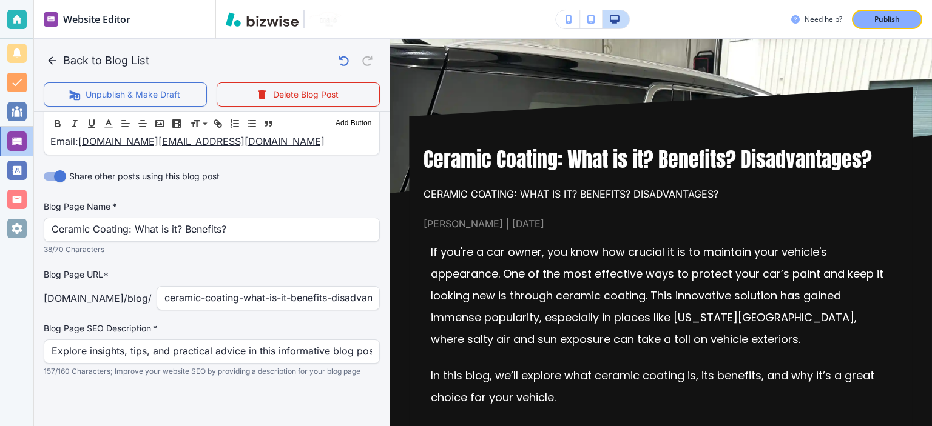
click at [558, 426] on p "What is Ceramic Coating?" at bounding box center [661, 434] width 460 height 22
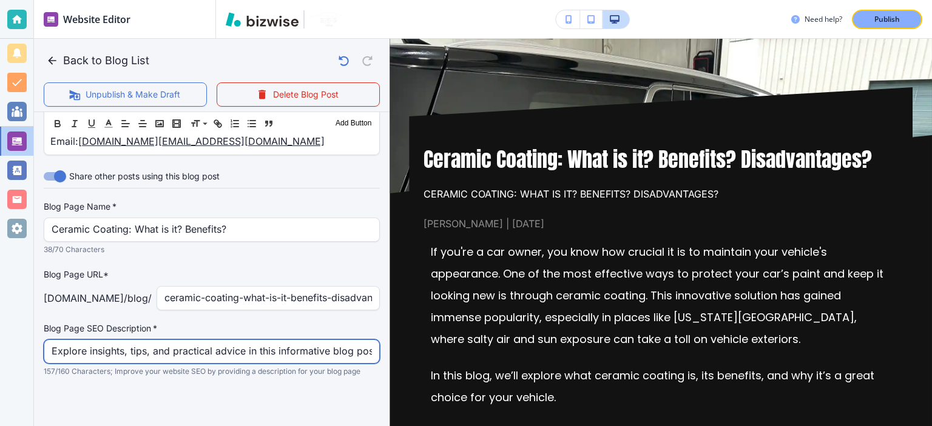
click at [254, 345] on input "Explore insights, tips, and practical advice in this informative blog post. Dis…" at bounding box center [212, 351] width 320 height 23
paste input "Discover how ceramic coating protects your car’s paint, enhances shine, and red…"
click at [254, 342] on input "Discover how ceramic coating protects your car’s paint, enhances shine, and red…" at bounding box center [212, 351] width 320 height 23
type input "Discover how ceramic coating protects your car’s paint, enhances shine, and red…"
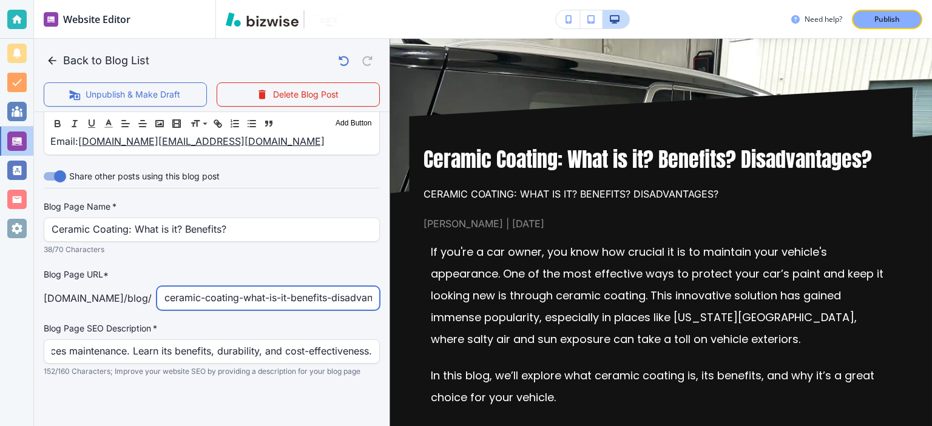
click at [262, 294] on input "ceramic-coating-what-is-it-benefits-disadvantages" at bounding box center [267, 298] width 207 height 23
click at [269, 268] on p "Blog Page URL*" at bounding box center [212, 274] width 336 height 13
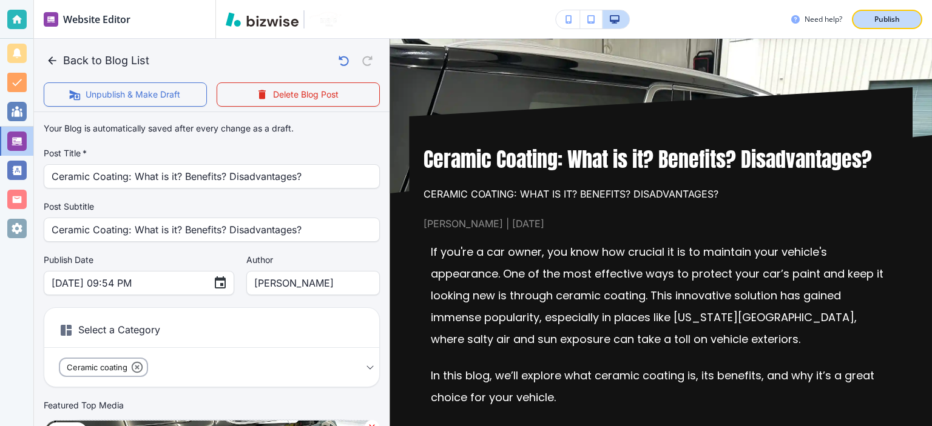
click at [882, 14] on p "Publish" at bounding box center [886, 19] width 25 height 11
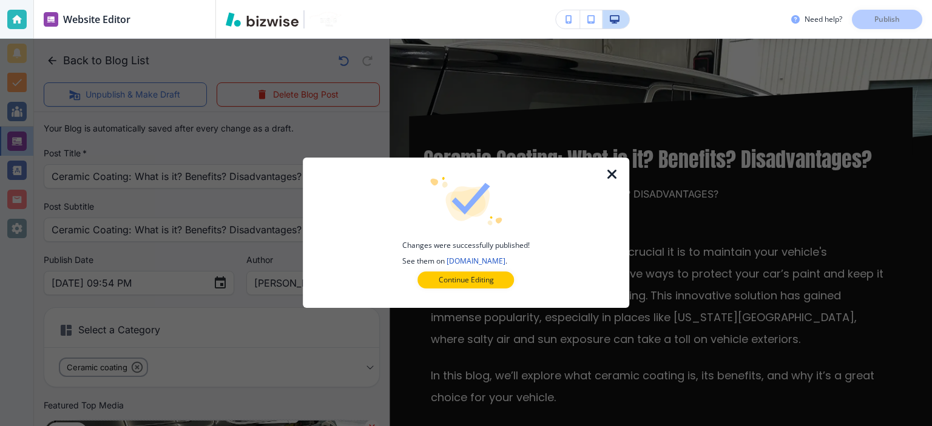
click at [614, 172] on icon "button" at bounding box center [612, 174] width 15 height 15
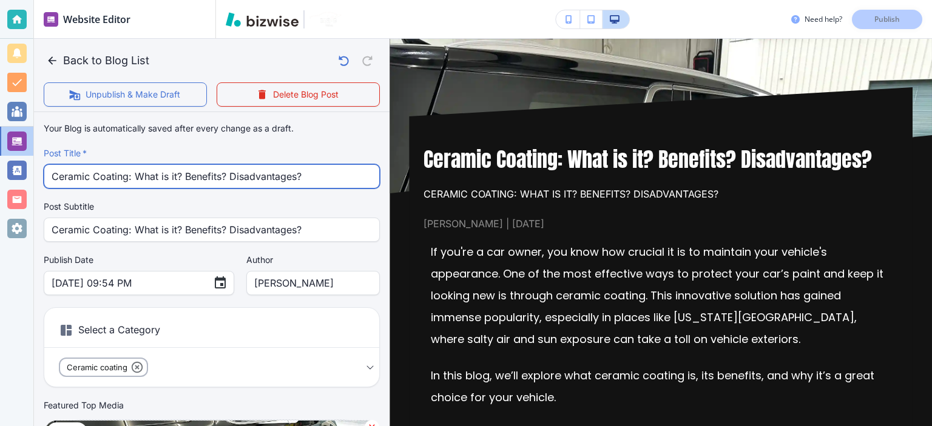
click at [266, 177] on input "Ceramic Coating: What is it? Benefits? Disadvantages?" at bounding box center [212, 176] width 320 height 23
click at [265, 177] on input "Ceramic Coating: What is it? Benefits? Disadvantages?" at bounding box center [212, 176] width 320 height 23
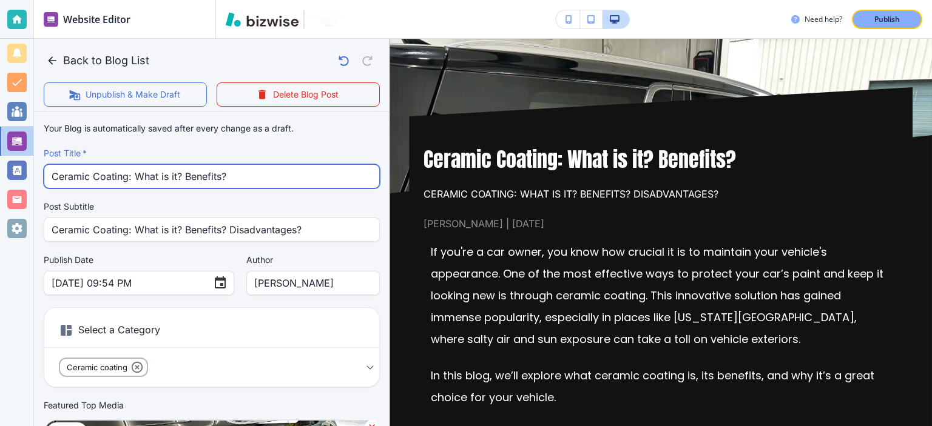
type input "Ceramic Coating: What is it? Benefits?"
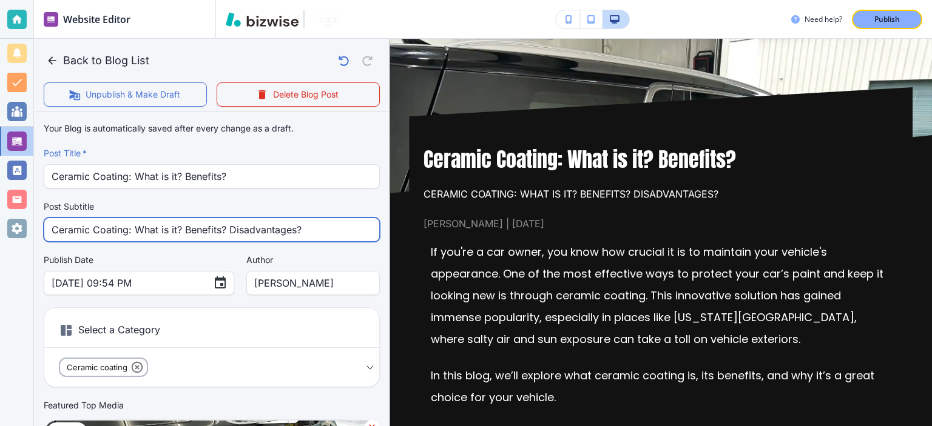
click at [254, 229] on input "Ceramic Coating: What is it? Benefits? Disadvantages?" at bounding box center [212, 229] width 320 height 23
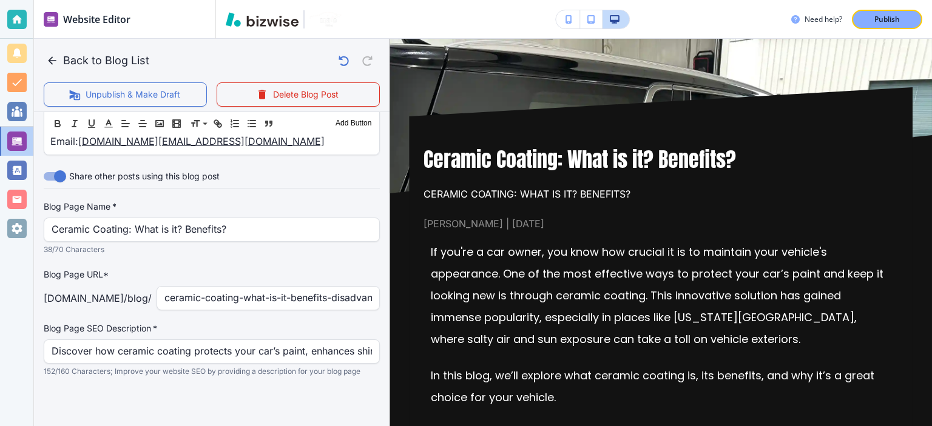
scroll to position [1626, 0]
type input "Ceramic Coating: What is it? Benefits?"
drag, startPoint x: 318, startPoint y: 315, endPoint x: 412, endPoint y: 313, distance: 94.0
click at [931, 313] on div "Back to Blog List Unpublish & Make Draft Delete Blog Post Your Blog is automati…" at bounding box center [932, 213] width 0 height 426
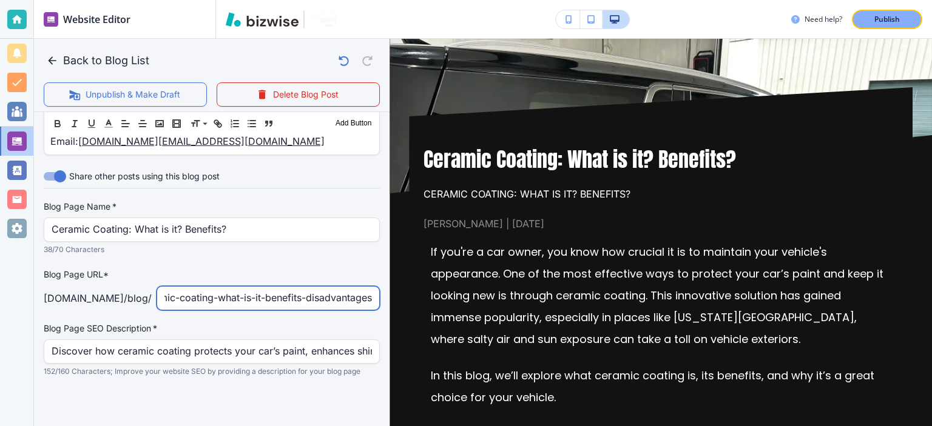
click at [312, 310] on input "ceramic-coating-what-is-it-benefits-disadvantages" at bounding box center [267, 298] width 207 height 23
drag, startPoint x: 309, startPoint y: 312, endPoint x: 296, endPoint y: 313, distance: 13.4
click at [296, 310] on input "ceramic-coating-what-is-it-benefits-disadvantages" at bounding box center [267, 298] width 207 height 23
type input "ceramic-coating-what-is-it-benefits-advantages"
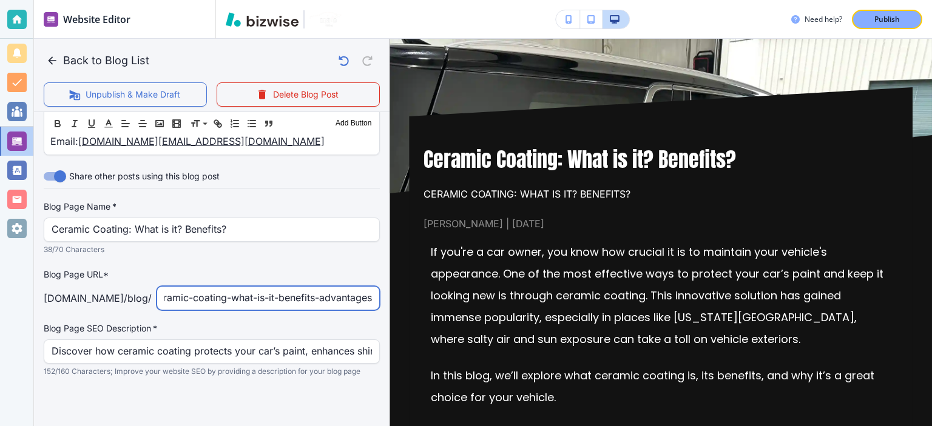
scroll to position [0, 0]
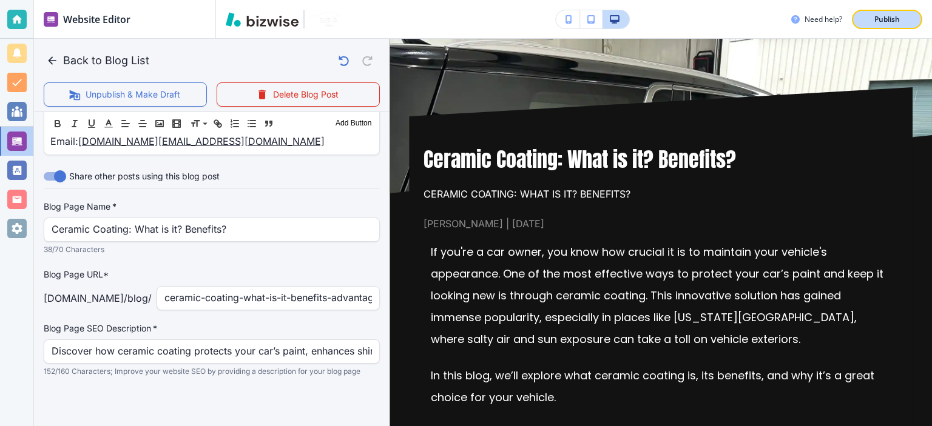
click at [882, 14] on p "Publish" at bounding box center [886, 19] width 25 height 11
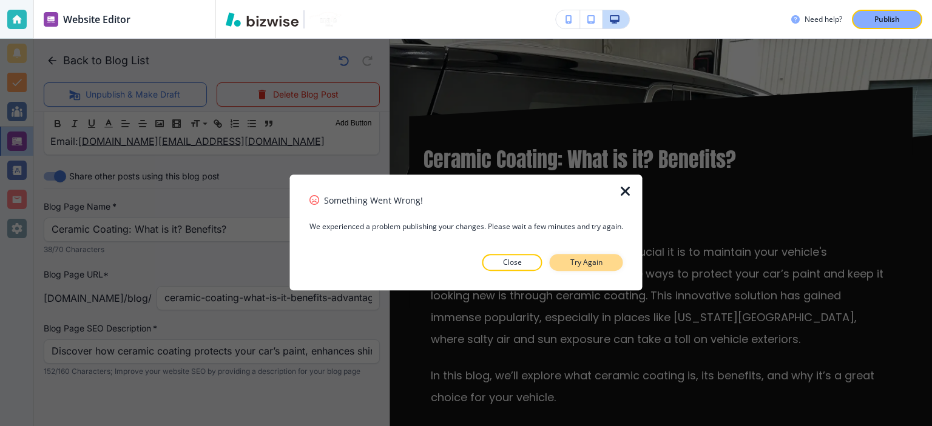
click at [591, 265] on p "Try Again" at bounding box center [586, 262] width 32 height 11
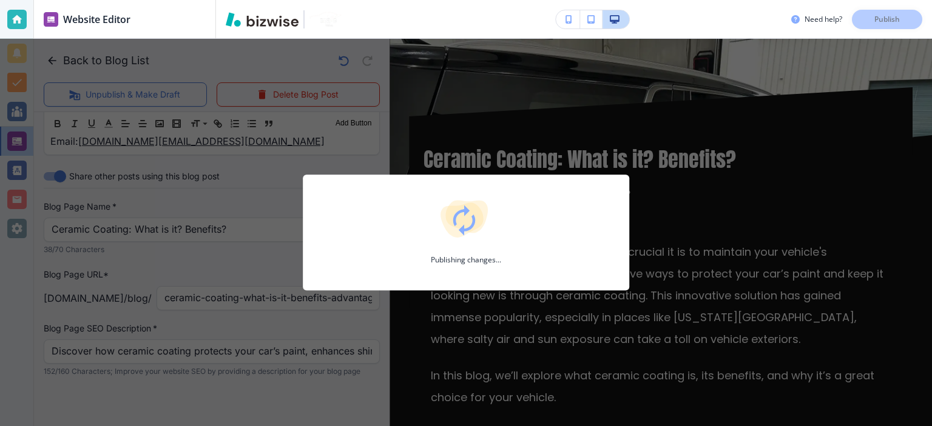
click at [490, 320] on div "Publishing changes..." at bounding box center [466, 233] width 932 height 388
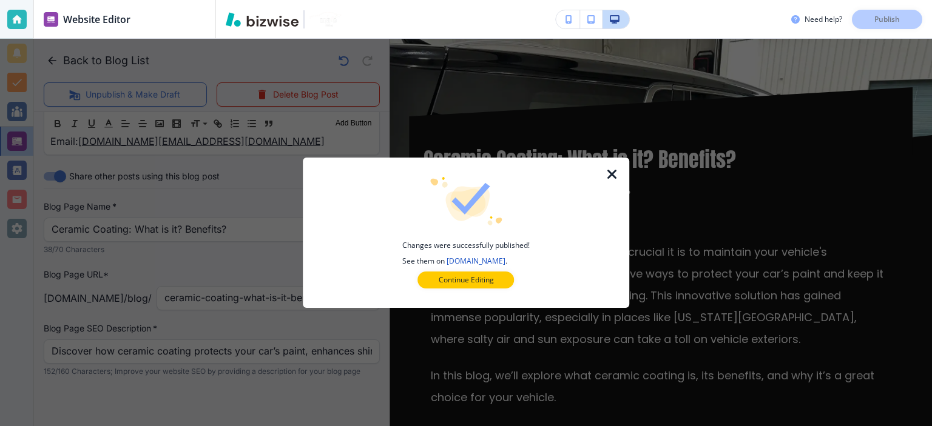
click at [610, 178] on icon "button" at bounding box center [612, 174] width 15 height 15
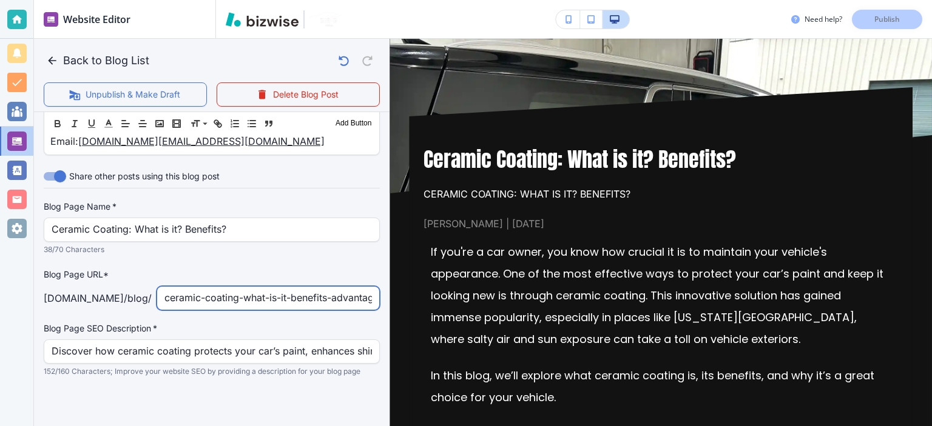
scroll to position [0, 30]
drag, startPoint x: 252, startPoint y: 309, endPoint x: 419, endPoint y: 302, distance: 166.3
click at [931, 302] on div "Back to Blog List Unpublish & Make Draft Delete Blog Post Your Blog is automati…" at bounding box center [932, 213] width 0 height 426
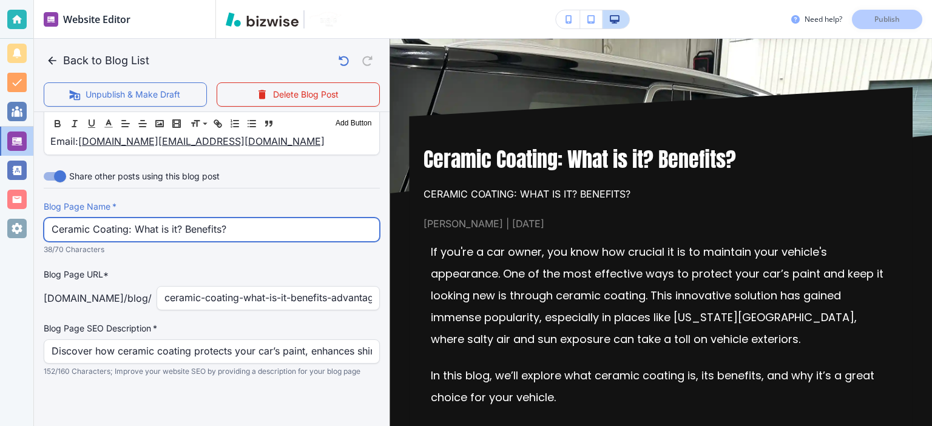
click at [235, 238] on input "Ceramic Coating: What is it? Benefits?" at bounding box center [212, 229] width 320 height 23
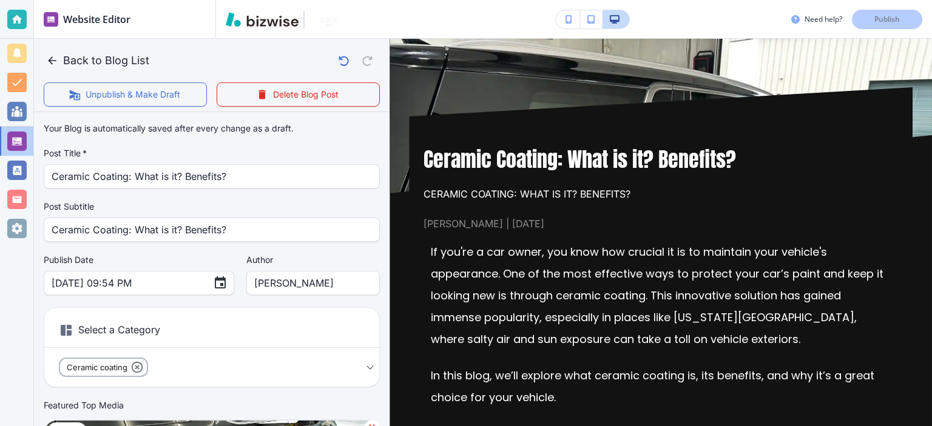
click at [285, 162] on div "Post Title   * Ceramic Coating: What is it? Benefits? Post Title   *" at bounding box center [212, 167] width 336 height 41
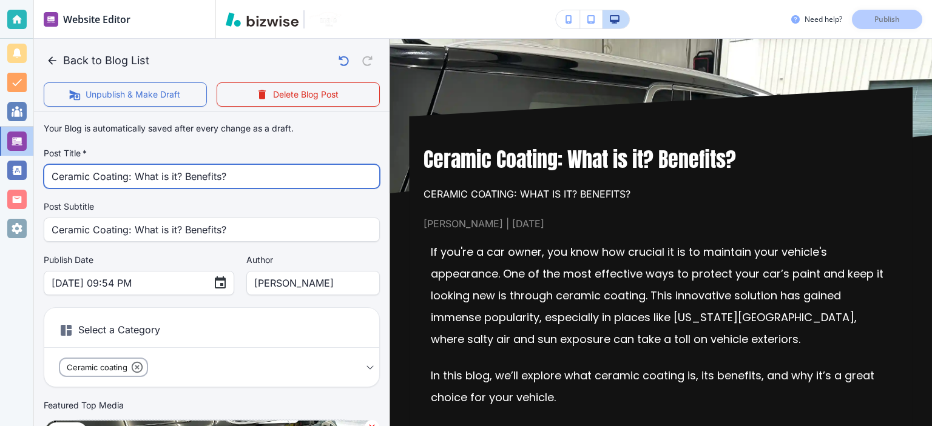
click at [284, 172] on input "Ceramic Coating: What is it? Benefits?" at bounding box center [212, 176] width 320 height 23
type input "Ceramic Coating: What is it? Benefits."
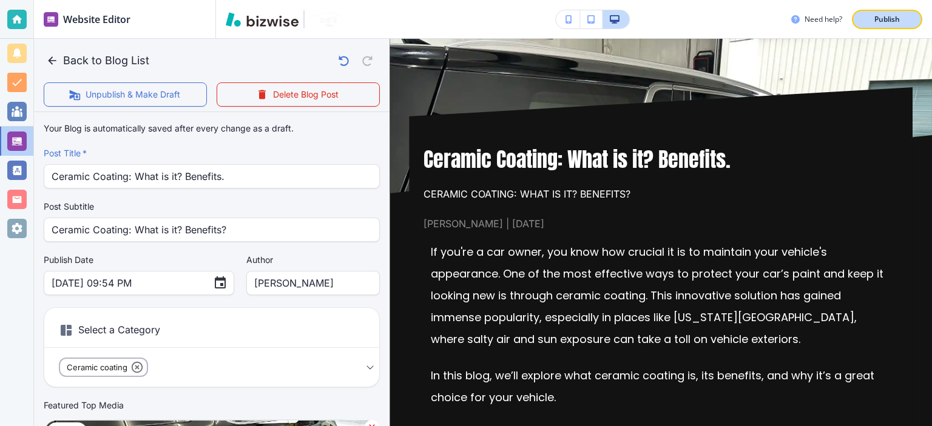
click at [864, 19] on button "Publish" at bounding box center [887, 19] width 70 height 19
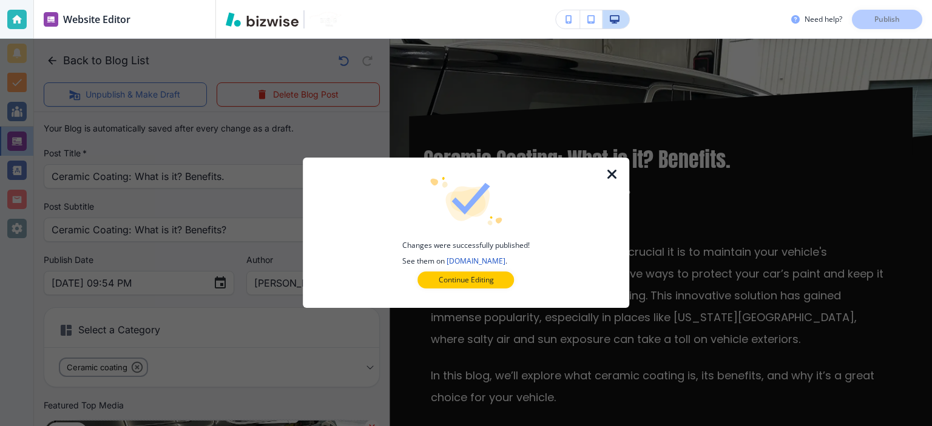
click at [605, 176] on icon "button" at bounding box center [612, 174] width 15 height 15
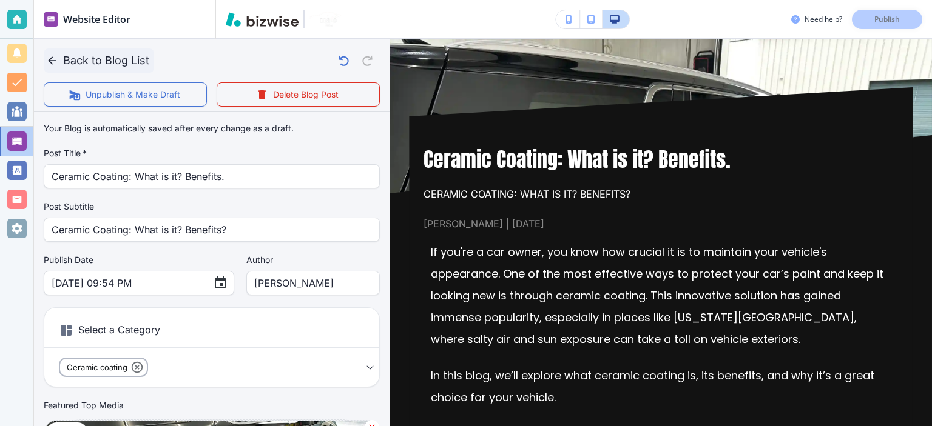
click at [62, 59] on button "Back to Blog List" at bounding box center [99, 61] width 110 height 24
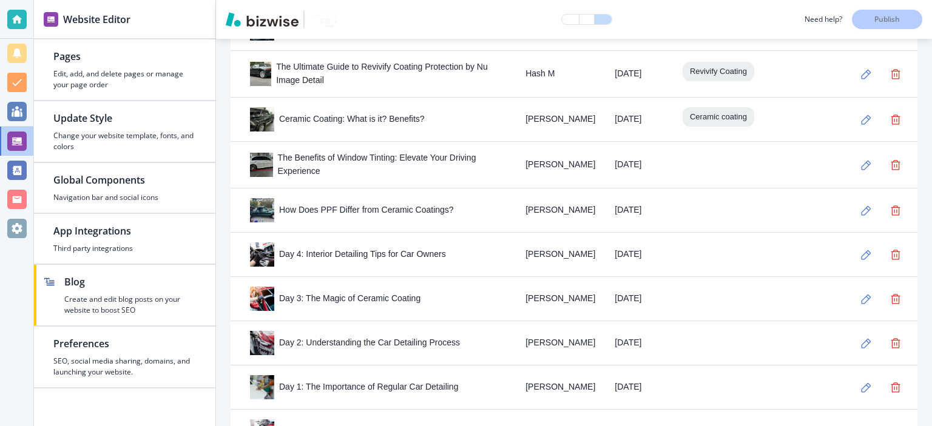
scroll to position [1907, 0]
click at [854, 152] on button "button" at bounding box center [866, 164] width 24 height 24
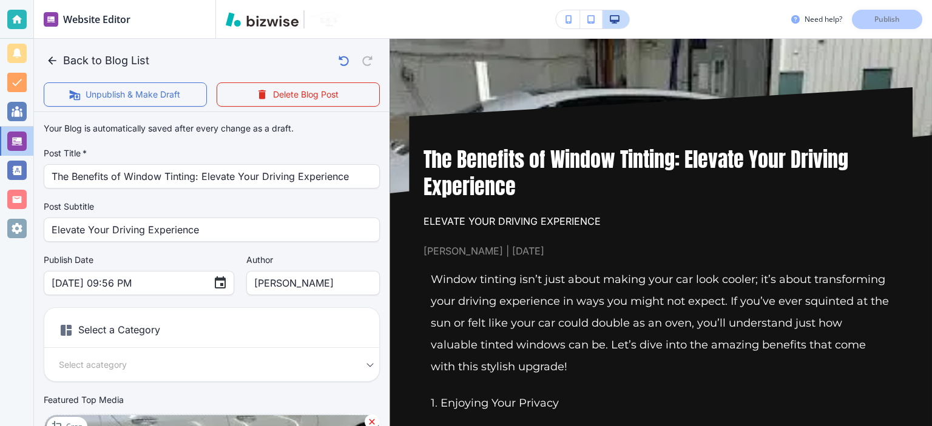
click at [257, 371] on div "Select a Category Select a category Select a Category" at bounding box center [212, 345] width 336 height 75
click at [272, 0] on body "Website Editor Pages Edit, add, and delete pages or manage your page order Upda…" at bounding box center [466, 0] width 932 height 0
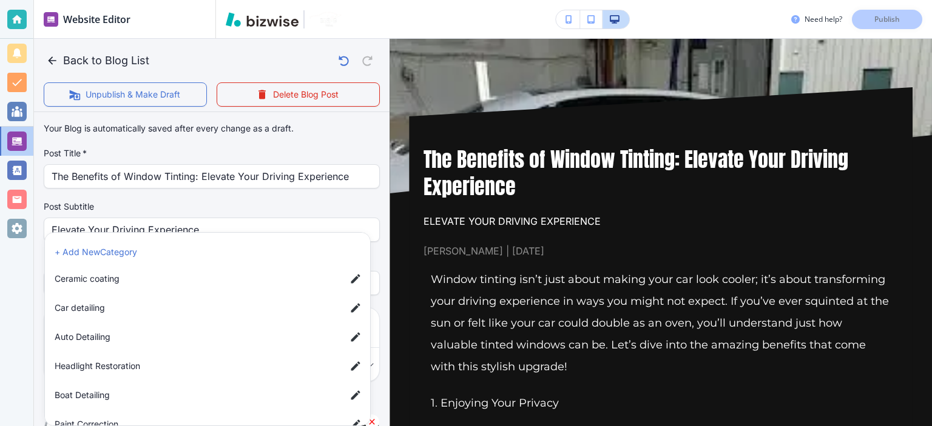
scroll to position [107, 0]
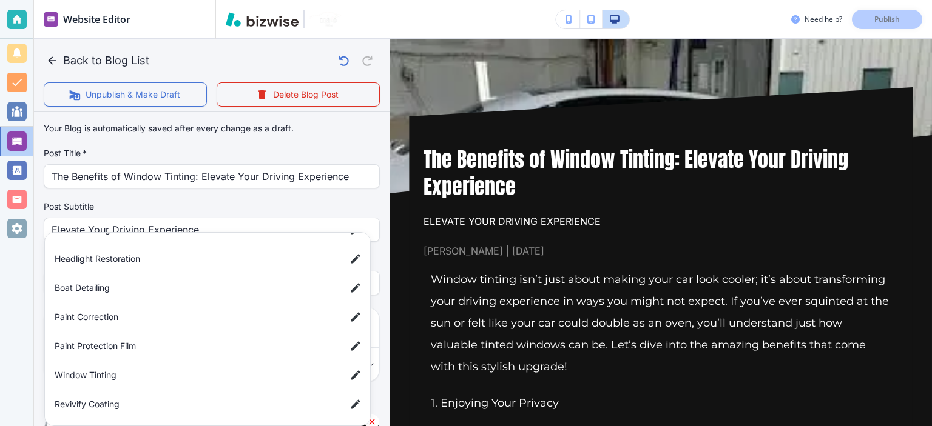
click at [234, 381] on span "Window Tinting" at bounding box center [195, 375] width 281 height 13
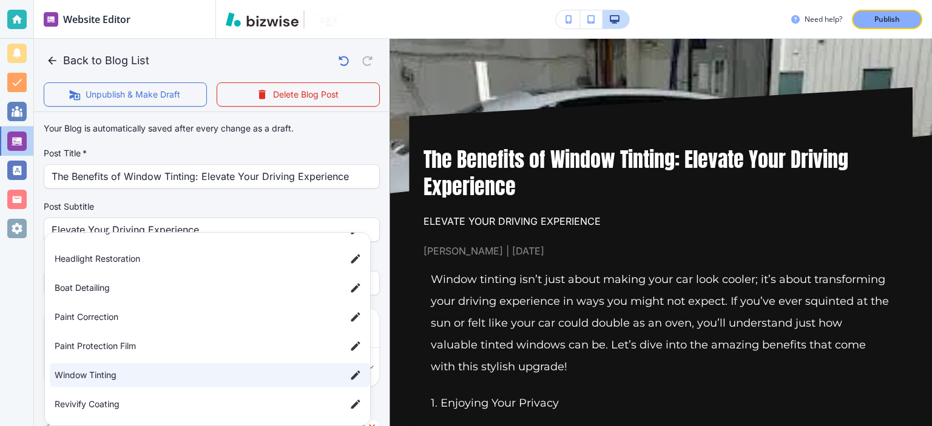
type input "a94c73cf072f39831a7b9"
click at [314, 200] on div at bounding box center [466, 213] width 932 height 426
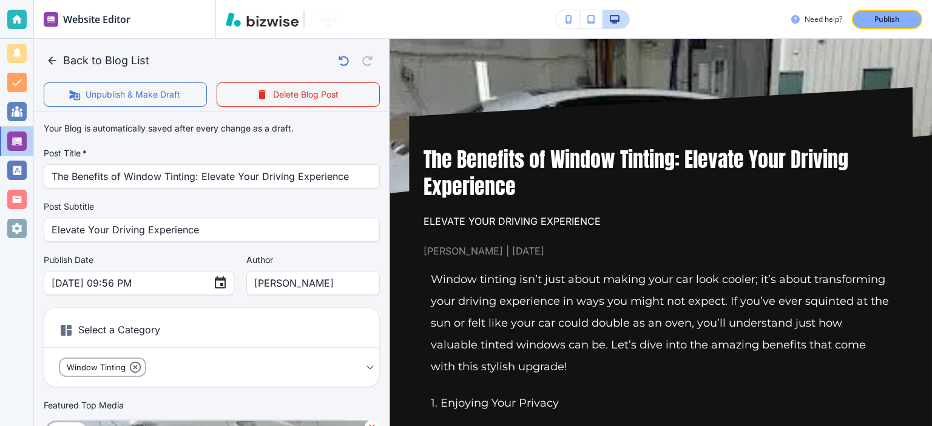
click at [314, 200] on div "Your Blog is automatically saved after every change as a draft. Post Title   * …" at bounding box center [212, 313] width 336 height 392
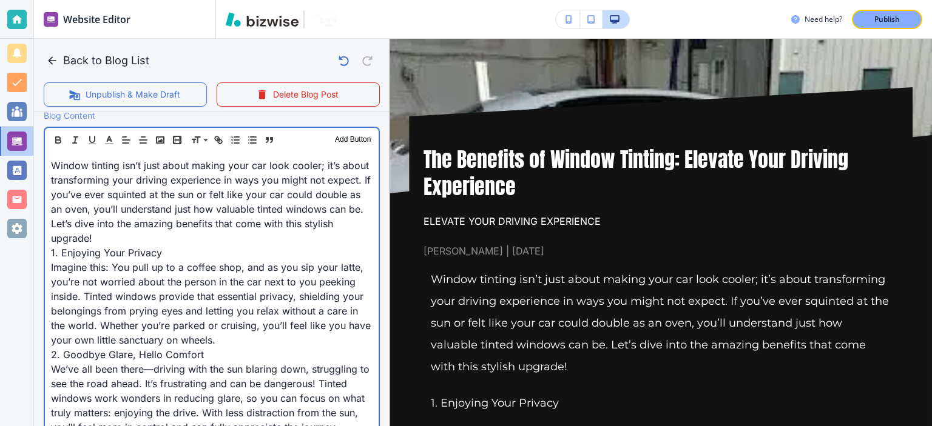
scroll to position [401, 0]
click at [314, 200] on p "Window tinting isn’t just about making your car look cooler; it’s about transfo…" at bounding box center [211, 201] width 321 height 87
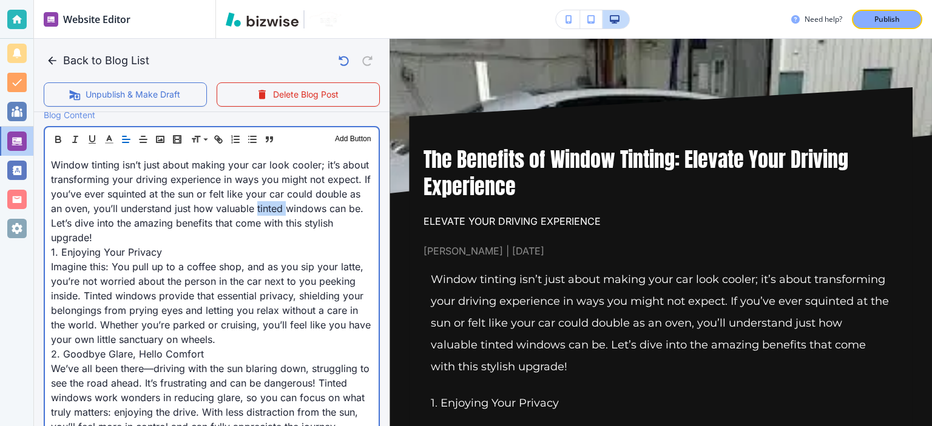
click at [314, 200] on p "Window tinting isn’t just about making your car look cooler; it’s about transfo…" at bounding box center [211, 201] width 321 height 87
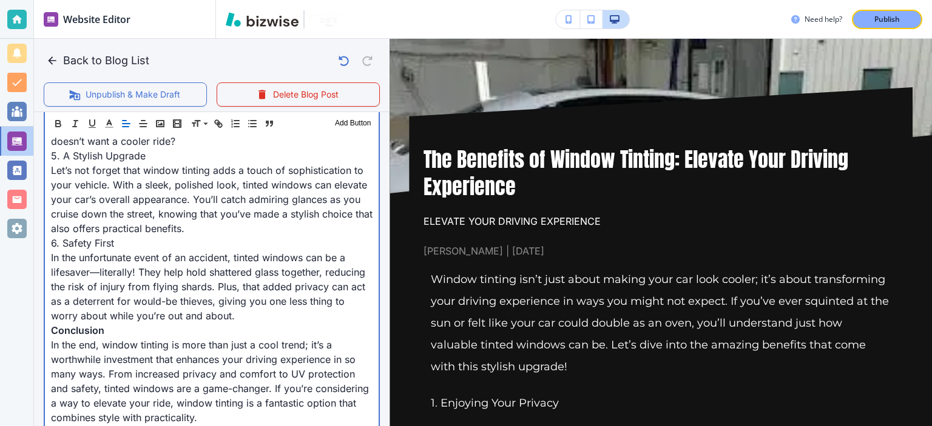
scroll to position [886, 0]
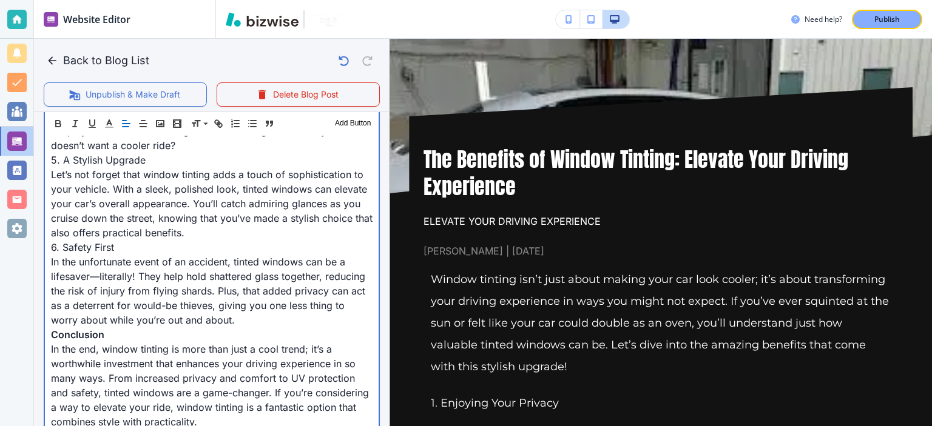
click at [104, 341] on span "Conclusion" at bounding box center [77, 335] width 53 height 12
click at [133, 326] on span "In the unfortunate event of an accident, tinted windows can be a lifesaver—lite…" at bounding box center [209, 291] width 317 height 70
click at [150, 326] on span "In the unfortunate event of an accident, tinted windows can be a lifesaver—lite…" at bounding box center [209, 291] width 317 height 70
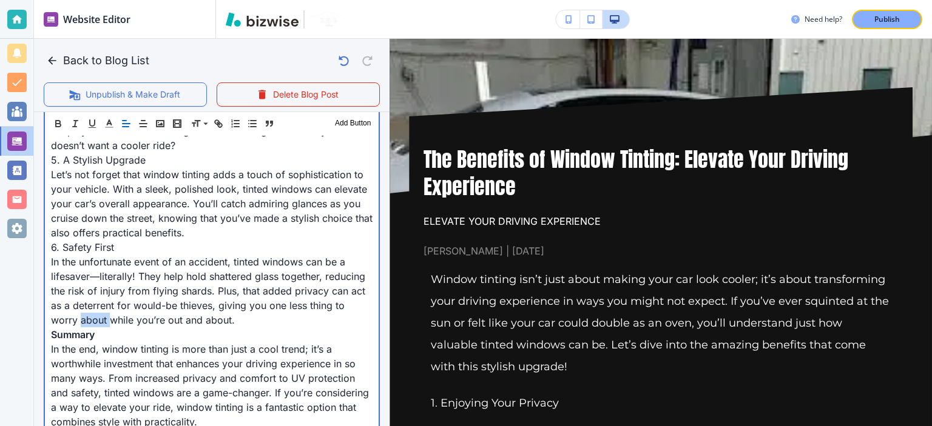
click at [150, 326] on span "In the unfortunate event of an accident, tinted windows can be a lifesaver—lite…" at bounding box center [209, 291] width 317 height 70
click at [197, 326] on span "In the unfortunate event of an accident, tinted windows can be a lifesaver—lite…" at bounding box center [209, 291] width 317 height 70
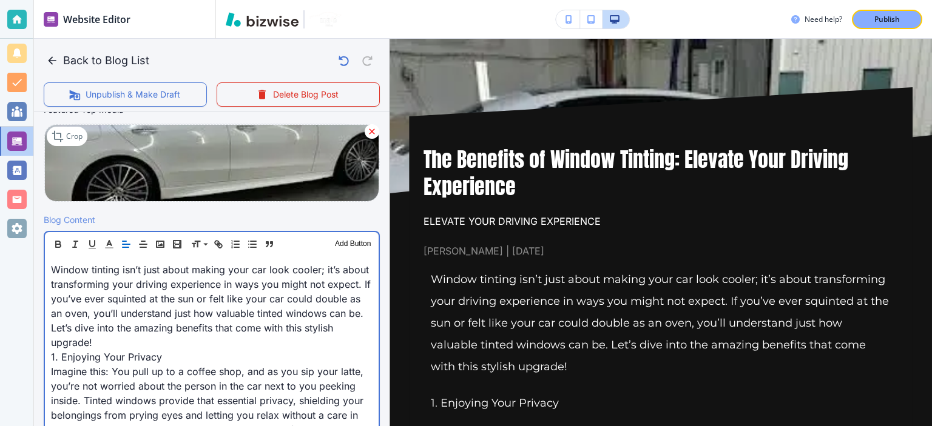
scroll to position [301, 0]
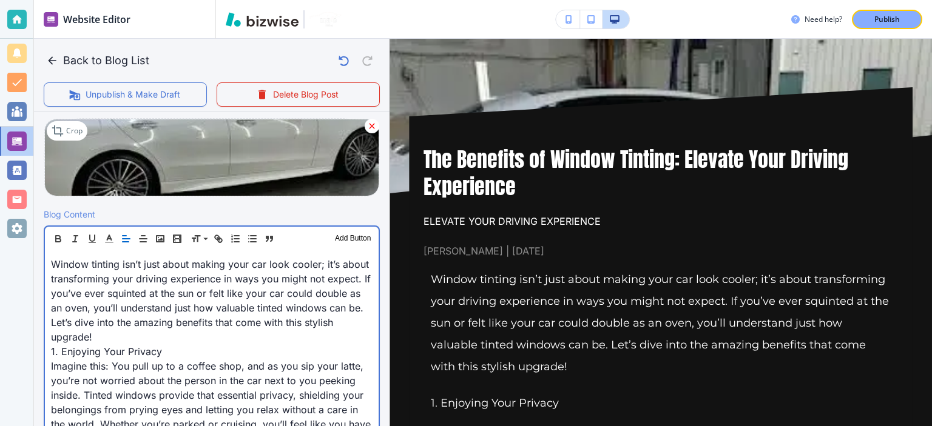
click at [162, 348] on span "1. Enjoying Your Privacy" at bounding box center [106, 352] width 111 height 12
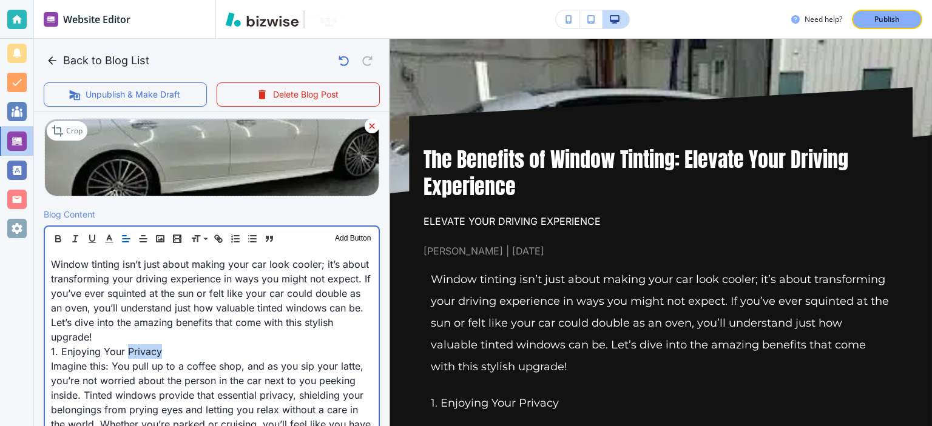
click at [162, 348] on span "1. Enjoying Your Privacy" at bounding box center [106, 352] width 111 height 12
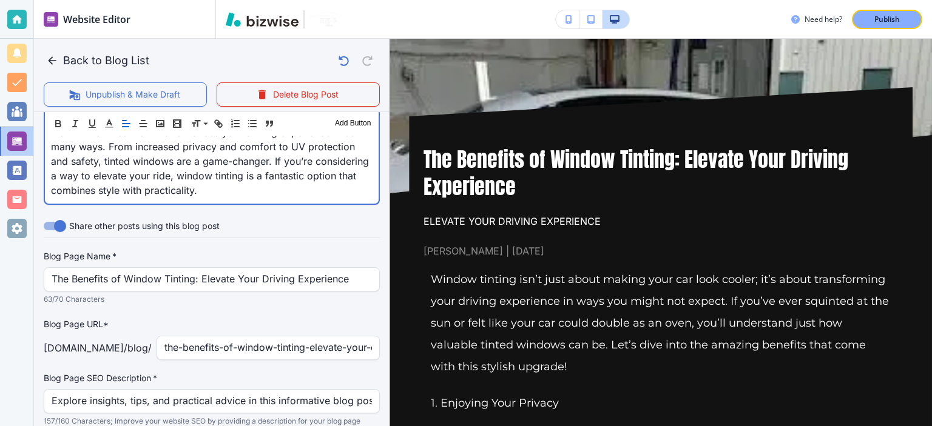
scroll to position [1113, 0]
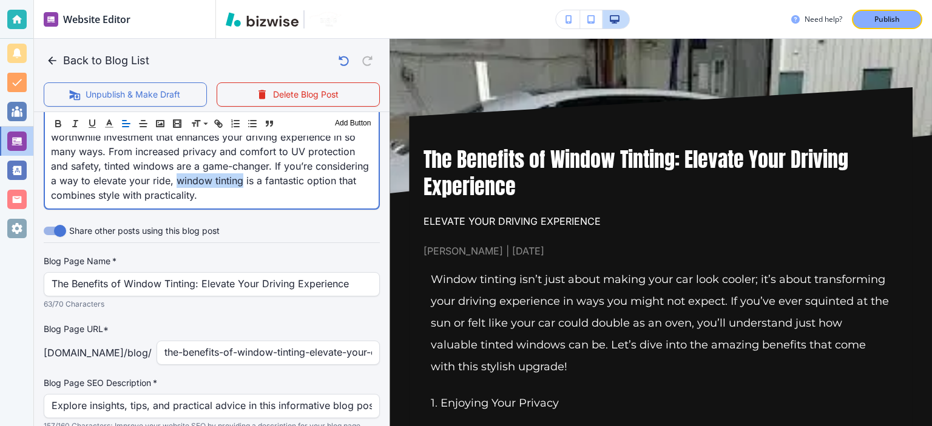
drag, startPoint x: 232, startPoint y: 229, endPoint x: 295, endPoint y: 230, distance: 63.1
click at [295, 201] on span "In the end, window tinting is more than just a cool trend; it’s a worthwhile in…" at bounding box center [211, 158] width 321 height 85
click at [215, 123] on icon "button" at bounding box center [216, 122] width 4 height 4
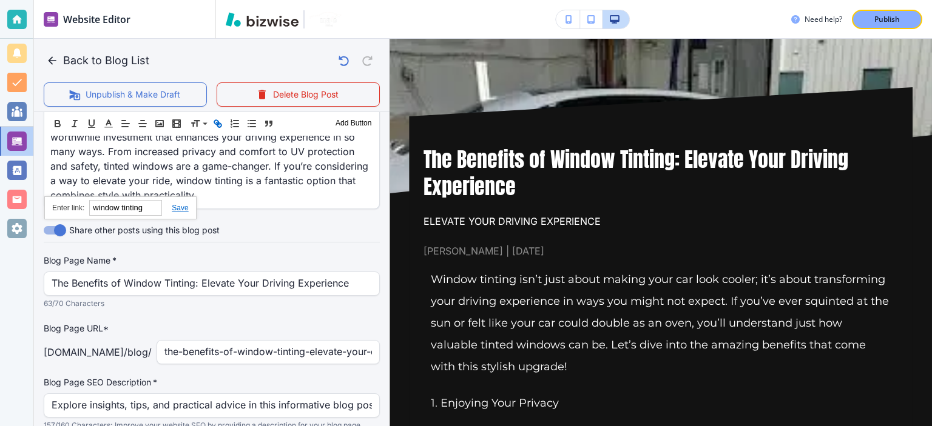
paste input "[URL][DOMAIN_NAME]"
type input "[URL][DOMAIN_NAME]"
click at [181, 208] on link at bounding box center [175, 208] width 26 height 8
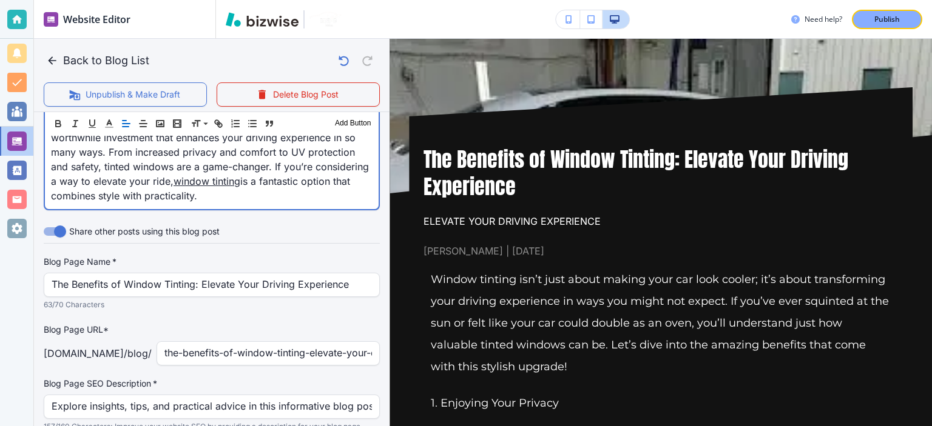
scroll to position [332, 0]
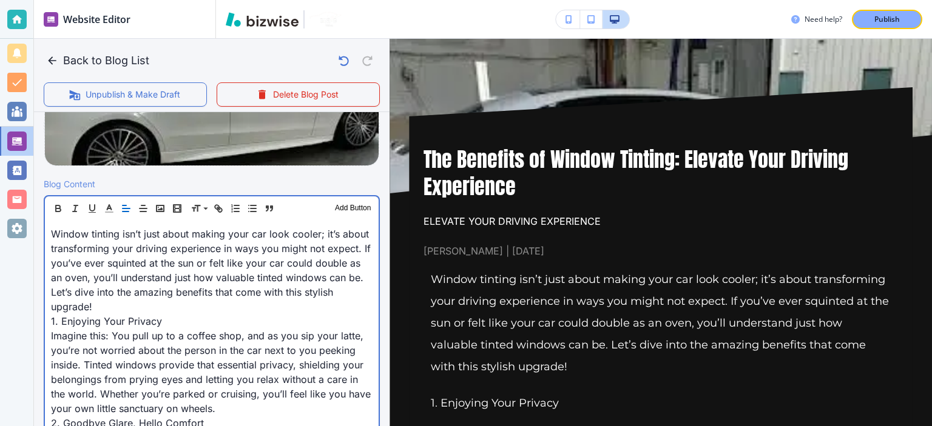
click at [191, 268] on span "Window tinting isn’t just about making your car look cooler; it’s about transfo…" at bounding box center [212, 270] width 323 height 85
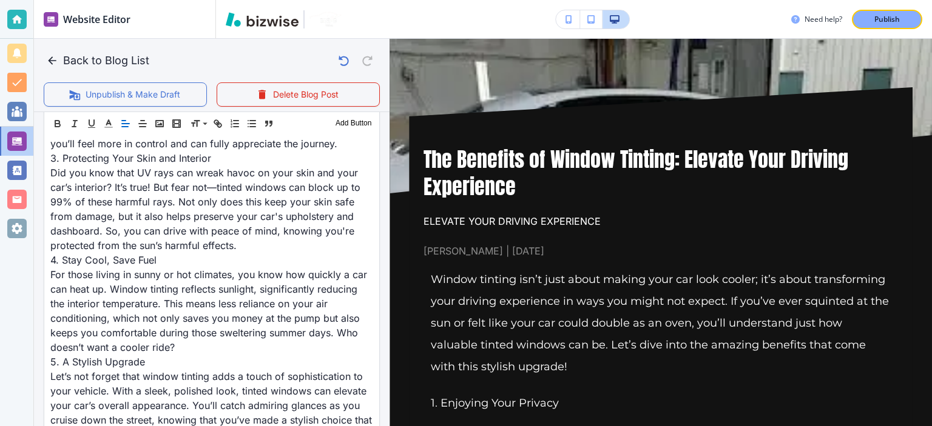
scroll to position [683, 0]
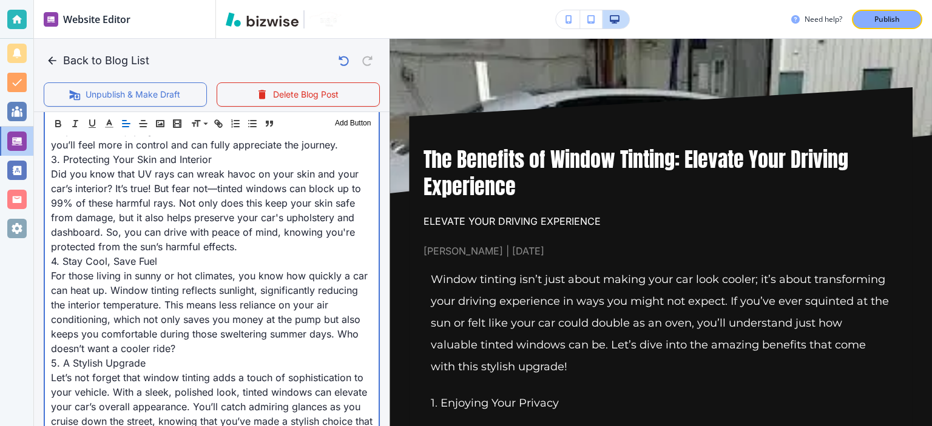
click at [277, 207] on span "Did you know that UV rays can wreak havoc on your skin and your car’s interior?…" at bounding box center [207, 210] width 313 height 85
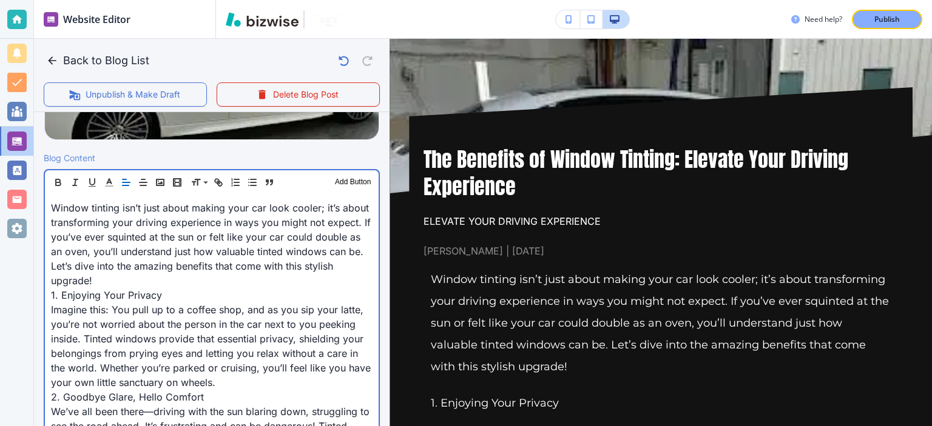
scroll to position [335, 0]
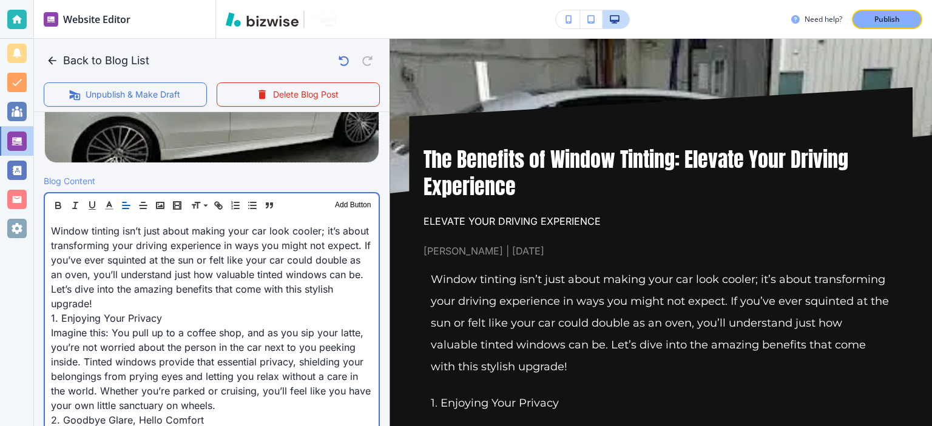
click at [291, 343] on span "Imagine this: You pull up to a coffee shop, and as you sip your latte, you’re n…" at bounding box center [212, 369] width 323 height 85
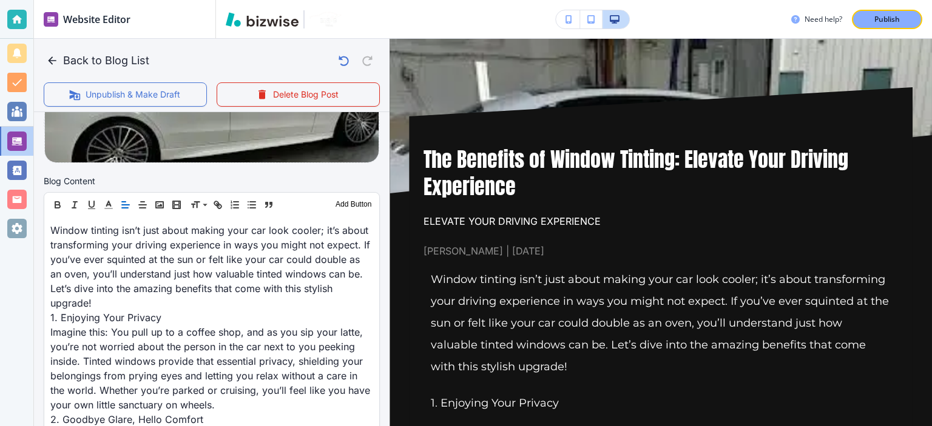
scroll to position [334, 0]
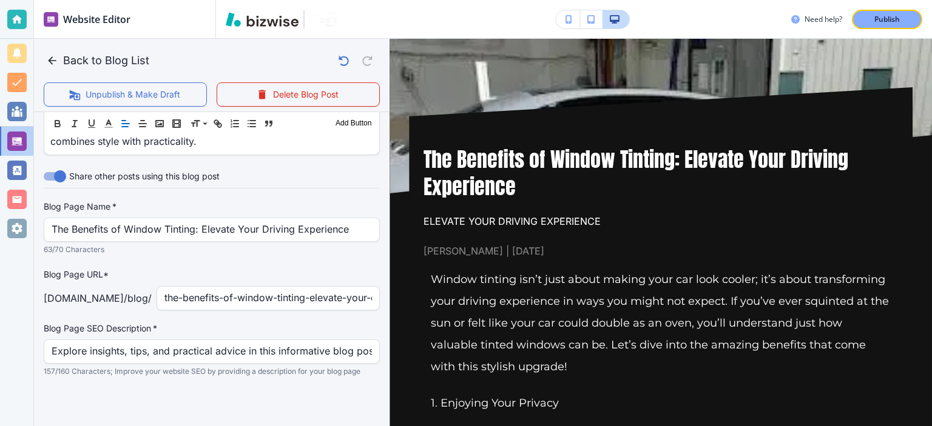
click at [292, 328] on label "Blog Page SEO Description   *" at bounding box center [212, 329] width 336 height 12
click at [313, 363] on div "Explore insights, tips, and practical advice in this informative blog post. Dis…" at bounding box center [212, 352] width 336 height 24
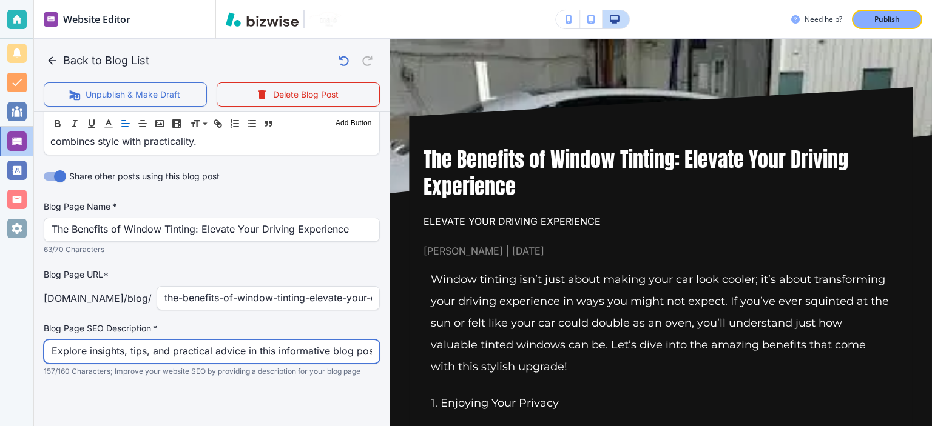
scroll to position [0, 399]
click at [309, 356] on input "Explore insights, tips, and practical advice in this informative blog post. Dis…" at bounding box center [212, 351] width 320 height 23
paste input "Discover how window tinting improves privacy, comfort, and safety while protect…"
type input "Discover how window tinting improves privacy, comfort, and safety while protect…"
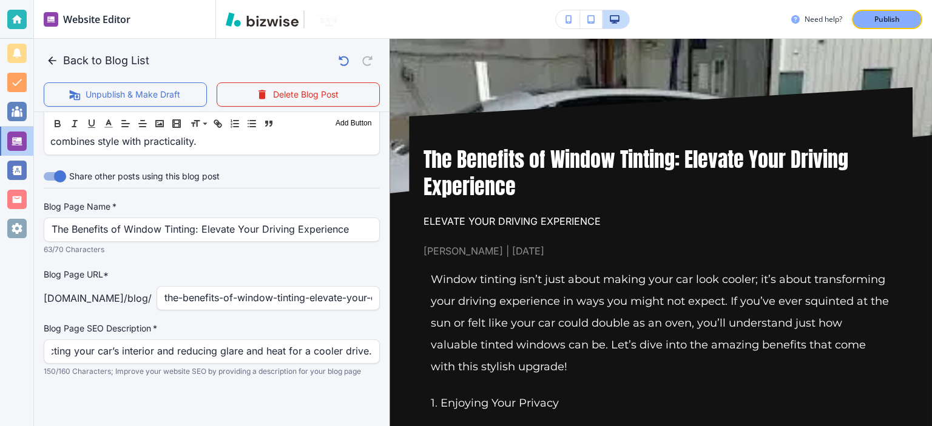
click at [335, 382] on div at bounding box center [212, 402] width 336 height 49
click at [874, 17] on p "Publish" at bounding box center [886, 19] width 25 height 11
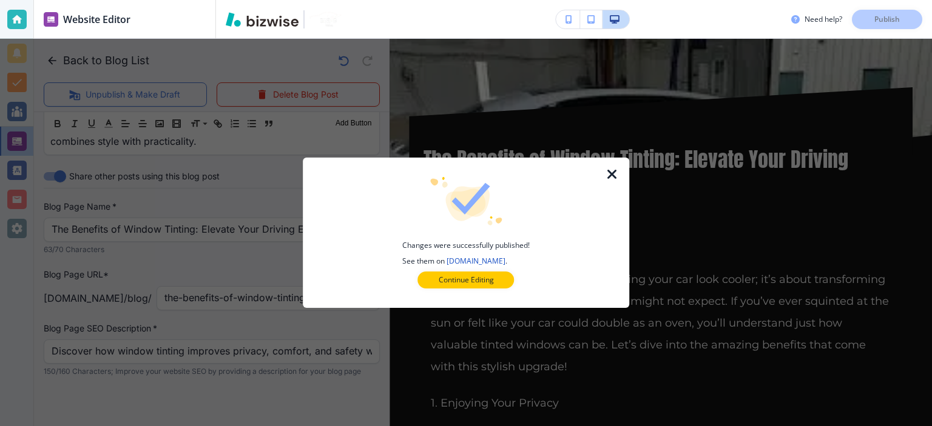
click at [614, 181] on div at bounding box center [619, 233] width 19 height 150
click at [613, 177] on icon "button" at bounding box center [612, 174] width 15 height 15
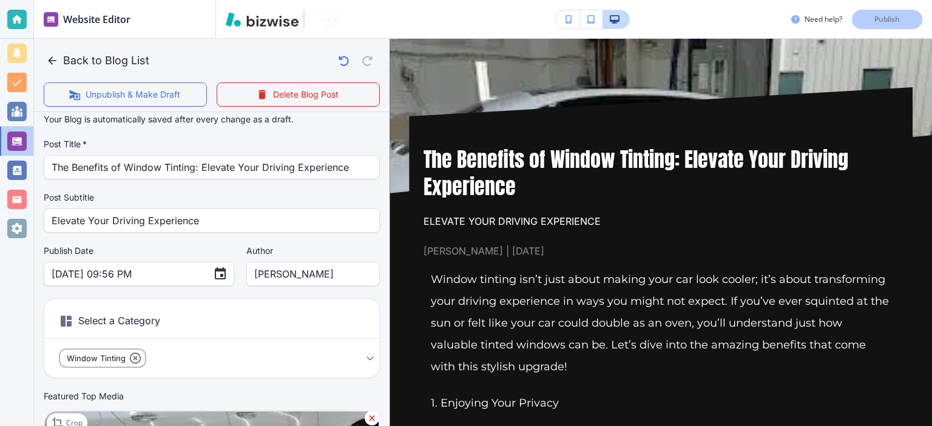
scroll to position [0, 0]
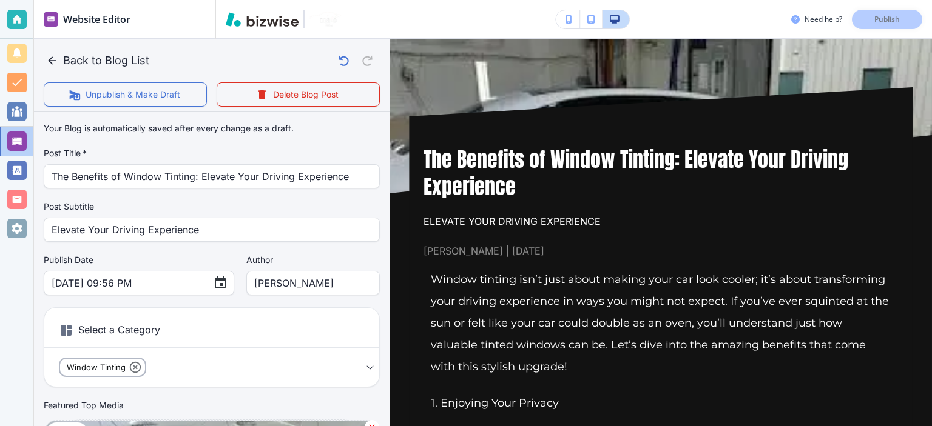
click at [292, 207] on label "Post Subtitle" at bounding box center [212, 207] width 336 height 12
click at [58, 195] on div "Your Blog is automatically saved after every change as a draft. Post Title   * …" at bounding box center [212, 313] width 336 height 392
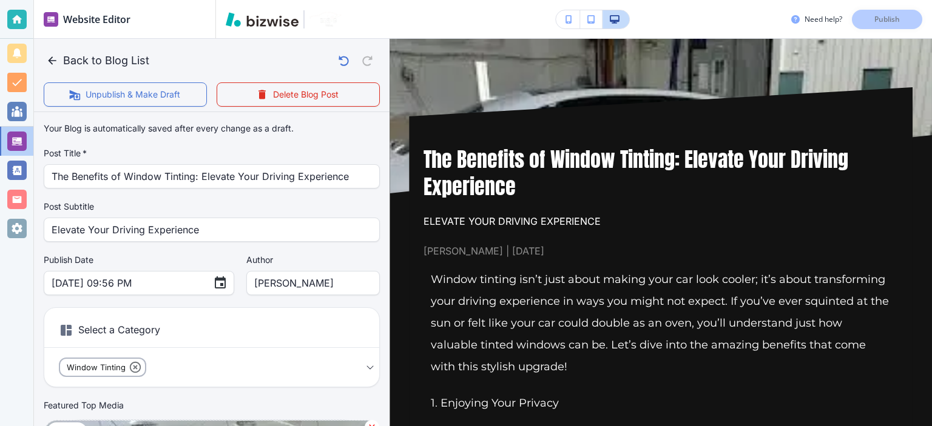
click at [58, 195] on div "Your Blog is automatically saved after every change as a draft. Post Title   * …" at bounding box center [212, 313] width 336 height 392
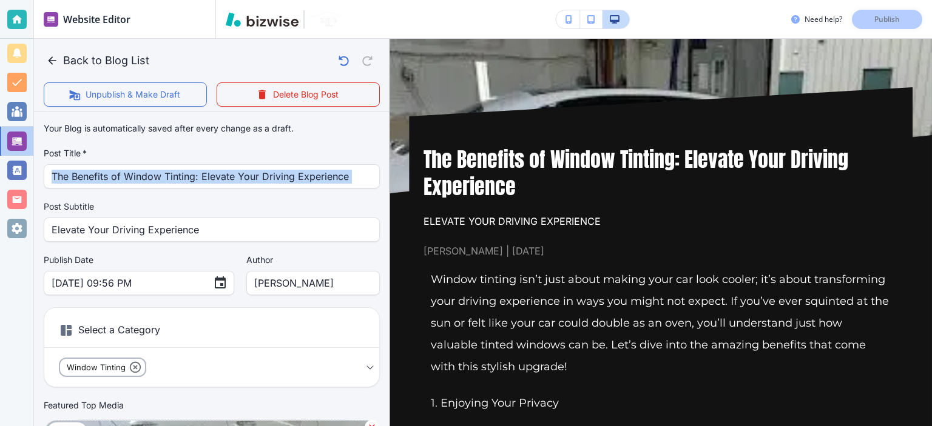
click at [58, 202] on label "Post Subtitle" at bounding box center [212, 207] width 336 height 12
click at [81, 203] on label "Post Subtitle" at bounding box center [212, 207] width 336 height 12
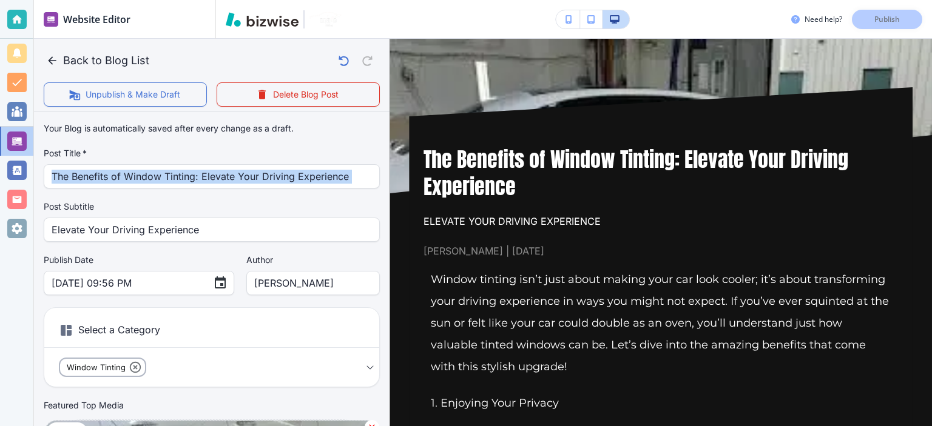
click at [81, 203] on label "Post Subtitle" at bounding box center [212, 207] width 336 height 12
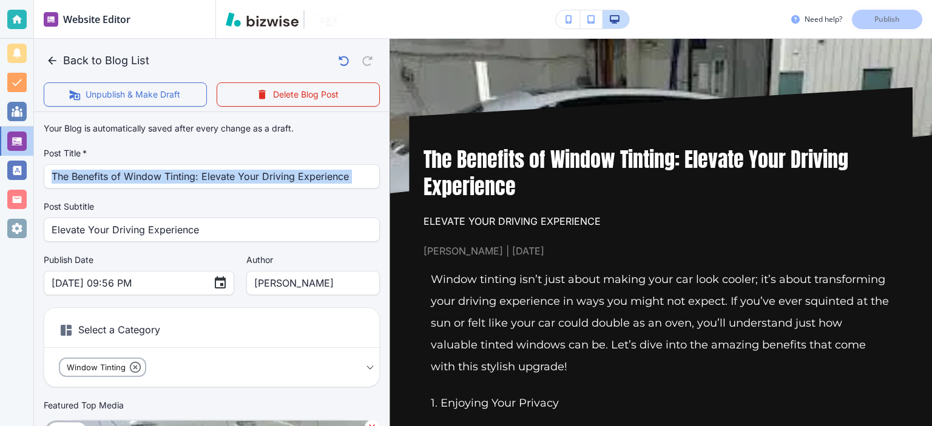
click at [81, 203] on label "Post Subtitle" at bounding box center [212, 207] width 336 height 12
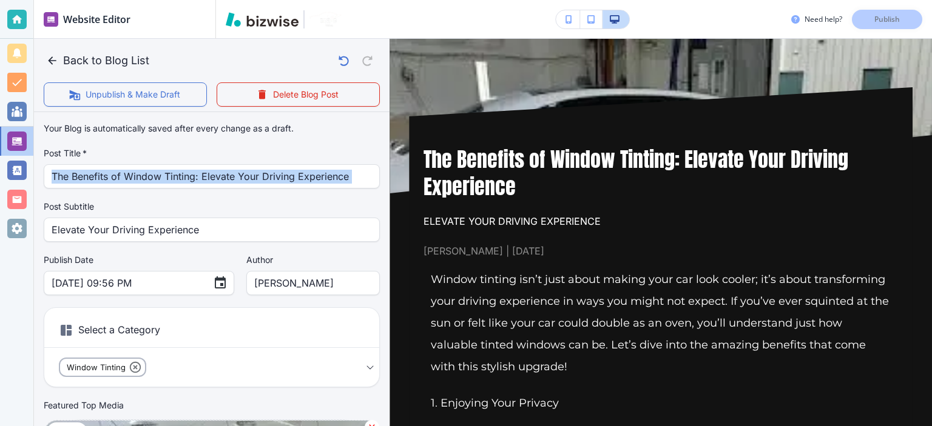
click at [124, 207] on label "Post Subtitle" at bounding box center [212, 207] width 336 height 12
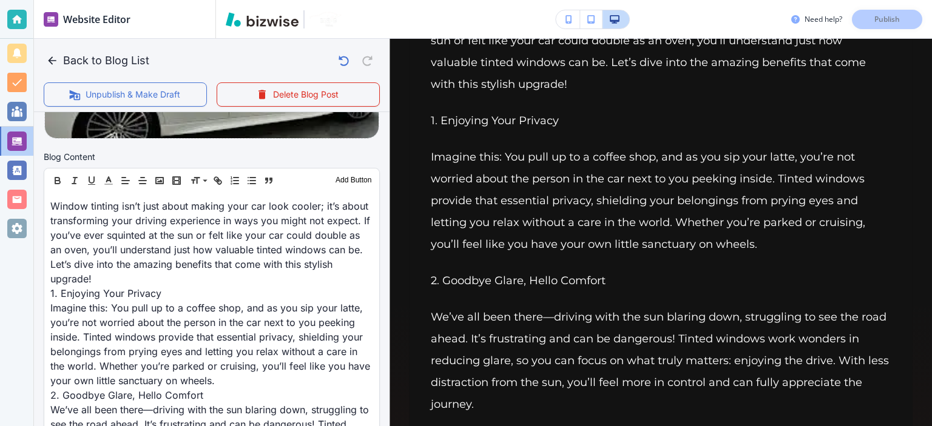
scroll to position [363, 0]
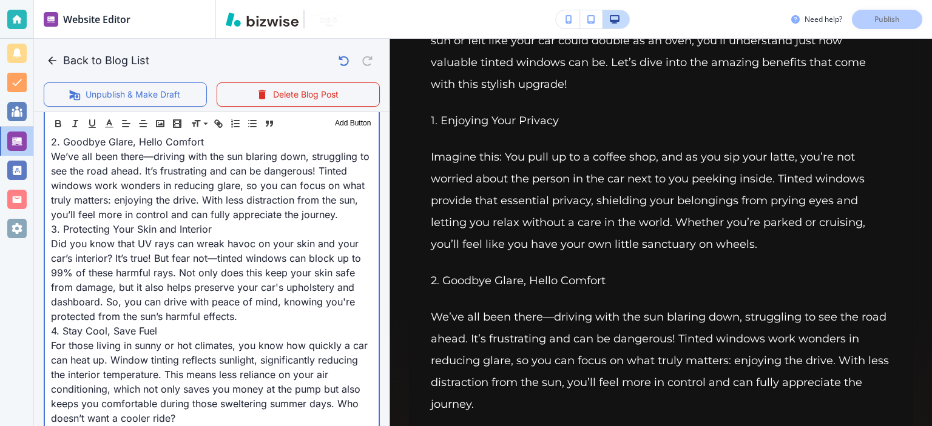
click at [304, 271] on p "Did you know that UV rays can wreak havoc on your skin and your car’s interior?…" at bounding box center [211, 280] width 321 height 87
click at [304, 271] on p "Did you know that UV rays can wreak havoc on your skin and your car’s interior?…" at bounding box center [211, 279] width 321 height 87
click at [212, 235] on span "3. Protecting Your Skin and Interior" at bounding box center [131, 229] width 161 height 12
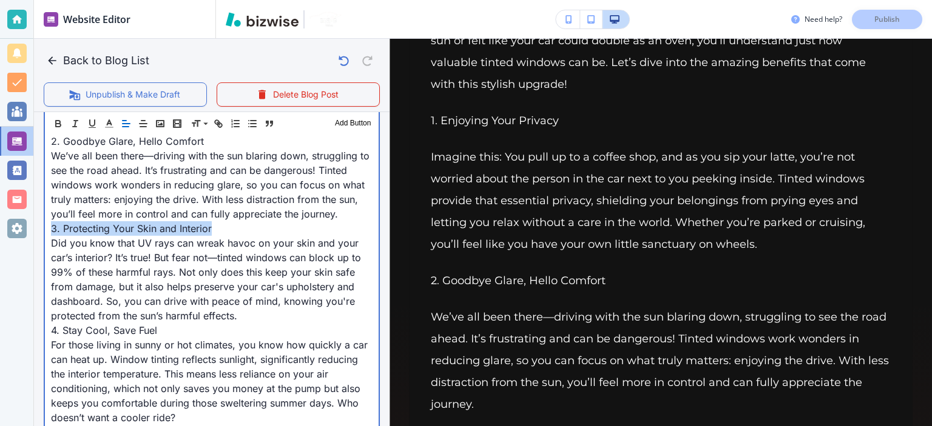
click at [212, 235] on span "3. Protecting Your Skin and Interior" at bounding box center [131, 229] width 161 height 12
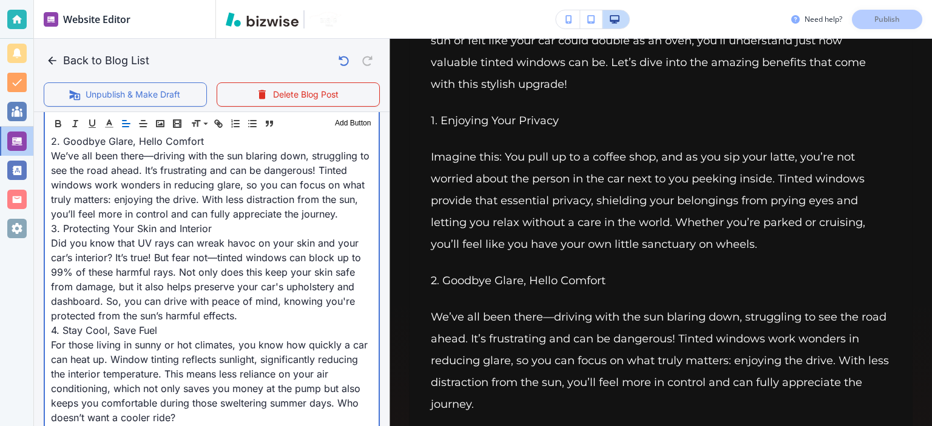
click at [212, 235] on span "3. Protecting Your Skin and Interior" at bounding box center [131, 229] width 161 height 12
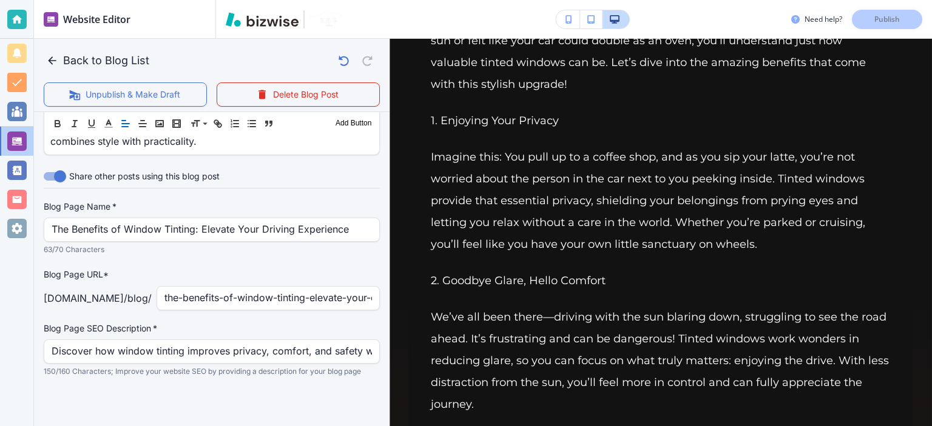
scroll to position [1216, 0]
click at [277, 277] on p "Blog Page URL*" at bounding box center [212, 274] width 336 height 13
click at [277, 286] on div "the-benefits-of-window-tinting-elevate-your-driving-experience ​" at bounding box center [268, 298] width 223 height 24
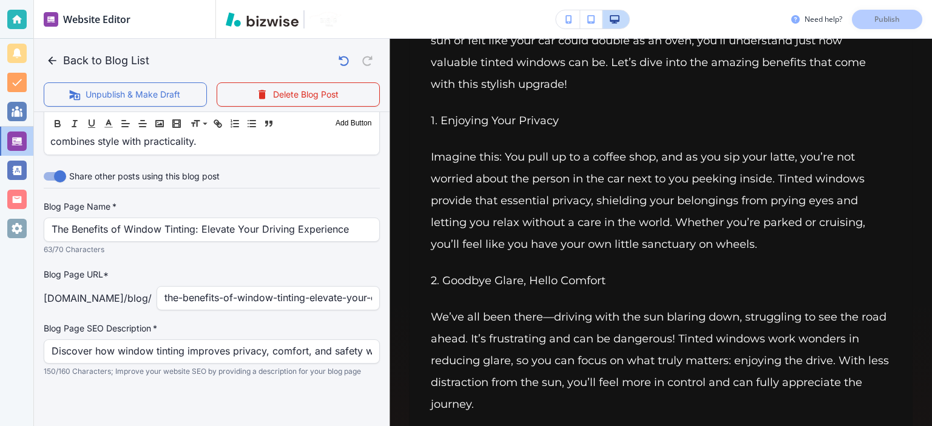
click at [283, 254] on p "63/70 Characters" at bounding box center [208, 250] width 328 height 12
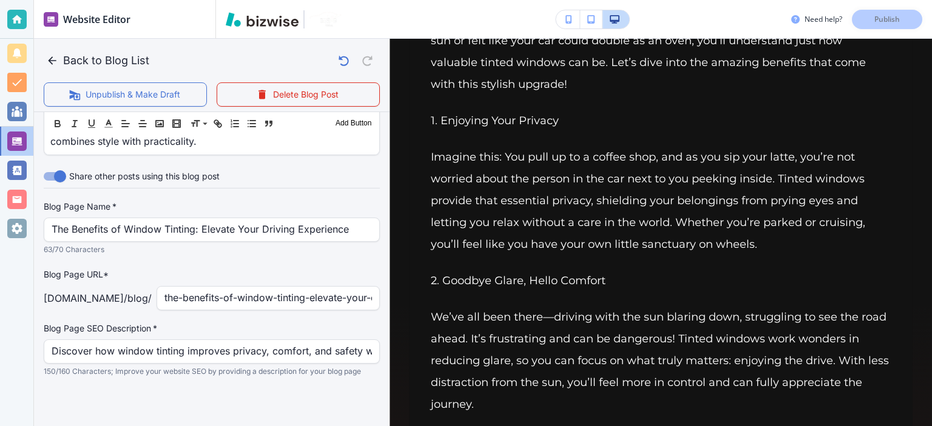
click at [284, 243] on div "Blog Page Name   * The Benefits of Window Tinting: Elevate Your Driving Experie…" at bounding box center [212, 228] width 336 height 55
click at [280, 252] on p "63/70 Characters" at bounding box center [208, 250] width 328 height 12
click at [283, 258] on div "Blog Page Name   * The Benefits of Window Tinting: Elevate Your Driving Experie…" at bounding box center [212, 289] width 336 height 177
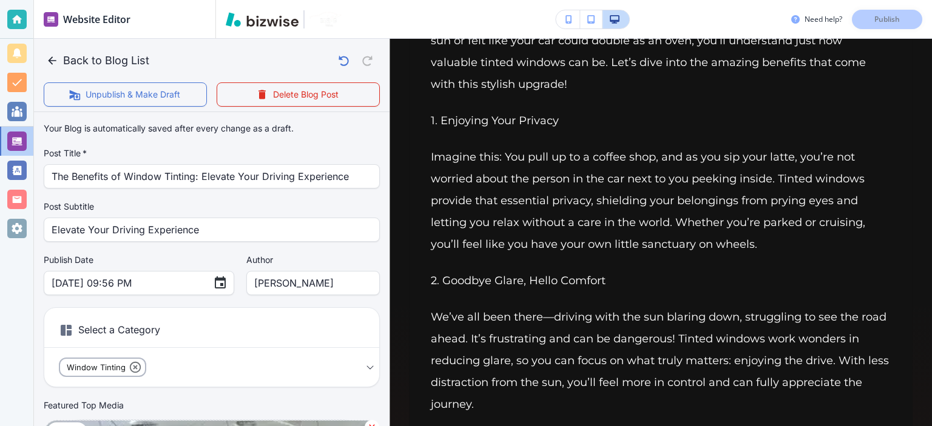
click at [288, 266] on label "Author" at bounding box center [312, 260] width 133 height 12
click at [283, 255] on label "Author" at bounding box center [312, 260] width 133 height 12
click at [283, 254] on label "Author" at bounding box center [312, 260] width 133 height 12
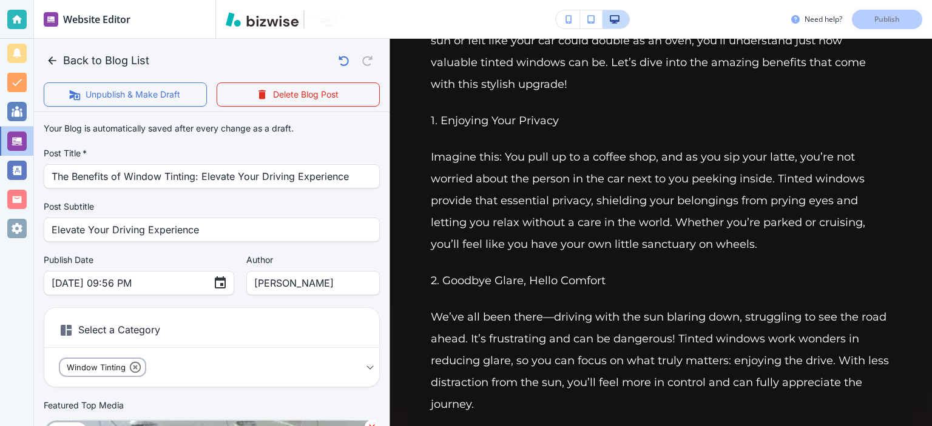
click at [283, 254] on label "Author" at bounding box center [312, 260] width 133 height 12
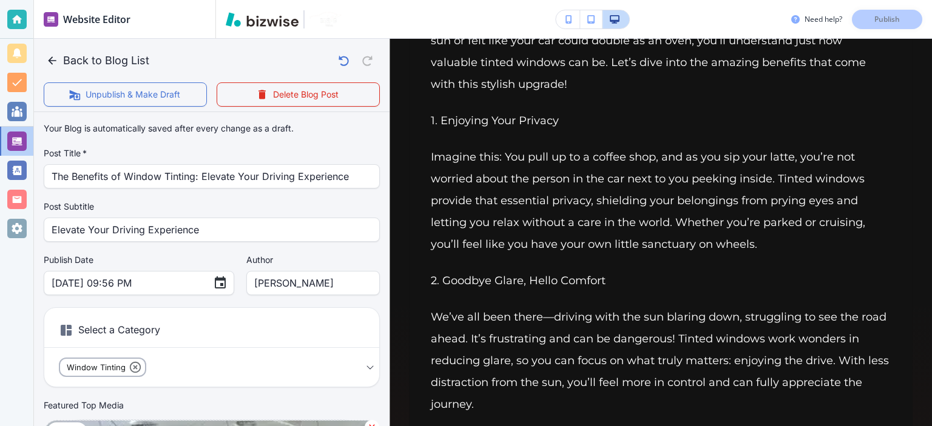
click at [283, 254] on label "Author" at bounding box center [312, 260] width 133 height 12
click at [242, 252] on div "Your Blog is automatically saved after every change as a draft. Post Title   * …" at bounding box center [212, 313] width 336 height 392
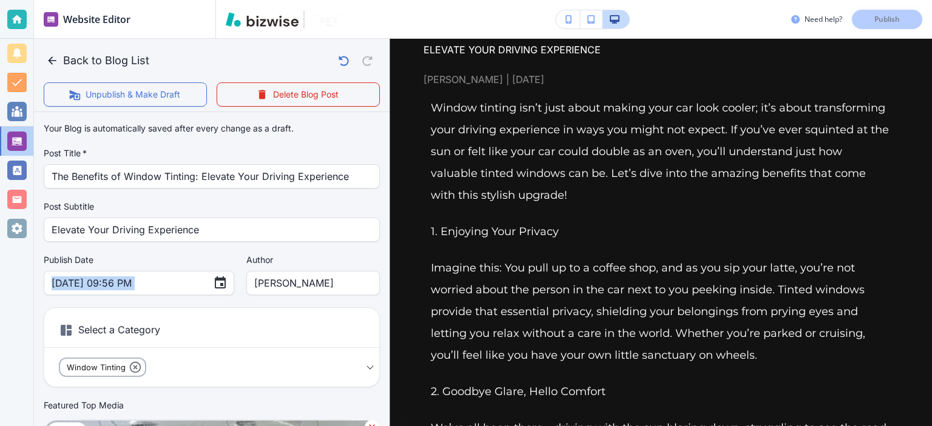
scroll to position [198, 0]
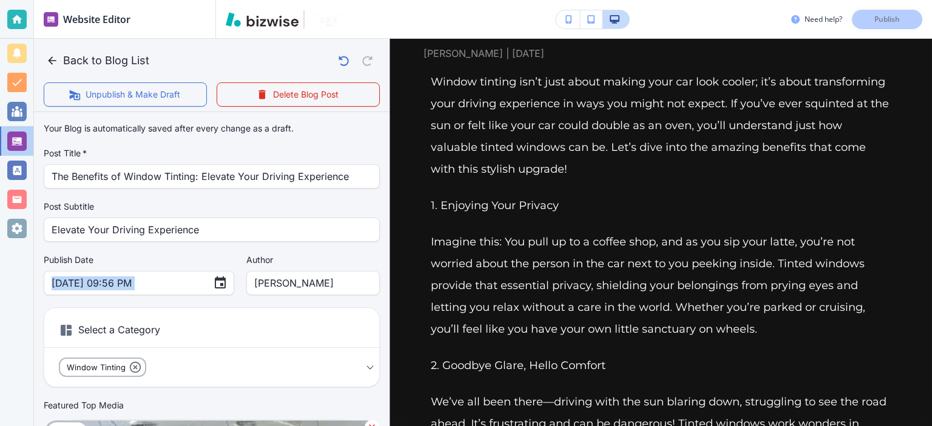
click at [258, 206] on label "Post Subtitle" at bounding box center [212, 207] width 336 height 12
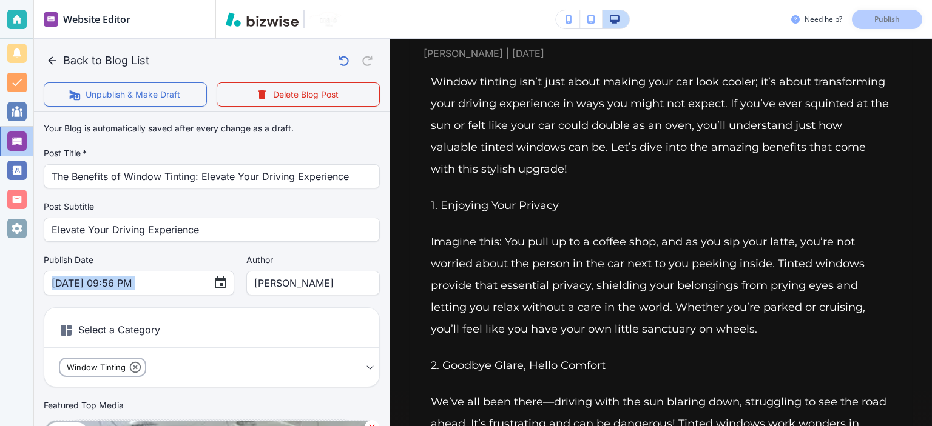
click at [82, 206] on label "Post Subtitle" at bounding box center [212, 207] width 336 height 12
click at [124, 197] on div "Your Blog is automatically saved after every change as a draft. Post Title   * …" at bounding box center [212, 313] width 336 height 392
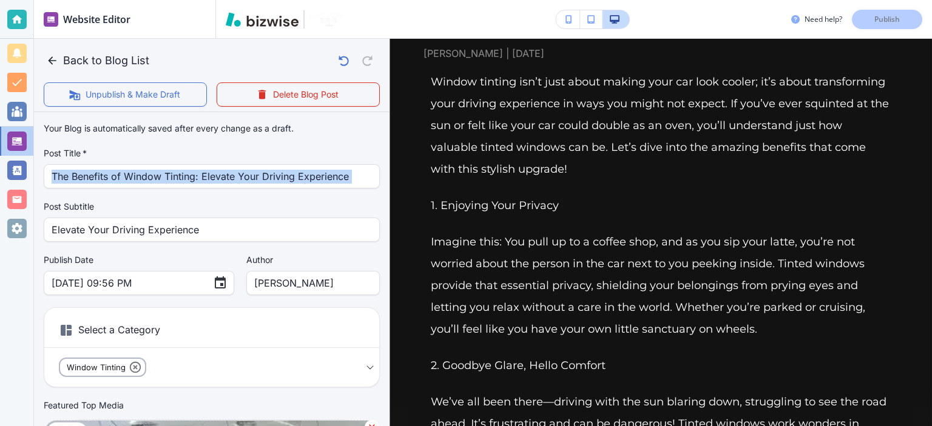
click at [124, 197] on div "Your Blog is automatically saved after every change as a draft. Post Title   * …" at bounding box center [212, 313] width 336 height 392
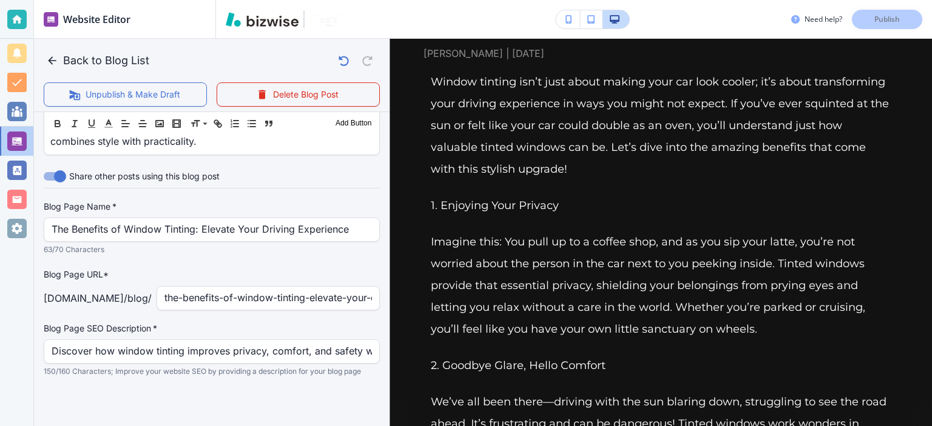
scroll to position [0, 0]
